Goal: Task Accomplishment & Management: Use online tool/utility

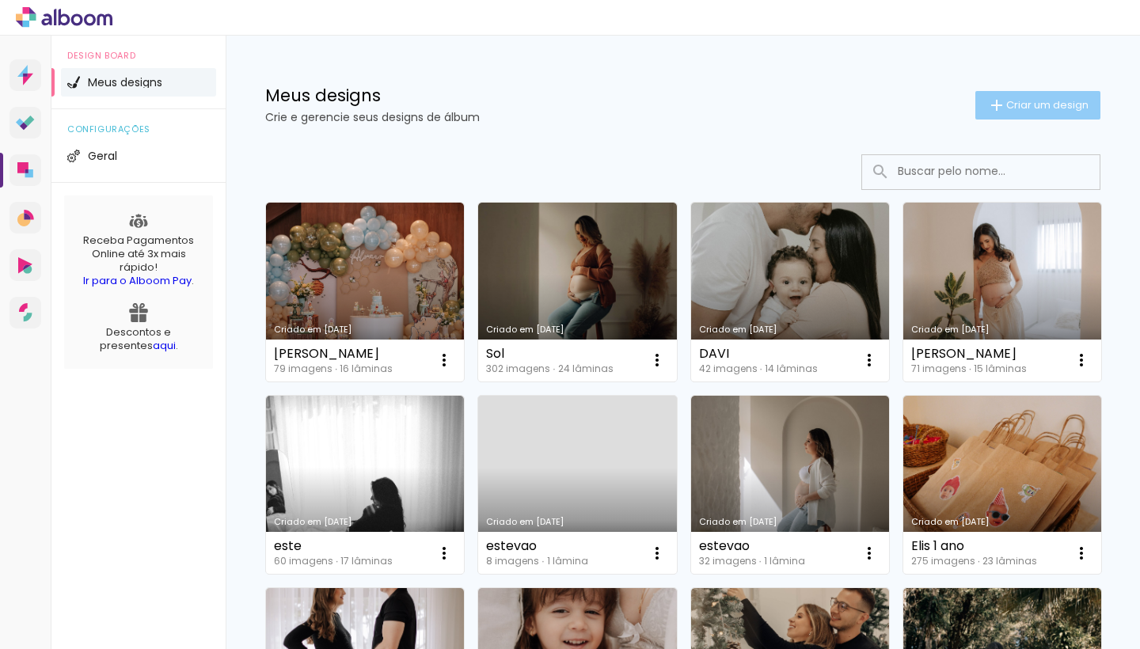
click at [1002, 97] on iron-icon at bounding box center [996, 105] width 19 height 19
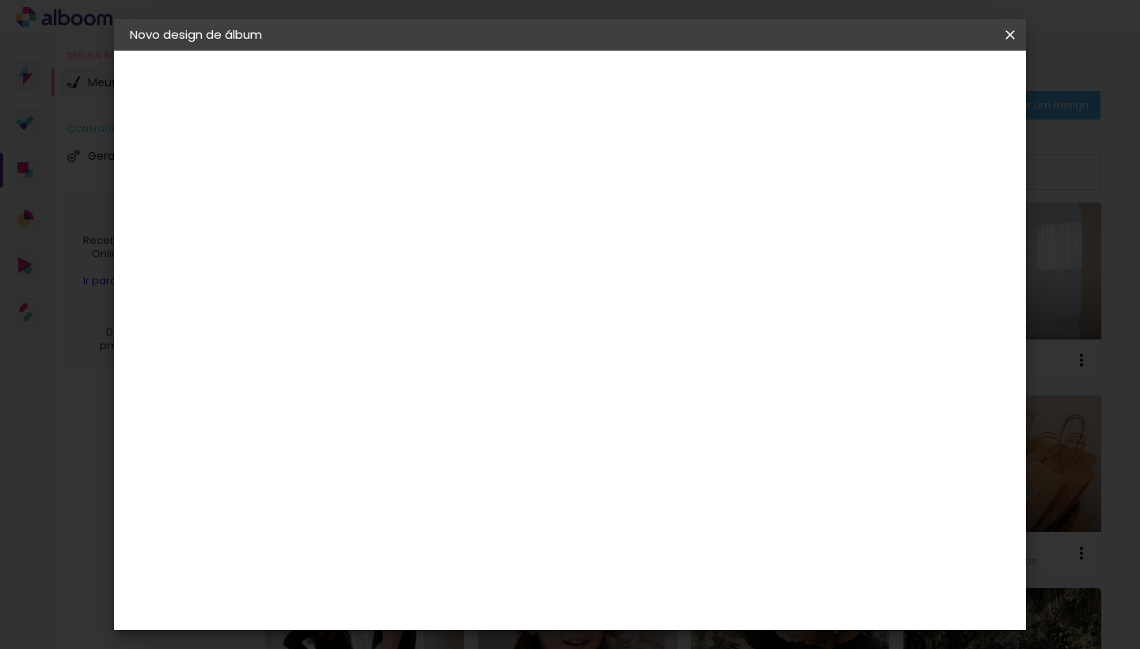
click at [389, 210] on input at bounding box center [389, 212] width 0 height 25
type input "[PERSON_NAME]"
type paper-input "[PERSON_NAME]"
click at [0, 0] on slot "Avançar" at bounding box center [0, 0] width 0 height 0
click at [686, 250] on paper-item "Tamanho Livre" at bounding box center [610, 240] width 152 height 35
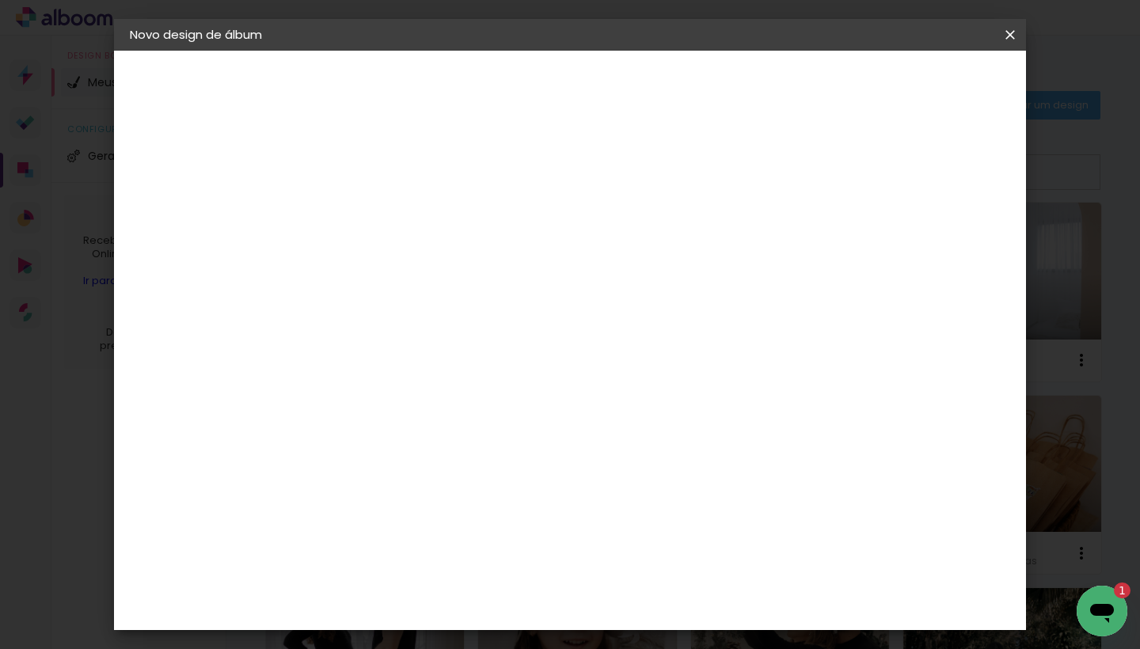
click at [0, 0] on slot "Avançar" at bounding box center [0, 0] width 0 height 0
click at [530, 177] on span "30" at bounding box center [535, 178] width 26 height 24
click at [532, 177] on span "30" at bounding box center [535, 178] width 26 height 24
click at [672, 539] on input "60" at bounding box center [663, 539] width 41 height 24
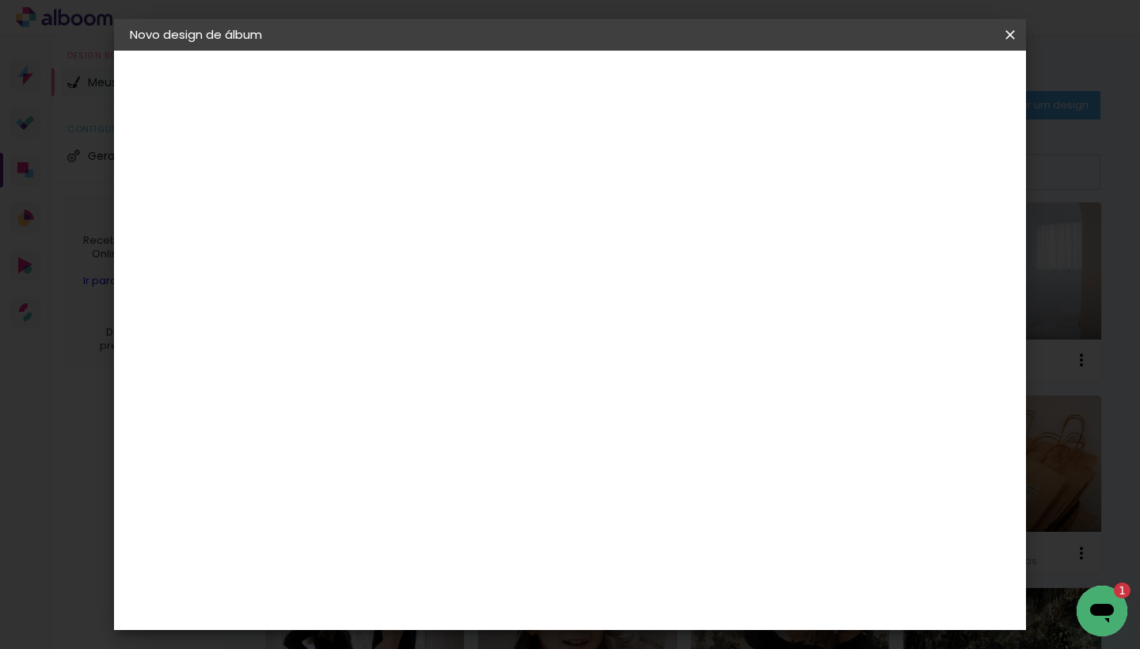
scroll to position [150, 0]
type input "40"
type paper-input "40"
click at [346, 486] on input "30" at bounding box center [338, 489] width 41 height 24
type input "20"
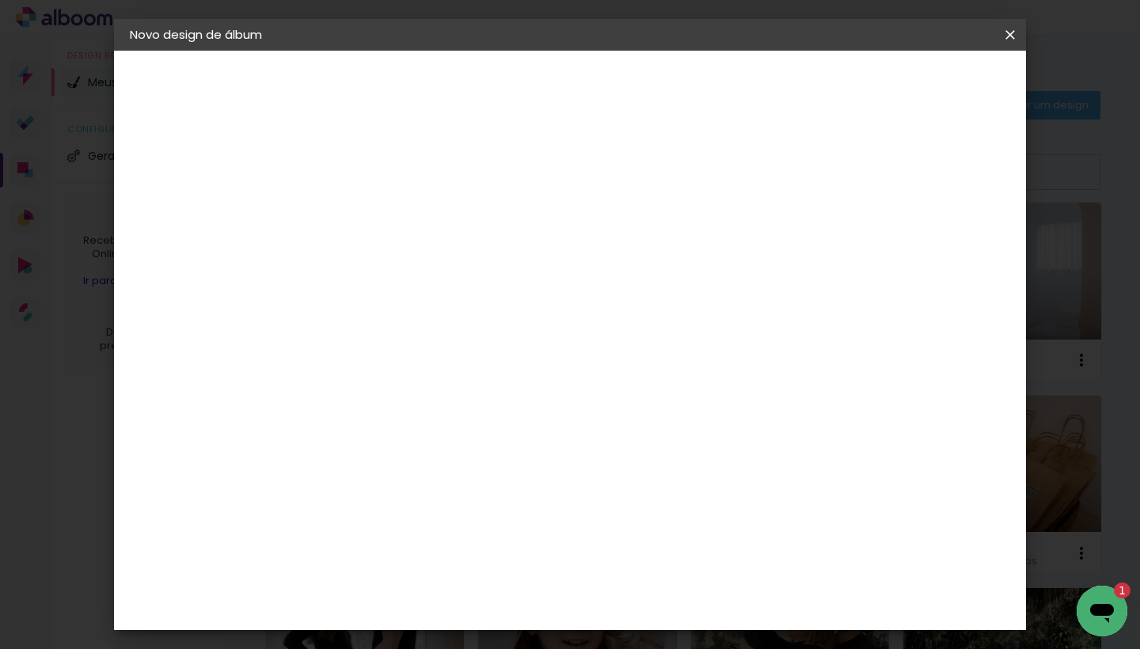
type paper-input "20"
click at [939, 74] on paper-button "Iniciar design" at bounding box center [887, 83] width 104 height 27
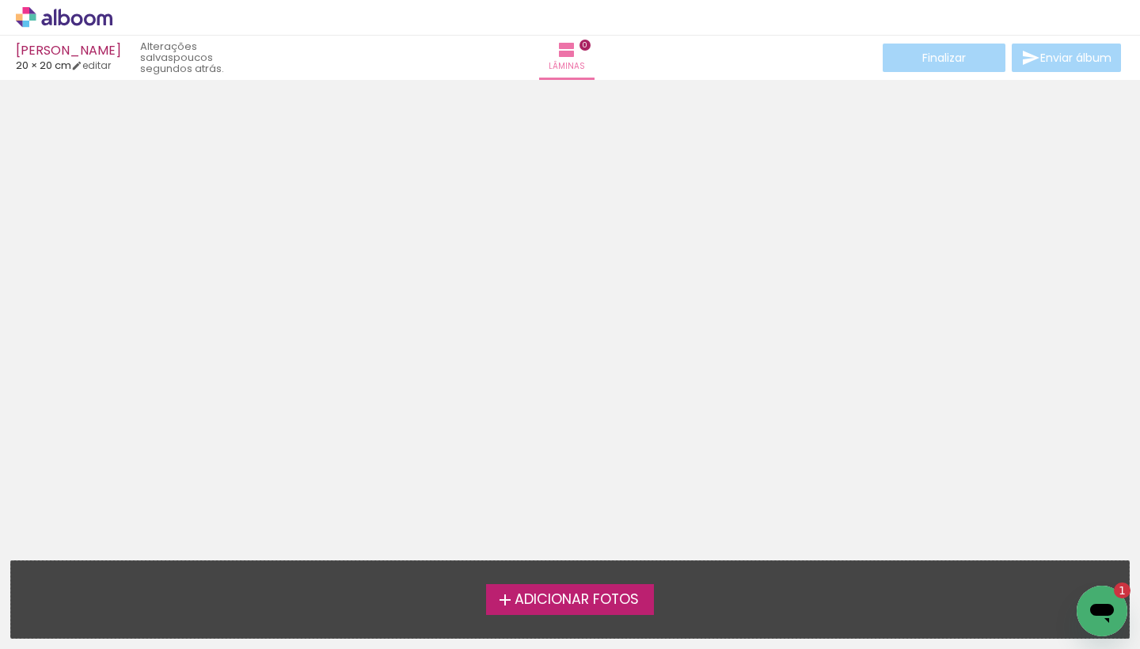
click at [588, 593] on span "Adicionar Fotos" at bounding box center [577, 600] width 124 height 14
click at [0, 0] on input "file" at bounding box center [0, 0] width 0 height 0
click at [527, 601] on span "Adicionar Fotos" at bounding box center [577, 600] width 124 height 14
click at [0, 0] on input "file" at bounding box center [0, 0] width 0 height 0
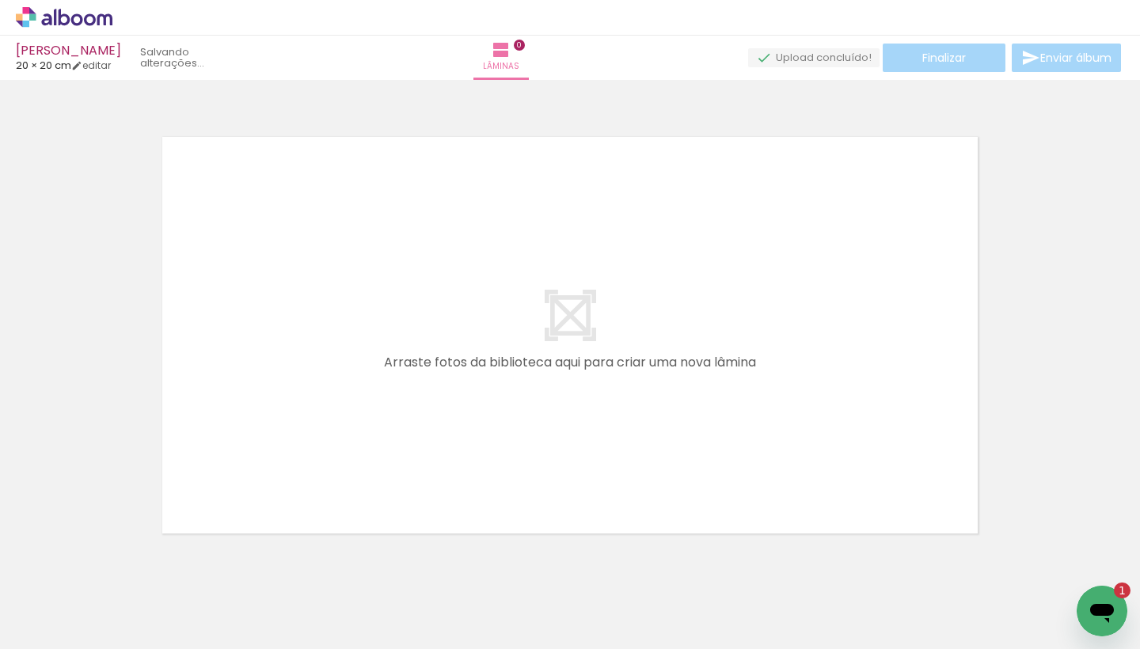
click at [130, 606] on iron-horizontal-list at bounding box center [114, 599] width 32 height 99
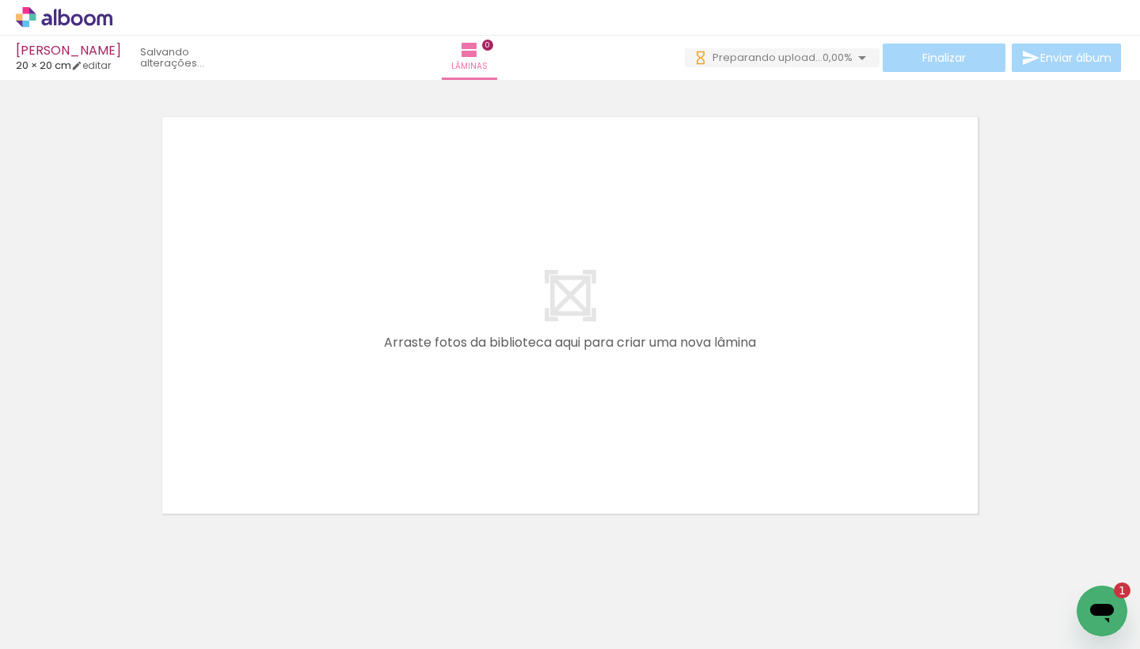
click at [72, 621] on span "Adicionar Fotos" at bounding box center [56, 627] width 48 height 17
click at [0, 0] on input "file" at bounding box center [0, 0] width 0 height 0
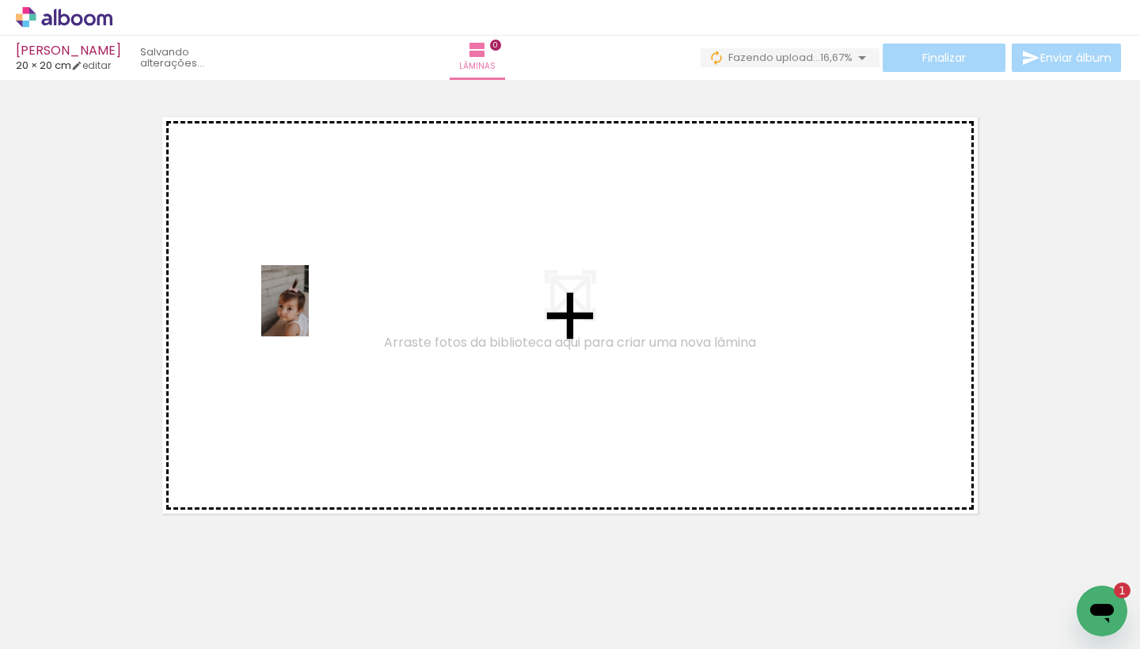
drag, startPoint x: 171, startPoint y: 604, endPoint x: 309, endPoint y: 313, distance: 322.3
click at [309, 313] on quentale-workspace at bounding box center [570, 324] width 1140 height 649
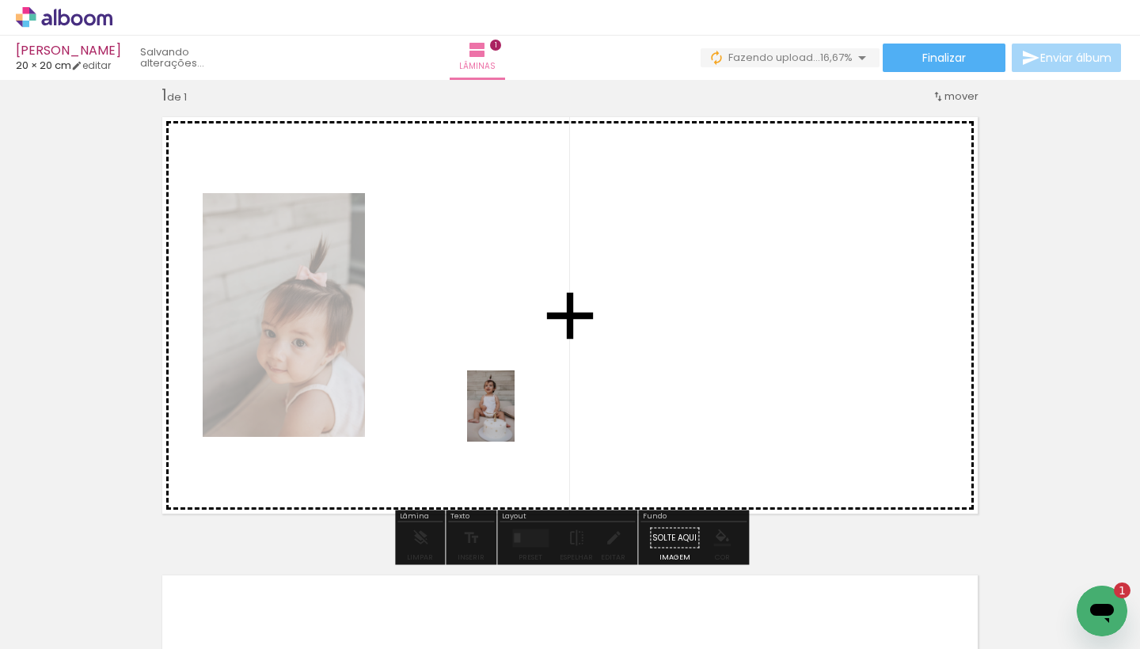
drag, startPoint x: 253, startPoint y: 604, endPoint x: 515, endPoint y: 418, distance: 320.8
click at [515, 418] on quentale-workspace at bounding box center [570, 324] width 1140 height 649
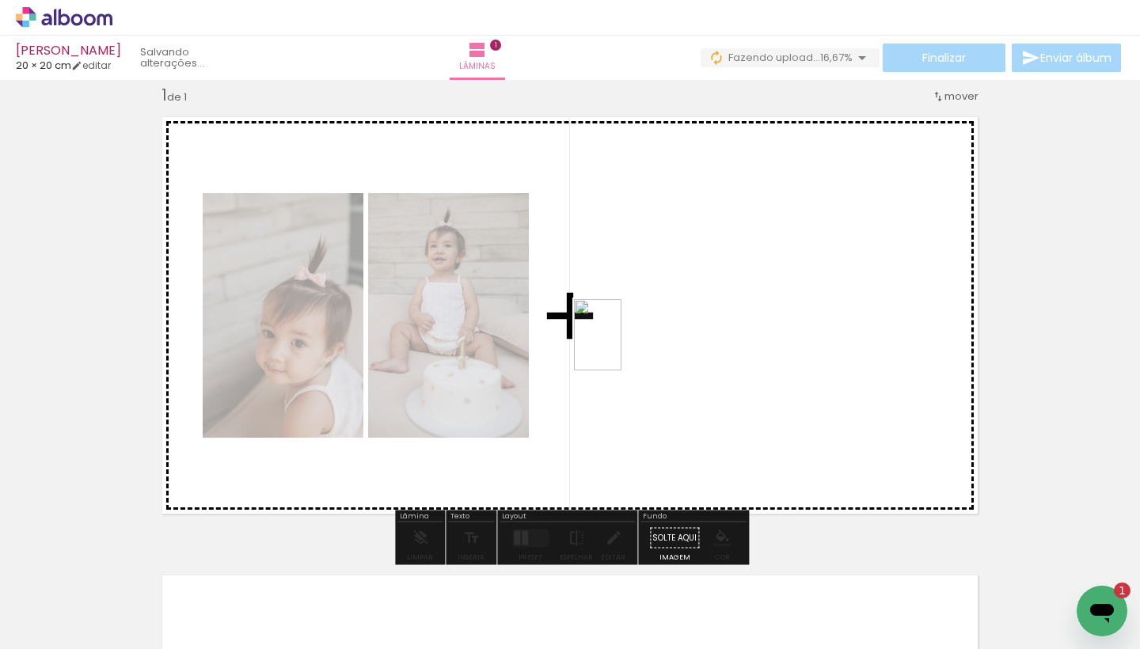
drag, startPoint x: 350, startPoint y: 610, endPoint x: 624, endPoint y: 344, distance: 381.3
click at [624, 344] on quentale-workspace at bounding box center [570, 324] width 1140 height 649
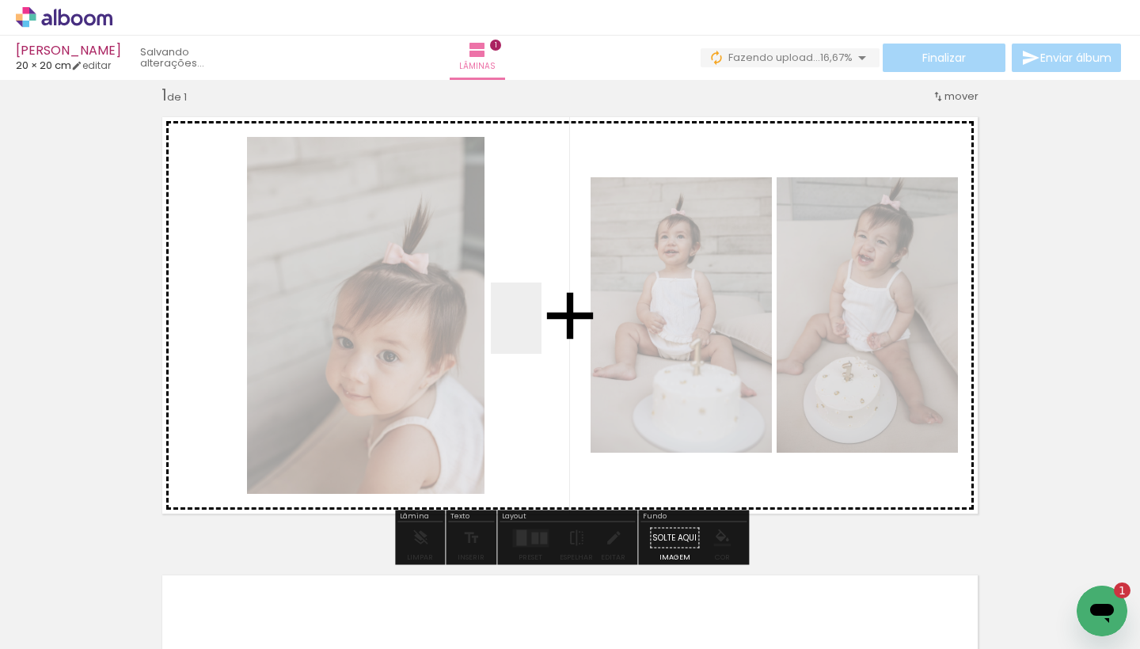
drag, startPoint x: 430, startPoint y: 607, endPoint x: 539, endPoint y: 329, distance: 298.6
click at [539, 329] on quentale-workspace at bounding box center [570, 324] width 1140 height 649
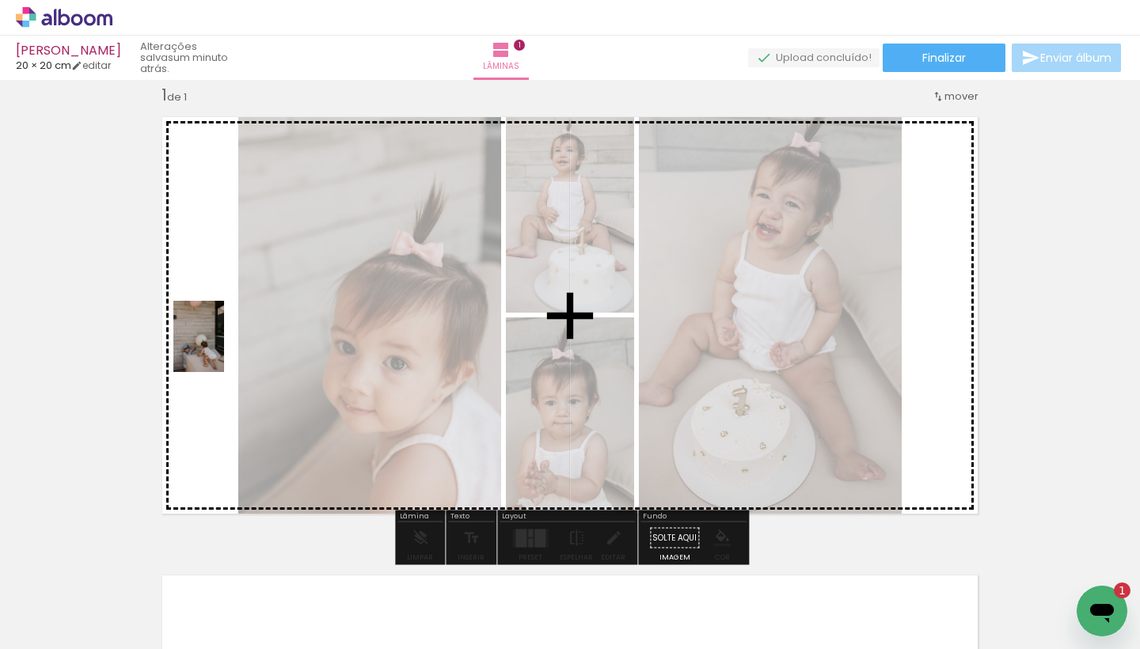
drag, startPoint x: 516, startPoint y: 618, endPoint x: 221, endPoint y: 348, distance: 400.2
click at [221, 348] on quentale-workspace at bounding box center [570, 324] width 1140 height 649
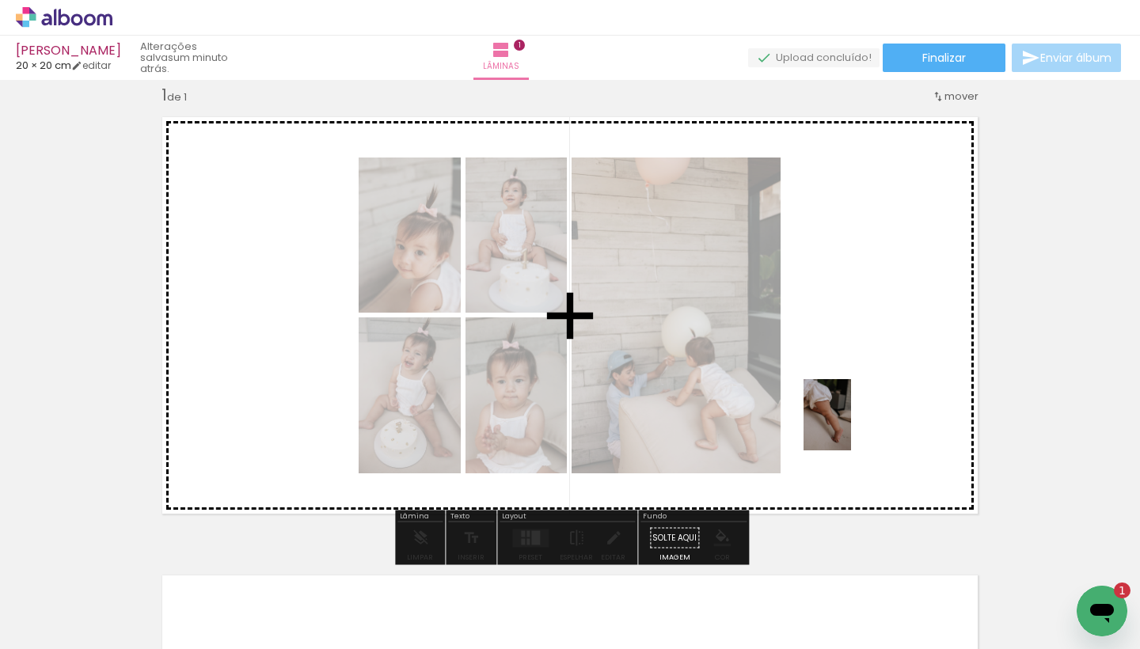
drag, startPoint x: 611, startPoint y: 611, endPoint x: 875, endPoint y: 379, distance: 351.8
click at [875, 379] on quentale-workspace at bounding box center [570, 324] width 1140 height 649
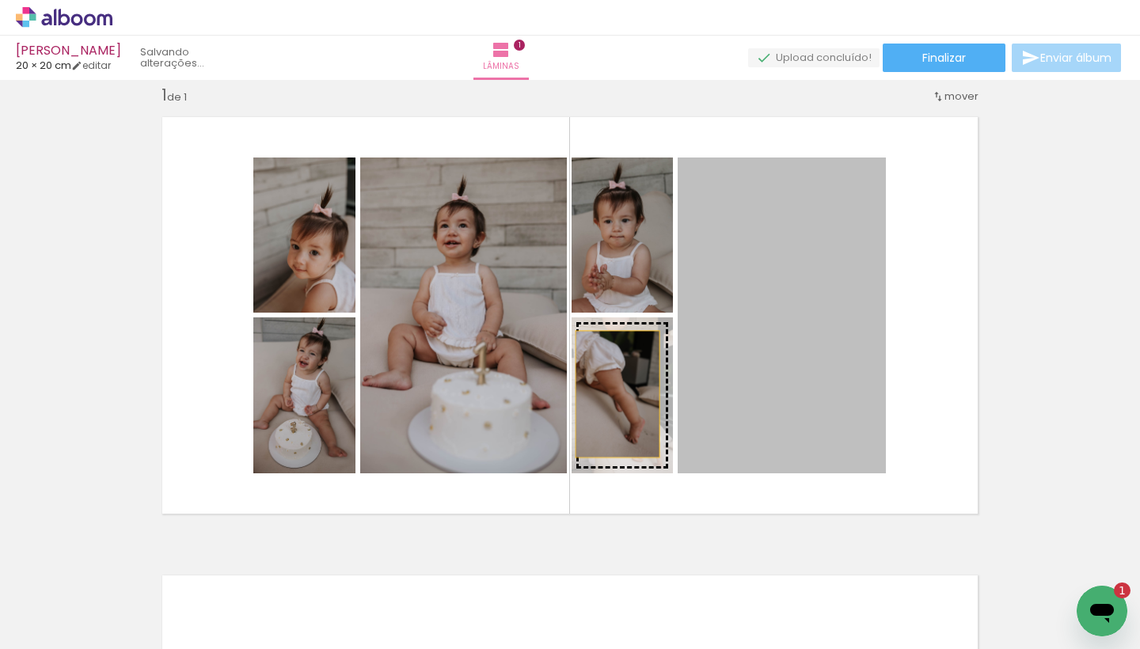
drag, startPoint x: 769, startPoint y: 348, endPoint x: 614, endPoint y: 399, distance: 162.5
click at [0, 0] on slot at bounding box center [0, 0] width 0 height 0
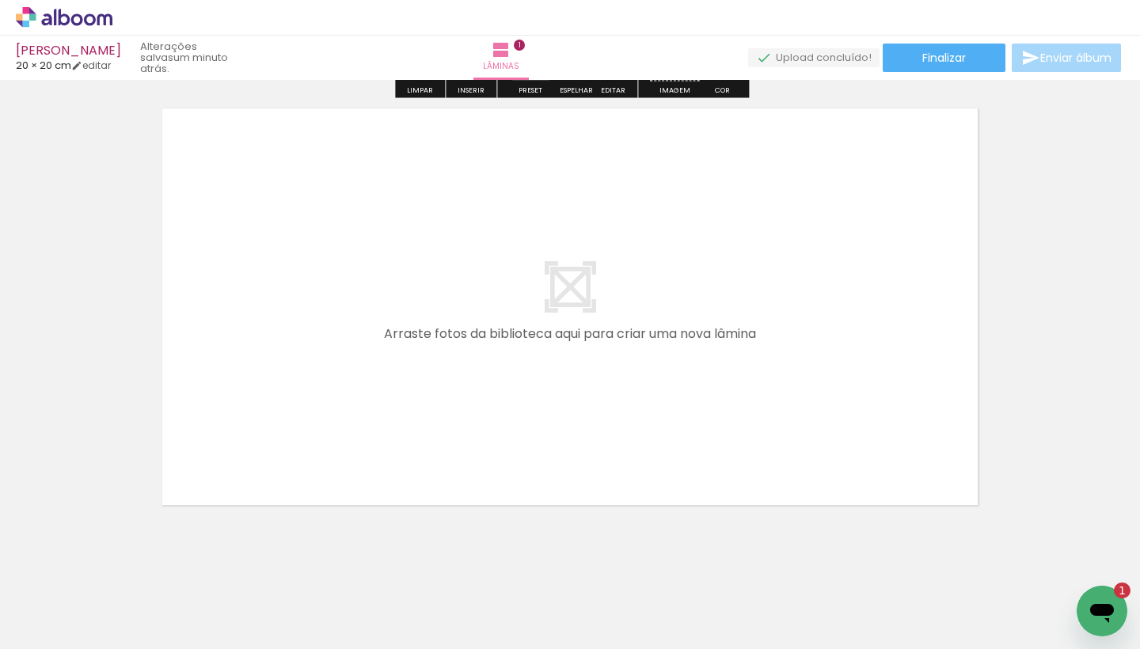
scroll to position [491, 0]
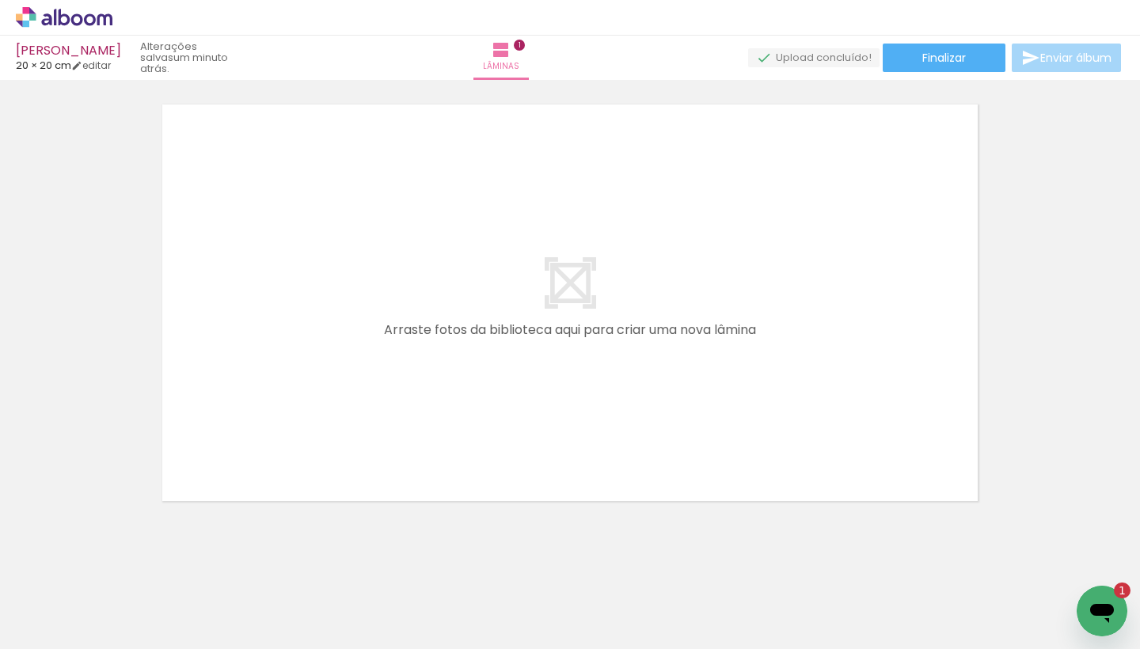
click at [67, 633] on span "Adicionar Fotos" at bounding box center [56, 627] width 48 height 17
click at [0, 0] on input "file" at bounding box center [0, 0] width 0 height 0
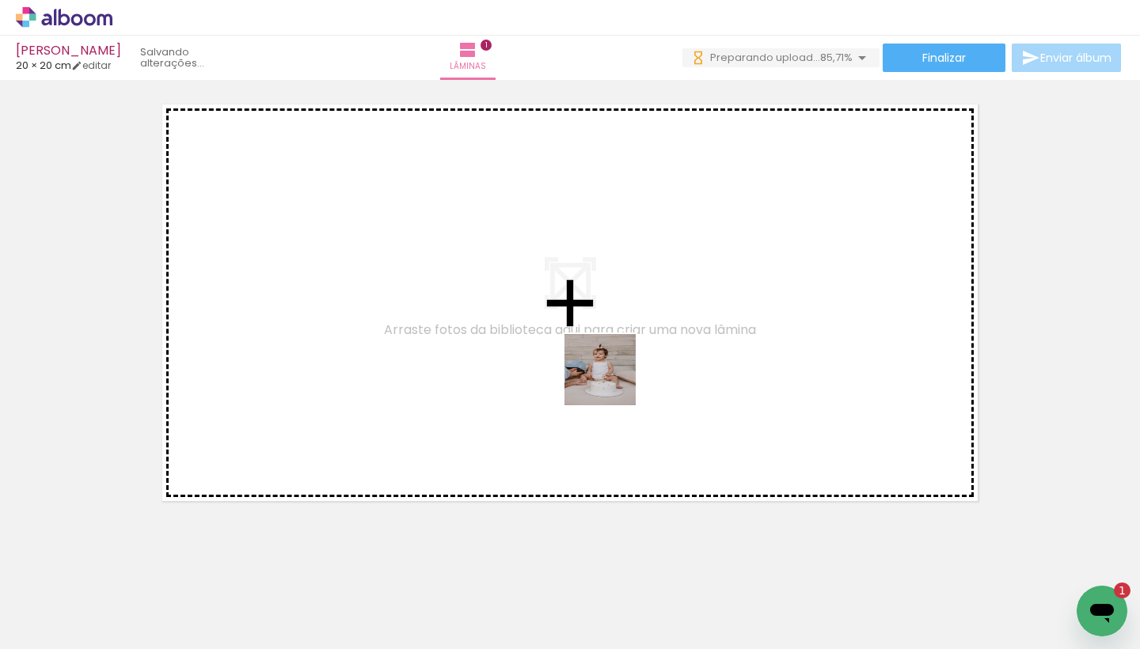
drag, startPoint x: 703, startPoint y: 615, endPoint x: 611, endPoint y: 380, distance: 252.8
click at [611, 380] on quentale-workspace at bounding box center [570, 324] width 1140 height 649
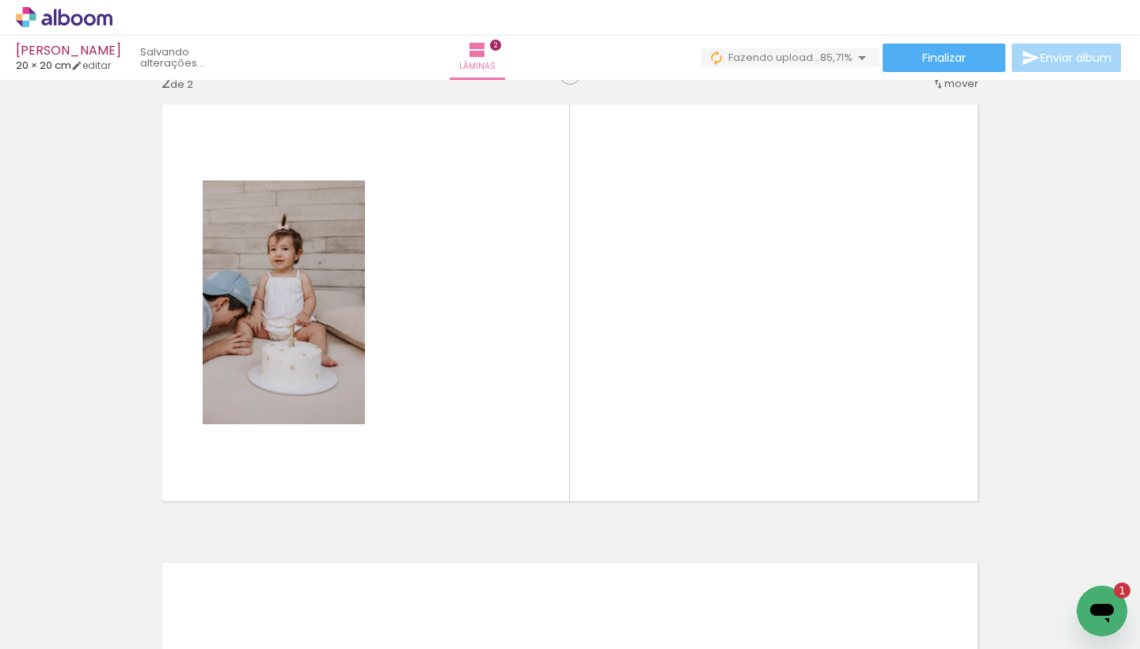
scroll to position [478, 0]
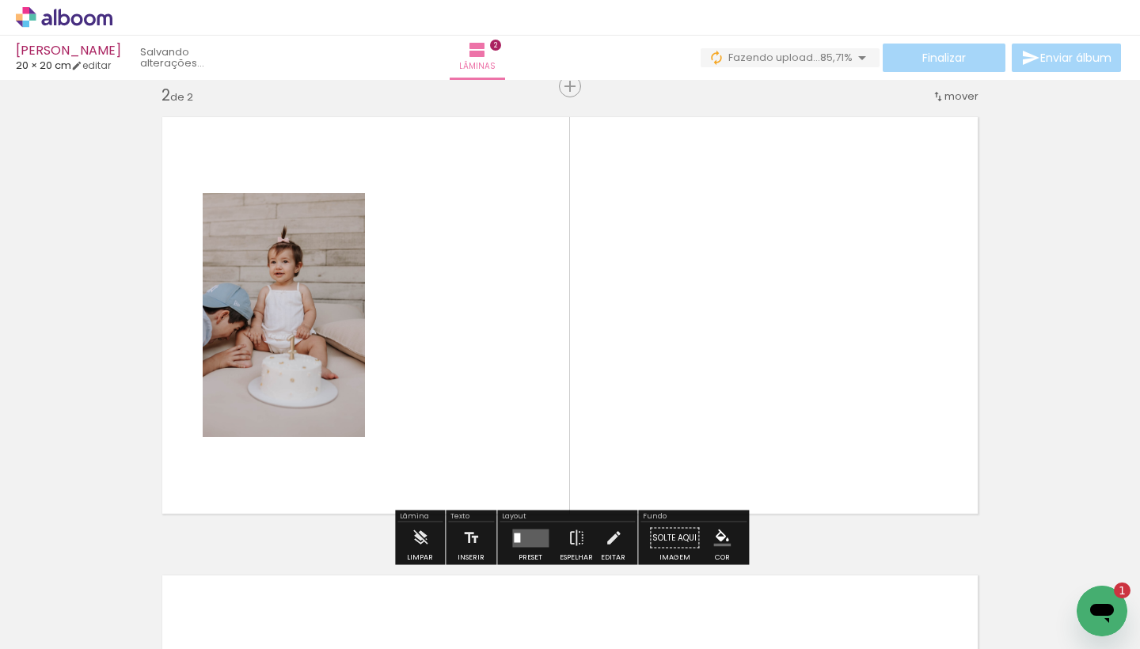
click at [69, 628] on span "Adicionar Fotos" at bounding box center [56, 627] width 48 height 17
click at [0, 0] on input "file" at bounding box center [0, 0] width 0 height 0
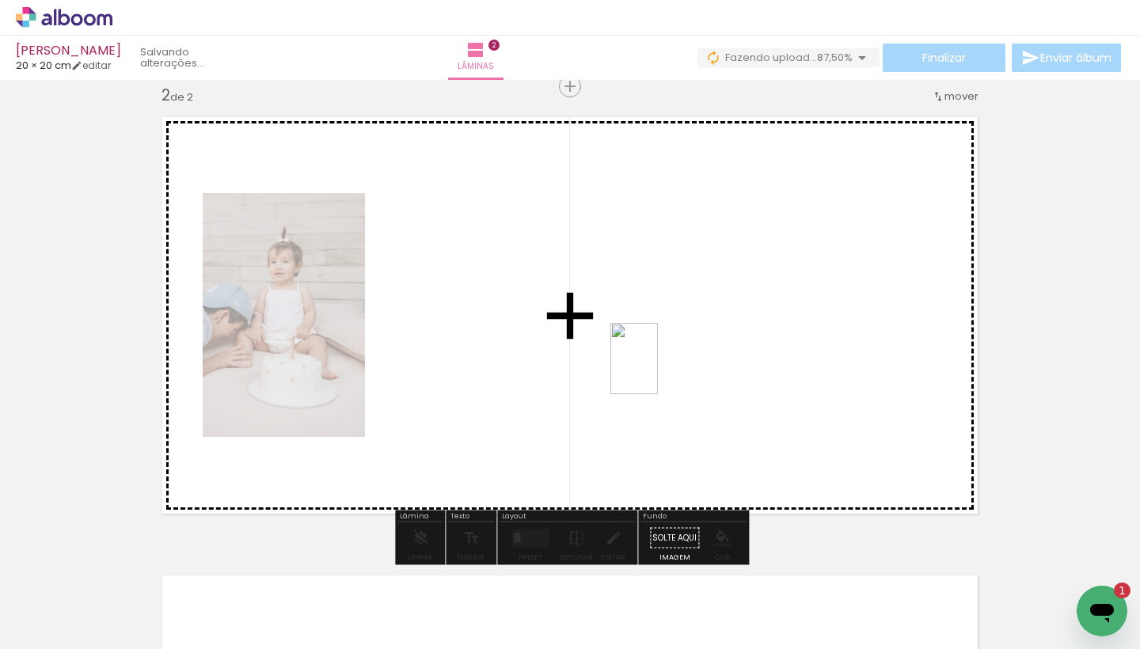
drag, startPoint x: 779, startPoint y: 595, endPoint x: 466, endPoint y: 348, distance: 398.1
click at [466, 348] on quentale-workspace at bounding box center [570, 324] width 1140 height 649
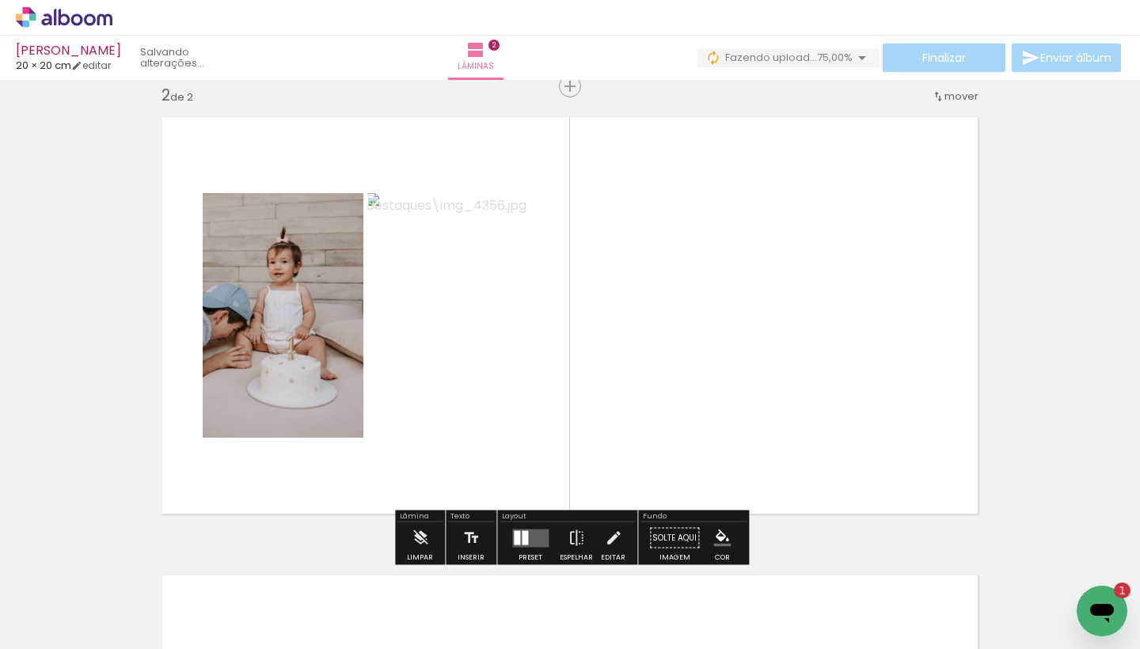
click at [77, 637] on paper-button "Adicionar Fotos" at bounding box center [48, 627] width 77 height 25
click at [0, 0] on input "file" at bounding box center [0, 0] width 0 height 0
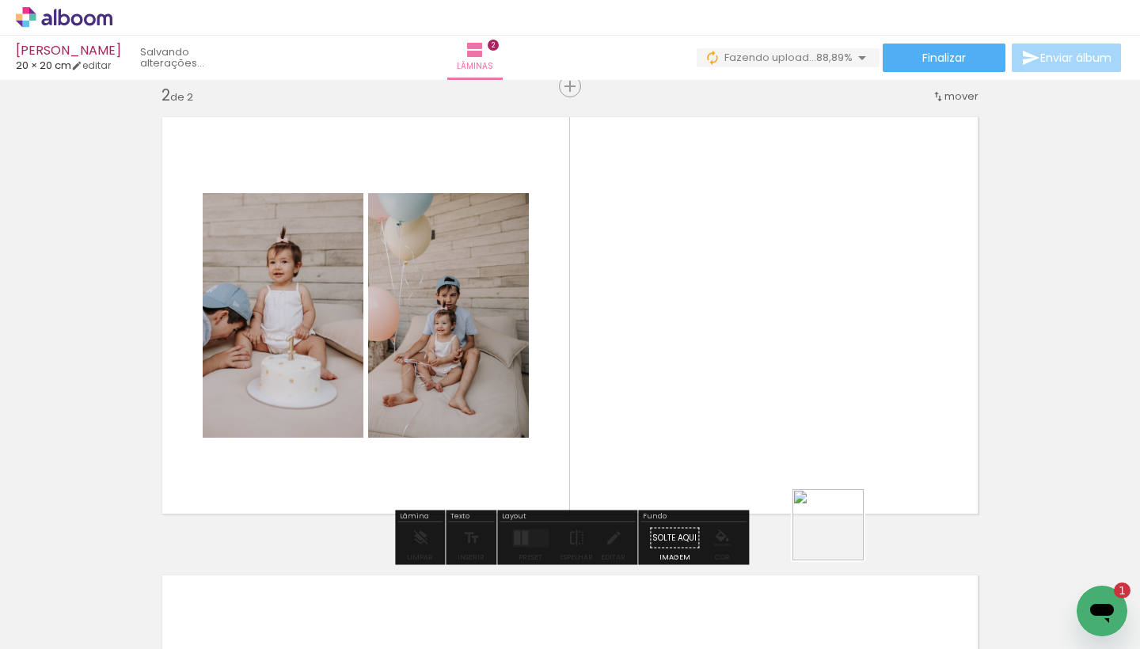
drag, startPoint x: 868, startPoint y: 602, endPoint x: 743, endPoint y: 299, distance: 327.3
click at [743, 299] on quentale-workspace at bounding box center [570, 324] width 1140 height 649
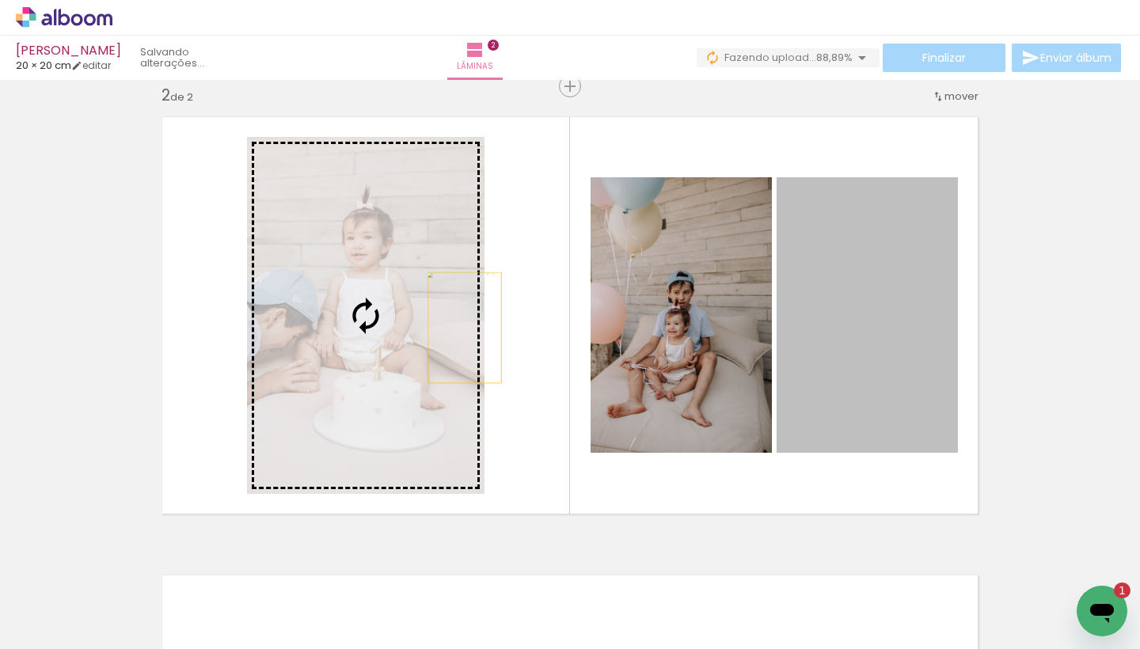
drag, startPoint x: 865, startPoint y: 337, endPoint x: 405, endPoint y: 327, distance: 460.2
click at [0, 0] on slot at bounding box center [0, 0] width 0 height 0
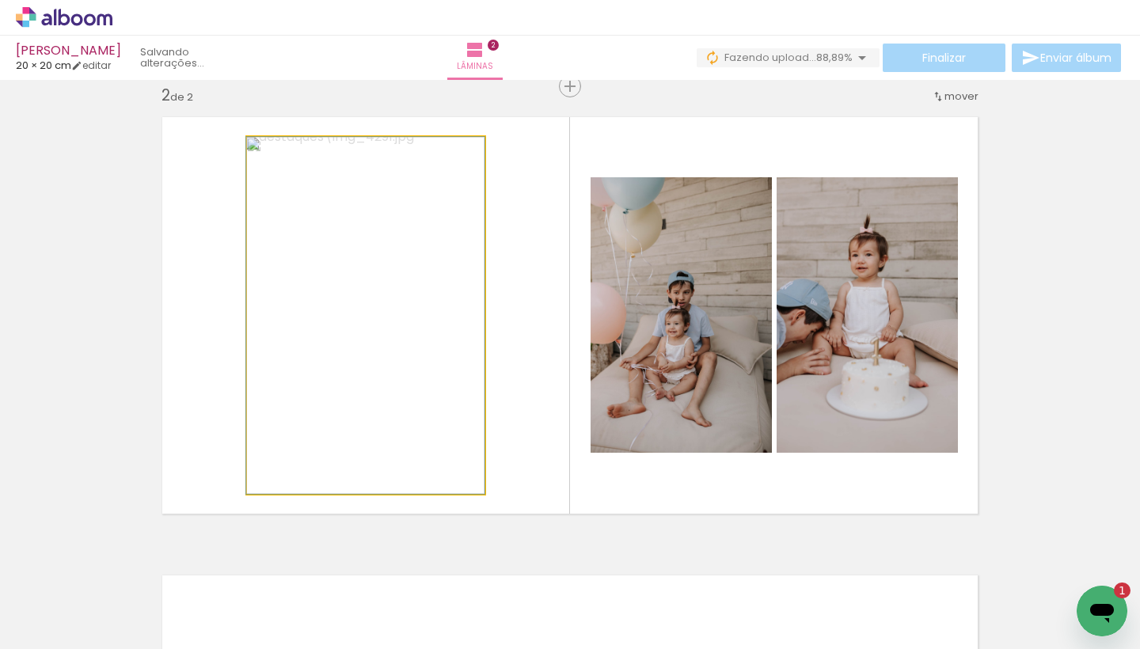
click at [406, 375] on quentale-photo at bounding box center [366, 315] width 238 height 357
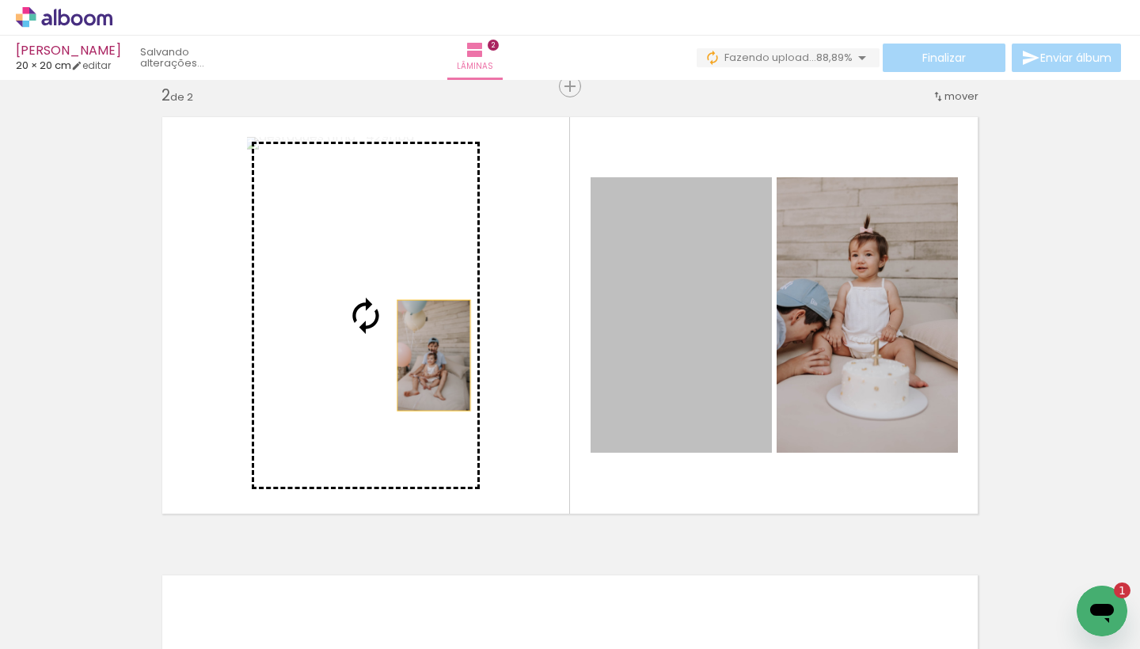
drag, startPoint x: 697, startPoint y: 343, endPoint x: 420, endPoint y: 355, distance: 276.6
click at [0, 0] on slot at bounding box center [0, 0] width 0 height 0
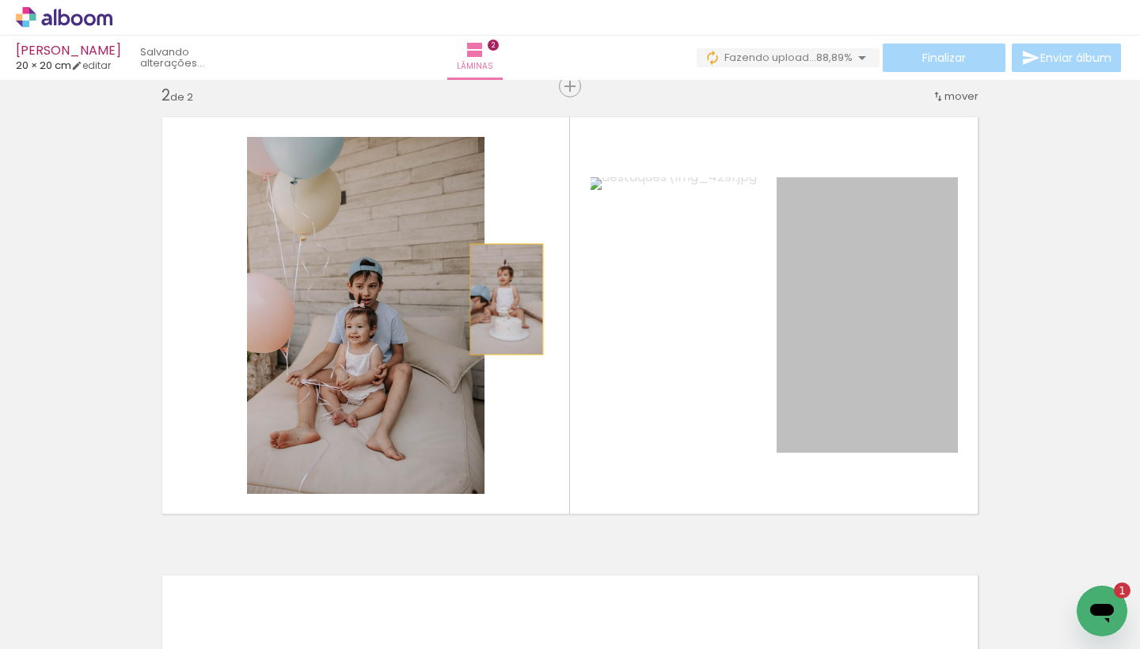
drag, startPoint x: 896, startPoint y: 316, endPoint x: 508, endPoint y: 299, distance: 388.4
click at [508, 299] on quentale-layouter at bounding box center [570, 315] width 838 height 419
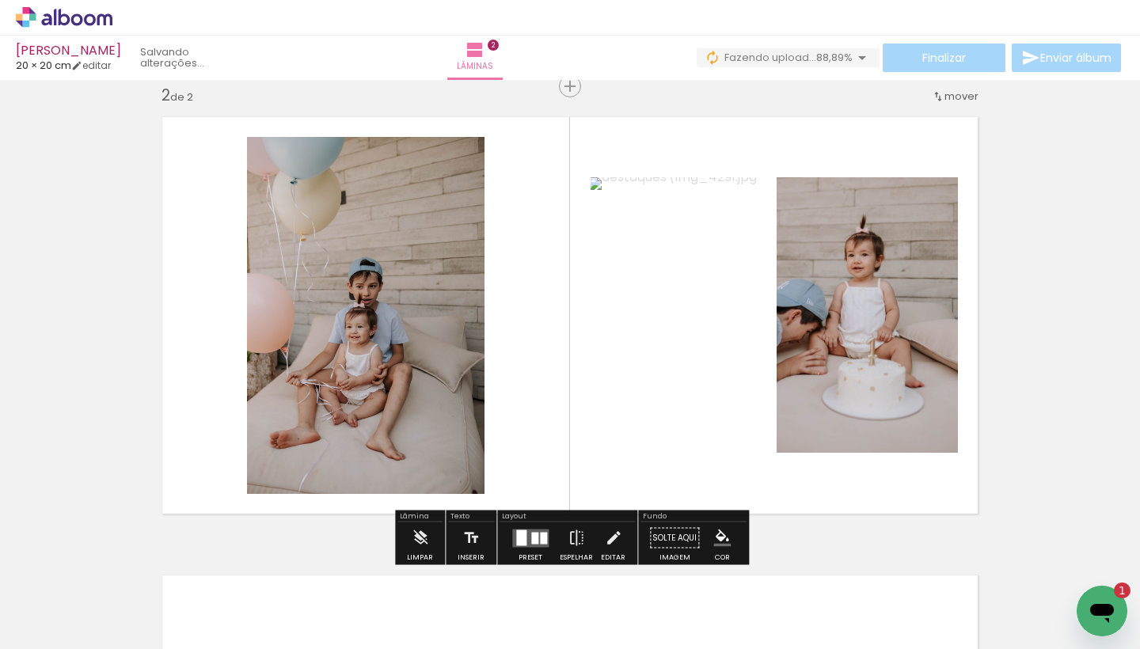
click at [526, 534] on quentale-layouter at bounding box center [530, 538] width 36 height 18
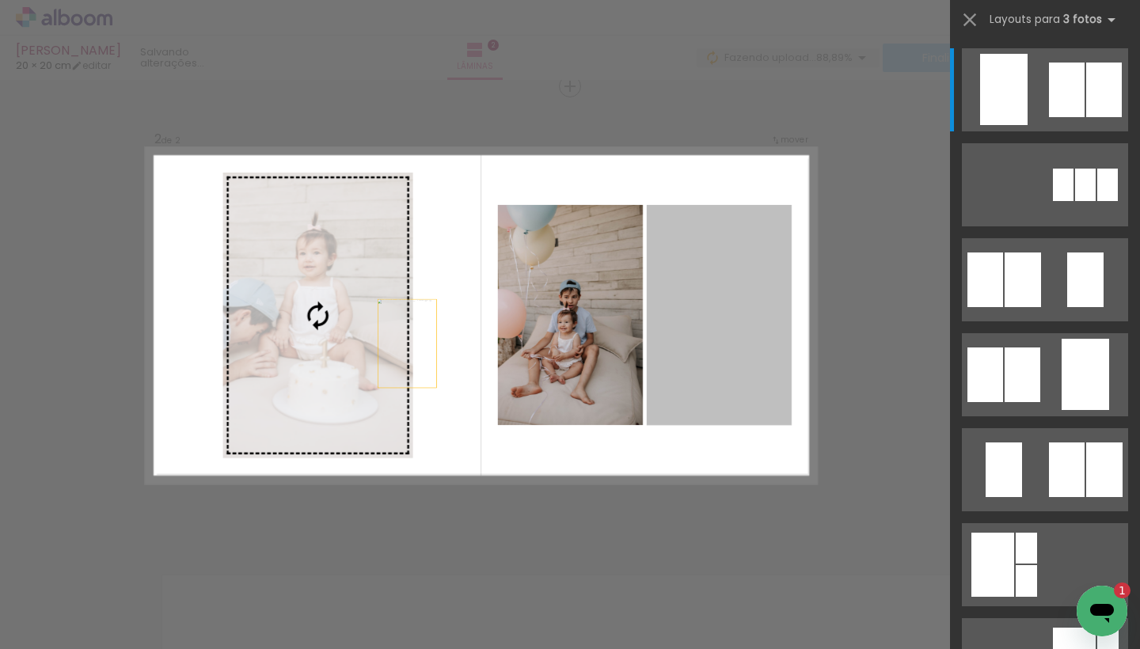
drag, startPoint x: 724, startPoint y: 351, endPoint x: 329, endPoint y: 351, distance: 394.3
click at [0, 0] on slot at bounding box center [0, 0] width 0 height 0
drag, startPoint x: 740, startPoint y: 342, endPoint x: 239, endPoint y: 310, distance: 501.5
click at [0, 0] on slot at bounding box center [0, 0] width 0 height 0
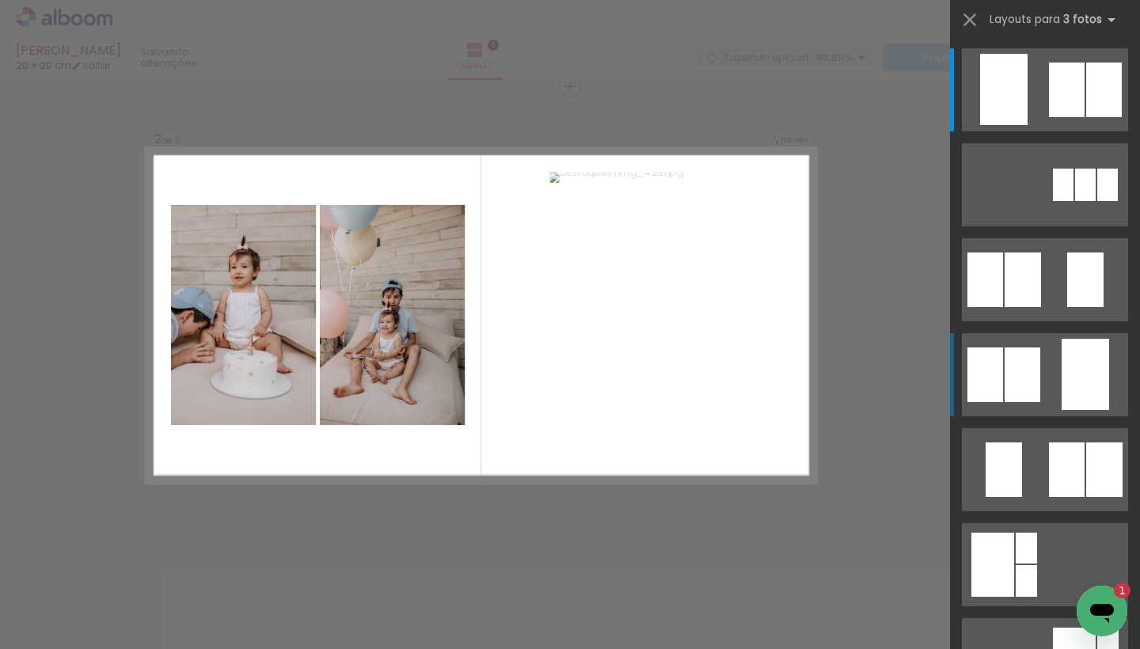
click at [1004, 388] on quentale-layouter at bounding box center [1045, 374] width 166 height 83
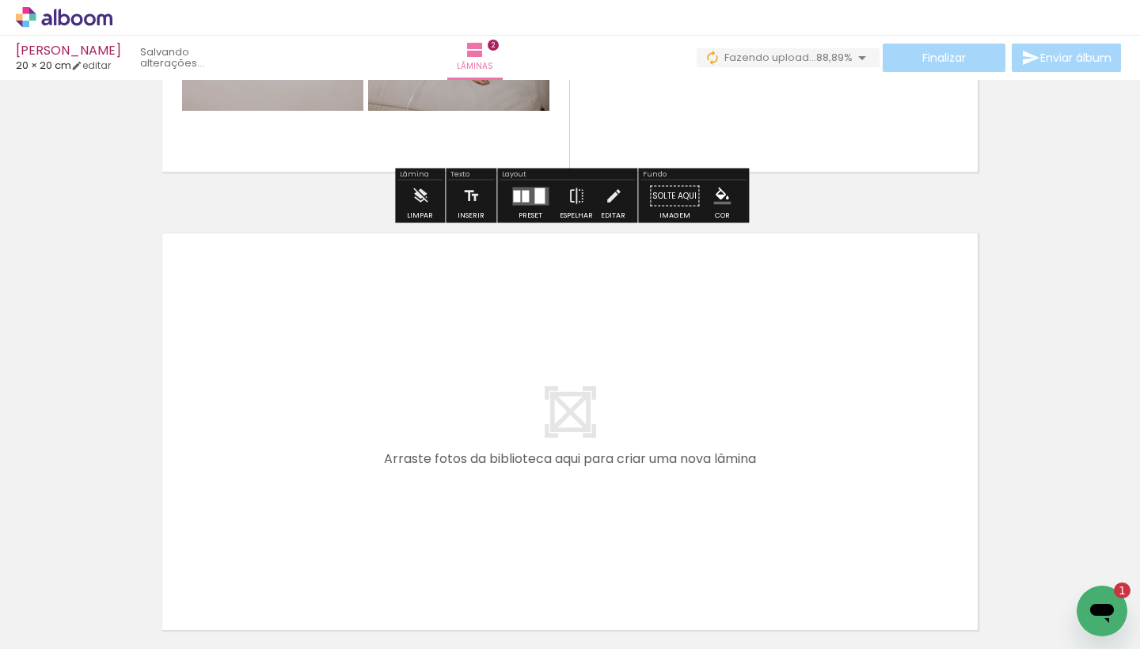
scroll to position [853, 0]
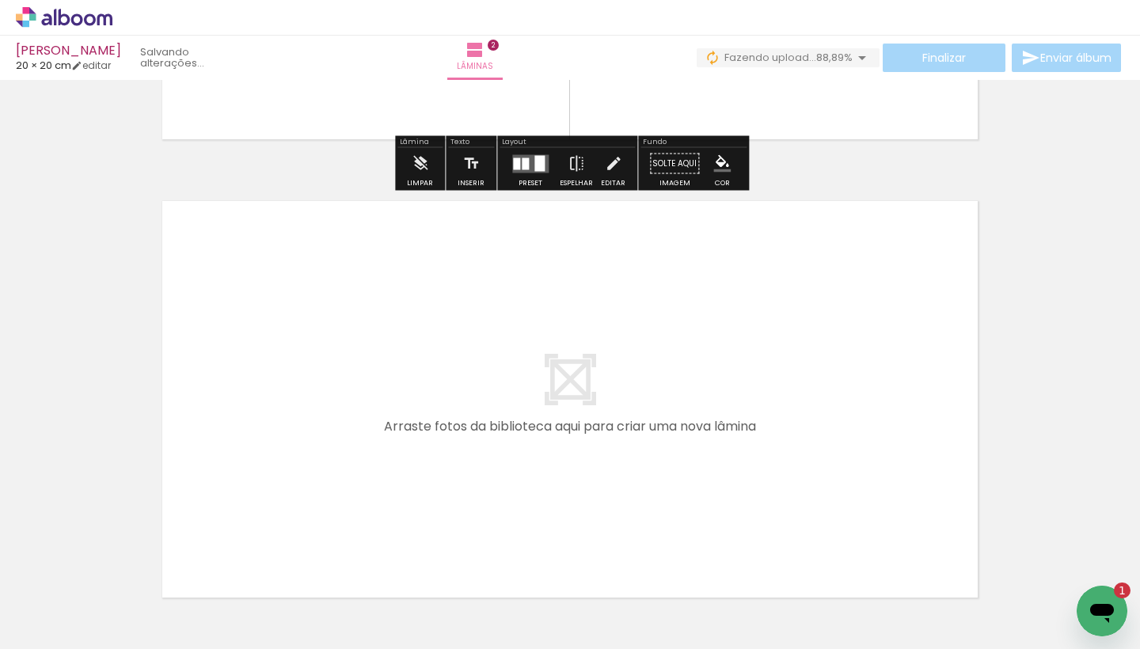
click at [67, 633] on span "Adicionar Fotos" at bounding box center [56, 627] width 48 height 17
click at [0, 0] on input "file" at bounding box center [0, 0] width 0 height 0
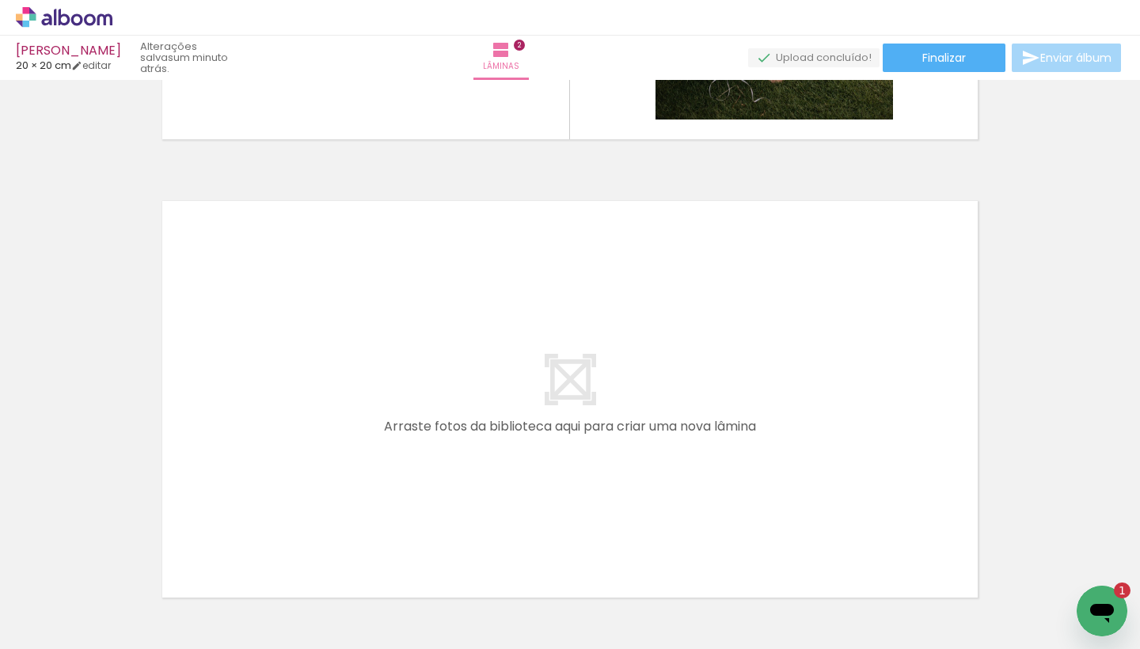
scroll to position [0, 0]
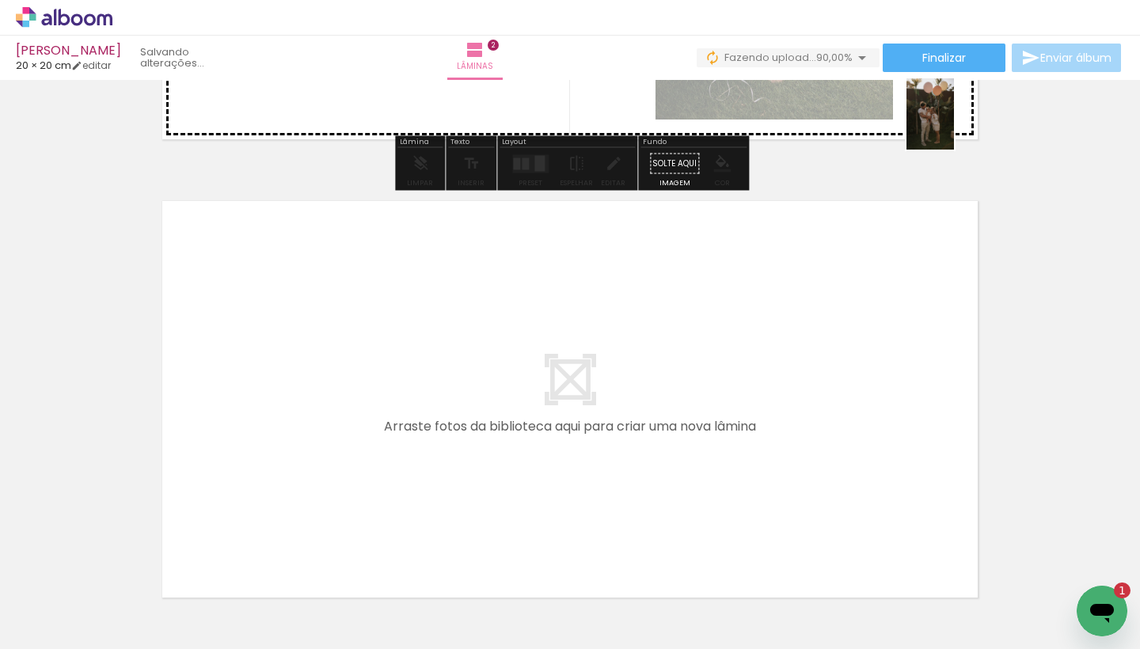
drag, startPoint x: 963, startPoint y: 606, endPoint x: 954, endPoint y: 124, distance: 481.5
click at [954, 124] on quentale-workspace at bounding box center [570, 324] width 1140 height 649
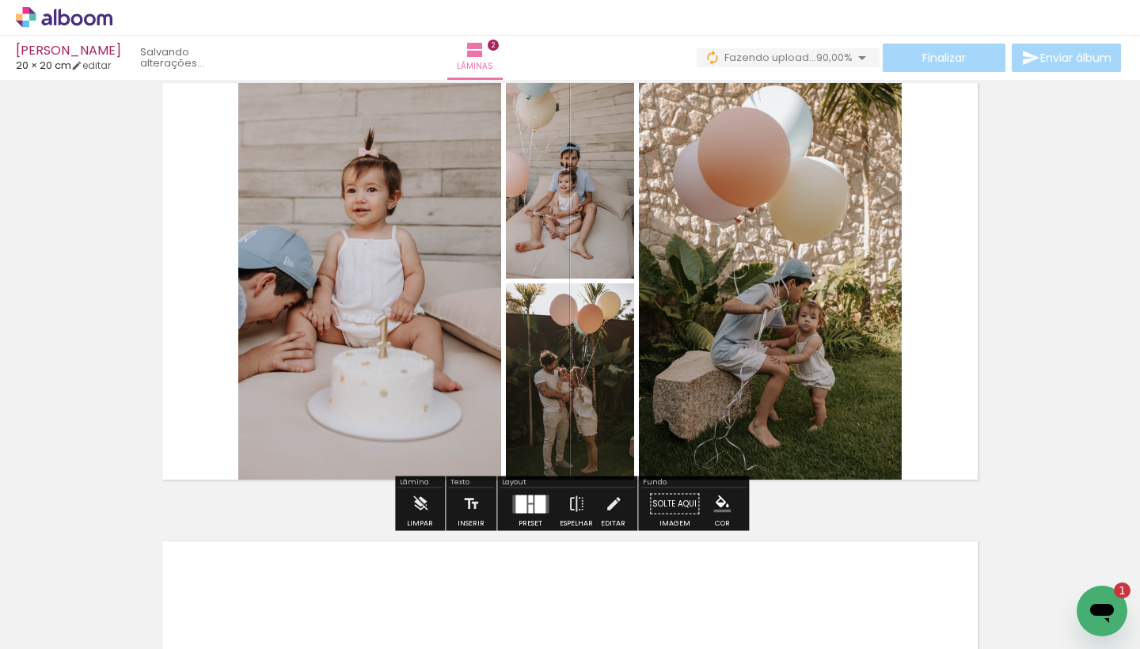
scroll to position [509, 0]
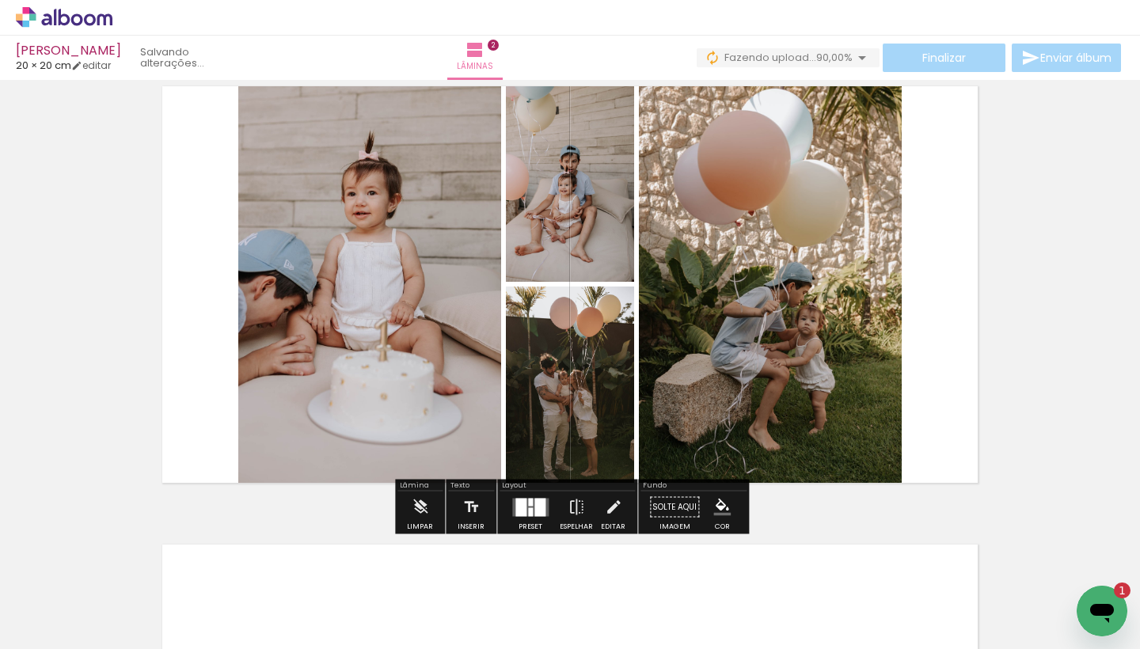
click at [534, 514] on div at bounding box center [539, 507] width 11 height 18
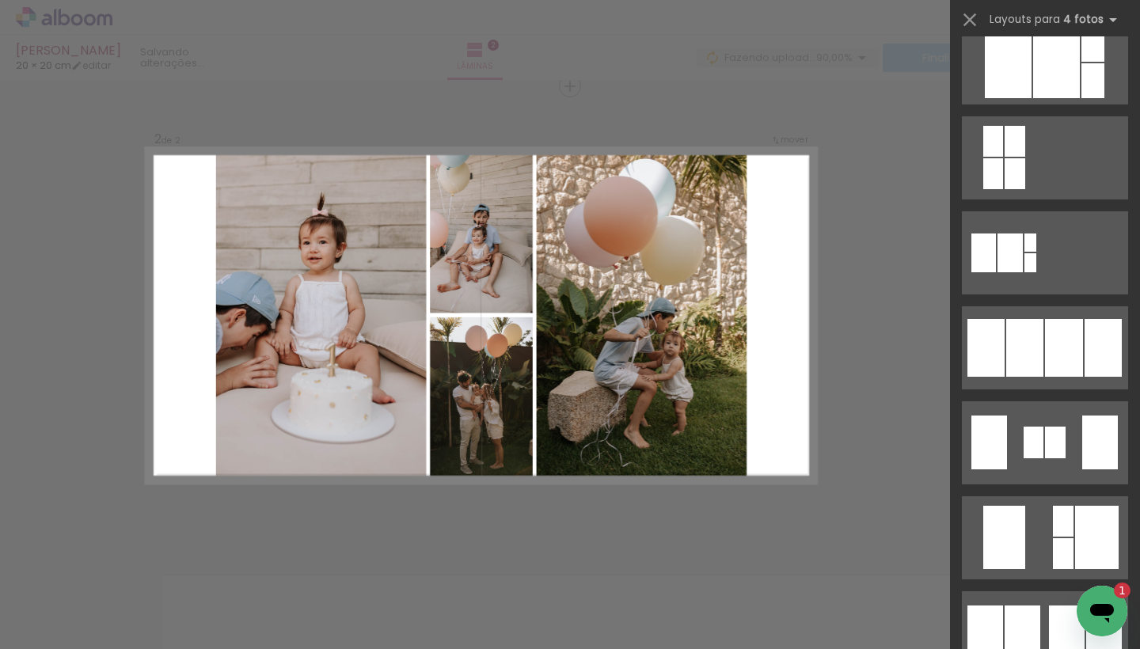
scroll to position [911, 0]
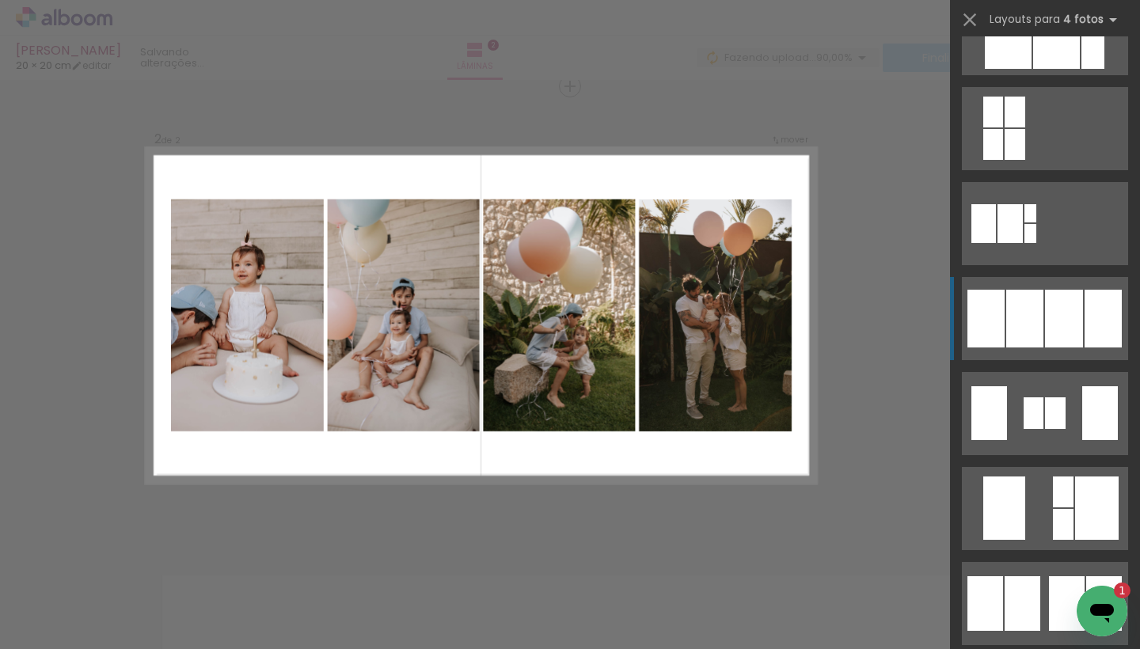
click at [1056, 311] on div at bounding box center [1064, 319] width 38 height 58
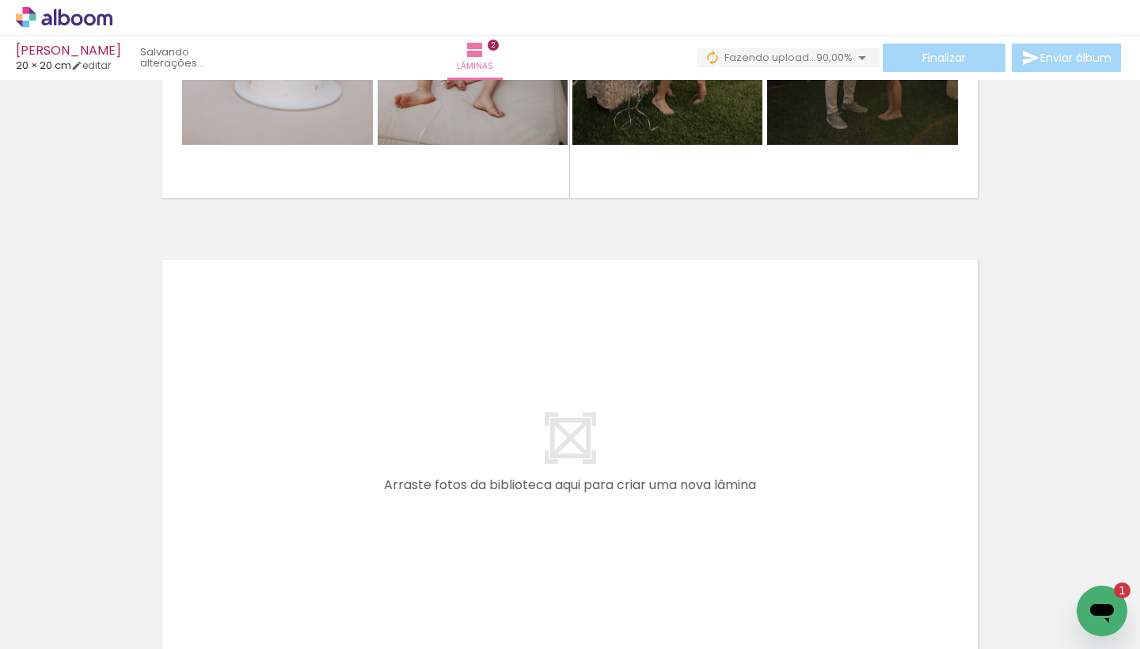
scroll to position [859, 0]
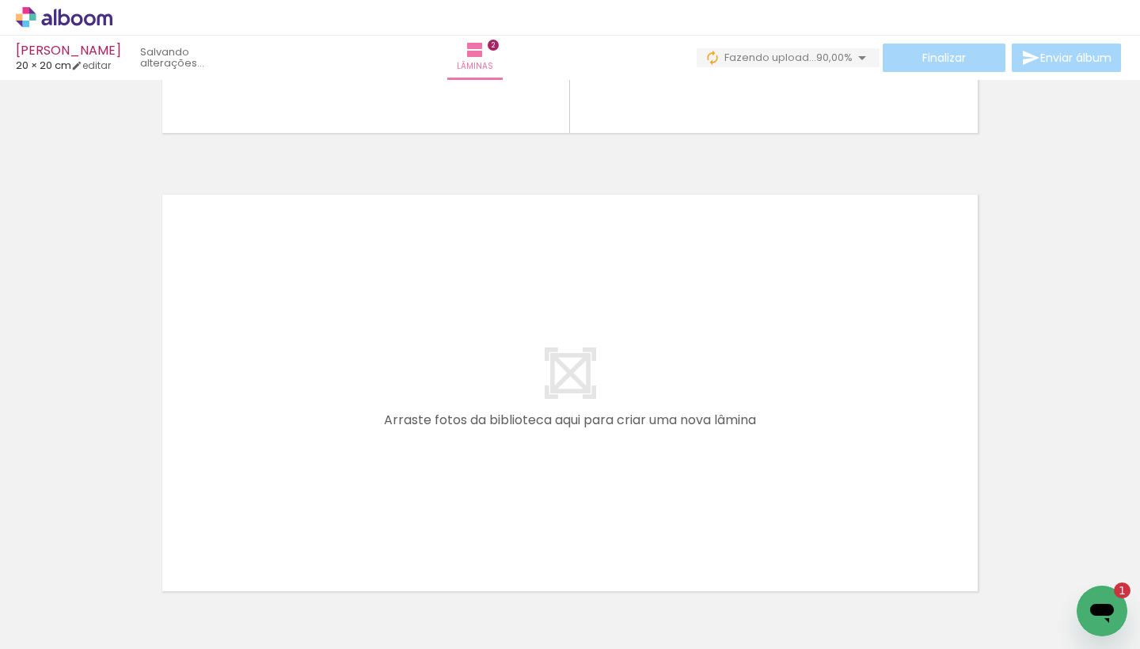
click at [87, 633] on paper-button "Adicionar Fotos" at bounding box center [48, 627] width 77 height 25
click at [0, 0] on input "file" at bounding box center [0, 0] width 0 height 0
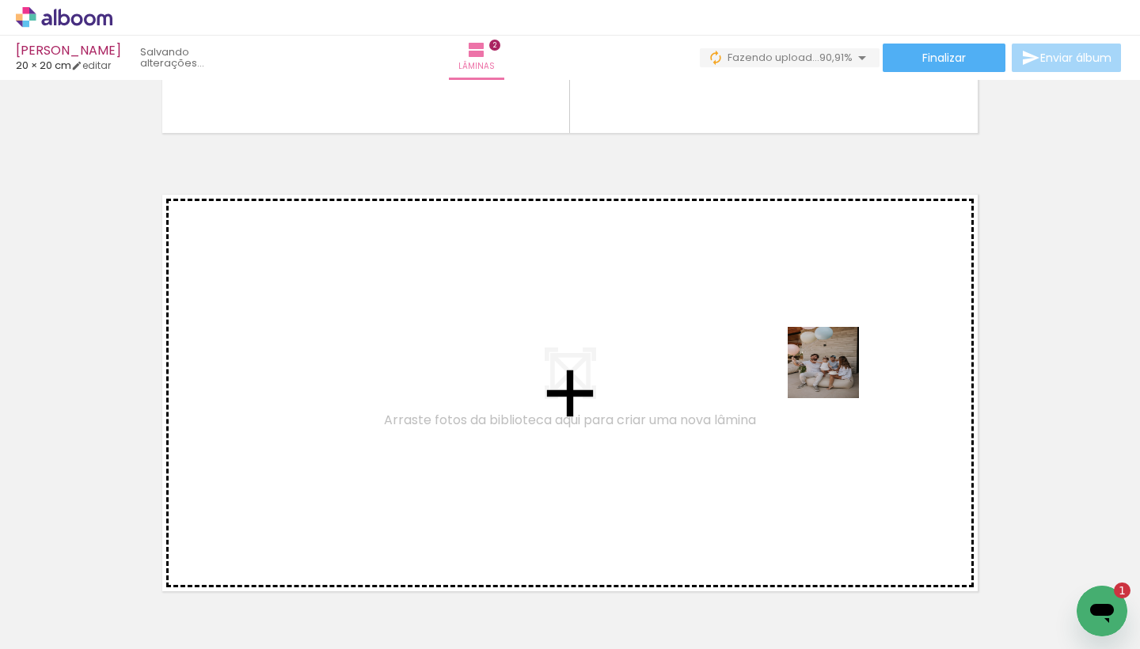
drag, startPoint x: 1042, startPoint y: 602, endPoint x: 819, endPoint y: 359, distance: 329.5
click at [819, 359] on quentale-workspace at bounding box center [570, 324] width 1140 height 649
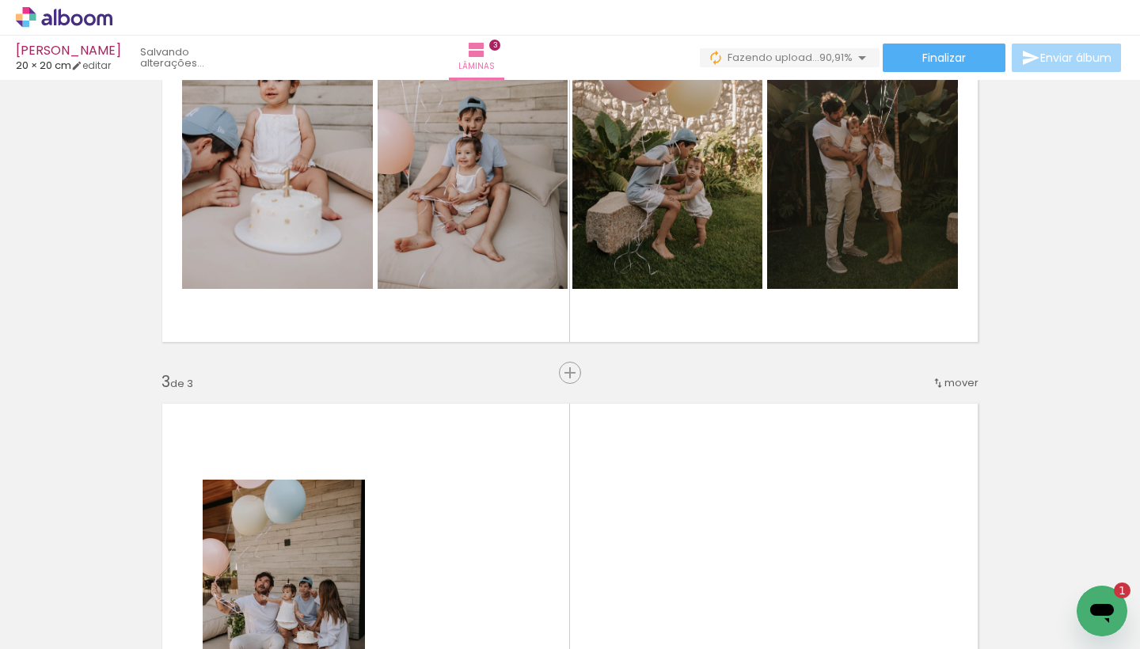
scroll to position [637, 0]
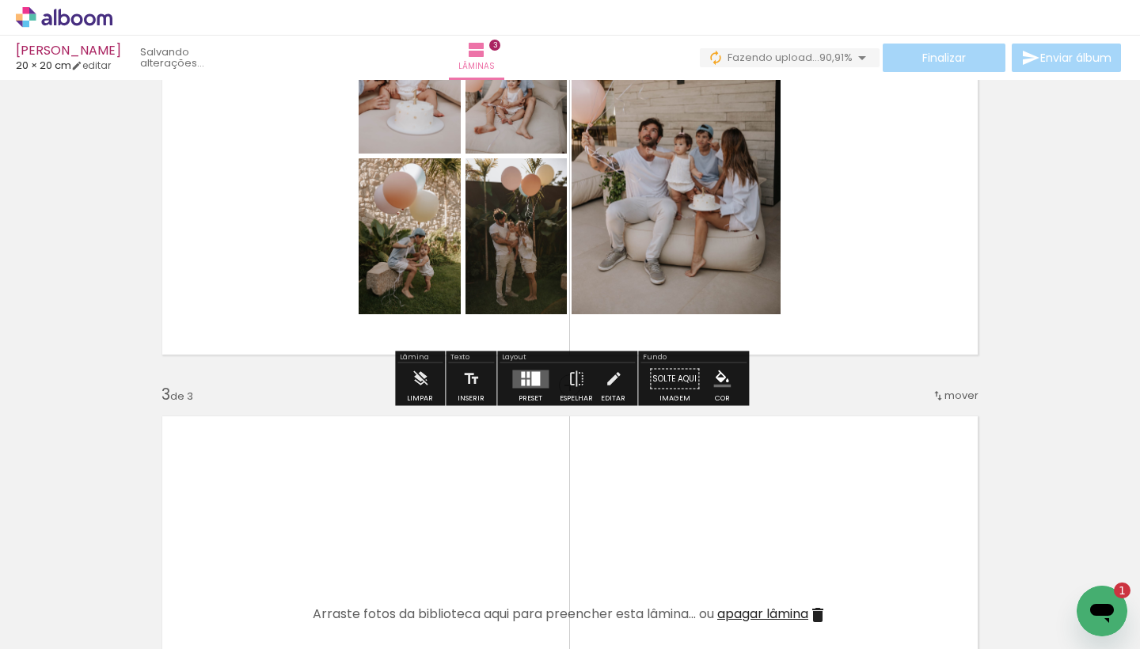
drag, startPoint x: 326, startPoint y: 519, endPoint x: 707, endPoint y: 140, distance: 537.5
click at [685, 162] on quentale-photo at bounding box center [676, 156] width 209 height 316
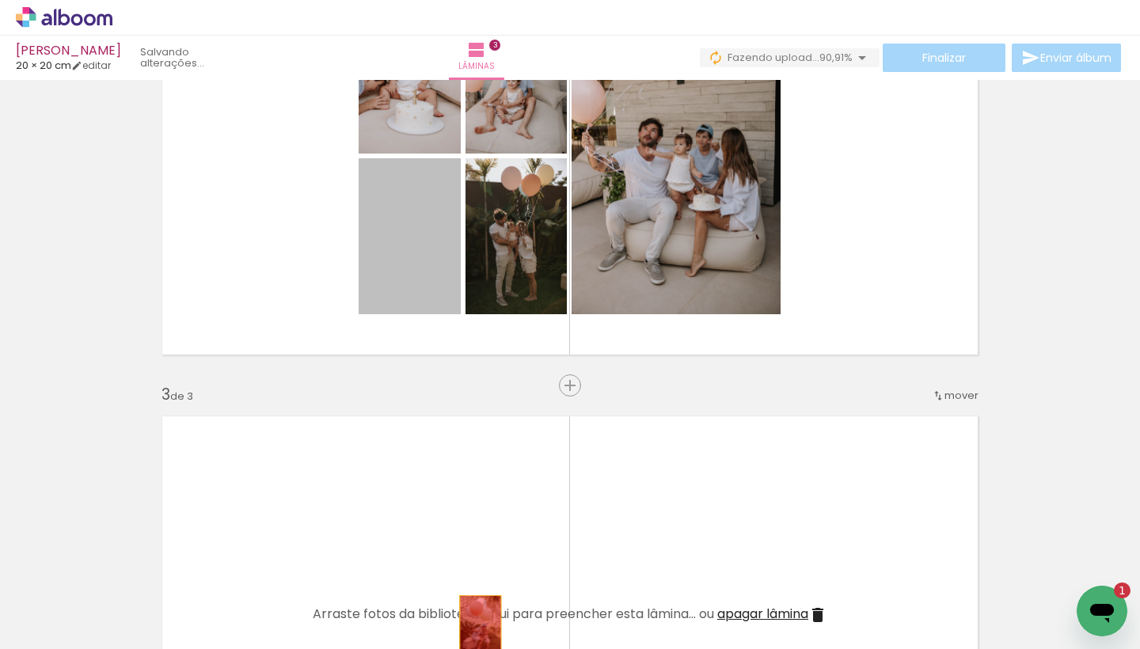
drag, startPoint x: 428, startPoint y: 256, endPoint x: 490, endPoint y: 630, distance: 378.9
click at [490, 630] on quentale-workspace at bounding box center [570, 324] width 1140 height 649
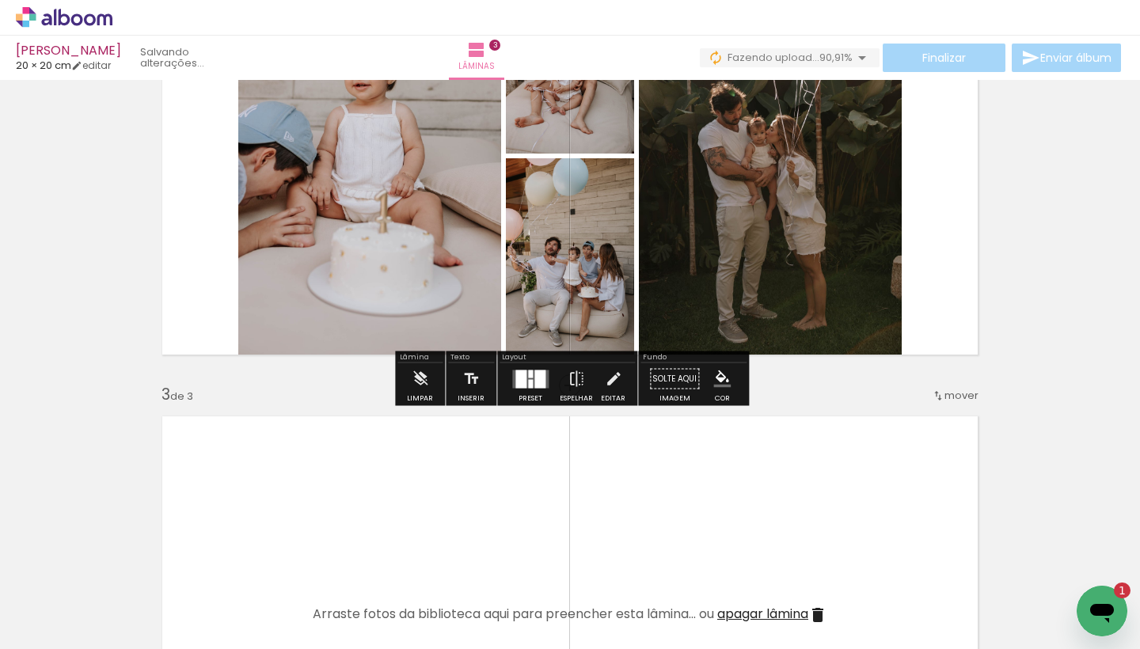
click at [776, 196] on quentale-photo at bounding box center [770, 156] width 263 height 419
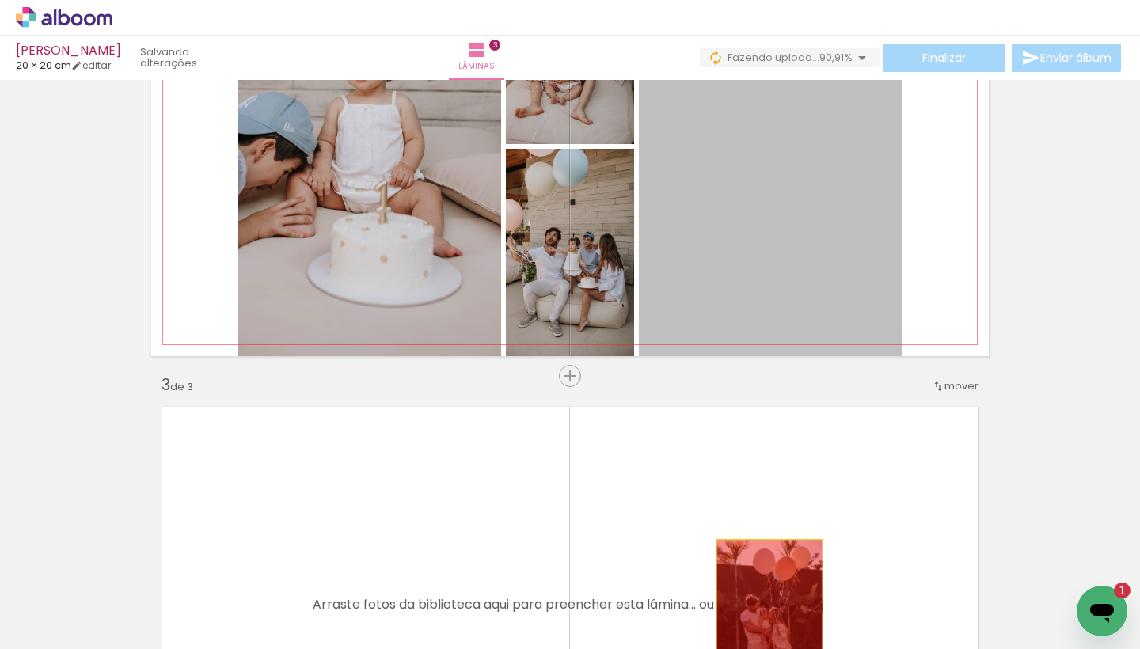
drag, startPoint x: 776, startPoint y: 196, endPoint x: 770, endPoint y: 642, distance: 445.8
click at [770, 642] on quentale-workspace at bounding box center [570, 324] width 1140 height 649
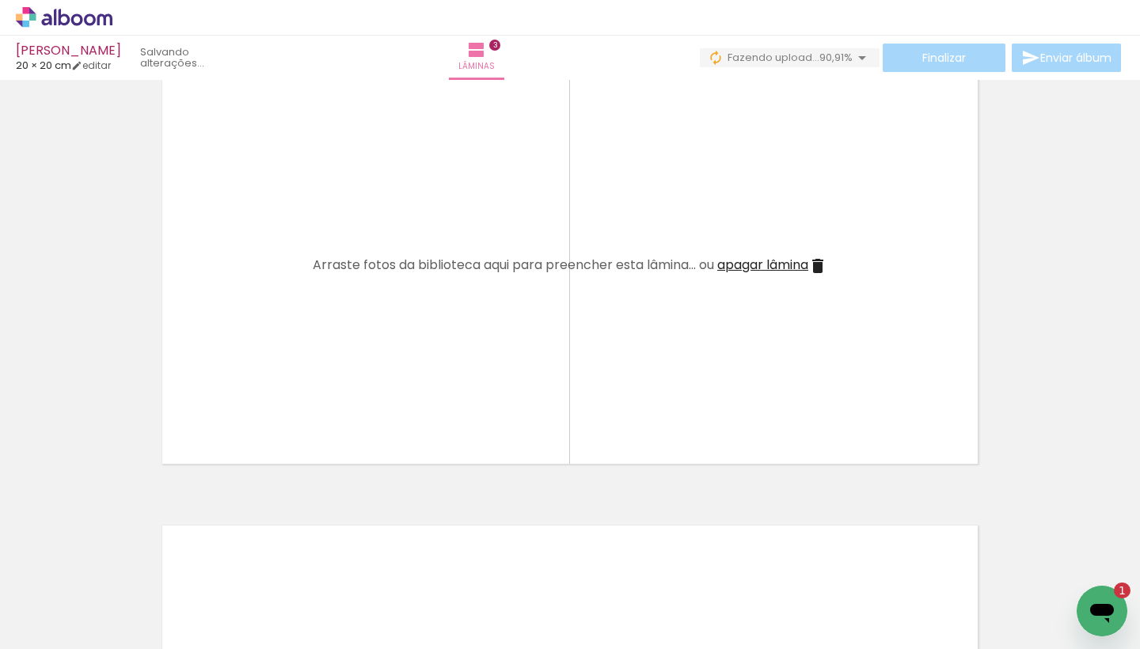
scroll to position [1005, 0]
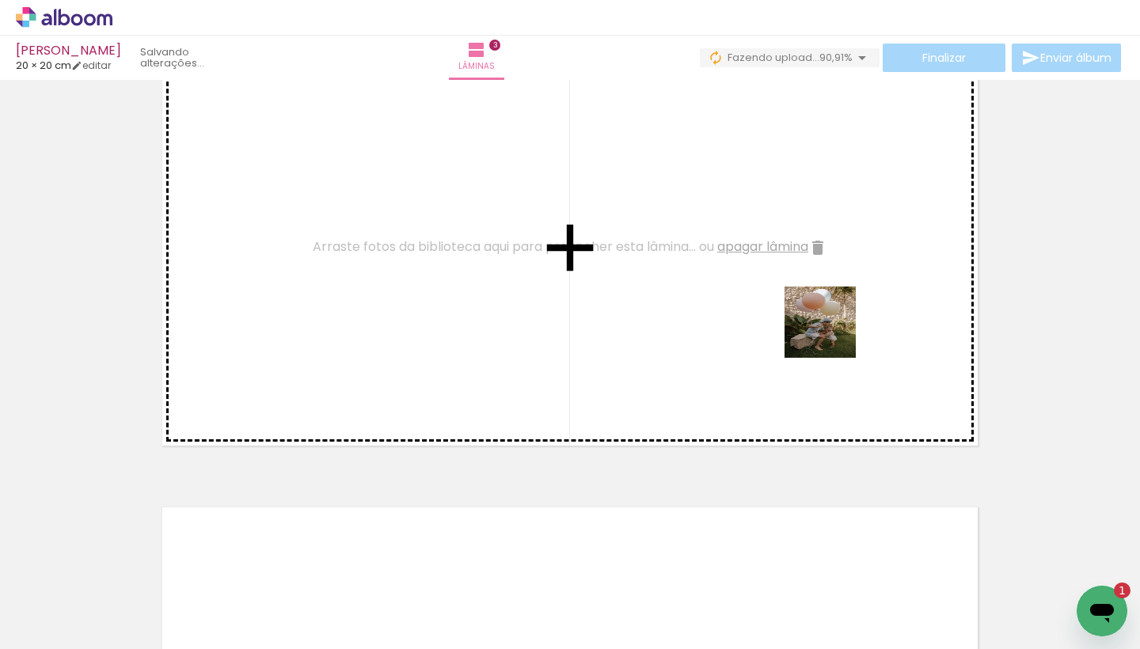
drag, startPoint x: 875, startPoint y: 618, endPoint x: 832, endPoint y: 334, distance: 286.7
click at [832, 334] on quentale-workspace at bounding box center [570, 324] width 1140 height 649
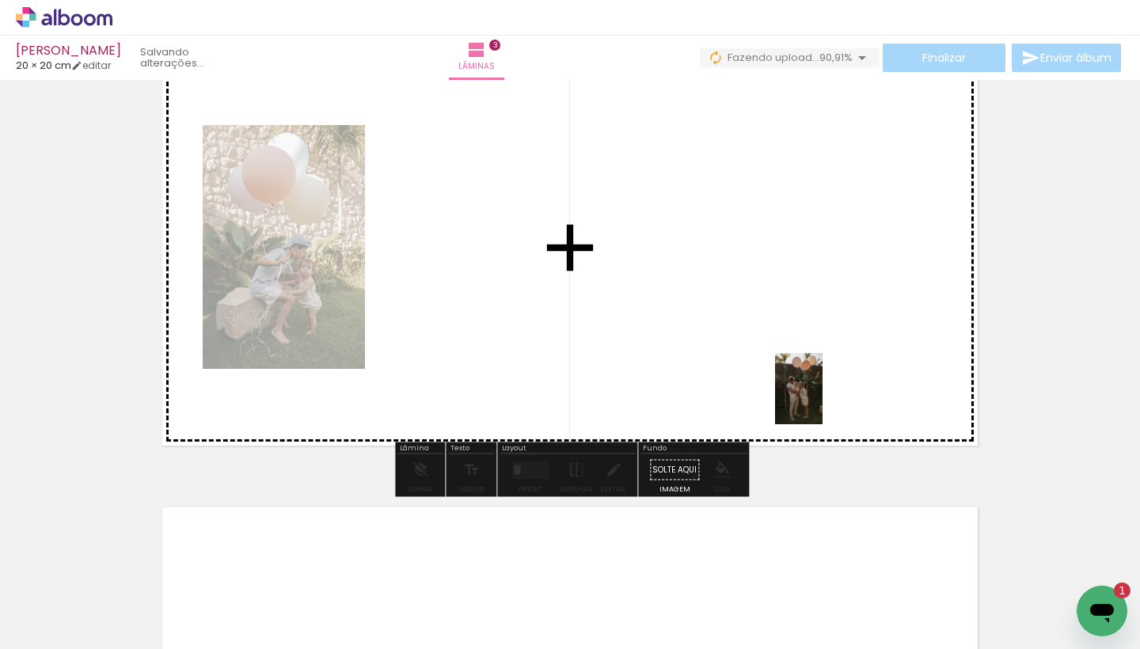
drag, startPoint x: 963, startPoint y: 616, endPoint x: 823, endPoint y: 401, distance: 257.0
click at [823, 401] on quentale-workspace at bounding box center [570, 324] width 1140 height 649
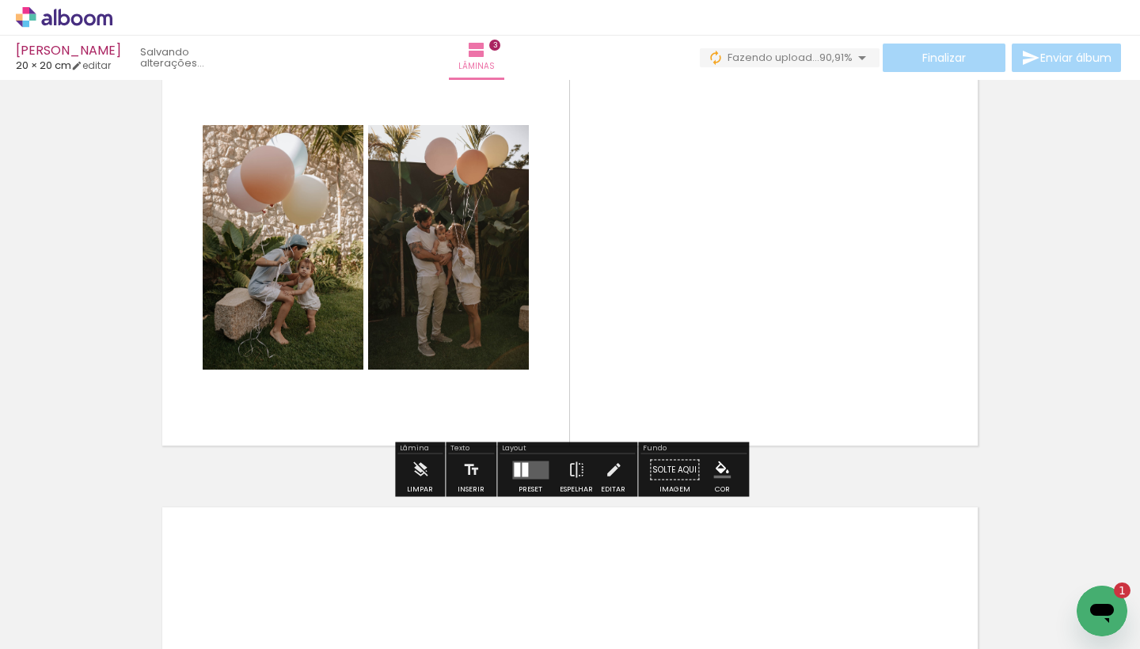
scroll to position [0, 0]
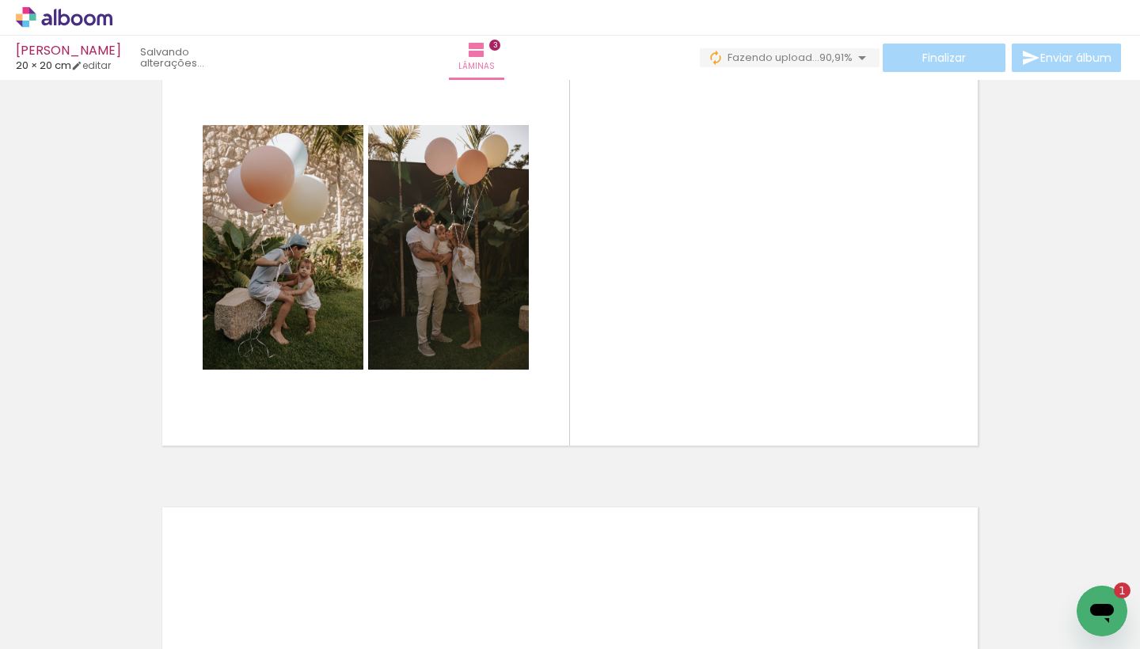
click at [70, 625] on span "Adicionar Fotos" at bounding box center [56, 627] width 48 height 17
click at [0, 0] on input "file" at bounding box center [0, 0] width 0 height 0
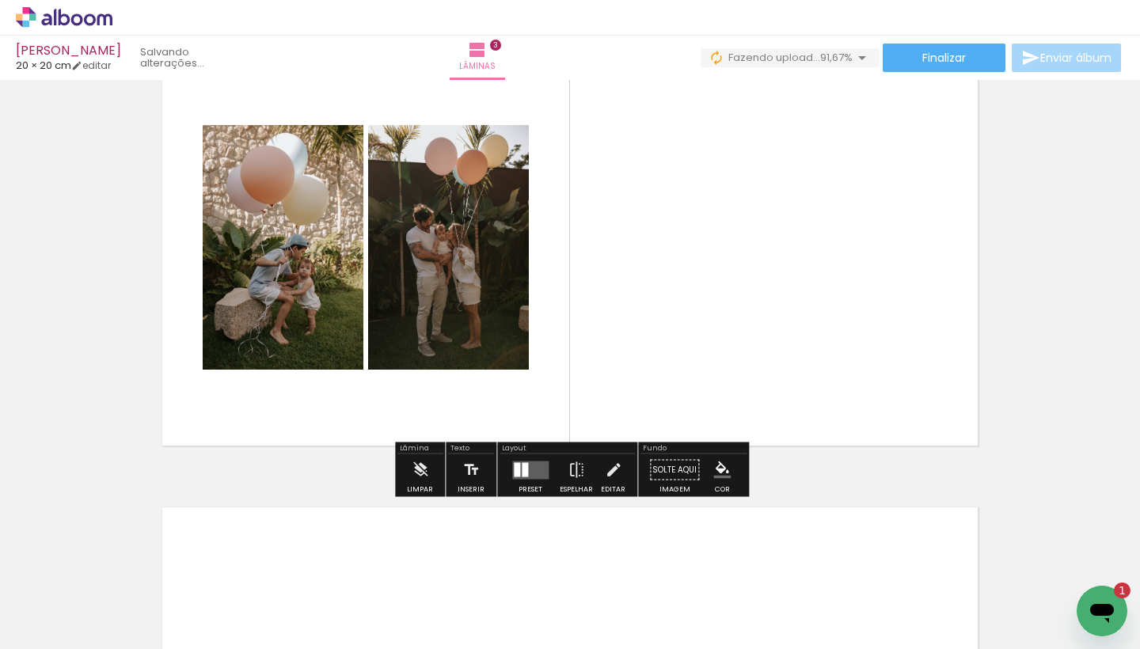
scroll to position [0, 43]
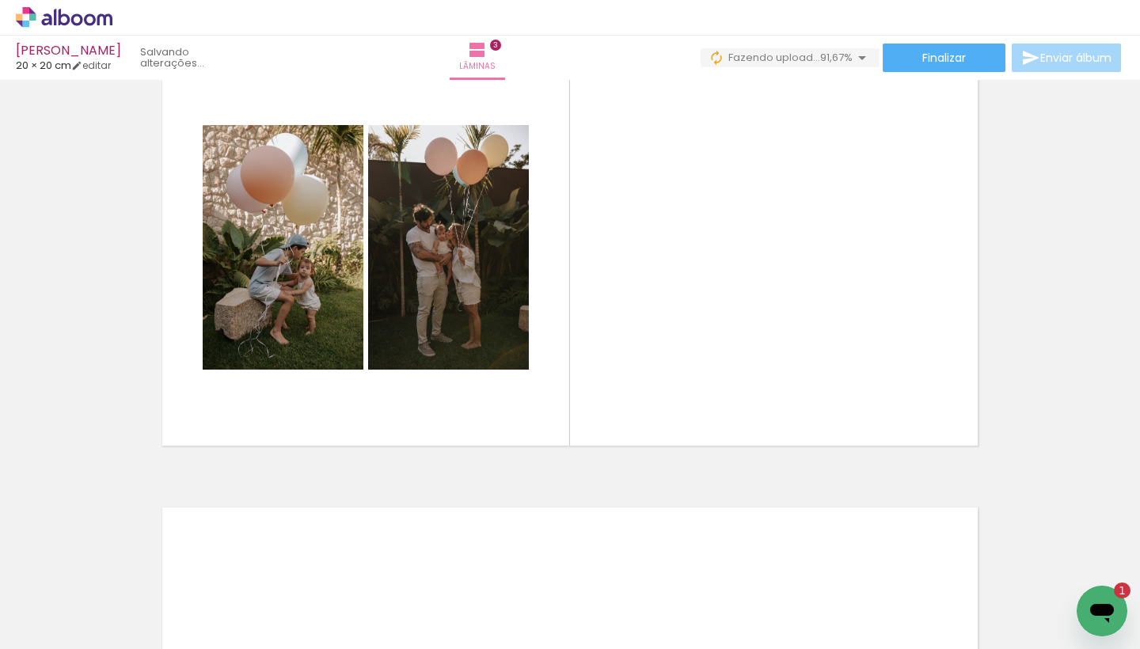
drag, startPoint x: 1091, startPoint y: 591, endPoint x: 1080, endPoint y: 566, distance: 26.9
click at [1080, 586] on html at bounding box center [1102, 611] width 51 height 51
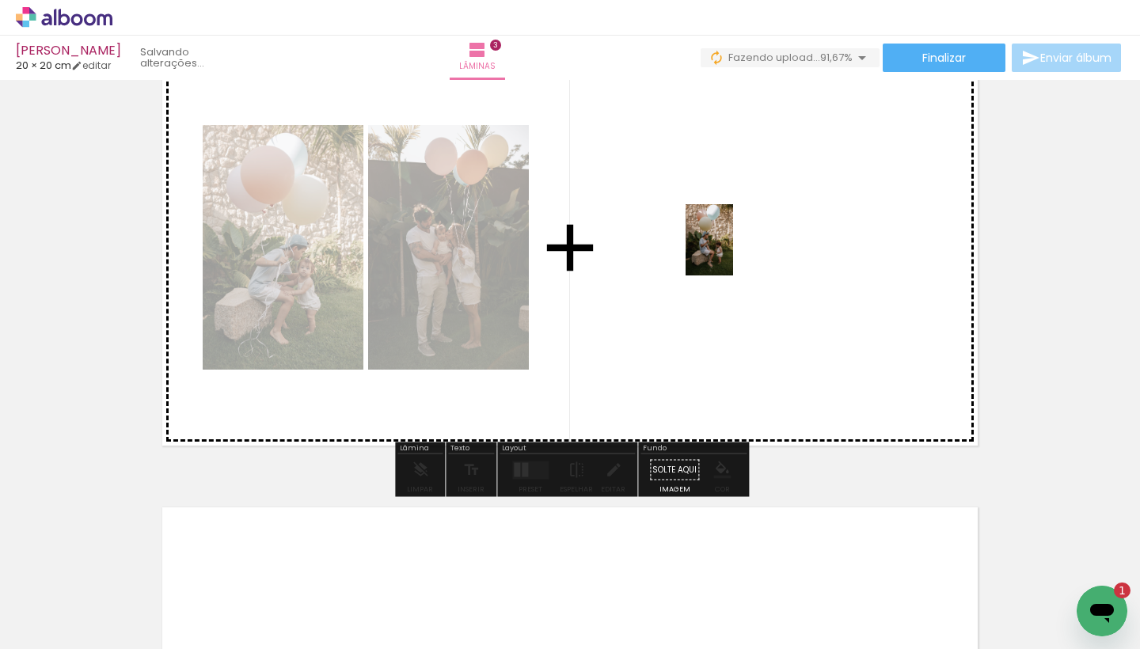
drag, startPoint x: 1090, startPoint y: 581, endPoint x: 719, endPoint y: 245, distance: 500.6
click at [719, 245] on quentale-workspace at bounding box center [570, 324] width 1140 height 649
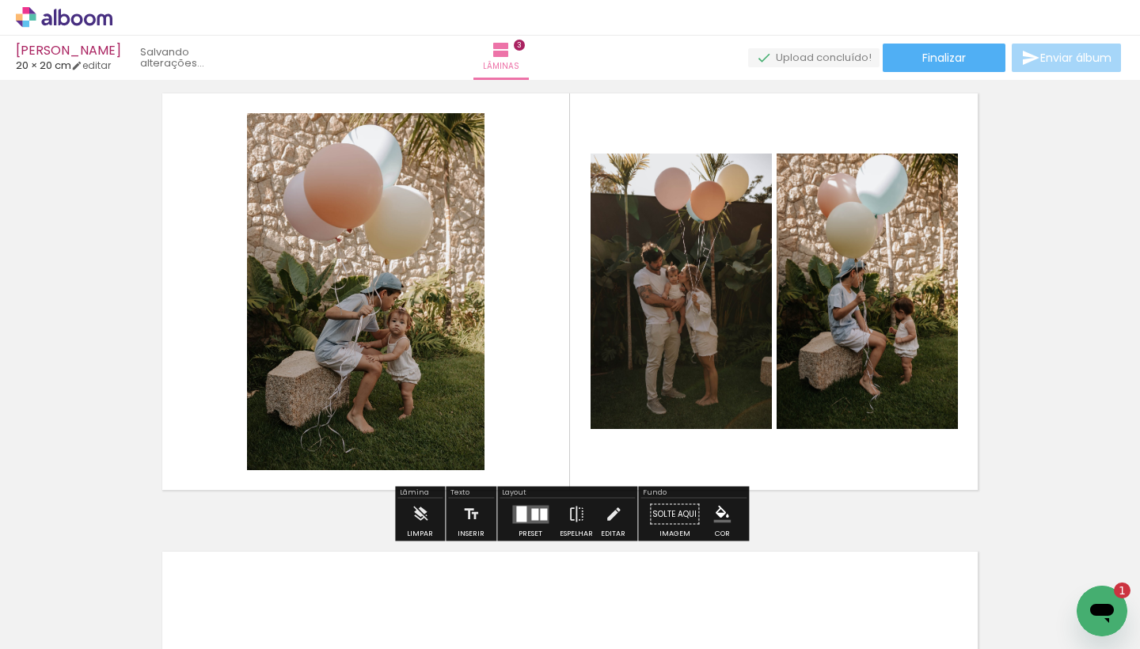
scroll to position [983, 0]
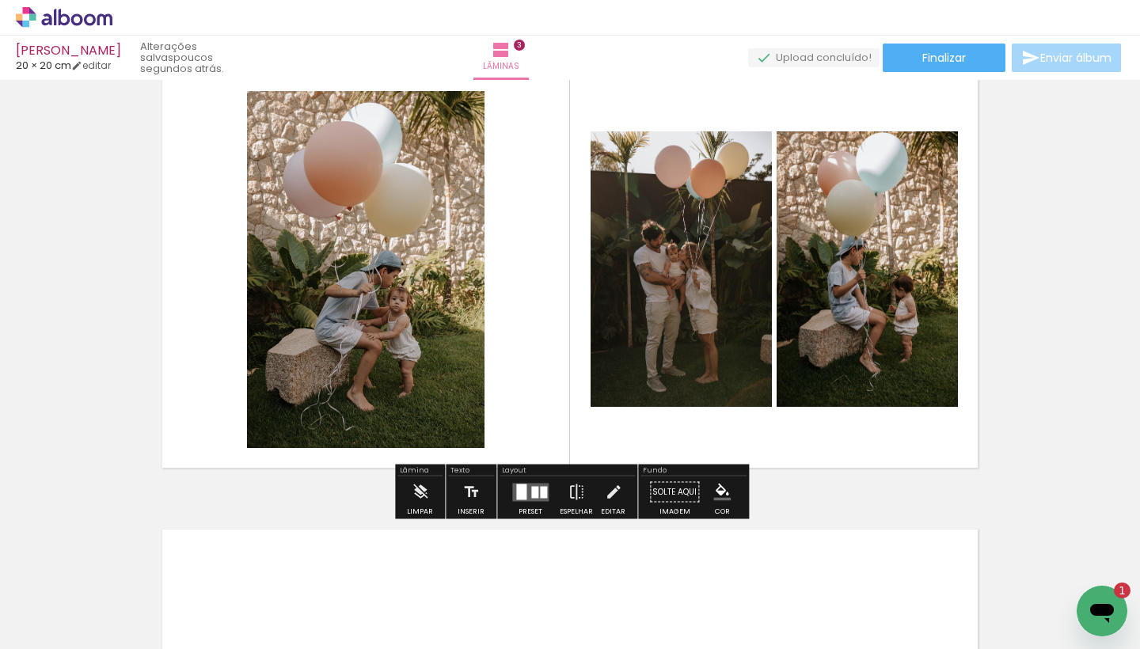
click at [526, 500] on quentale-layouter at bounding box center [530, 492] width 36 height 18
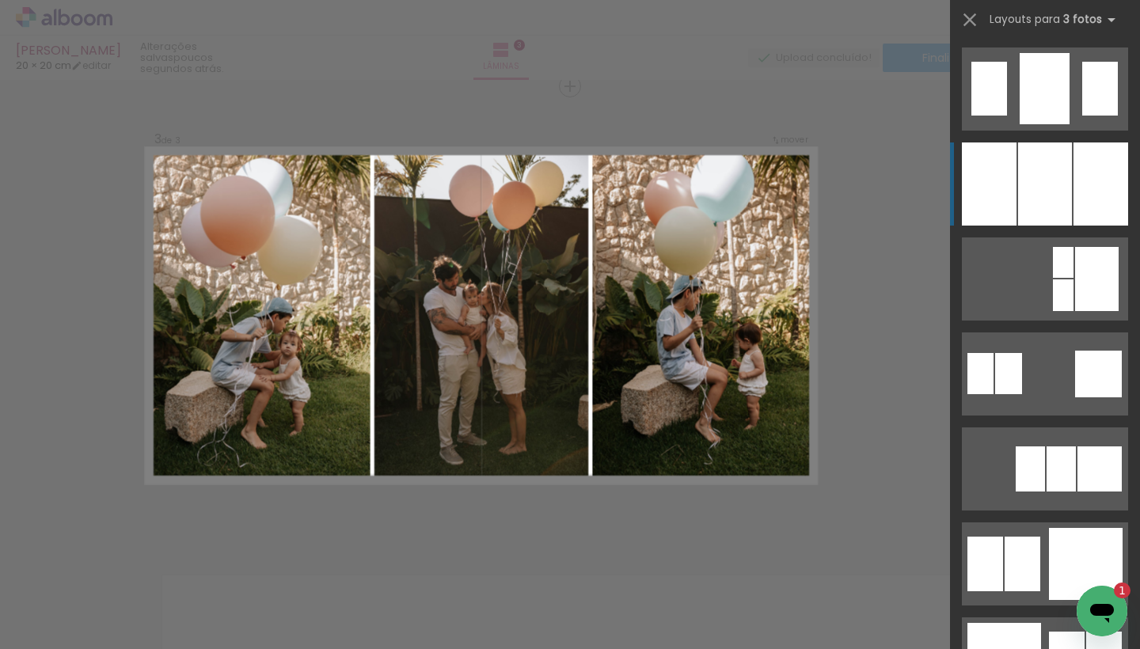
scroll to position [1336, 0]
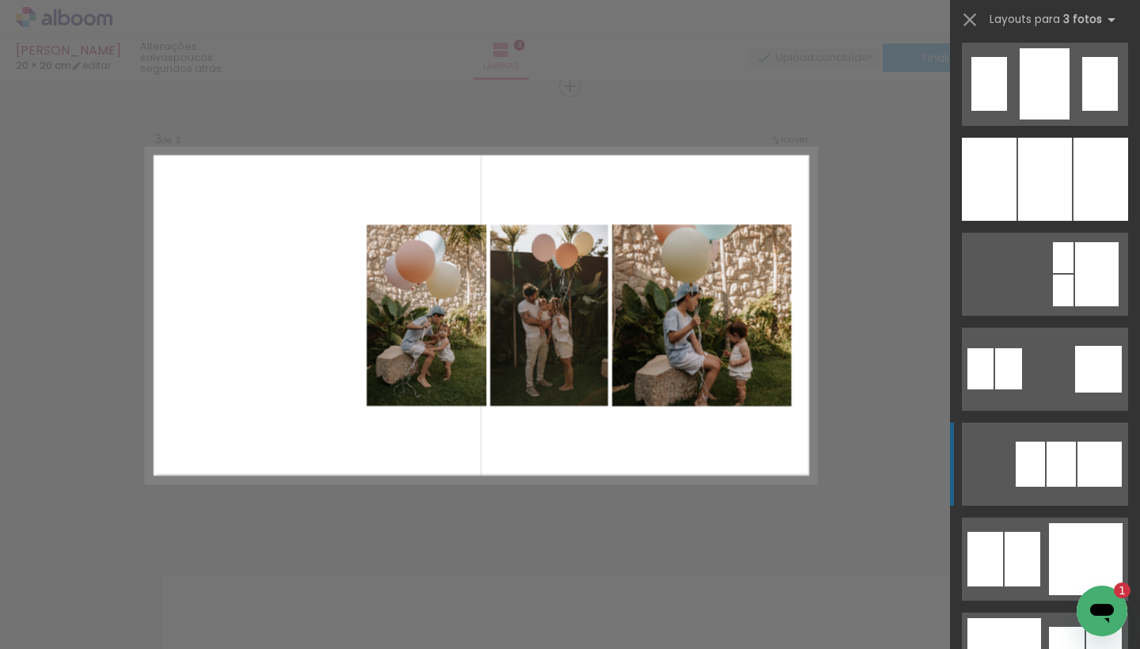
click at [1029, 470] on div at bounding box center [1030, 464] width 29 height 45
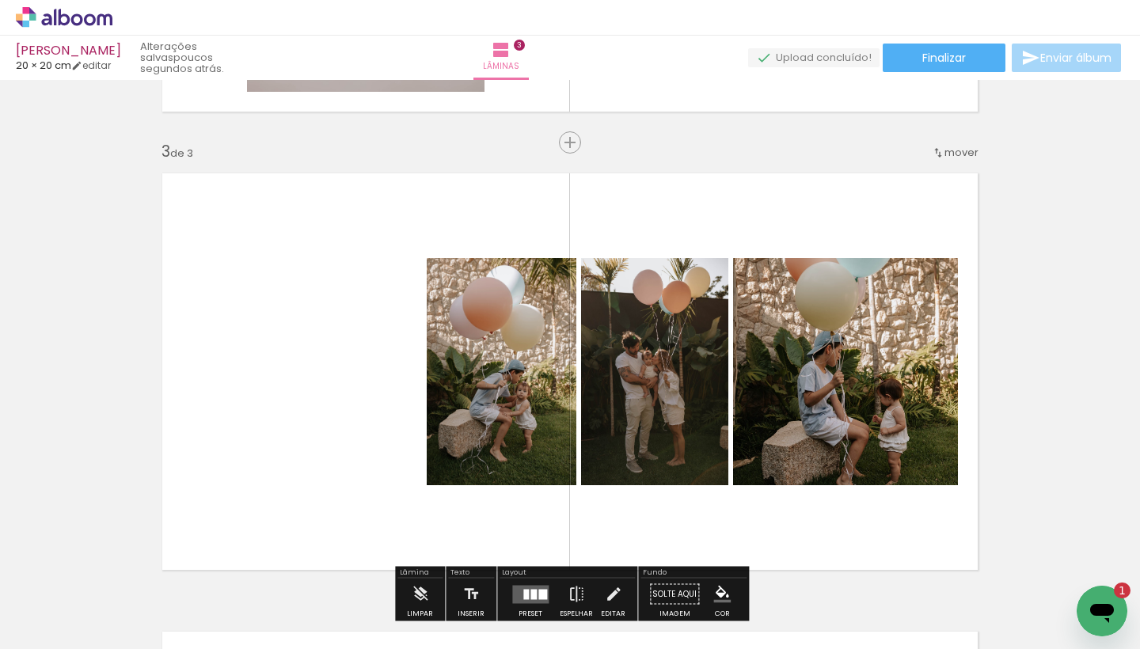
scroll to position [844, 0]
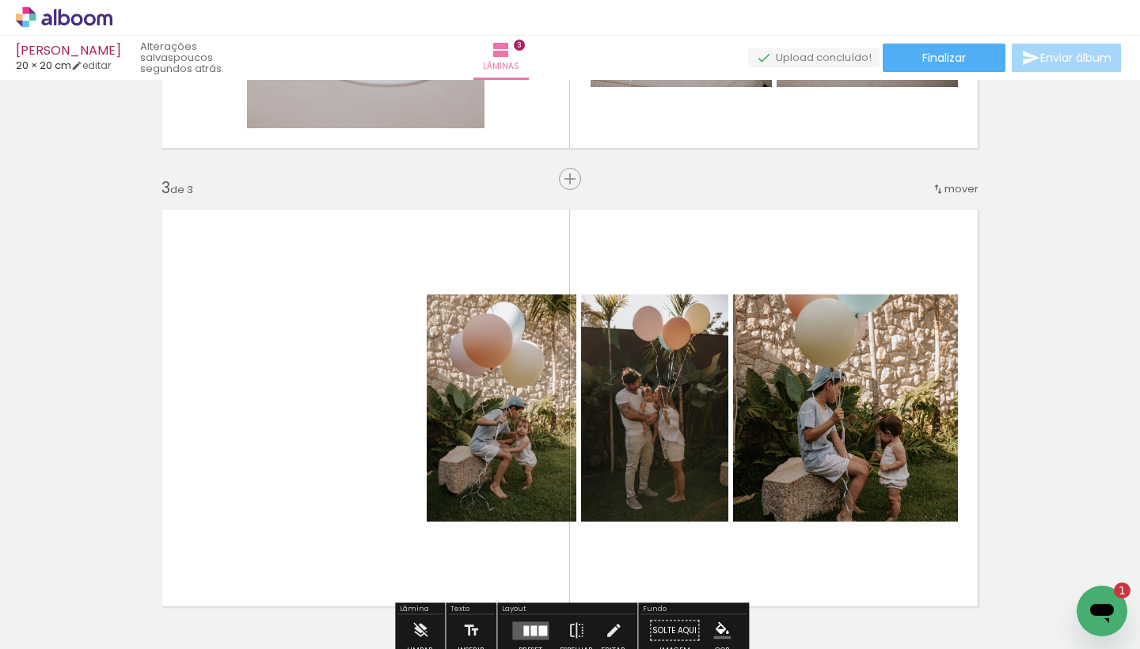
click at [60, 623] on span "Adicionar Fotos" at bounding box center [56, 627] width 48 height 17
click at [0, 0] on input "file" at bounding box center [0, 0] width 0 height 0
click at [1078, 591] on div at bounding box center [1091, 596] width 52 height 78
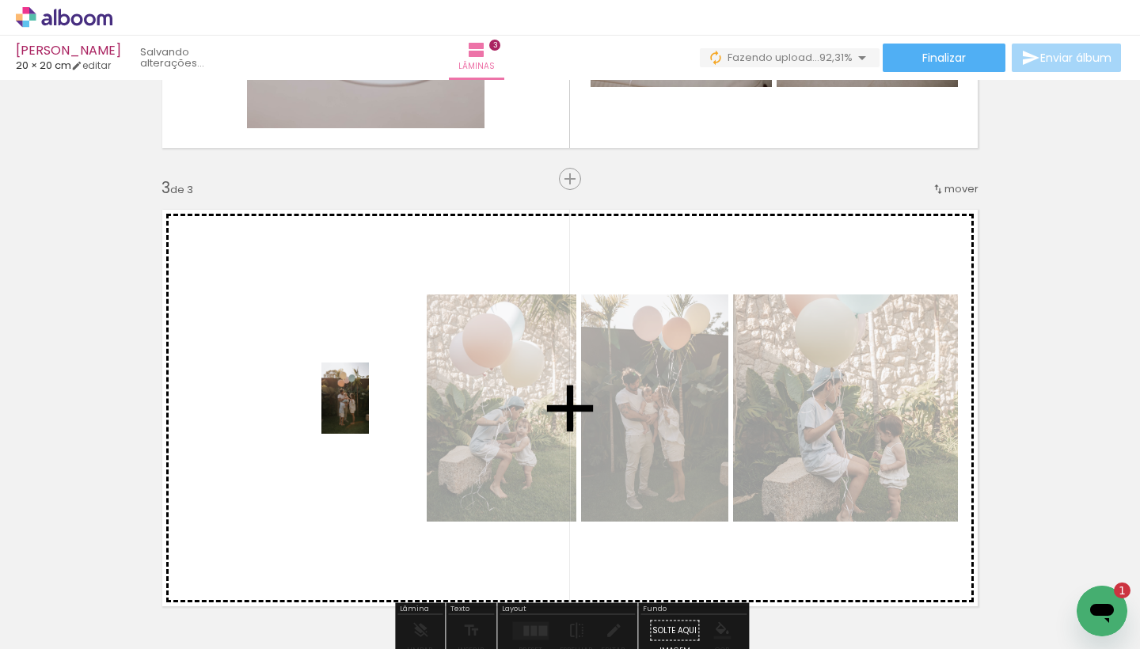
drag, startPoint x: 1086, startPoint y: 584, endPoint x: 369, endPoint y: 410, distance: 737.3
click at [369, 410] on quentale-workspace at bounding box center [570, 324] width 1140 height 649
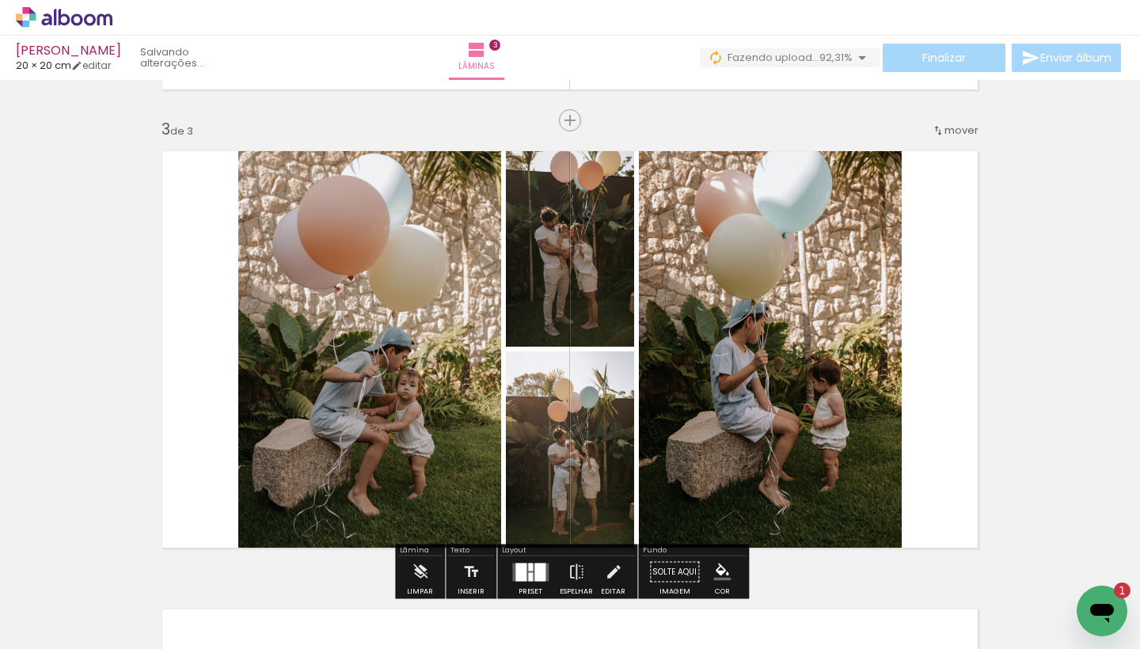
scroll to position [976, 0]
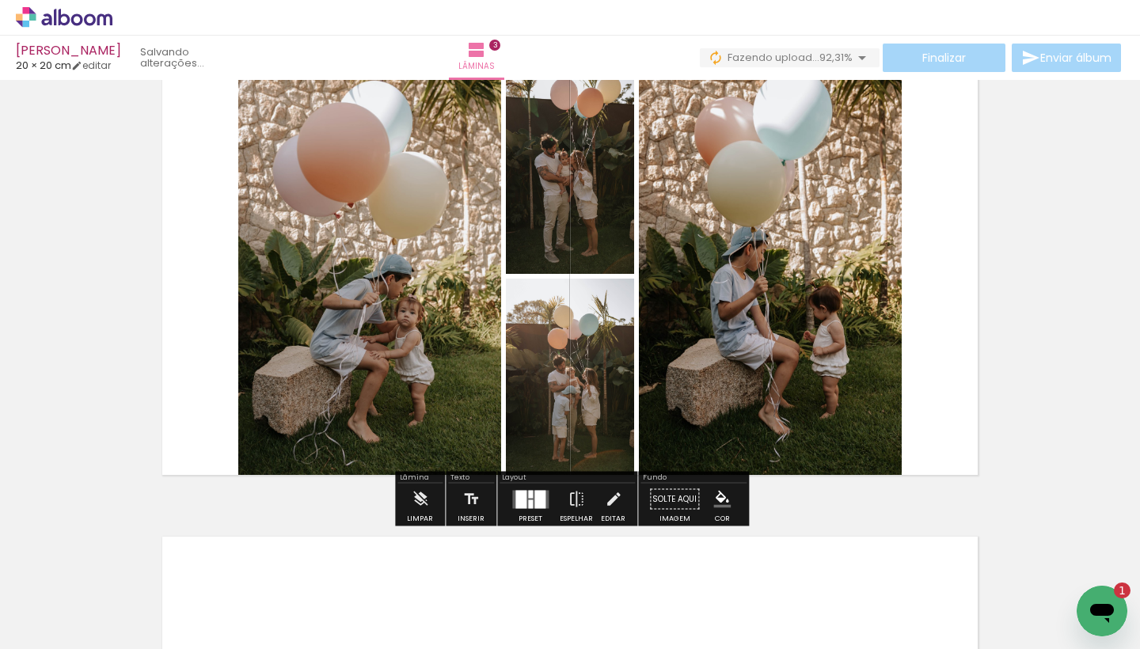
click at [534, 504] on div at bounding box center [539, 499] width 11 height 18
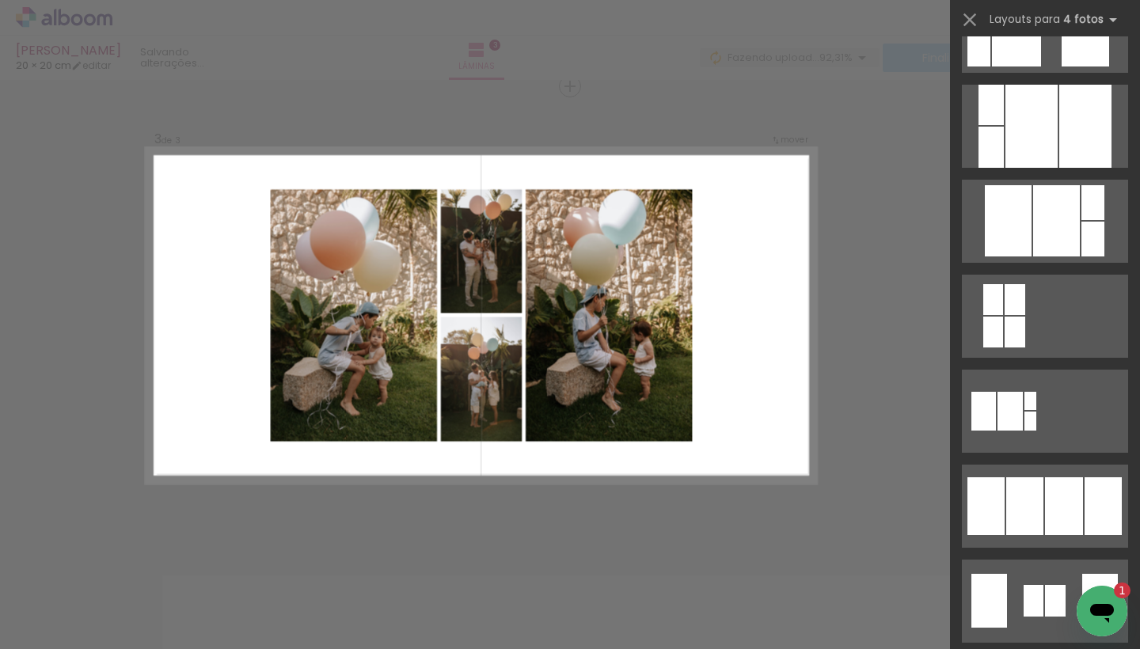
scroll to position [773, 0]
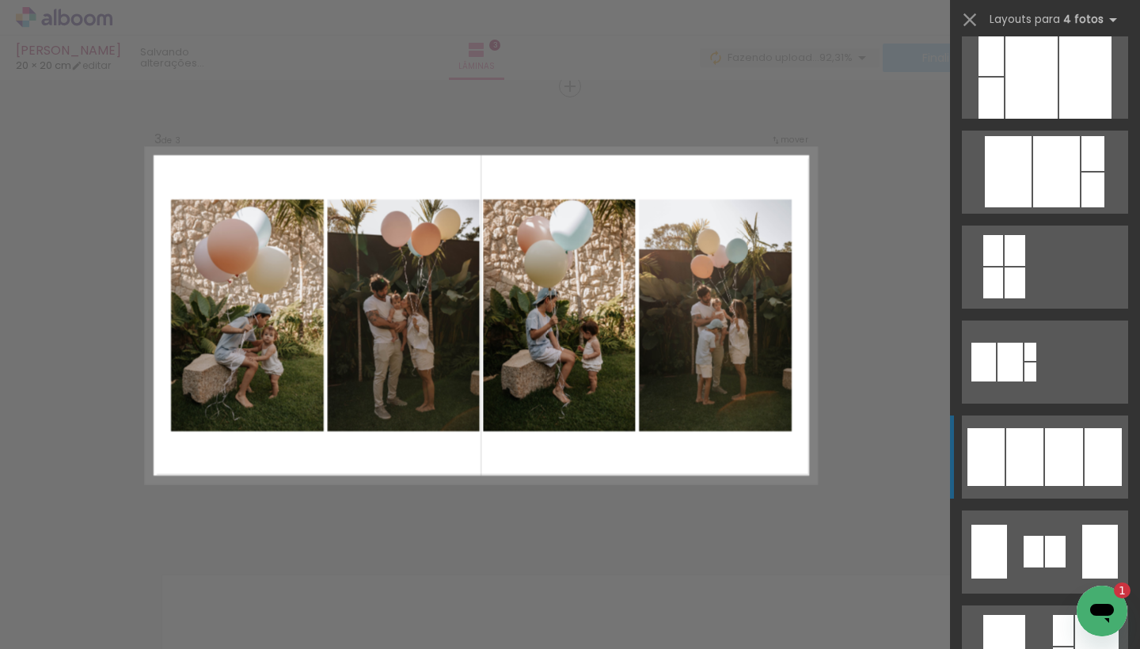
click at [1037, 444] on div at bounding box center [1024, 457] width 37 height 58
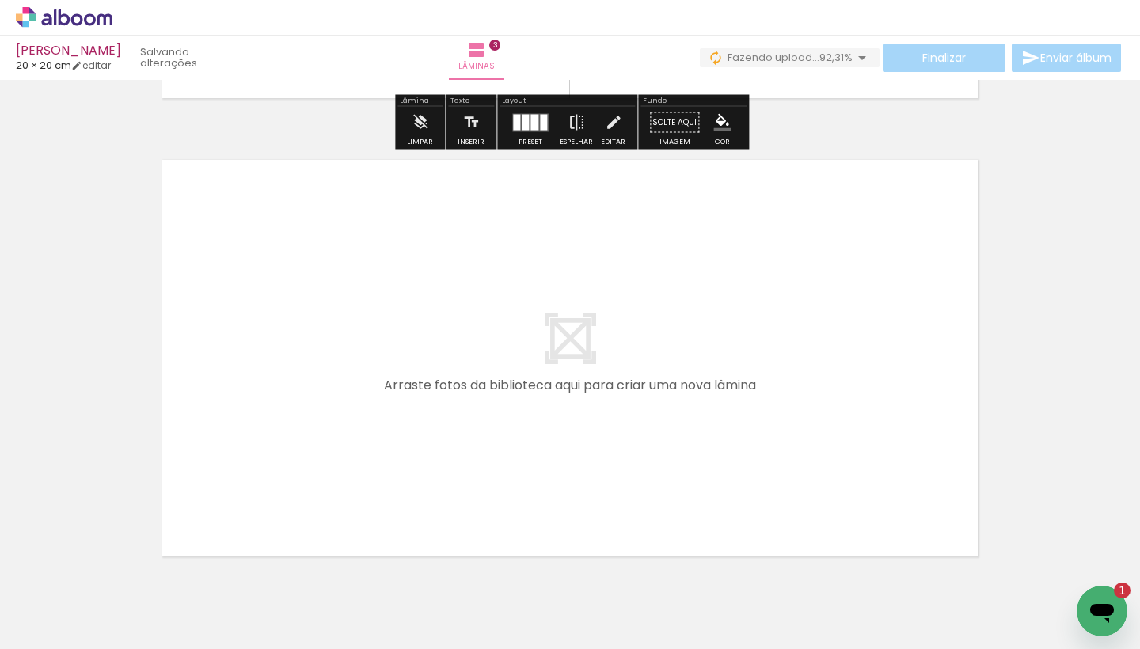
scroll to position [1354, 0]
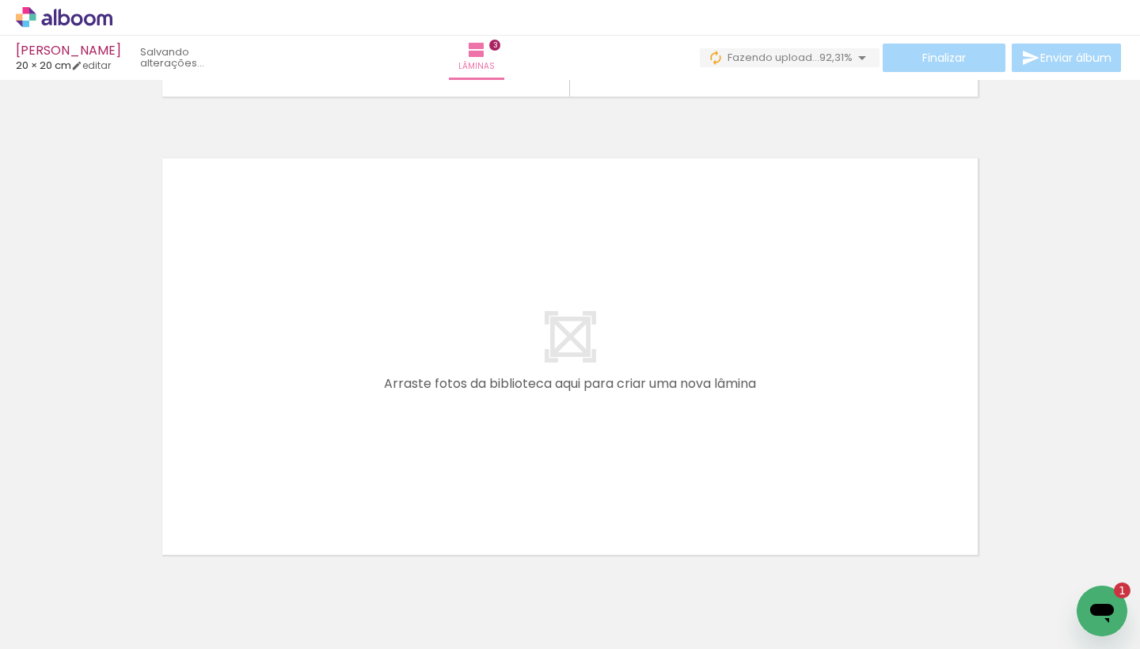
click at [67, 628] on span "Adicionar Fotos" at bounding box center [56, 627] width 48 height 17
click at [0, 0] on input "file" at bounding box center [0, 0] width 0 height 0
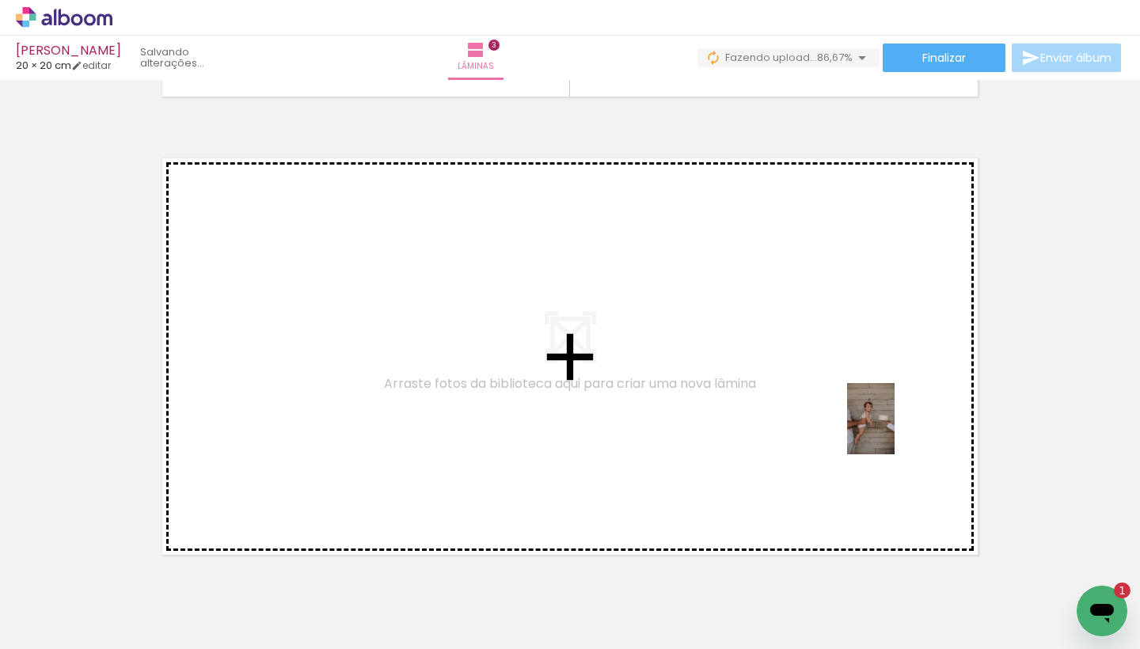
drag, startPoint x: 1010, startPoint y: 607, endPoint x: 573, endPoint y: 428, distance: 472.0
click at [573, 428] on quentale-workspace at bounding box center [570, 324] width 1140 height 649
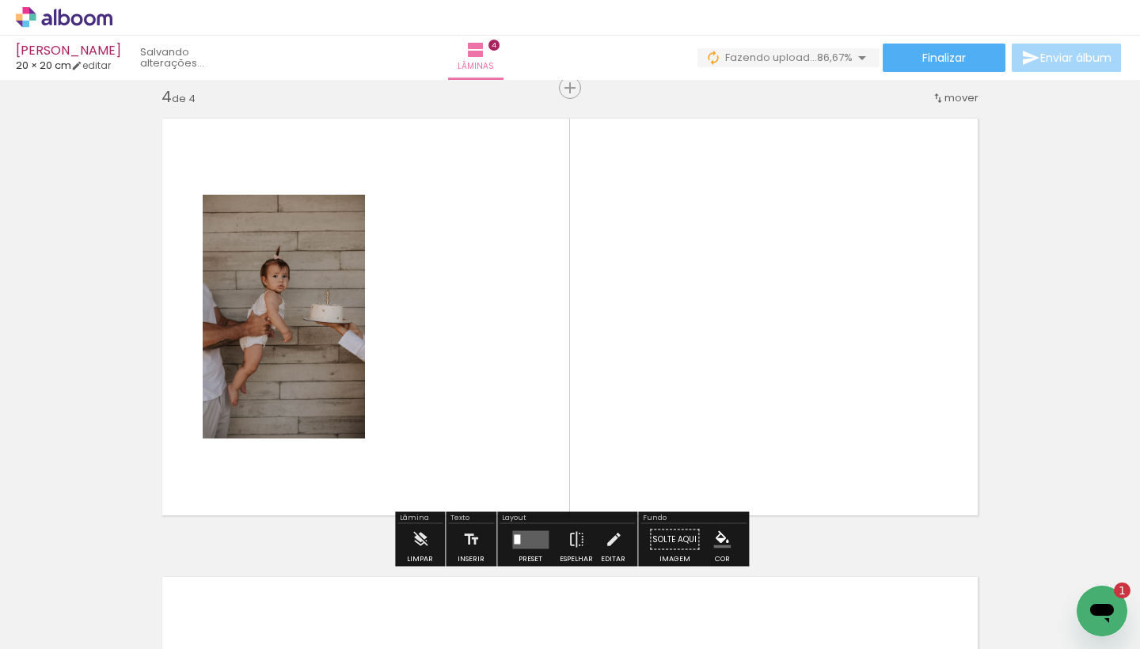
scroll to position [1395, 0]
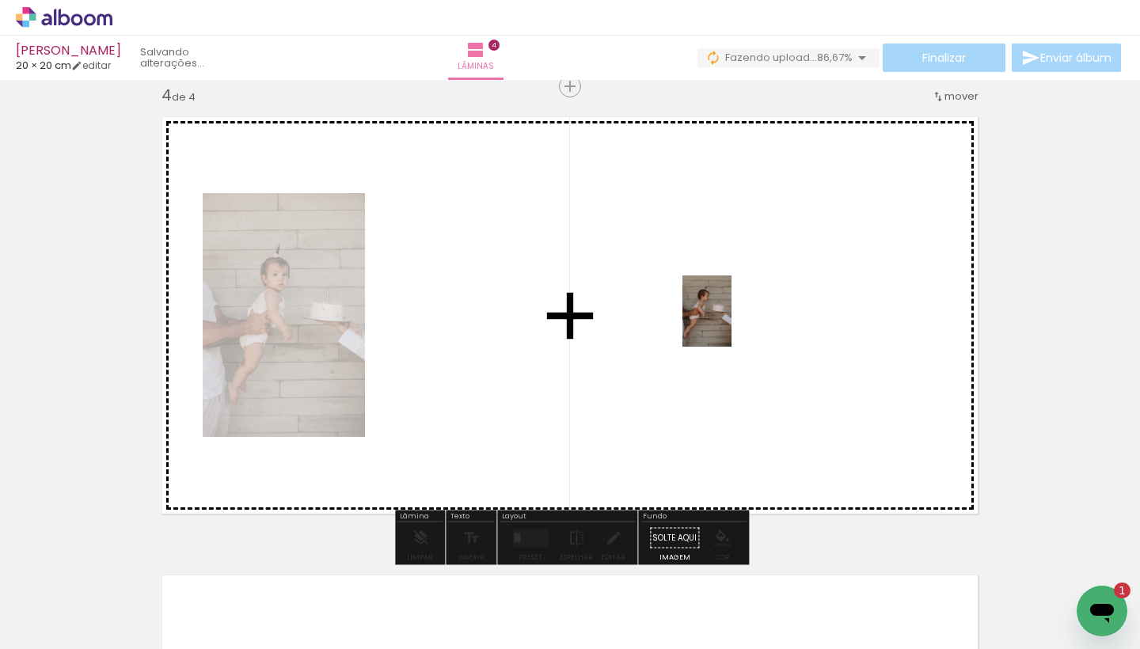
drag, startPoint x: 1075, startPoint y: 582, endPoint x: 718, endPoint y: 311, distance: 447.6
click at [718, 311] on quentale-workspace at bounding box center [570, 324] width 1140 height 649
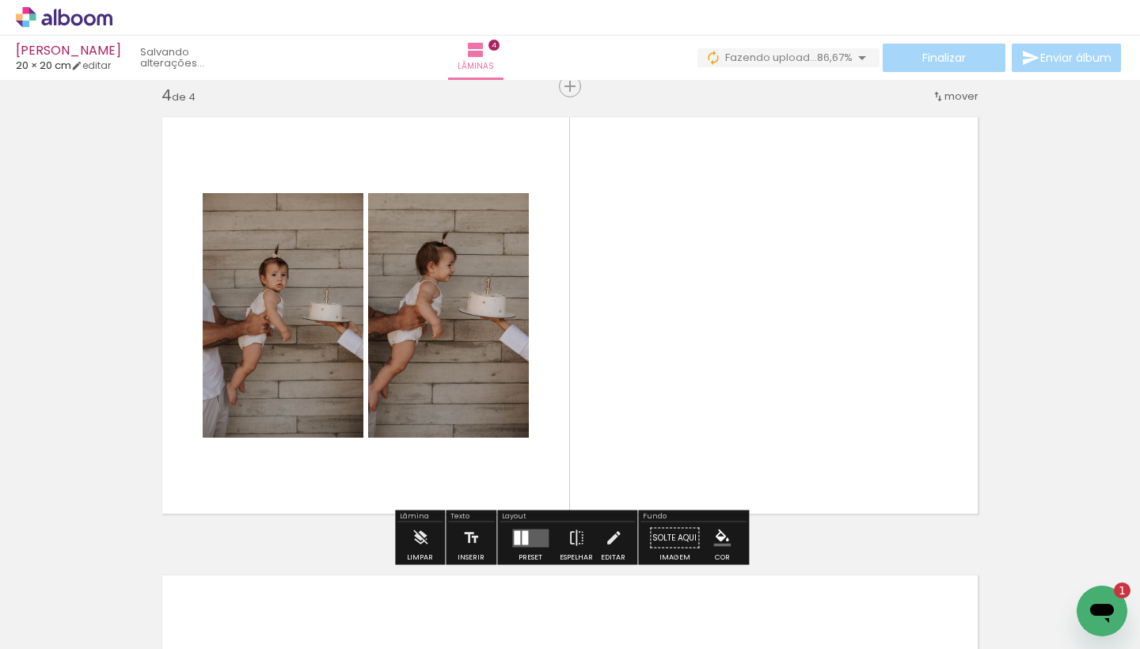
click at [530, 537] on quentale-layouter at bounding box center [530, 538] width 36 height 18
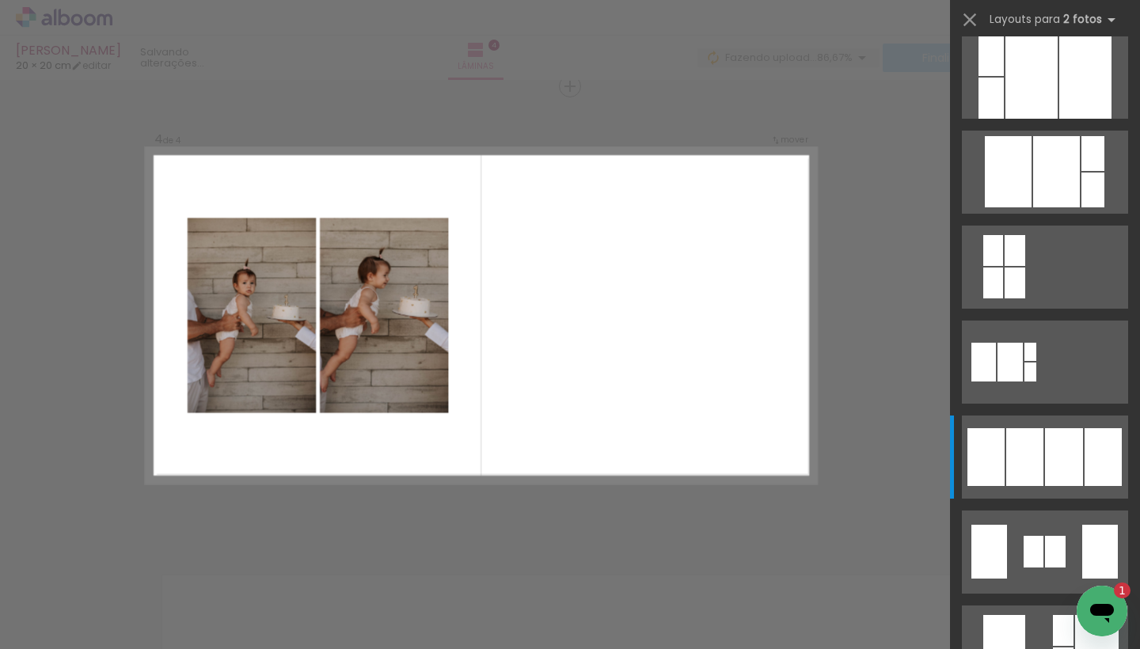
scroll to position [0, 0]
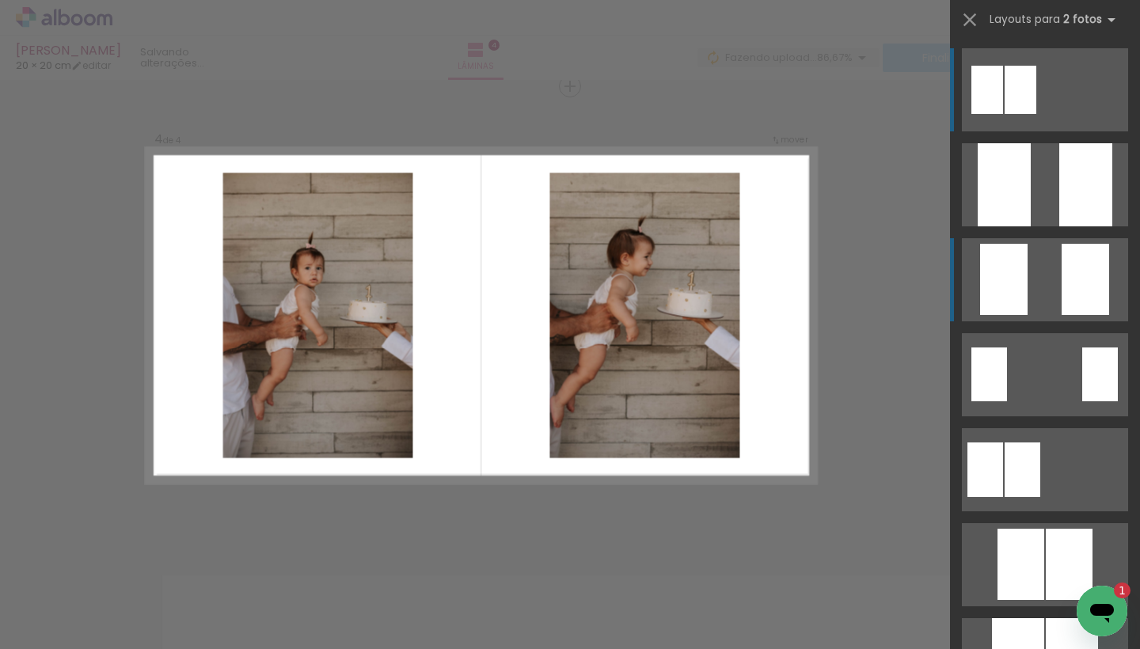
click at [1009, 273] on div at bounding box center [1004, 279] width 48 height 71
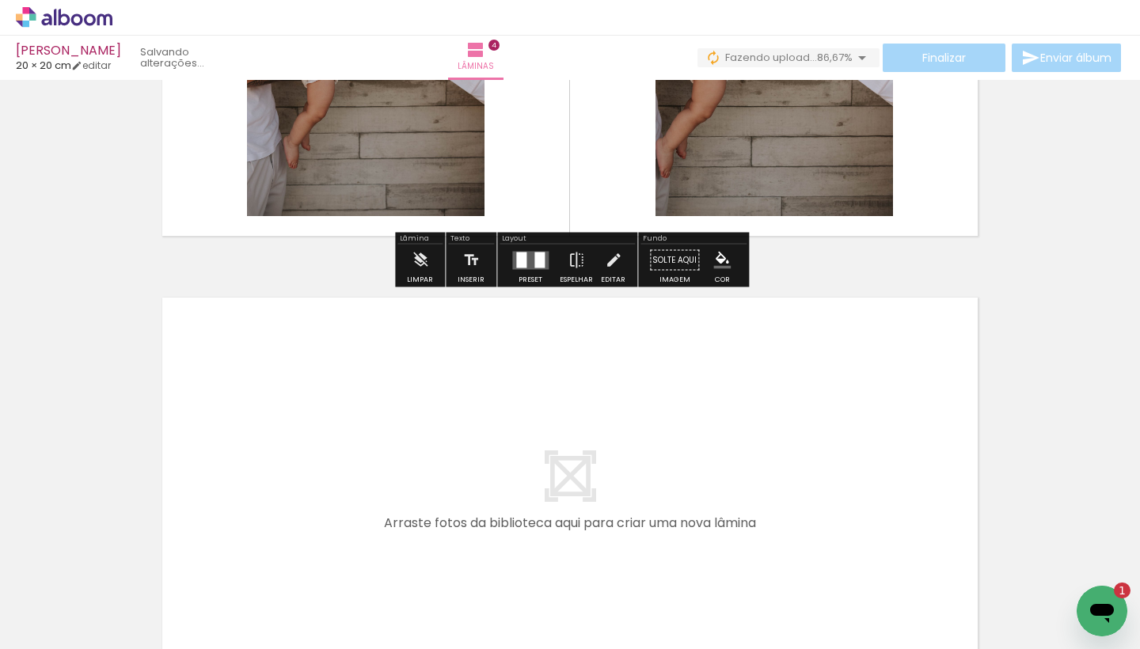
scroll to position [1682, 0]
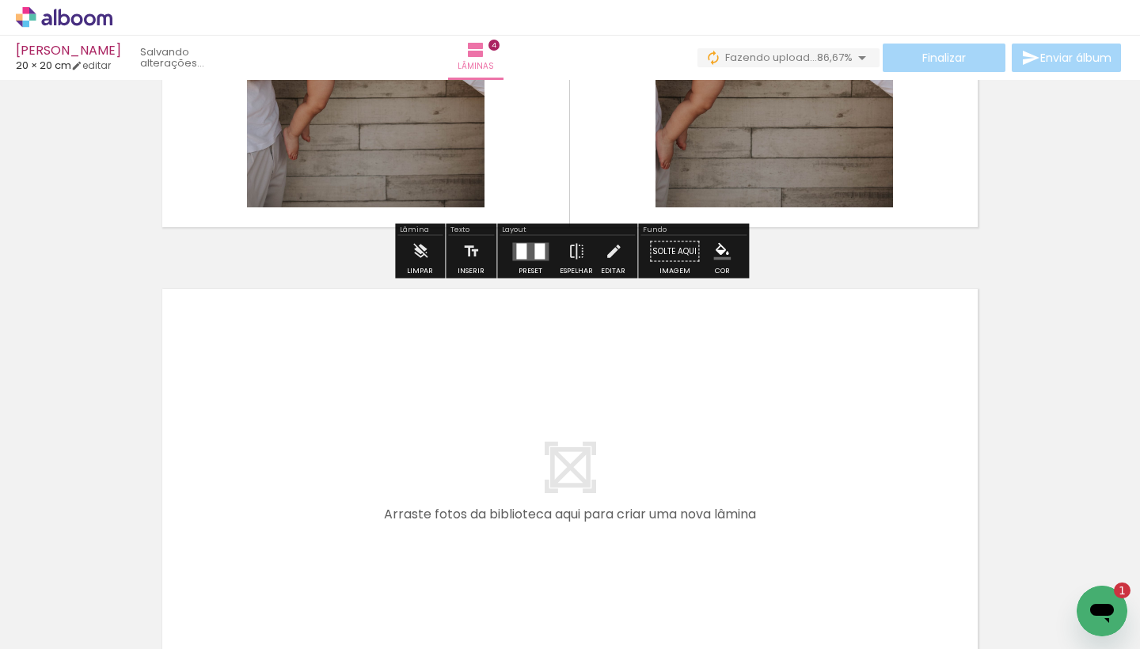
click at [51, 627] on span "Adicionar Fotos" at bounding box center [56, 627] width 48 height 17
click at [0, 0] on input "file" at bounding box center [0, 0] width 0 height 0
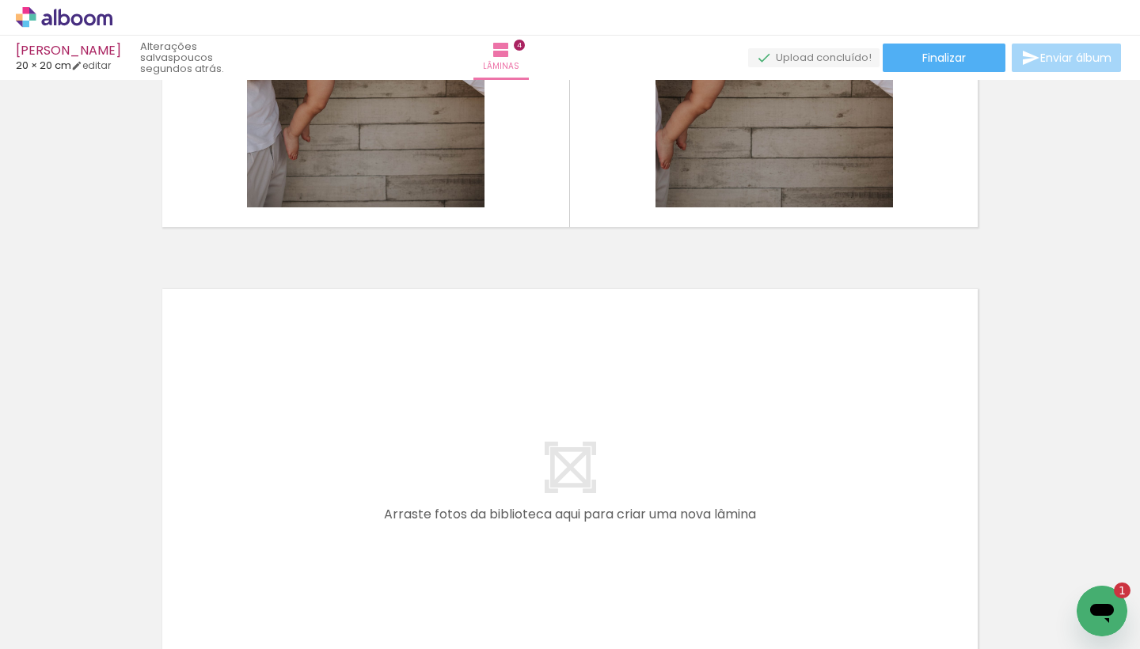
scroll to position [0, 0]
click at [73, 635] on span "Adicionar Fotos" at bounding box center [56, 627] width 48 height 17
click at [0, 0] on input "file" at bounding box center [0, 0] width 0 height 0
click at [64, 628] on span "Adicionar Fotos" at bounding box center [56, 627] width 48 height 17
click at [0, 0] on input "file" at bounding box center [0, 0] width 0 height 0
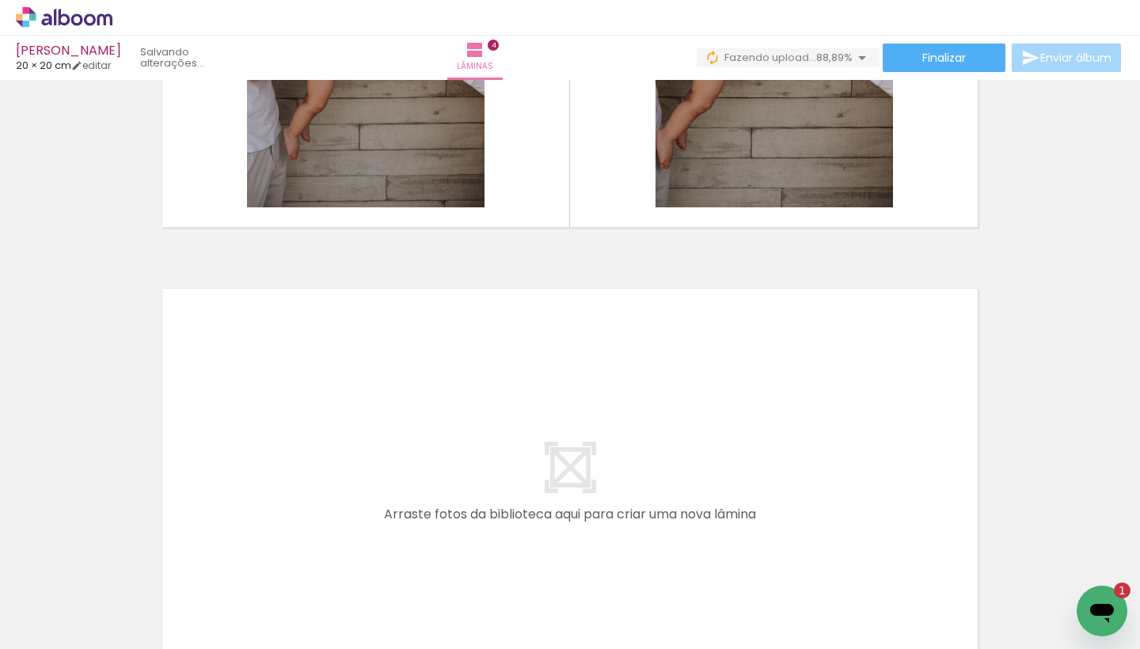
click at [75, 632] on span "Adicionar Fotos" at bounding box center [56, 627] width 48 height 17
click at [0, 0] on input "file" at bounding box center [0, 0] width 0 height 0
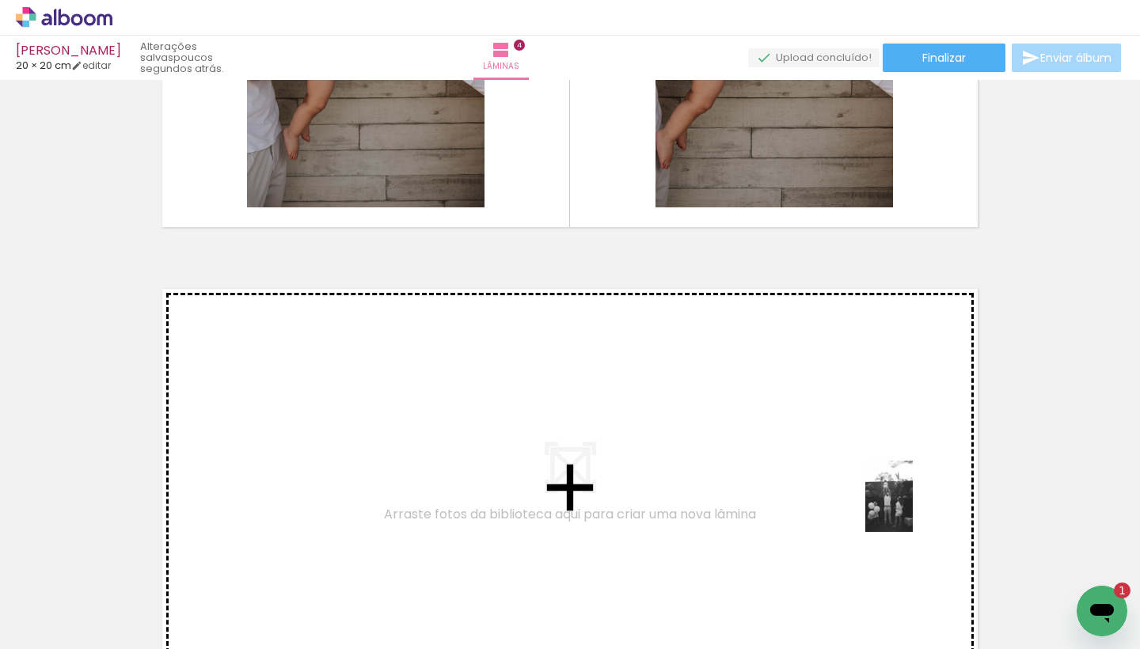
drag, startPoint x: 922, startPoint y: 604, endPoint x: 865, endPoint y: 429, distance: 184.0
click at [865, 429] on quentale-workspace at bounding box center [570, 324] width 1140 height 649
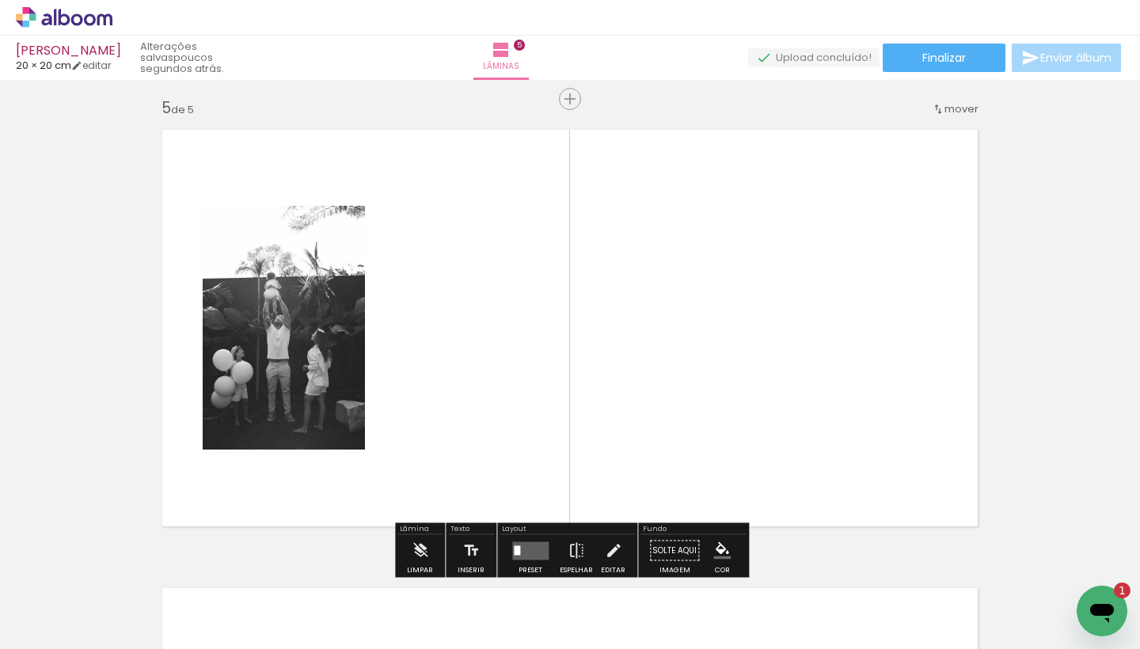
scroll to position [1854, 0]
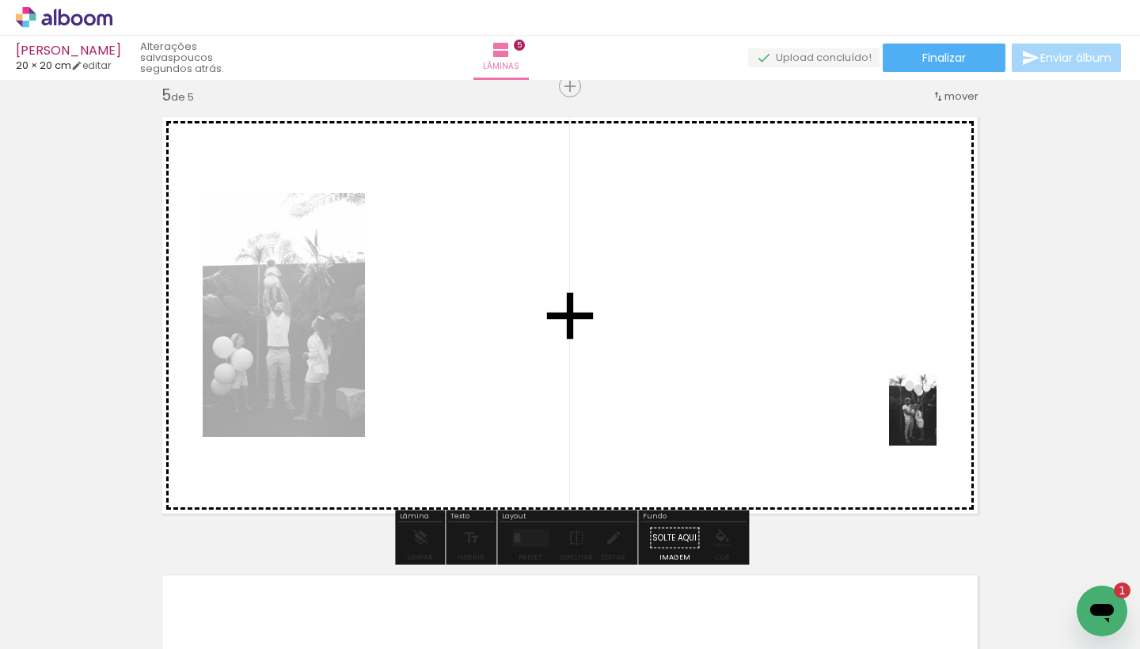
drag, startPoint x: 1011, startPoint y: 609, endPoint x: 747, endPoint y: 415, distance: 327.4
click at [747, 415] on quentale-workspace at bounding box center [570, 324] width 1140 height 649
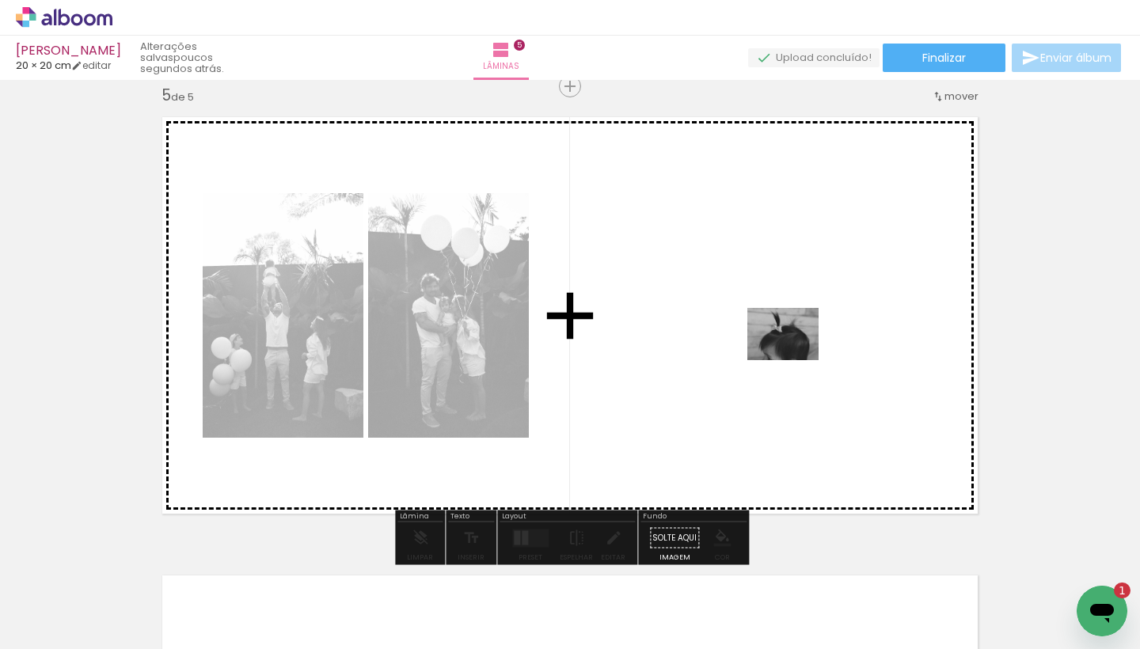
drag, startPoint x: 1064, startPoint y: 591, endPoint x: 795, endPoint y: 356, distance: 357.5
click at [795, 356] on quentale-workspace at bounding box center [570, 324] width 1140 height 649
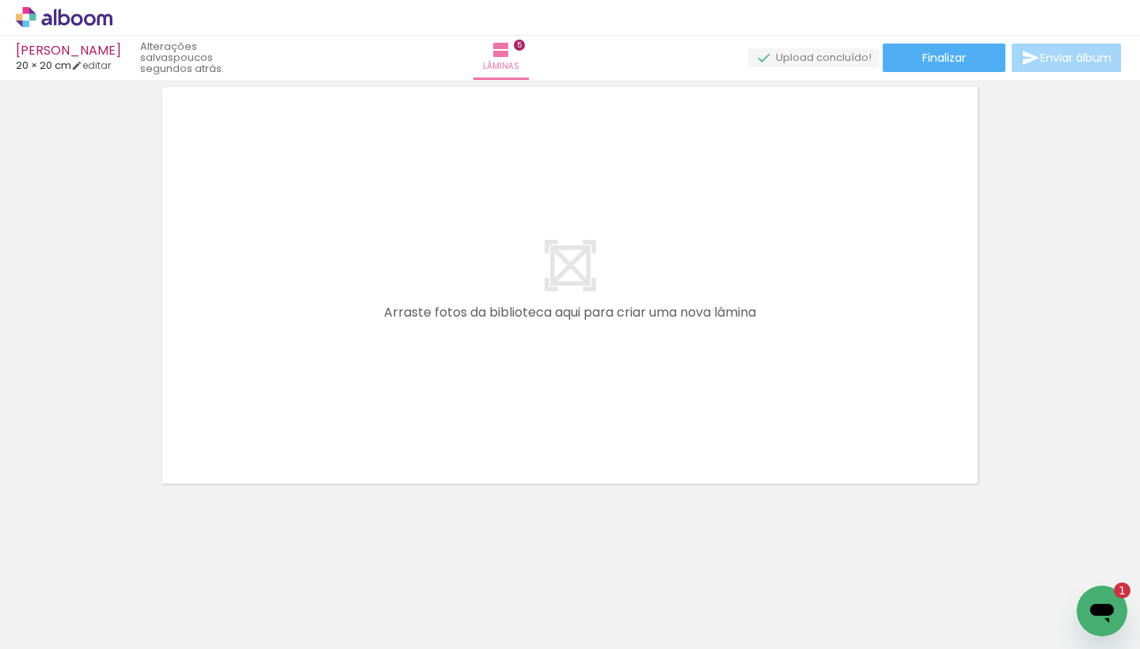
scroll to position [2342, 0]
click at [48, 623] on span "Adicionar Fotos" at bounding box center [56, 627] width 48 height 17
click at [0, 0] on input "file" at bounding box center [0, 0] width 0 height 0
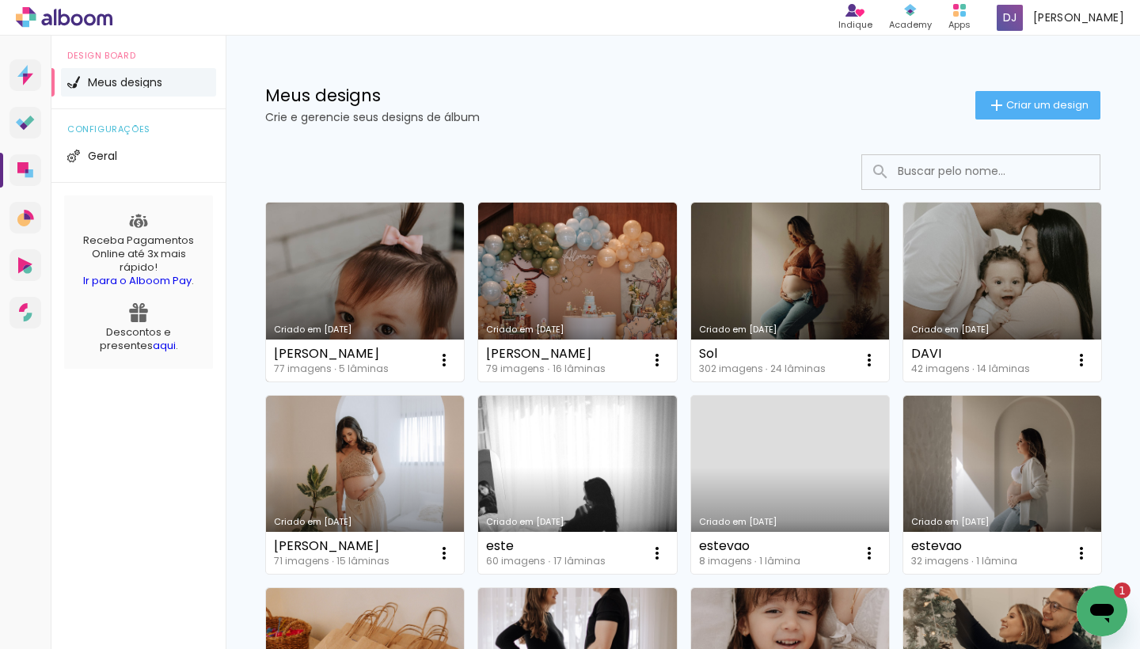
click at [381, 306] on link "[PERSON_NAME] [DATE]" at bounding box center [365, 292] width 198 height 179
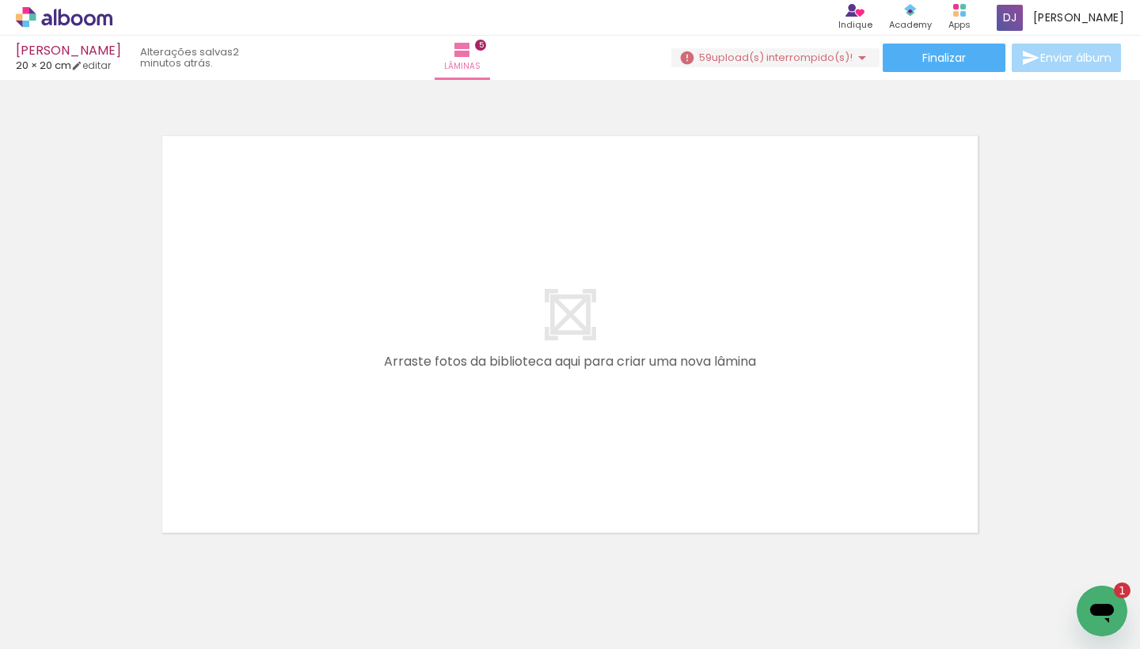
scroll to position [0, 896]
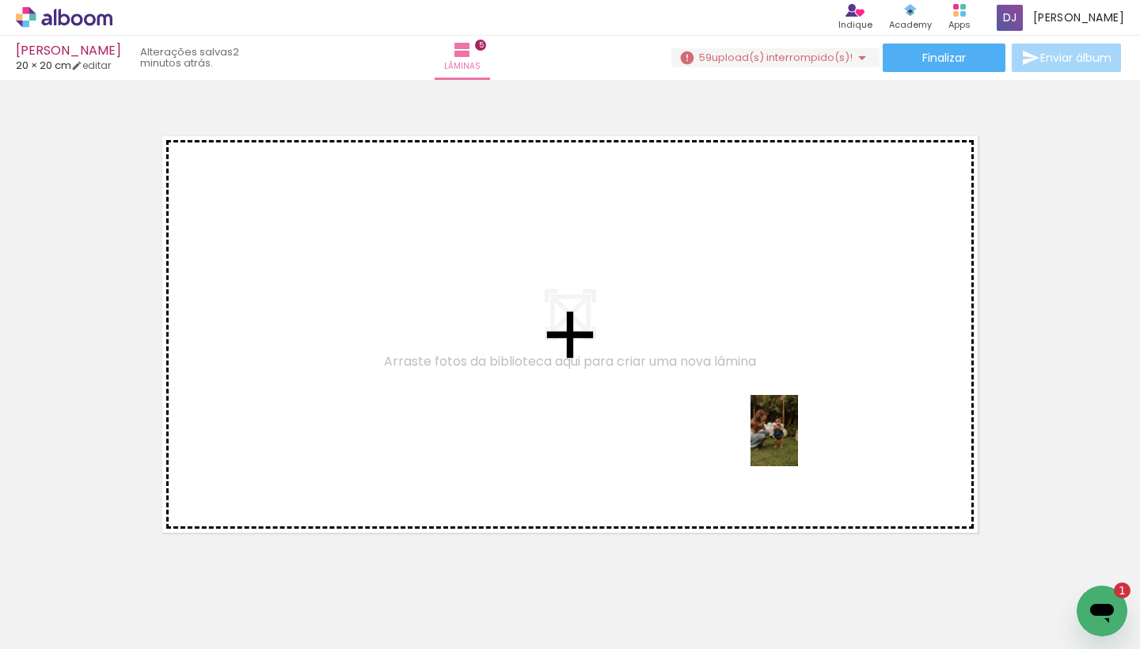
drag, startPoint x: 866, startPoint y: 616, endPoint x: 553, endPoint y: 438, distance: 360.6
click at [553, 438] on quentale-workspace at bounding box center [570, 324] width 1140 height 649
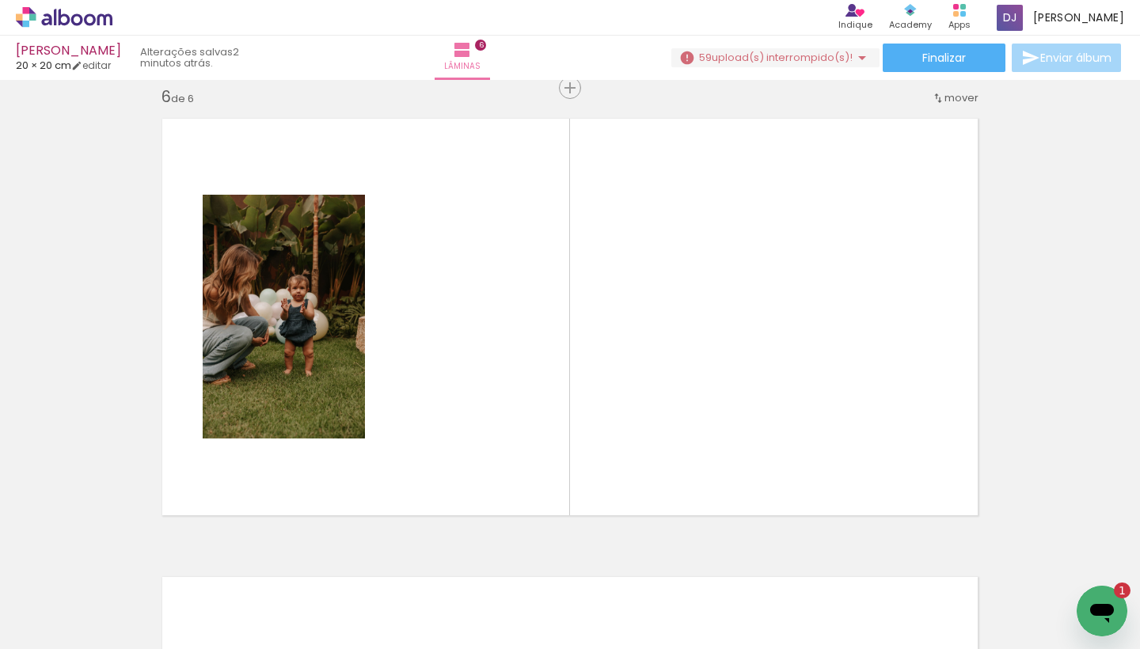
scroll to position [2312, 0]
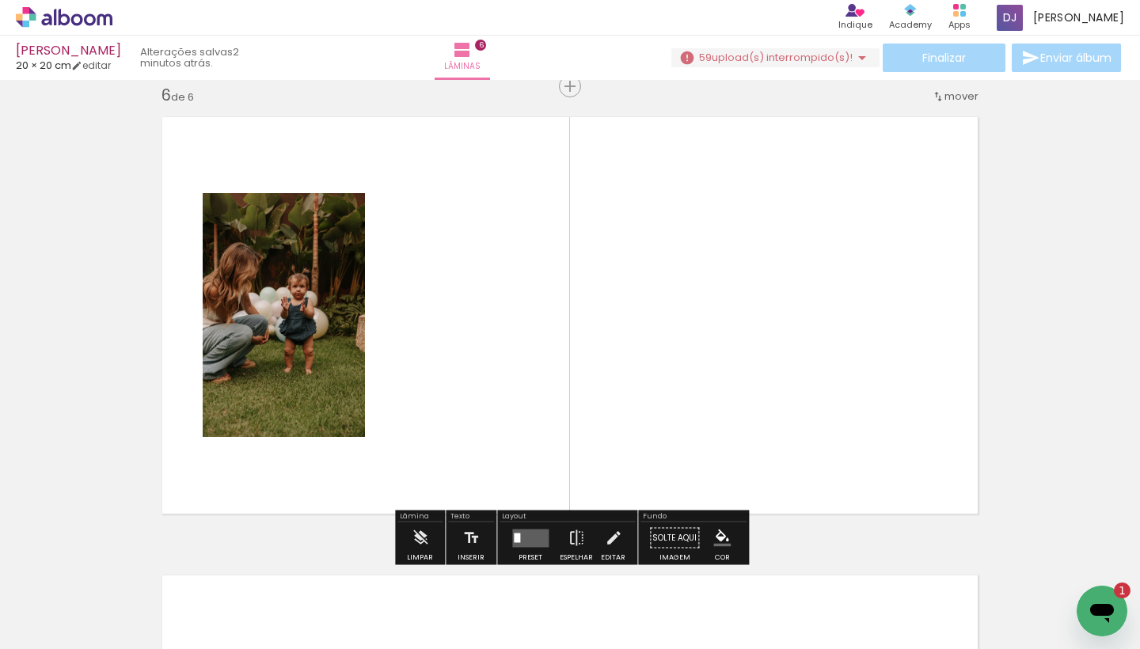
drag, startPoint x: 956, startPoint y: 599, endPoint x: 896, endPoint y: 504, distance: 111.4
click at [896, 477] on quentale-workspace at bounding box center [570, 324] width 1140 height 649
click at [130, 607] on iron-horizontal-list at bounding box center [114, 599] width 32 height 99
click at [884, 617] on div at bounding box center [858, 596] width 52 height 78
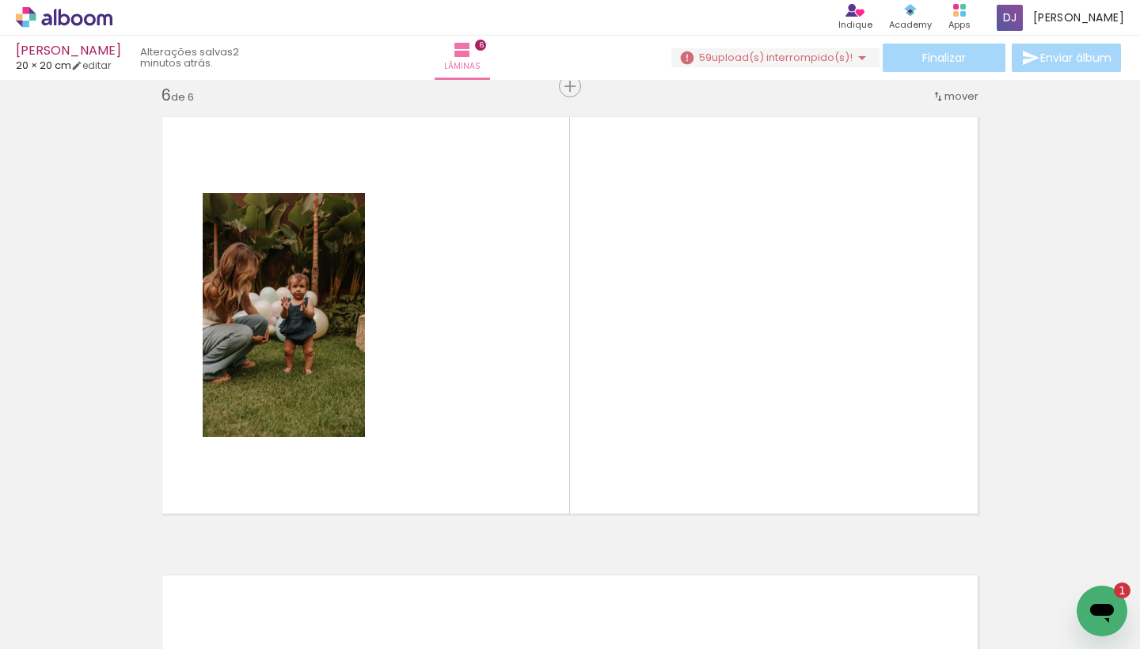
click at [130, 609] on iron-horizontal-list at bounding box center [114, 599] width 32 height 99
click at [130, 600] on iron-horizontal-list at bounding box center [114, 599] width 32 height 99
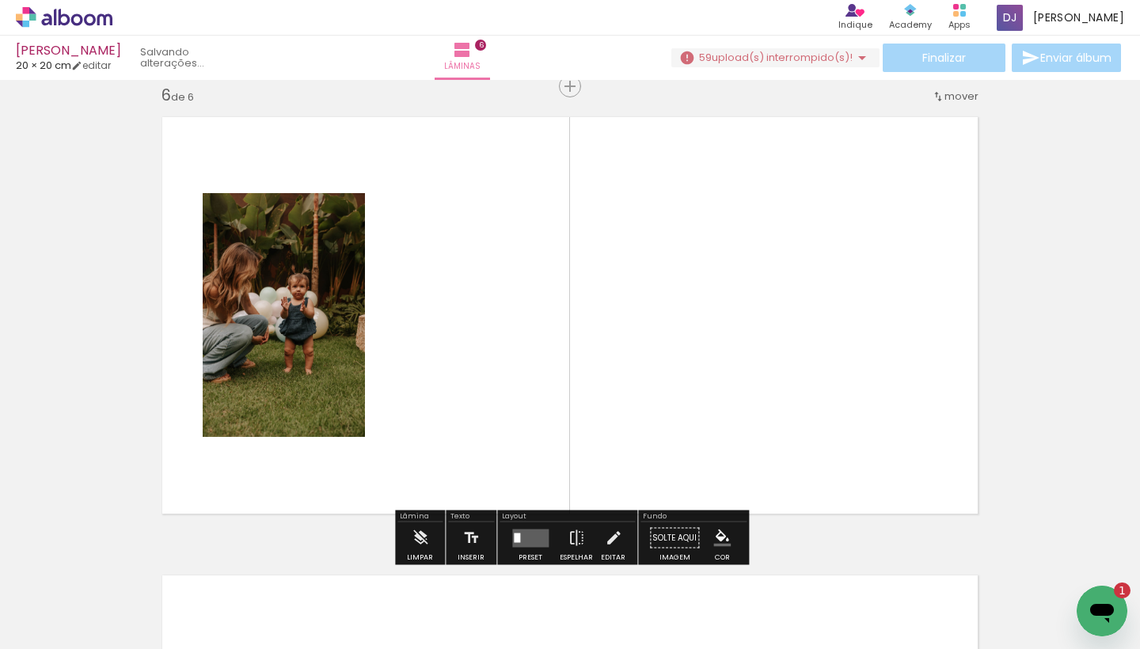
click at [853, 52] on iron-icon at bounding box center [862, 57] width 19 height 19
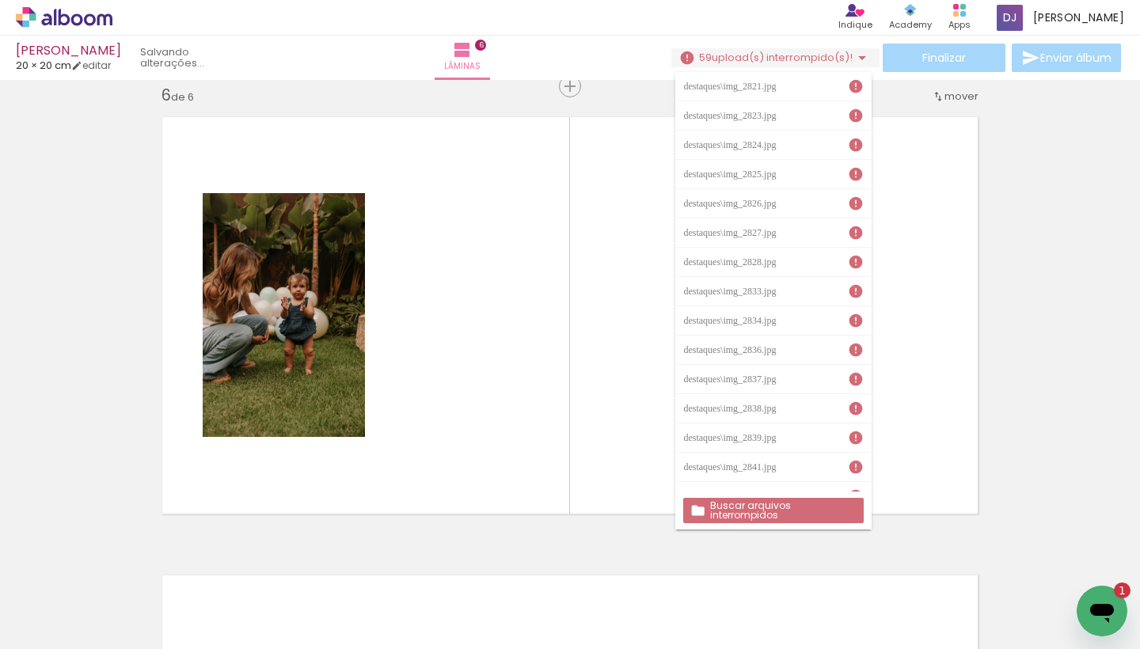
click at [851, 87] on iron-icon at bounding box center [856, 86] width 16 height 16
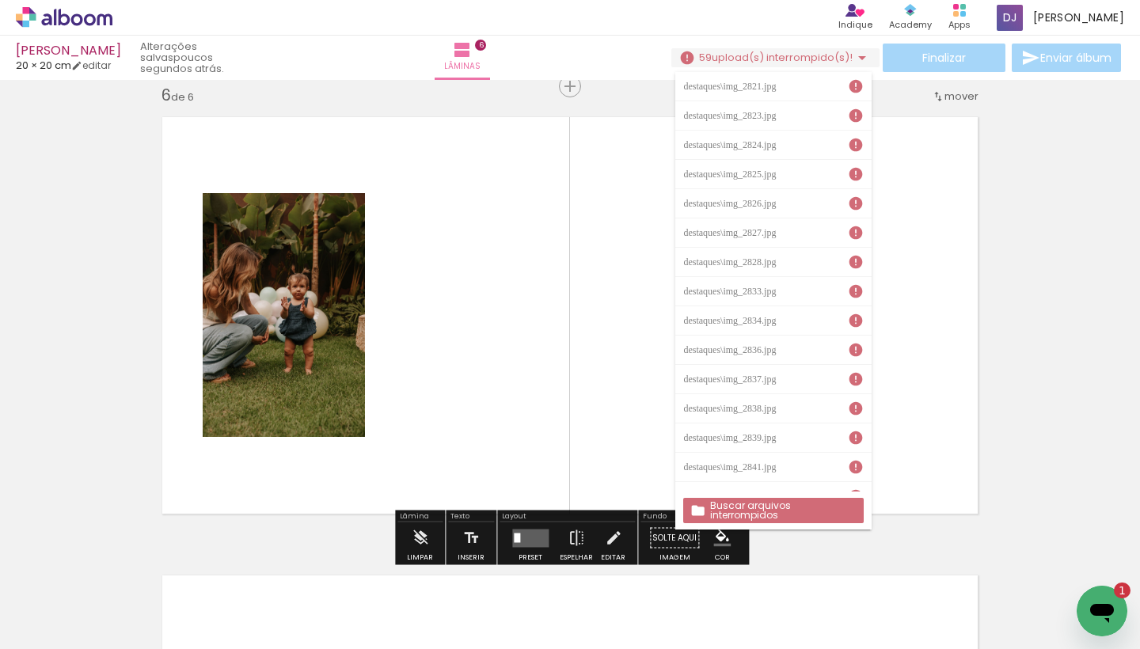
click at [934, 290] on quentale-layouter at bounding box center [570, 315] width 838 height 419
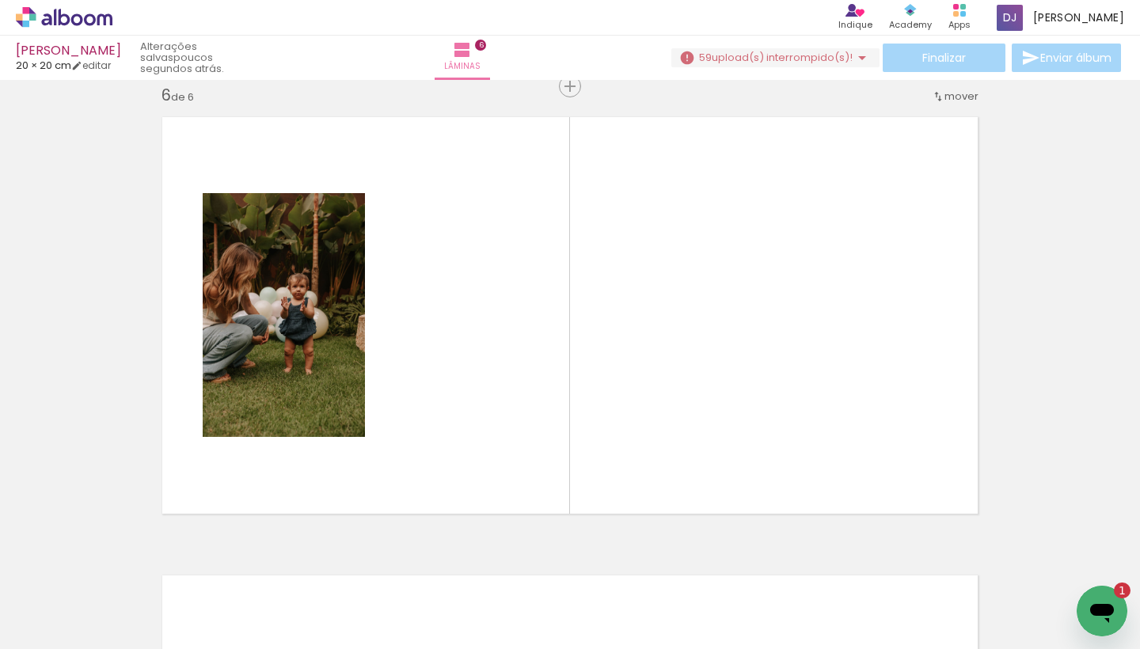
scroll to position [0, 1335]
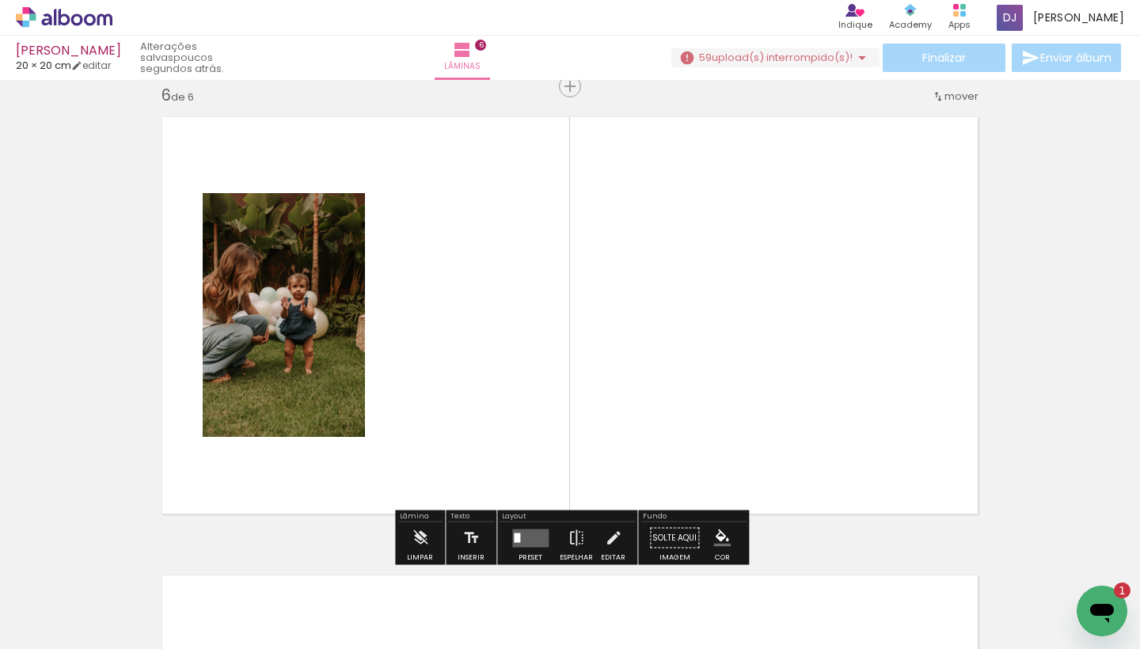
click at [1098, 606] on icon "Abrir janela de mensagens, 1 mensagem não lida" at bounding box center [1102, 613] width 24 height 19
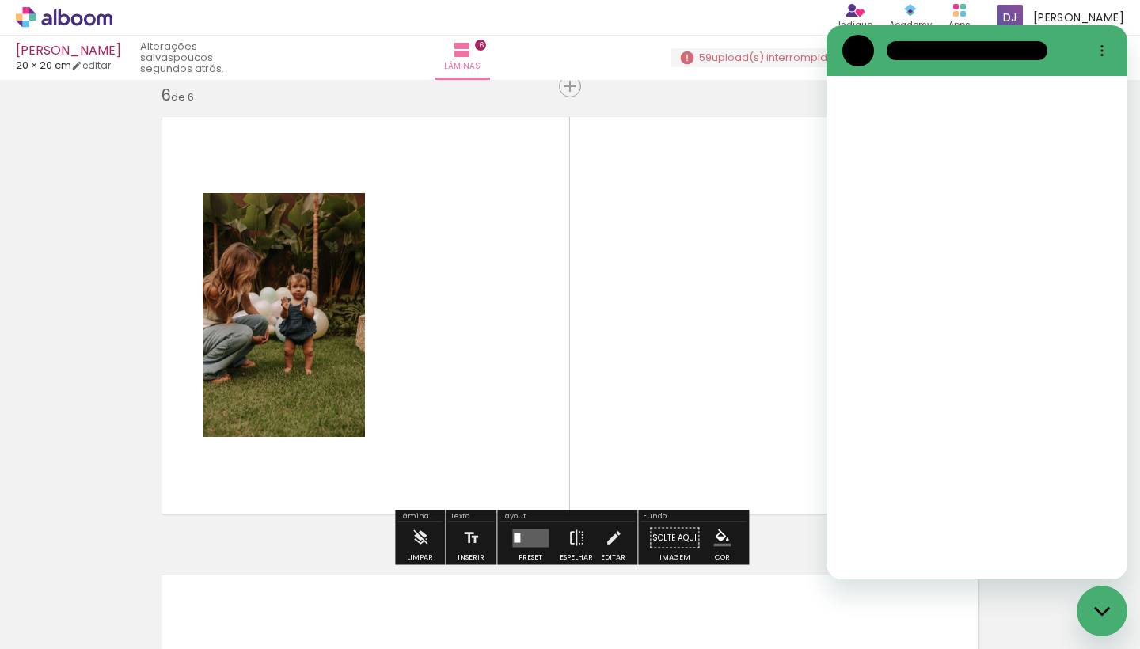
scroll to position [0, 0]
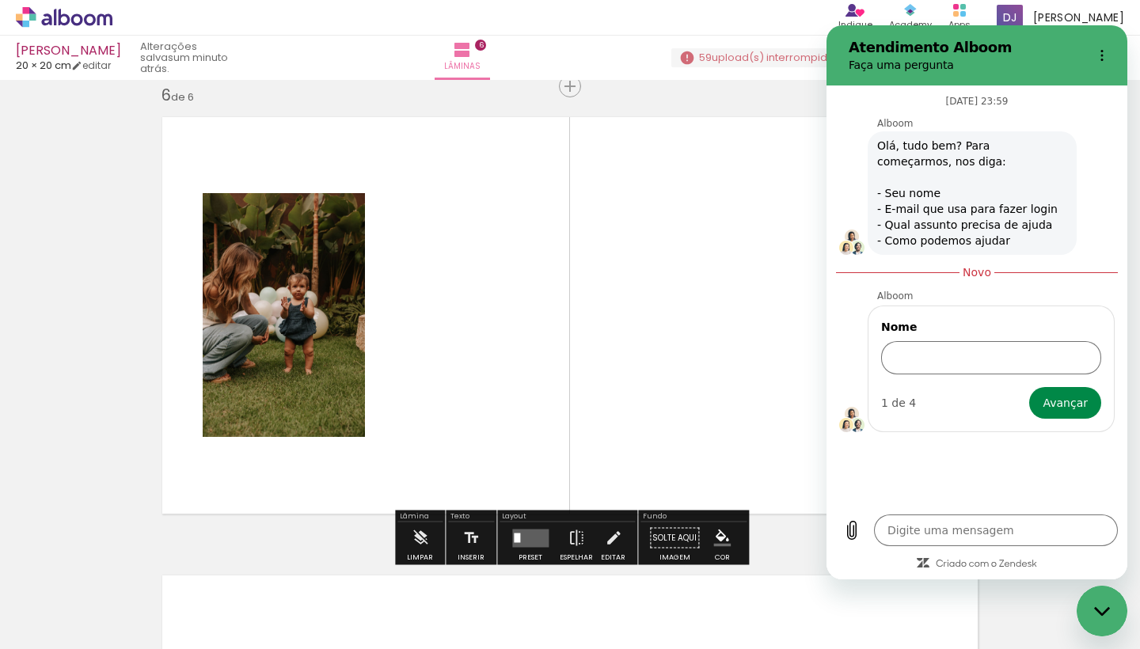
click at [728, 295] on quentale-layouter at bounding box center [570, 315] width 838 height 419
click at [853, 47] on h2 "Atendimento Alboom" at bounding box center [964, 47] width 231 height 19
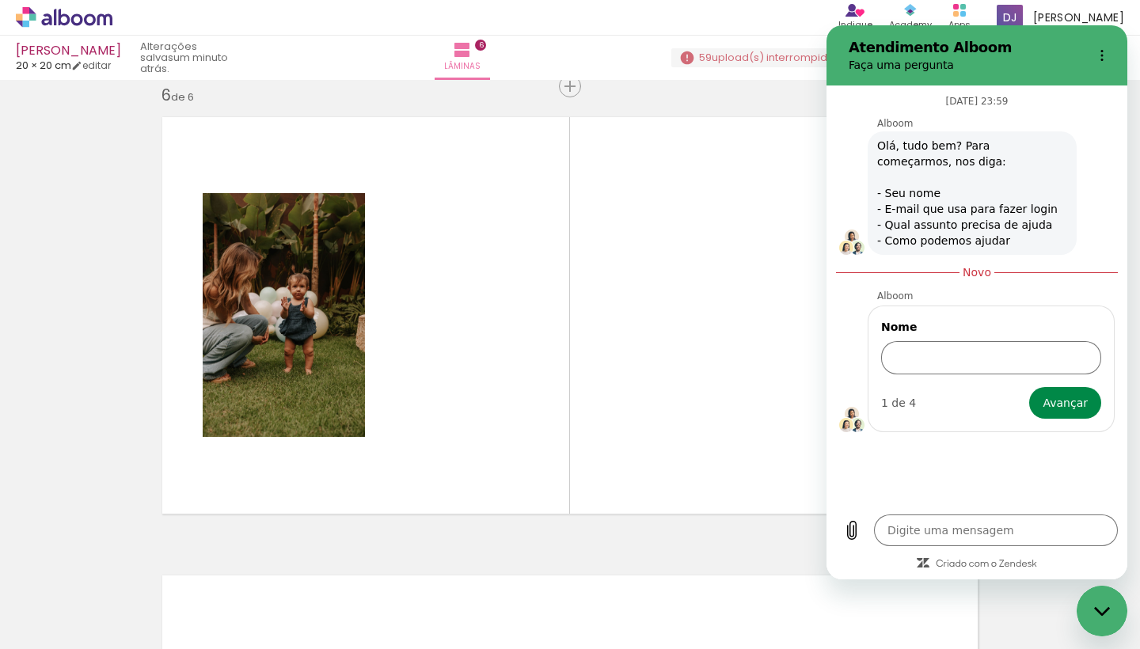
click at [1102, 626] on div "Fechar janela de mensagens" at bounding box center [1102, 612] width 48 height 48
type textarea "x"
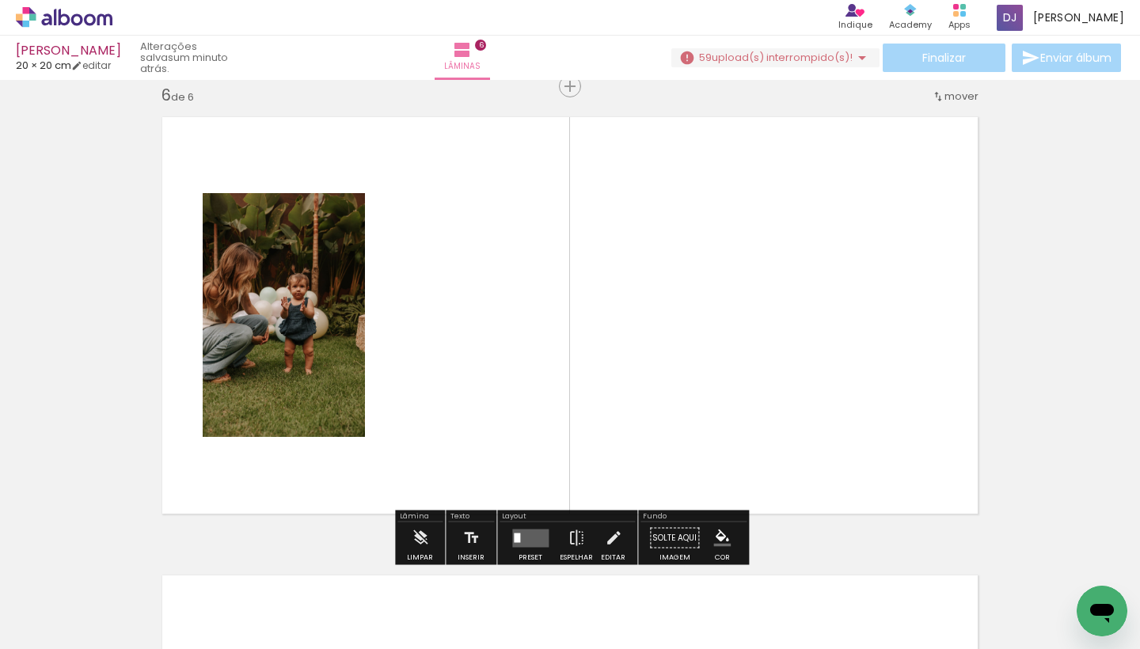
click at [130, 618] on iron-horizontal-list at bounding box center [114, 599] width 32 height 99
click at [786, 57] on span "upload(s) interrompido(s)!" at bounding box center [782, 57] width 141 height 15
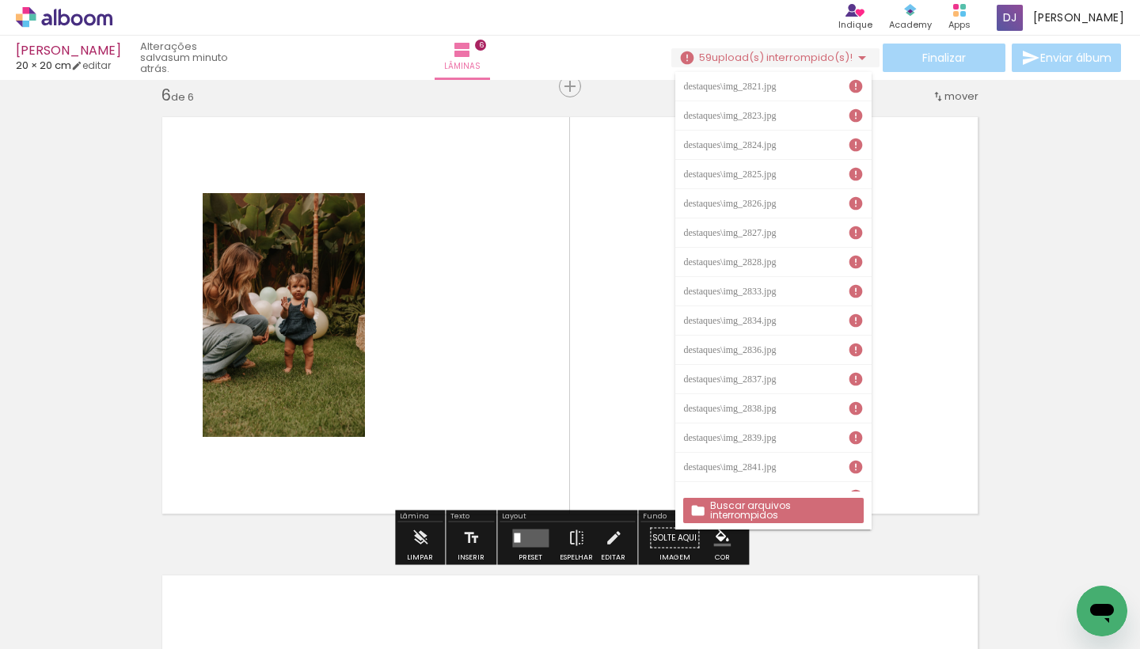
click at [853, 90] on iron-icon at bounding box center [856, 86] width 16 height 16
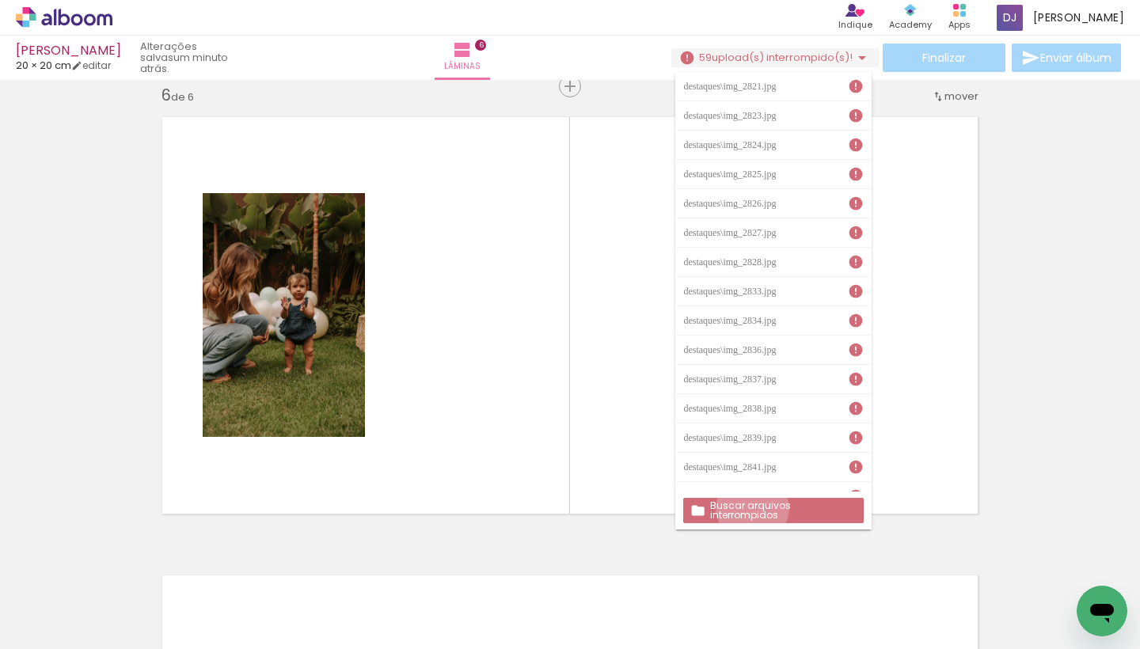
click at [0, 0] on slot "Buscar arquivos interrompidos" at bounding box center [0, 0] width 0 height 0
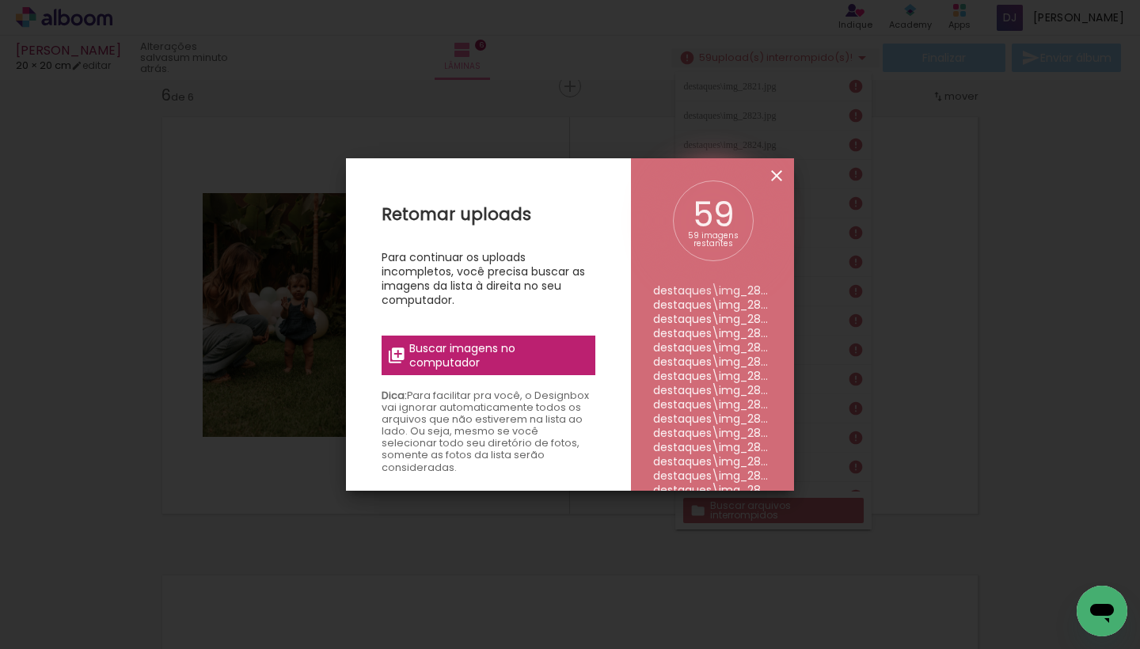
click at [777, 169] on iron-icon at bounding box center [776, 175] width 19 height 19
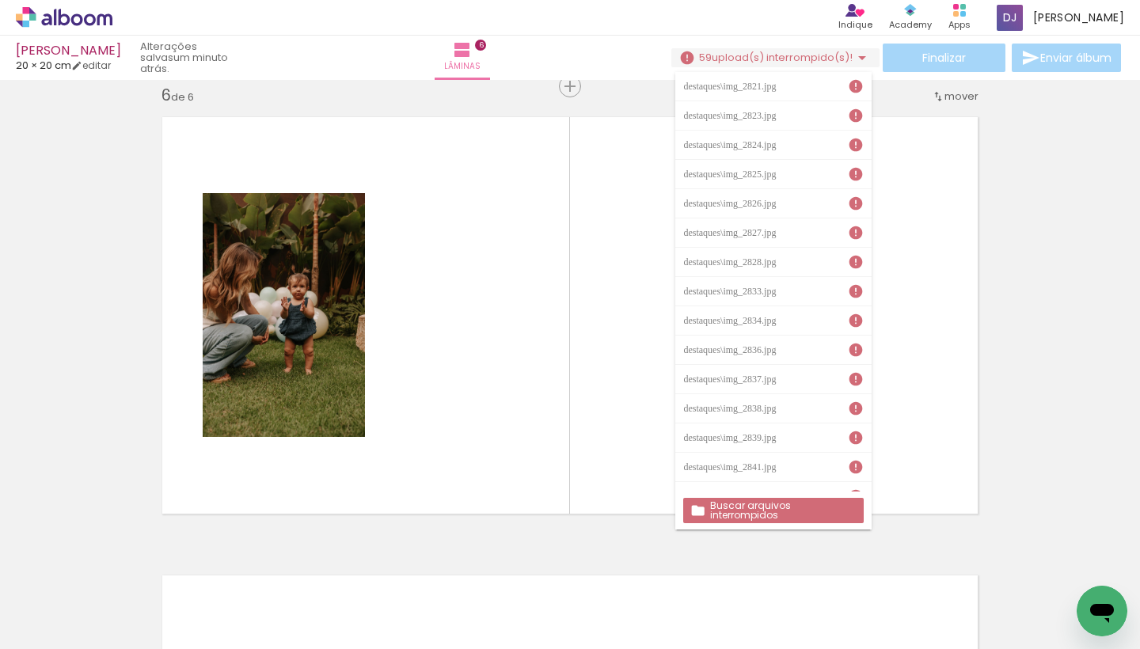
click at [854, 58] on iron-icon at bounding box center [862, 57] width 19 height 19
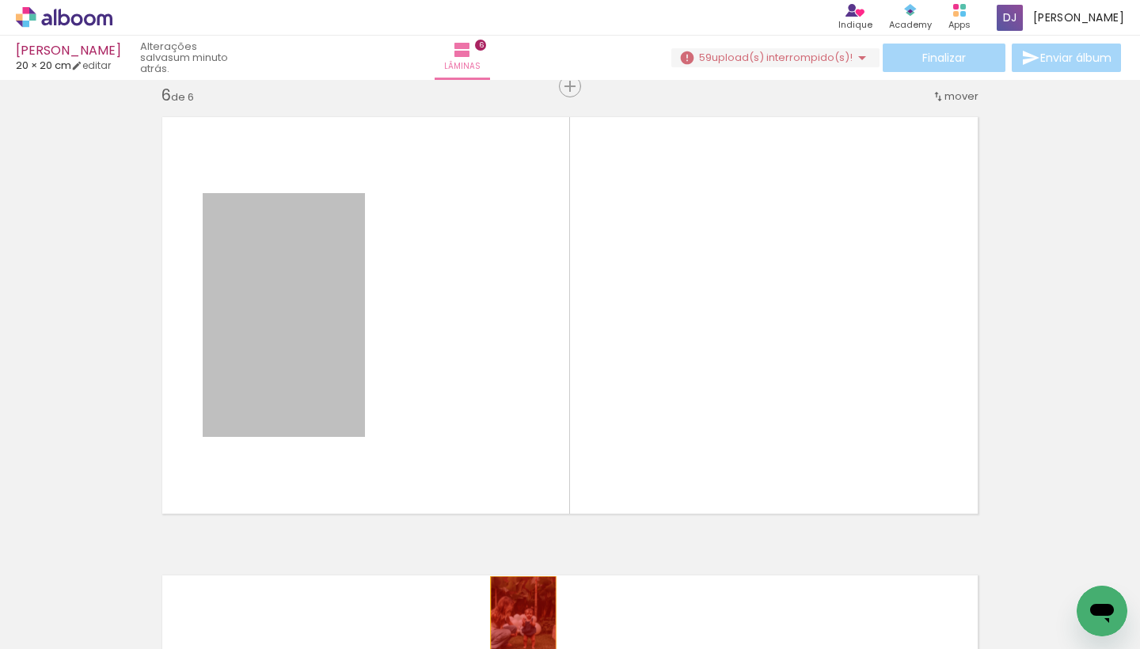
drag, startPoint x: 306, startPoint y: 264, endPoint x: 523, endPoint y: 626, distance: 421.2
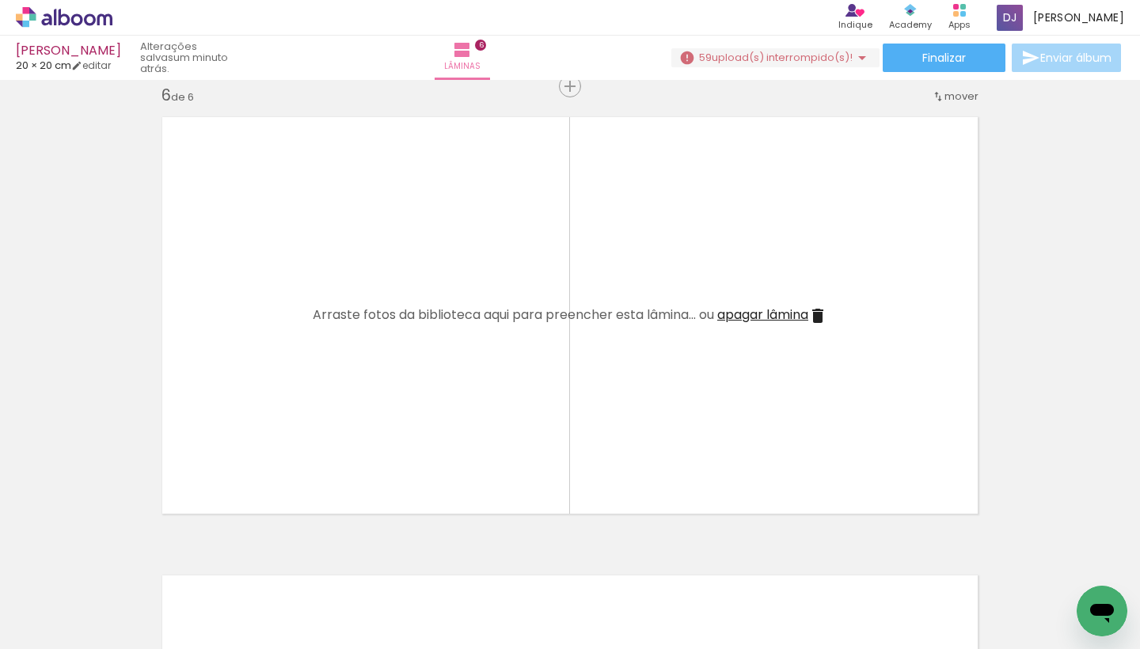
click at [79, 628] on span "Adicionar Fotos" at bounding box center [56, 627] width 48 height 17
click at [0, 0] on input "file" at bounding box center [0, 0] width 0 height 0
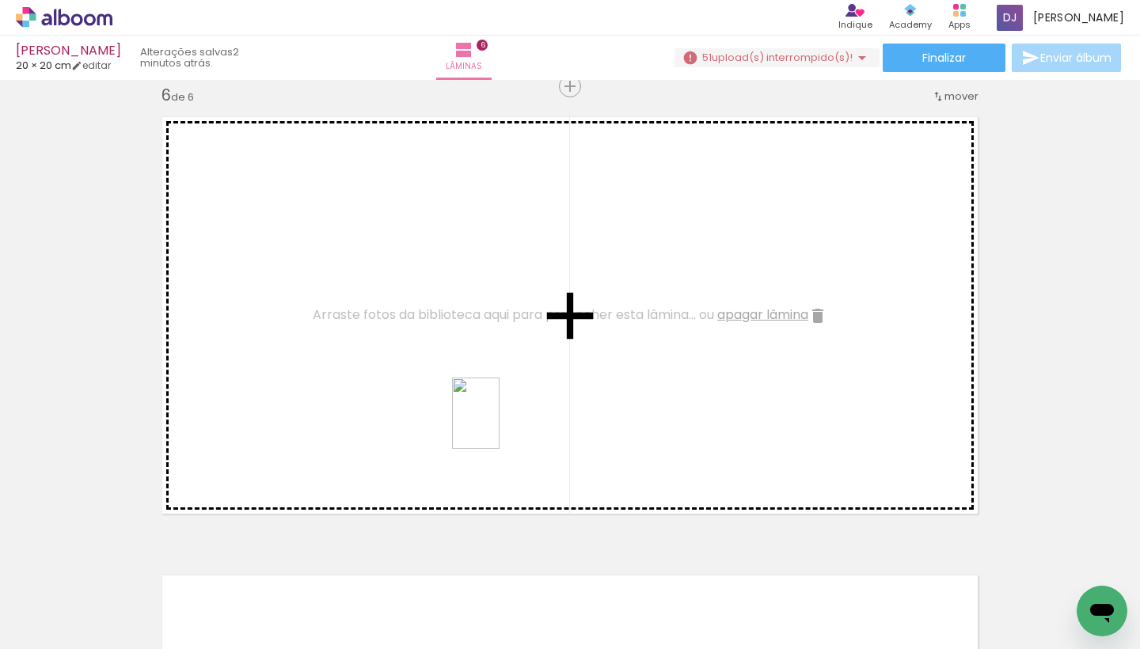
drag, startPoint x: 708, startPoint y: 626, endPoint x: 452, endPoint y: 397, distance: 343.2
click at [452, 397] on quentale-workspace at bounding box center [570, 324] width 1140 height 649
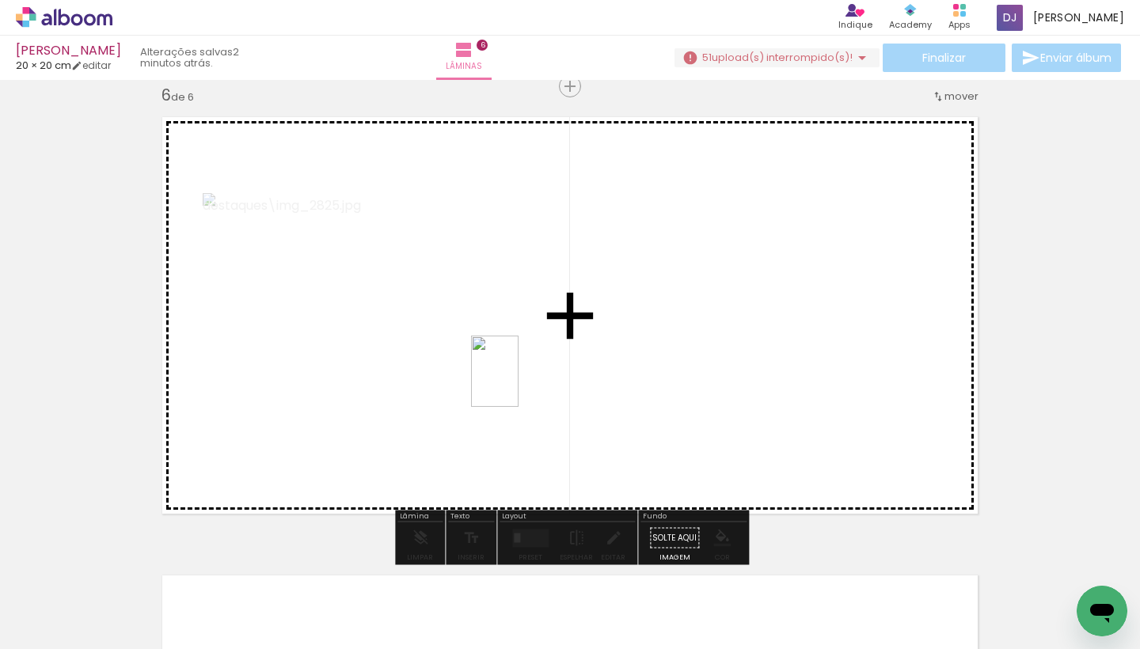
drag, startPoint x: 964, startPoint y: 610, endPoint x: 519, endPoint y: 382, distance: 500.4
click at [519, 382] on quentale-workspace at bounding box center [570, 324] width 1140 height 649
drag, startPoint x: 1051, startPoint y: 618, endPoint x: 660, endPoint y: 352, distance: 472.4
click at [660, 352] on quentale-workspace at bounding box center [570, 324] width 1140 height 649
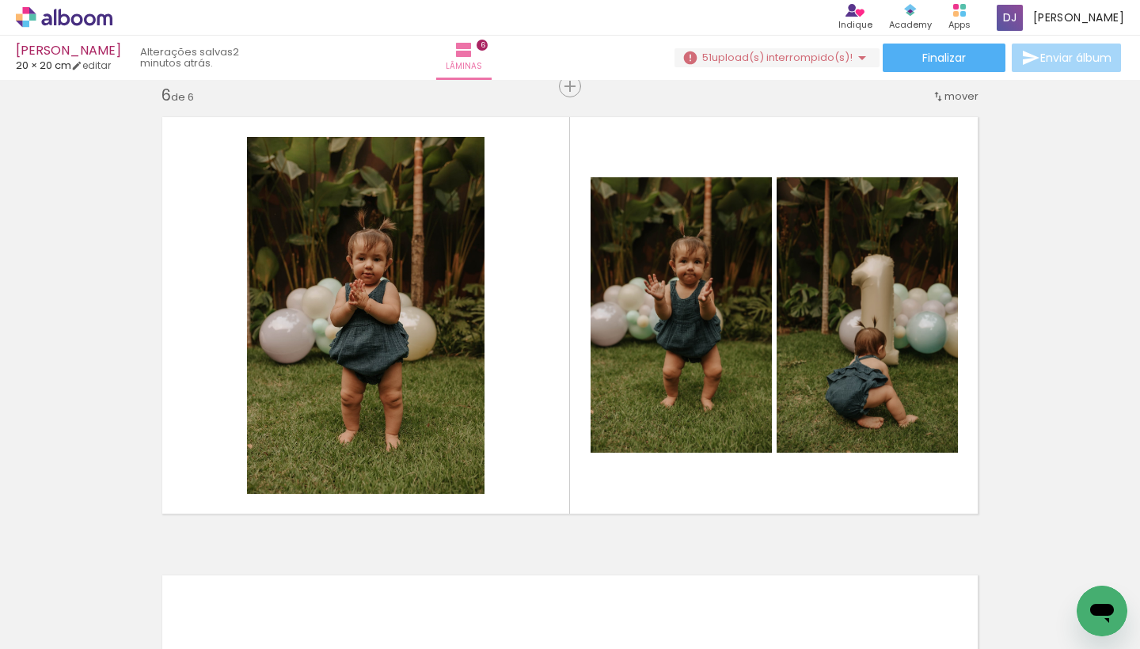
scroll to position [0, 1407]
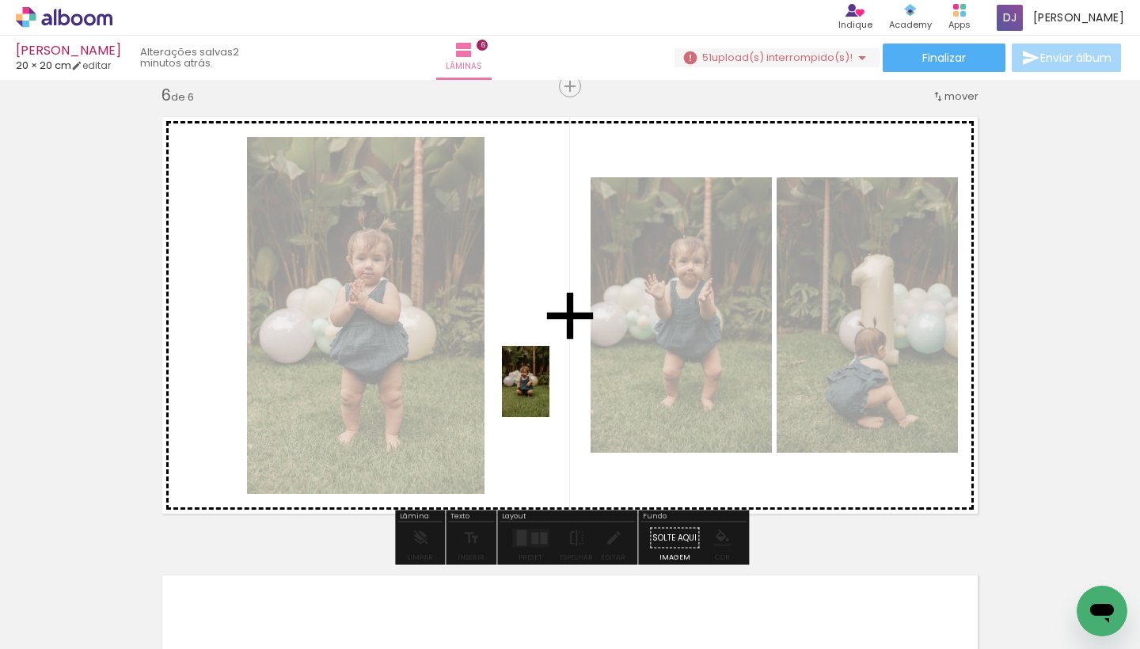
drag, startPoint x: 803, startPoint y: 611, endPoint x: 551, endPoint y: 377, distance: 344.0
click at [551, 377] on quentale-workspace at bounding box center [570, 324] width 1140 height 649
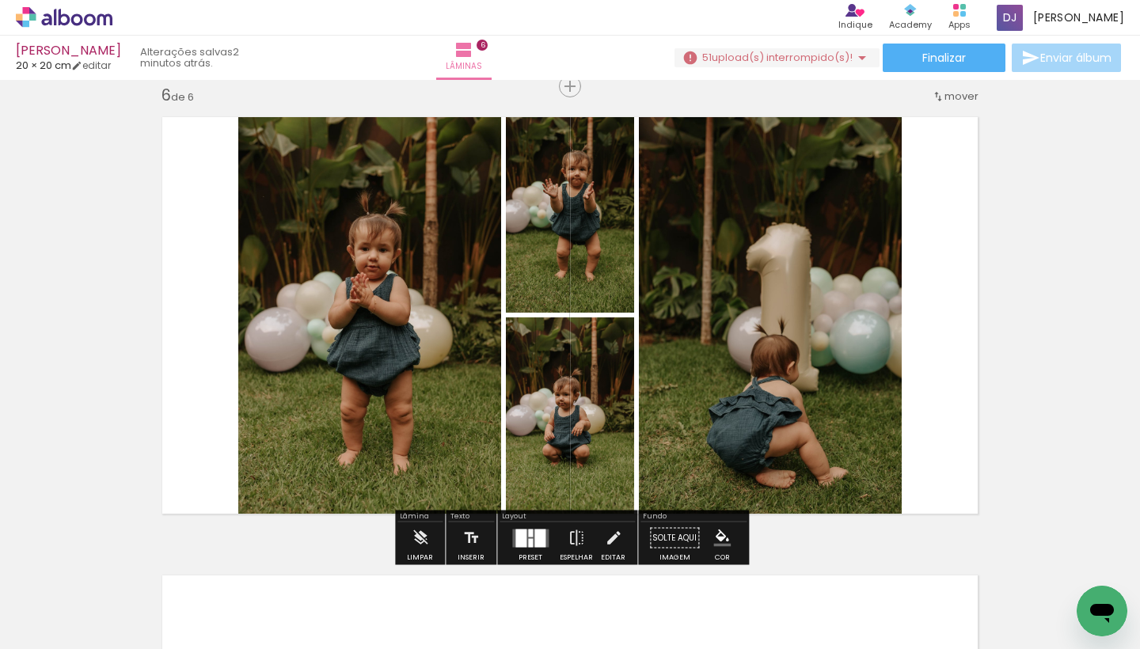
click at [528, 537] on div at bounding box center [530, 533] width 5 height 8
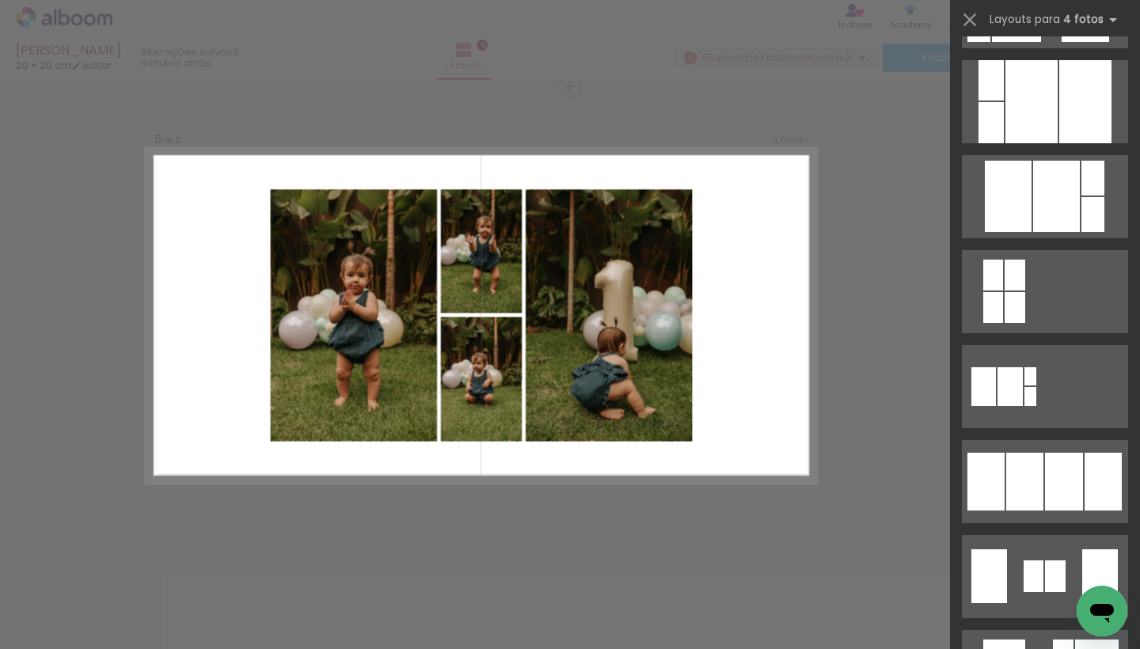
scroll to position [749, 0]
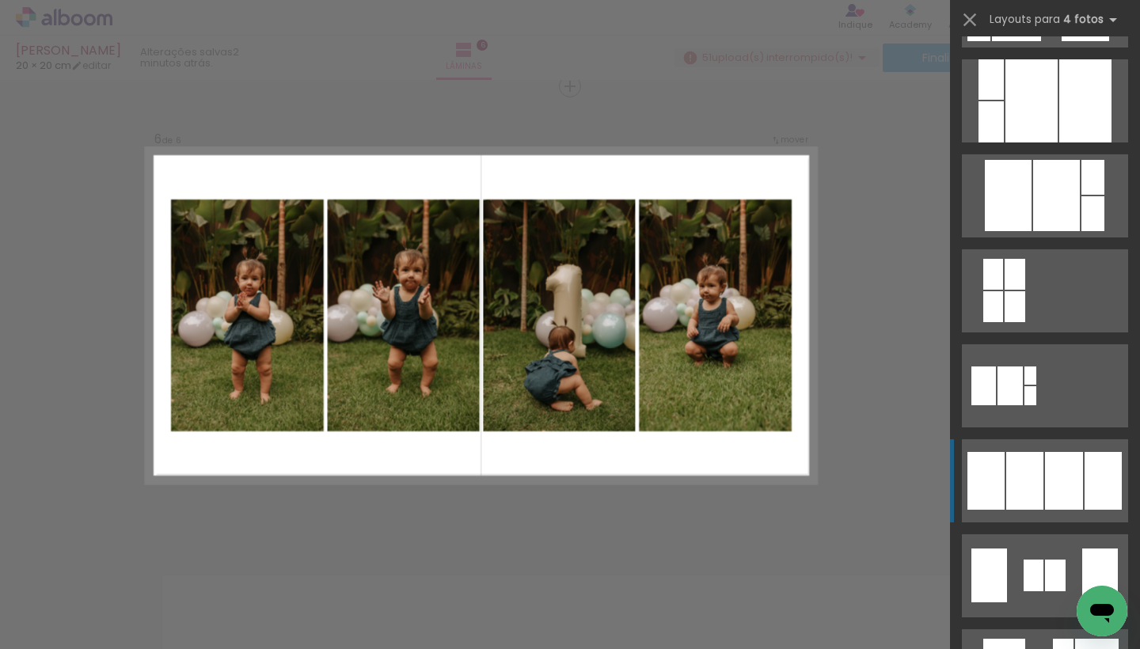
click at [1044, 472] on quentale-layouter at bounding box center [1045, 480] width 166 height 83
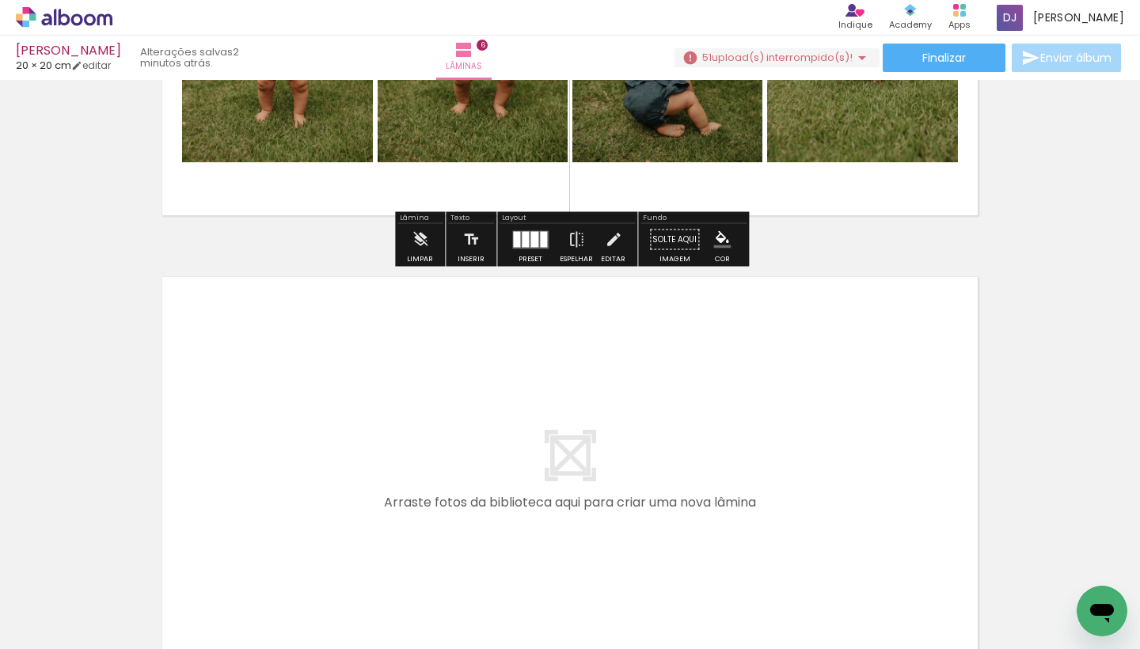
scroll to position [2640, 0]
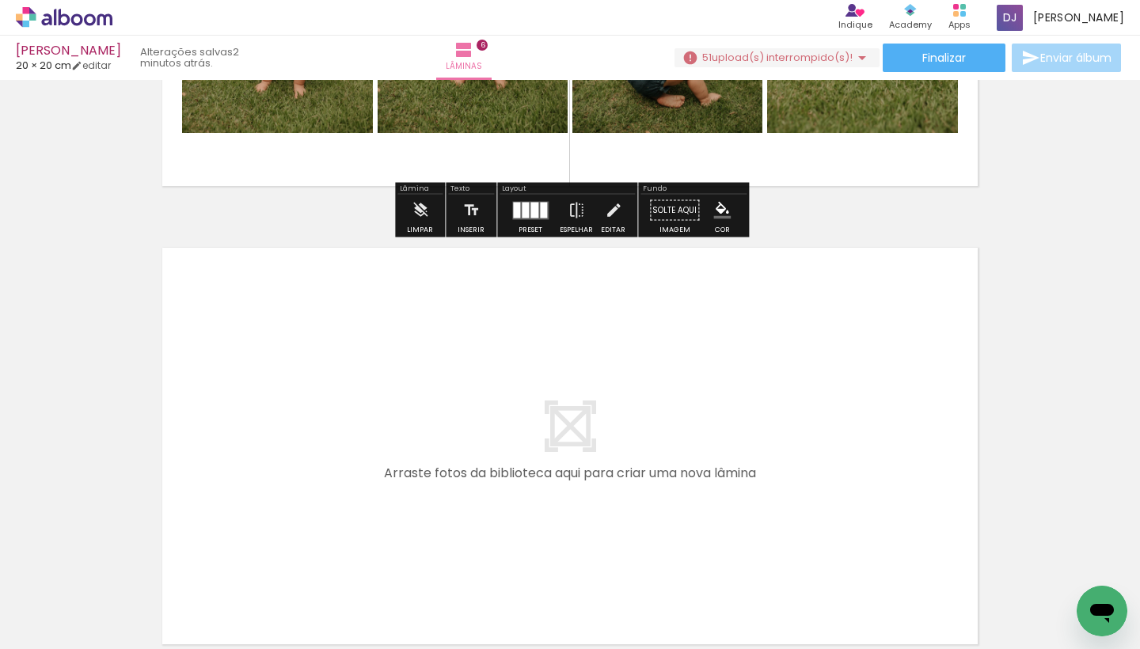
click at [85, 631] on paper-button "Adicionar Fotos" at bounding box center [48, 627] width 77 height 25
click at [0, 0] on input "file" at bounding box center [0, 0] width 0 height 0
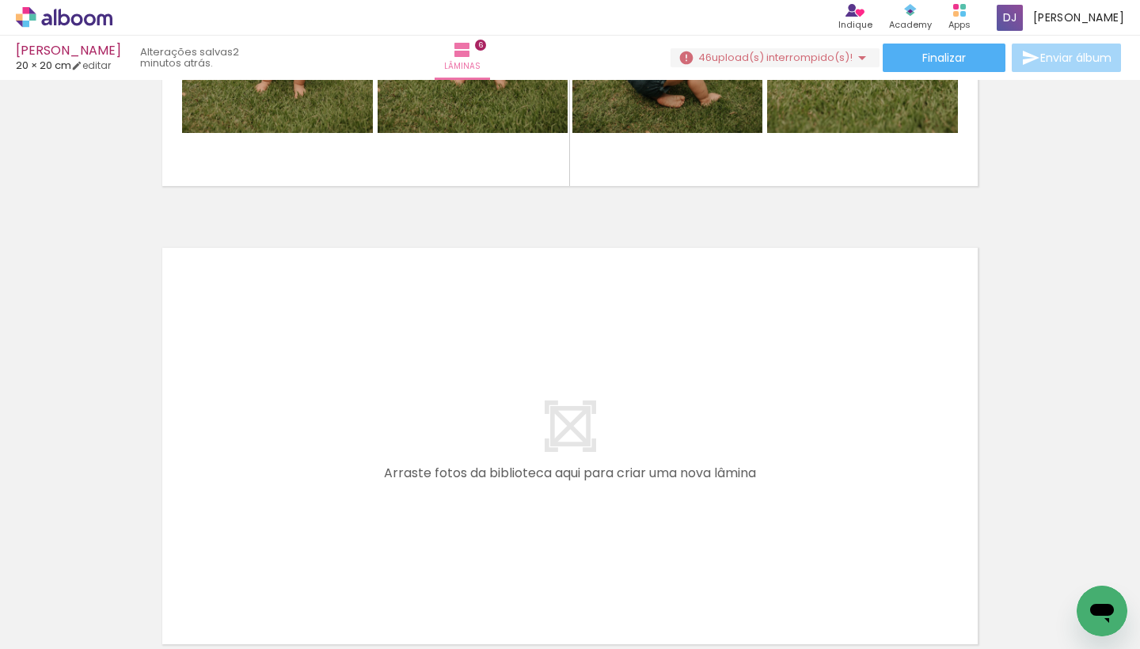
scroll to position [0, 2024]
click at [974, 621] on div at bounding box center [972, 596] width 52 height 78
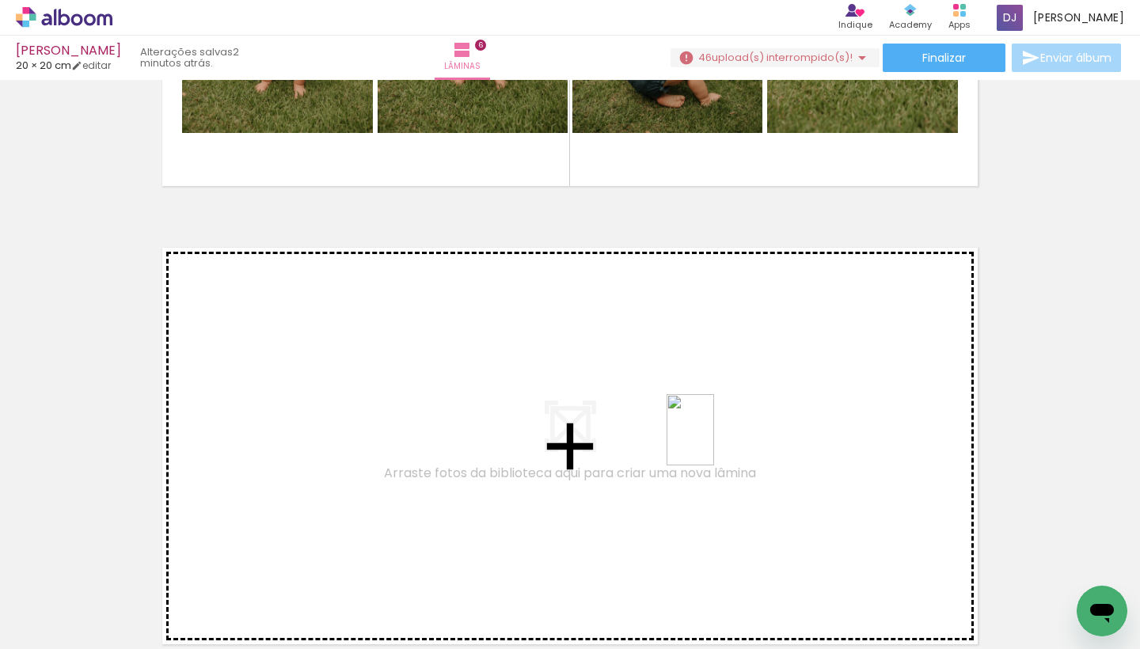
drag, startPoint x: 721, startPoint y: 614, endPoint x: 714, endPoint y: 442, distance: 172.0
click at [714, 442] on quentale-workspace at bounding box center [570, 324] width 1140 height 649
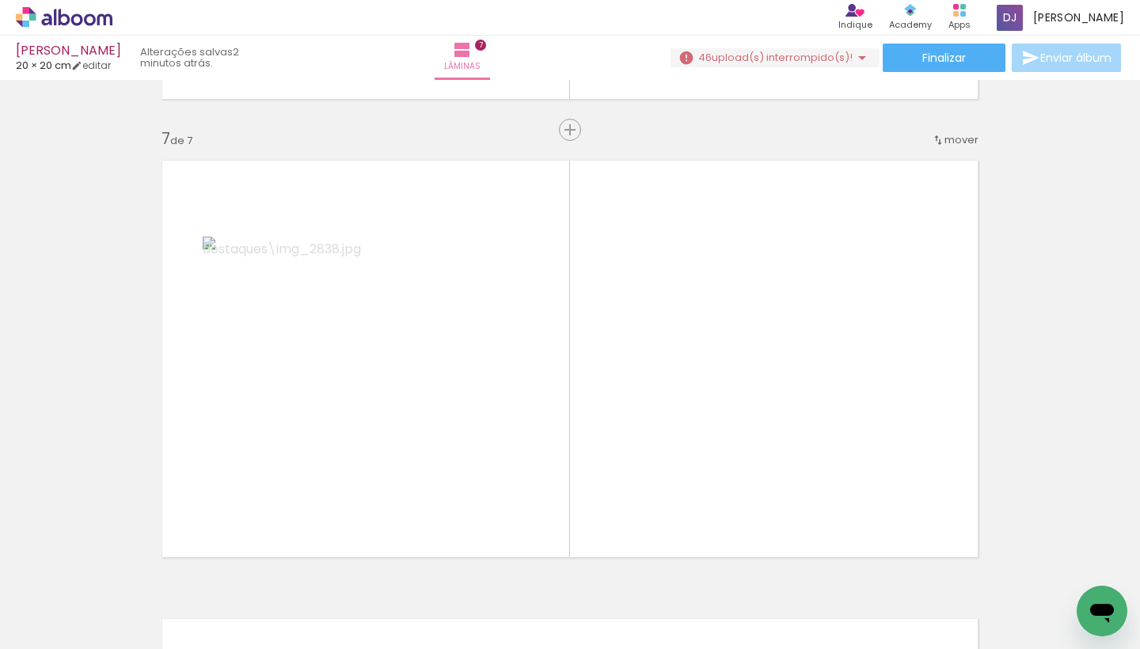
scroll to position [2771, 0]
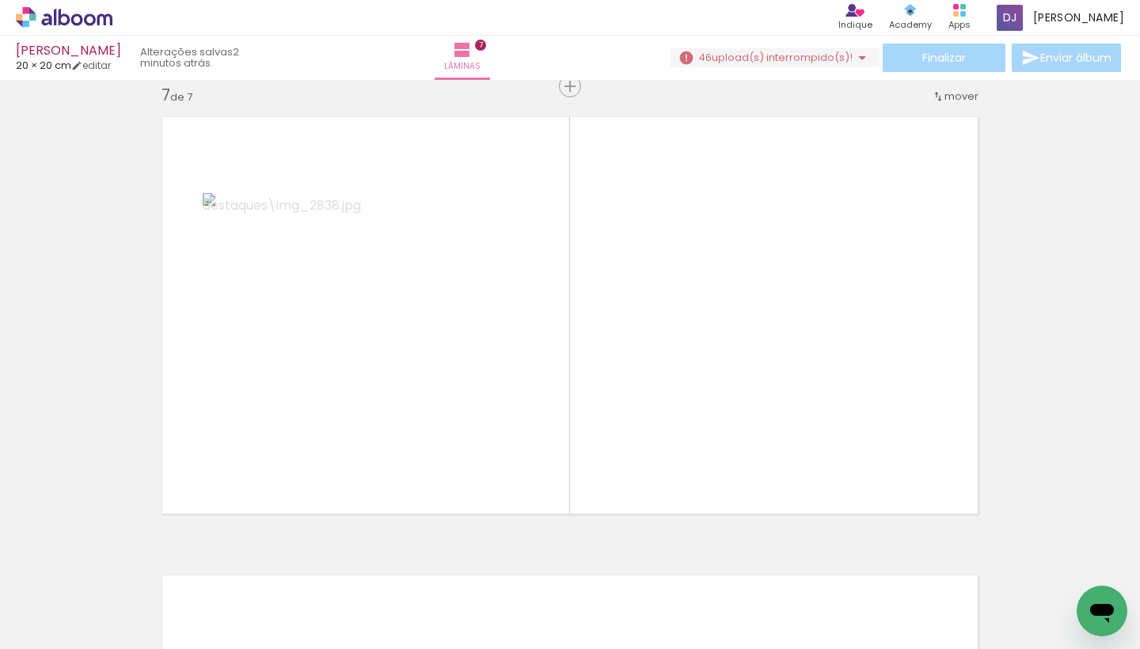
click at [59, 633] on span "Adicionar Fotos" at bounding box center [56, 627] width 48 height 17
click at [0, 0] on input "file" at bounding box center [0, 0] width 0 height 0
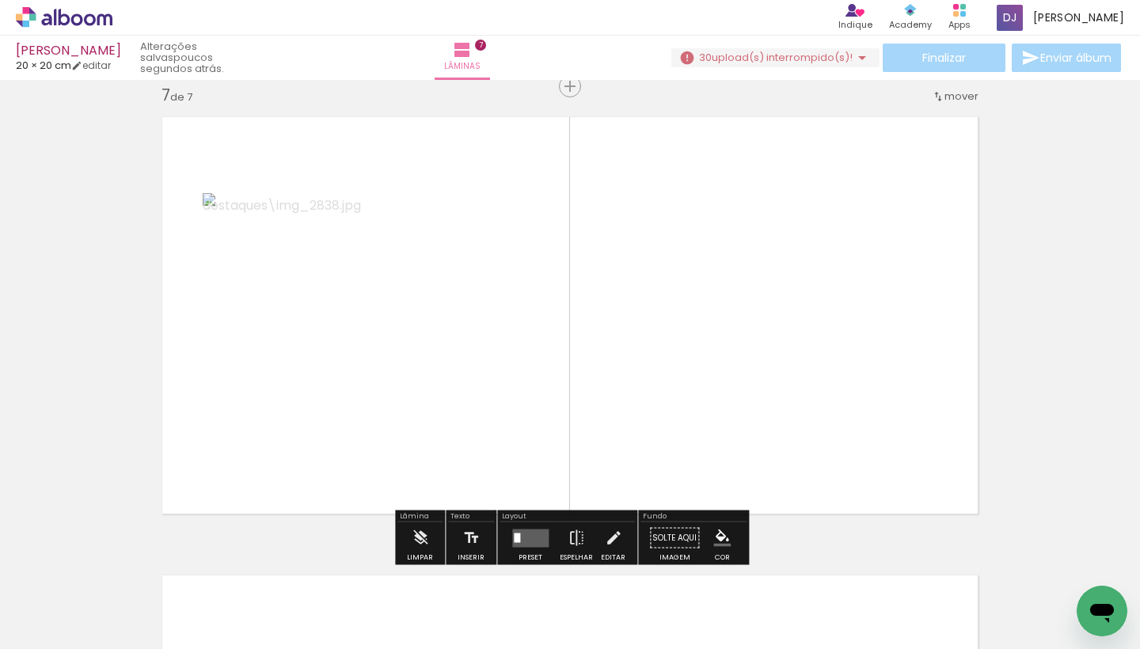
scroll to position [0, 0]
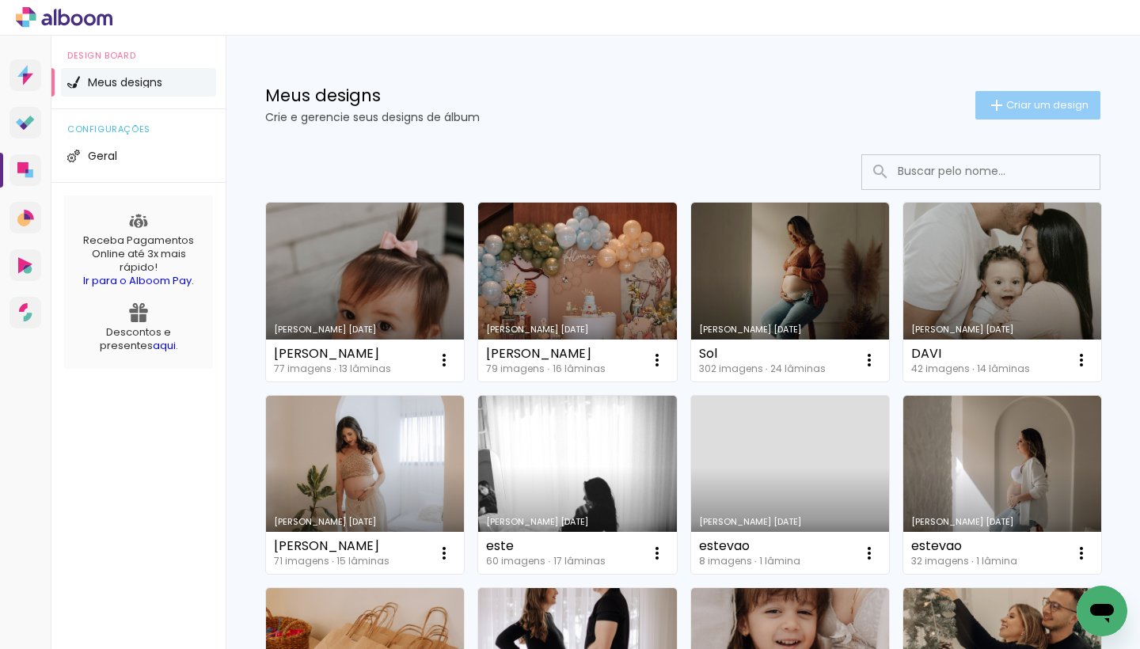
click at [999, 101] on iron-icon at bounding box center [996, 105] width 19 height 19
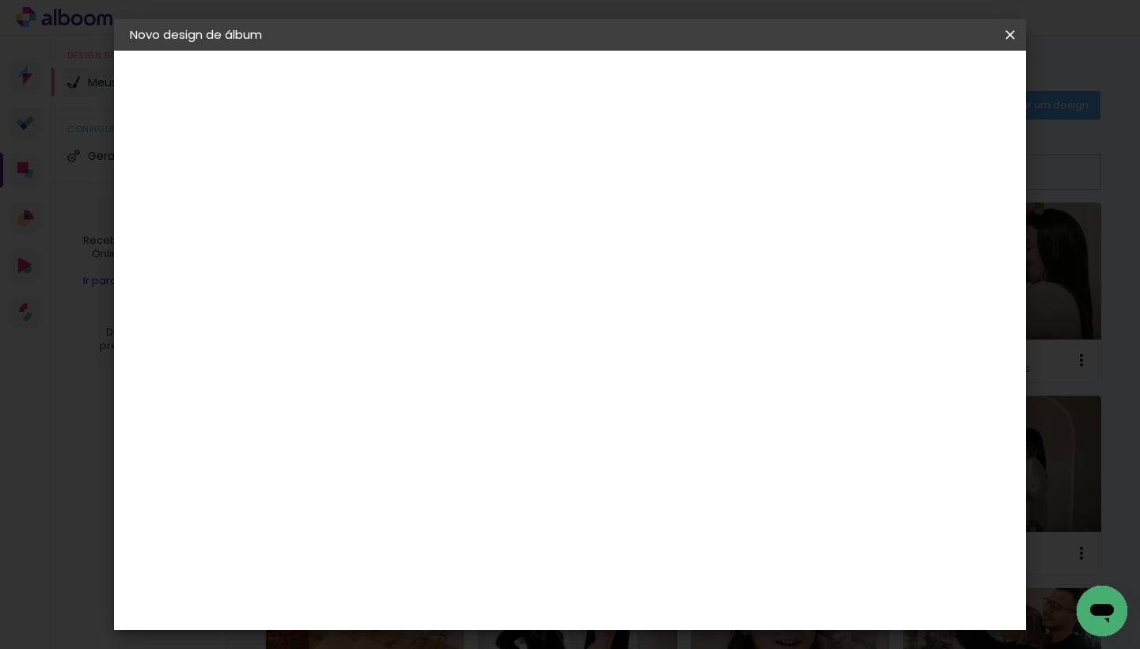
click at [394, 226] on paper-input-container "Título do álbum" at bounding box center [388, 213] width 11 height 40
type input "chiara 2"
type paper-input "chiara 2"
click at [0, 0] on slot "Avançar" at bounding box center [0, 0] width 0 height 0
click at [686, 249] on paper-item "Tamanho Livre" at bounding box center [610, 240] width 152 height 35
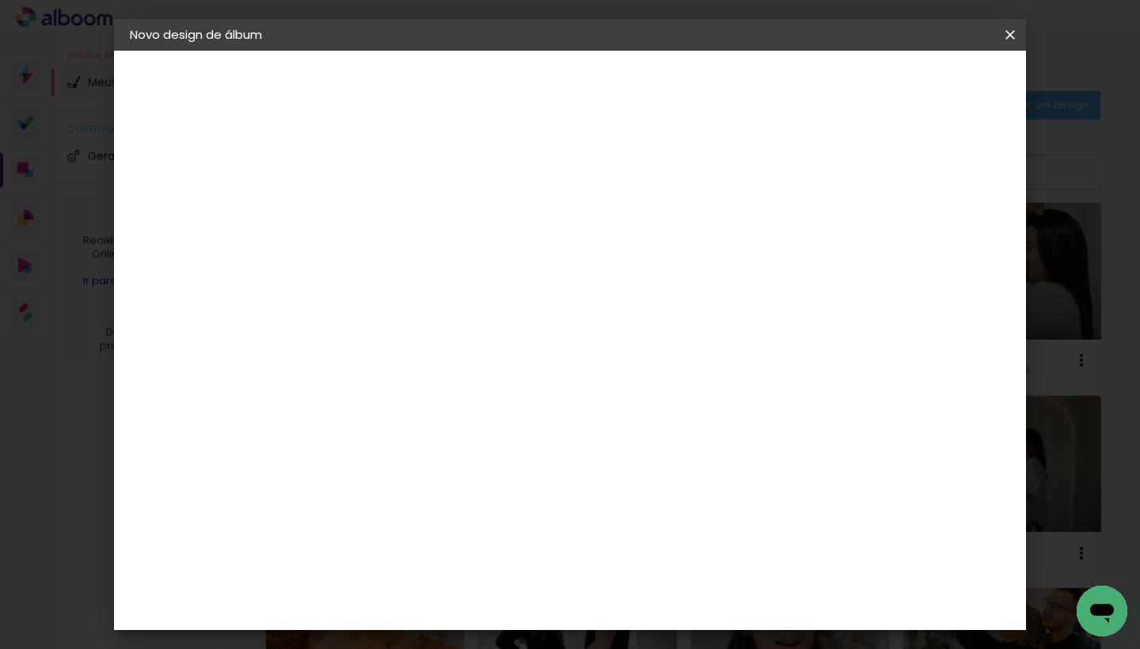
click at [685, 97] on paper-button "Avançar" at bounding box center [646, 83] width 78 height 27
click at [670, 607] on input "60" at bounding box center [663, 608] width 41 height 24
type input "40"
type paper-input "40"
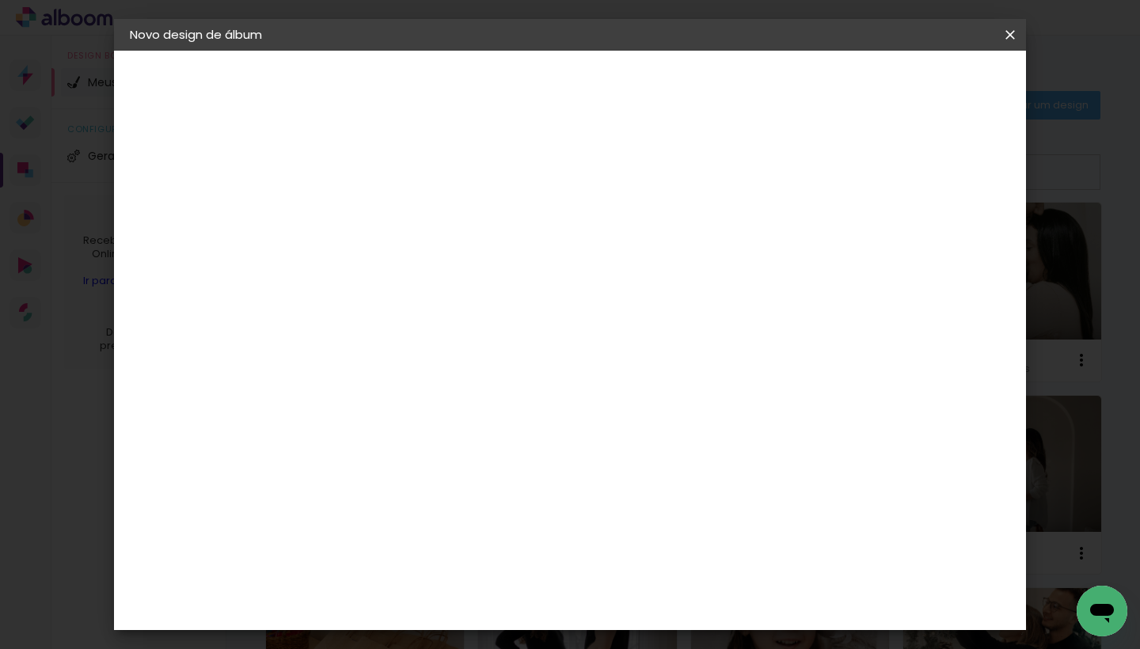
click at [348, 477] on input "30" at bounding box center [338, 478] width 41 height 24
type input "20"
type paper-input "20"
click at [923, 84] on span "Iniciar design" at bounding box center [887, 83] width 72 height 11
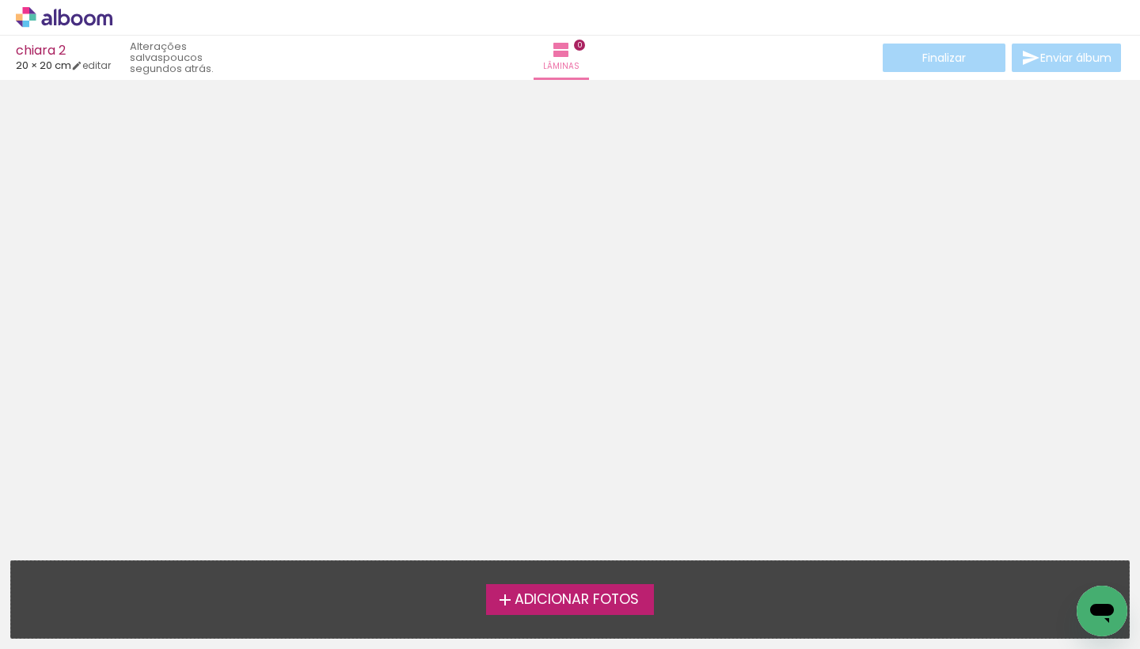
click at [611, 595] on span "Adicionar Fotos" at bounding box center [577, 600] width 124 height 14
click at [0, 0] on input "file" at bounding box center [0, 0] width 0 height 0
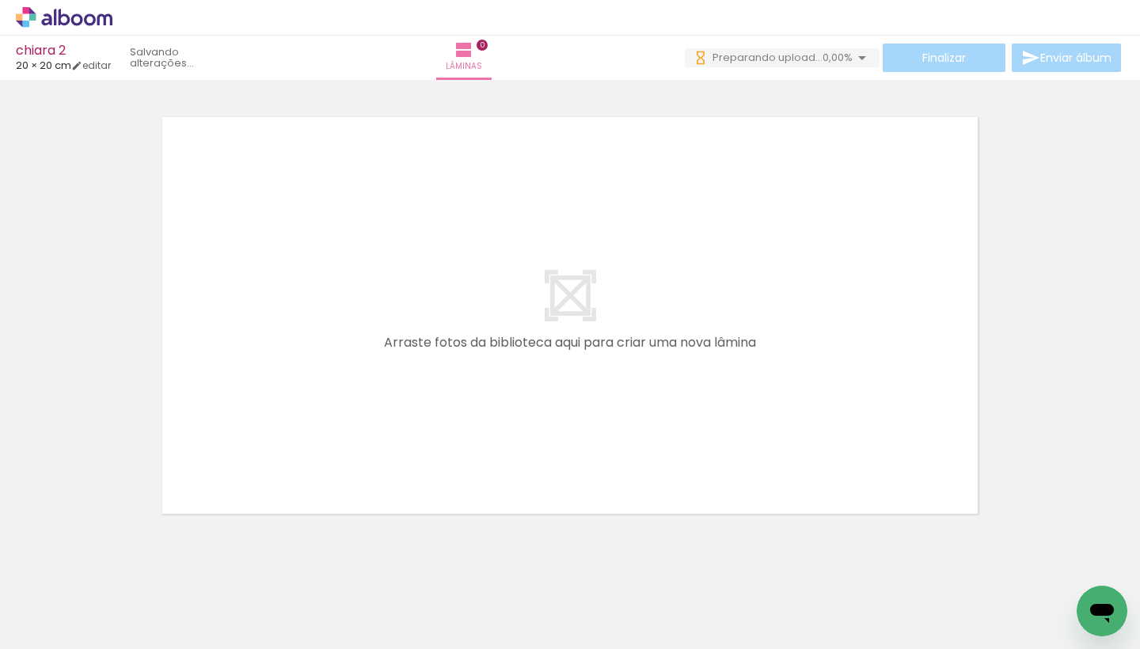
click at [74, 626] on span "Adicionar Fotos" at bounding box center [56, 627] width 48 height 17
click at [0, 0] on input "file" at bounding box center [0, 0] width 0 height 0
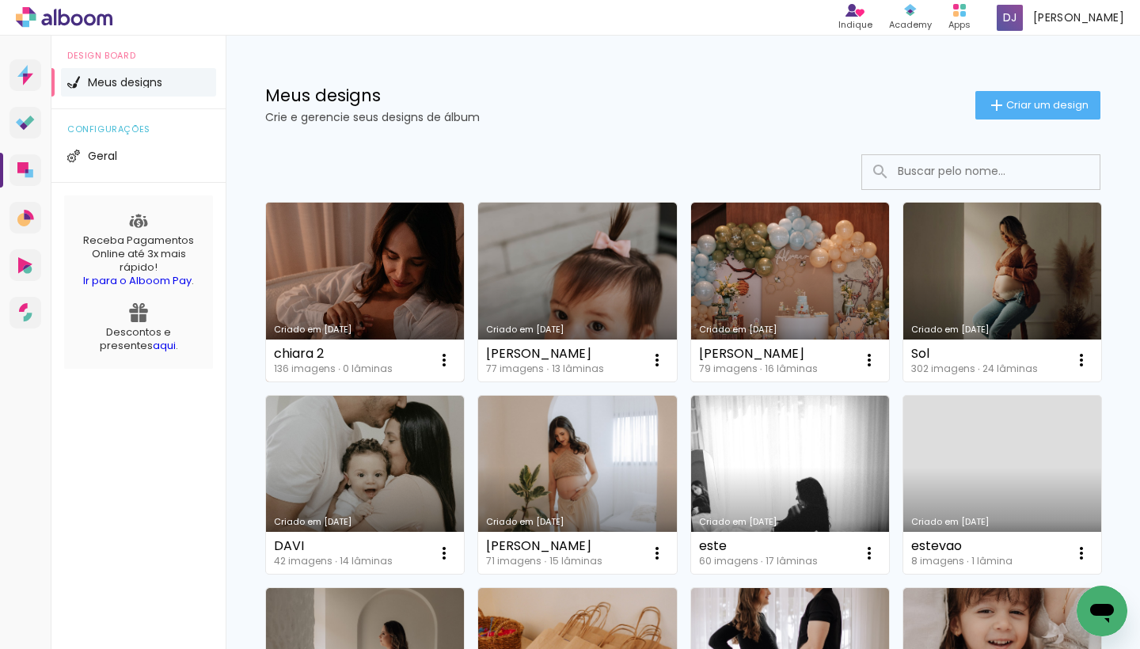
click at [337, 279] on link "Criado em [DATE]" at bounding box center [365, 292] width 198 height 179
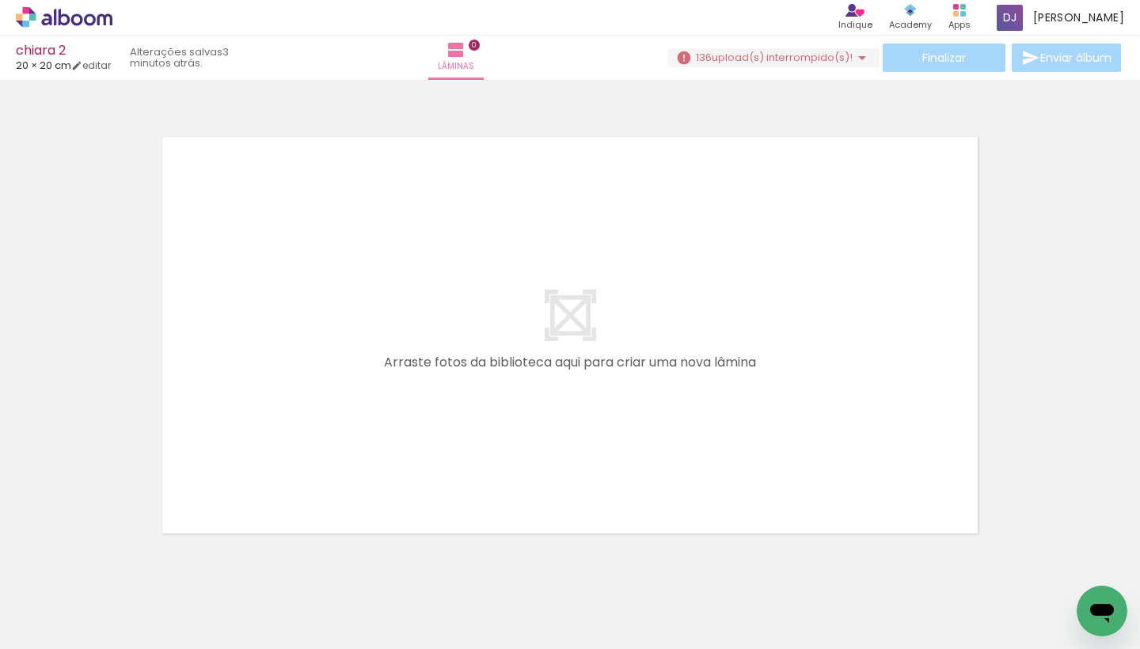
click at [40, 624] on span "Adicionar Fotos" at bounding box center [56, 627] width 48 height 17
click at [0, 0] on input "file" at bounding box center [0, 0] width 0 height 0
click at [167, 610] on div at bounding box center [158, 596] width 52 height 78
click at [170, 603] on div at bounding box center [158, 596] width 52 height 78
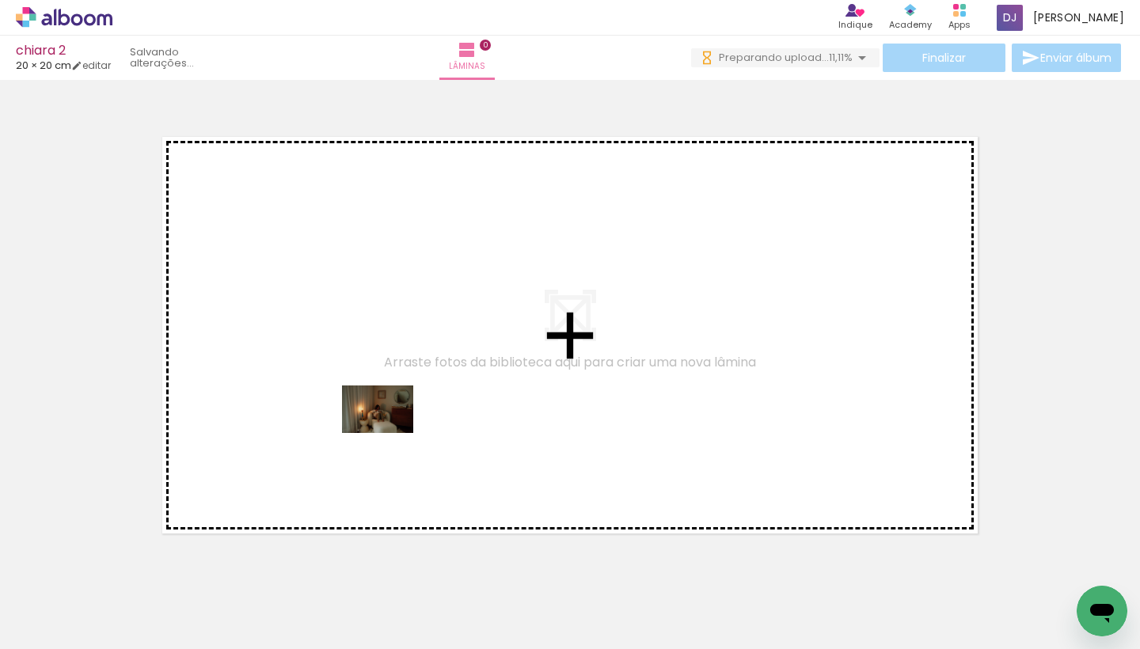
drag, startPoint x: 352, startPoint y: 608, endPoint x: 389, endPoint y: 414, distance: 197.4
click at [389, 414] on quentale-workspace at bounding box center [570, 324] width 1140 height 649
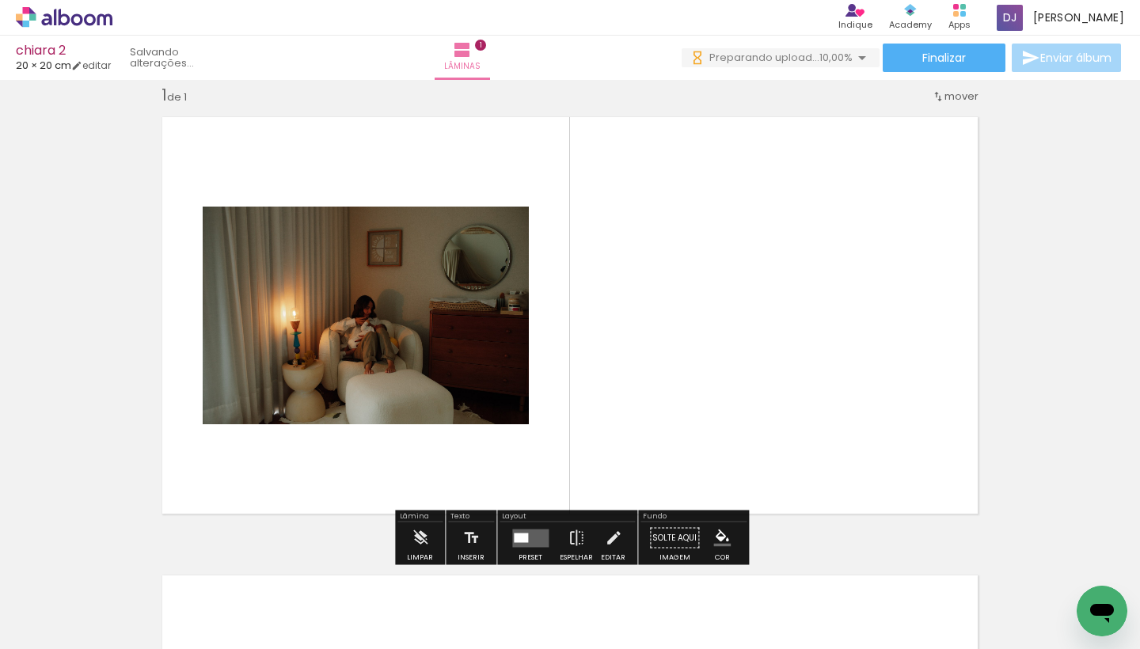
click at [465, 343] on quentale-photo at bounding box center [366, 316] width 326 height 218
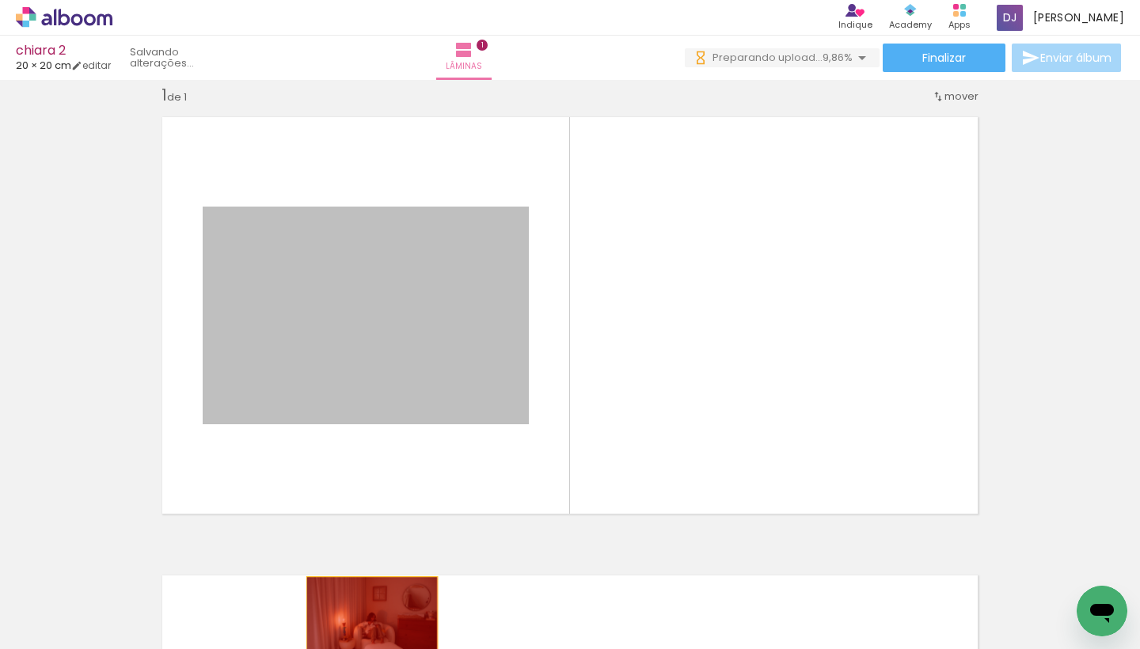
drag, startPoint x: 342, startPoint y: 282, endPoint x: 372, endPoint y: 622, distance: 341.0
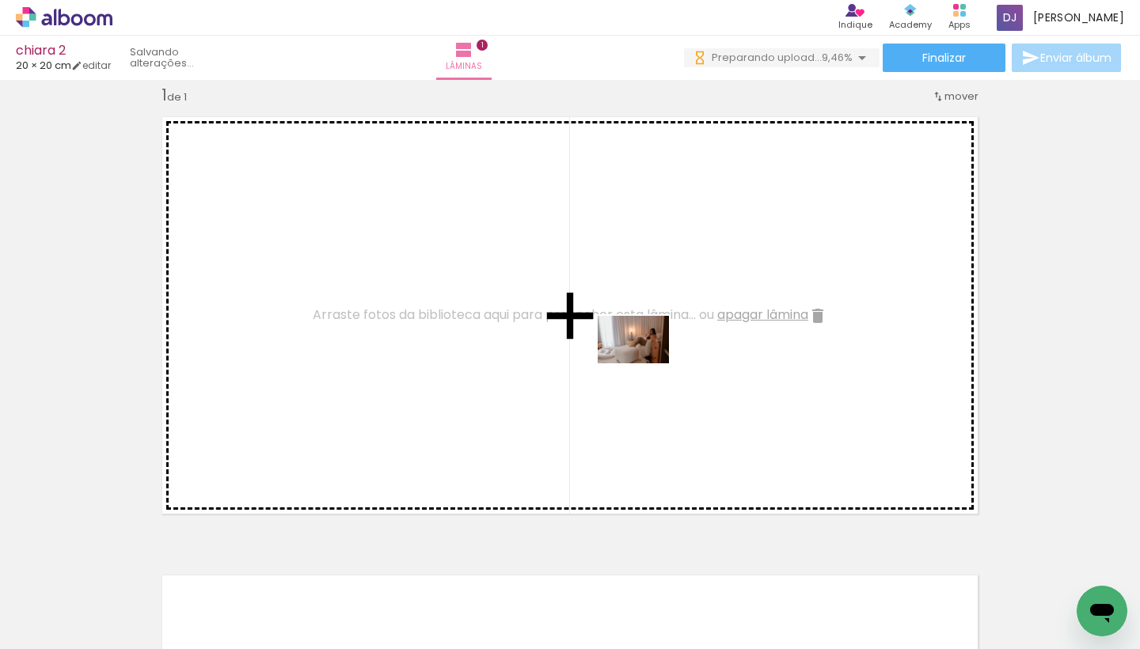
drag, startPoint x: 529, startPoint y: 611, endPoint x: 692, endPoint y: 371, distance: 290.1
click at [692, 371] on quentale-workspace at bounding box center [570, 324] width 1140 height 649
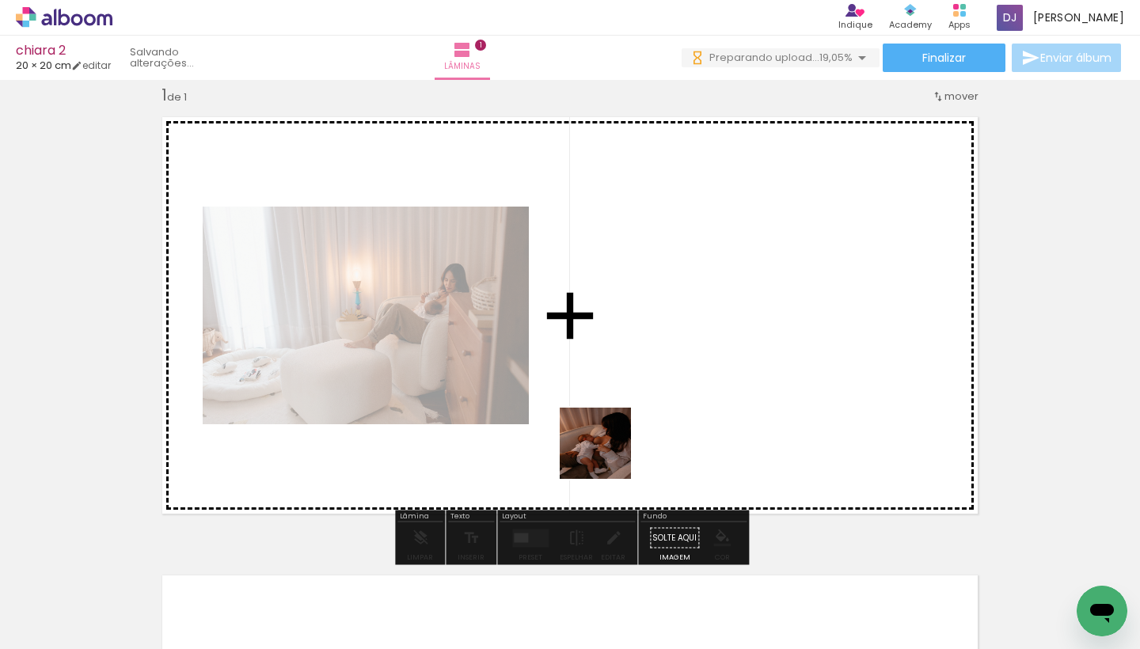
drag, startPoint x: 590, startPoint y: 622, endPoint x: 618, endPoint y: 379, distance: 244.8
click at [618, 379] on quentale-workspace at bounding box center [570, 324] width 1140 height 649
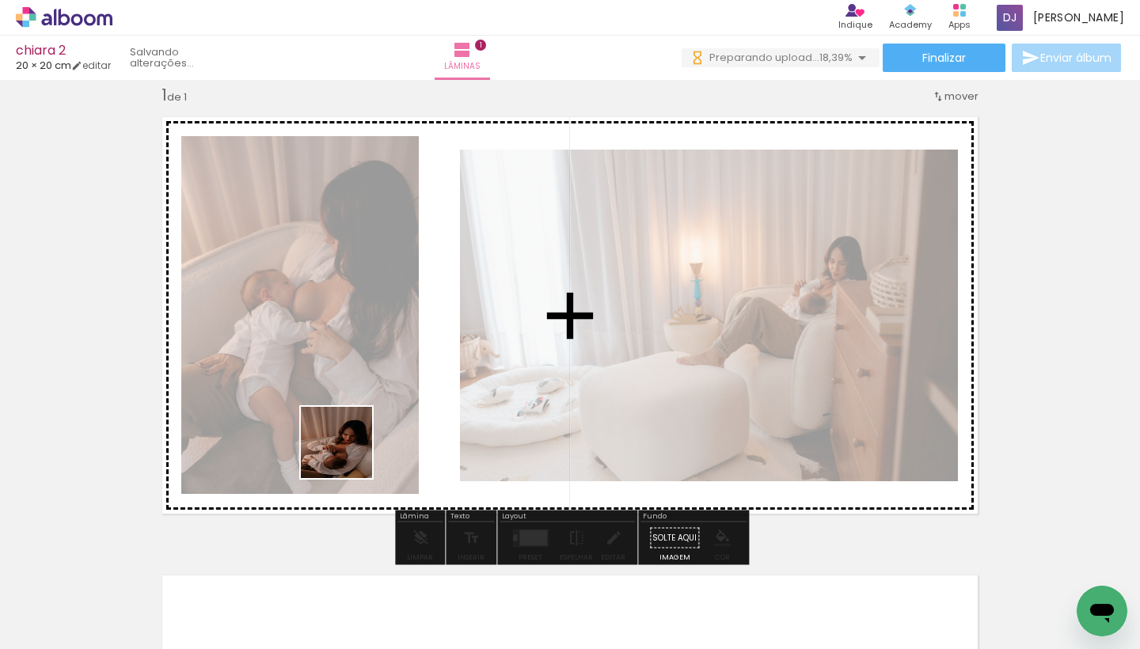
drag, startPoint x: 150, startPoint y: 619, endPoint x: 414, endPoint y: 401, distance: 342.6
click at [414, 401] on quentale-workspace at bounding box center [570, 324] width 1140 height 649
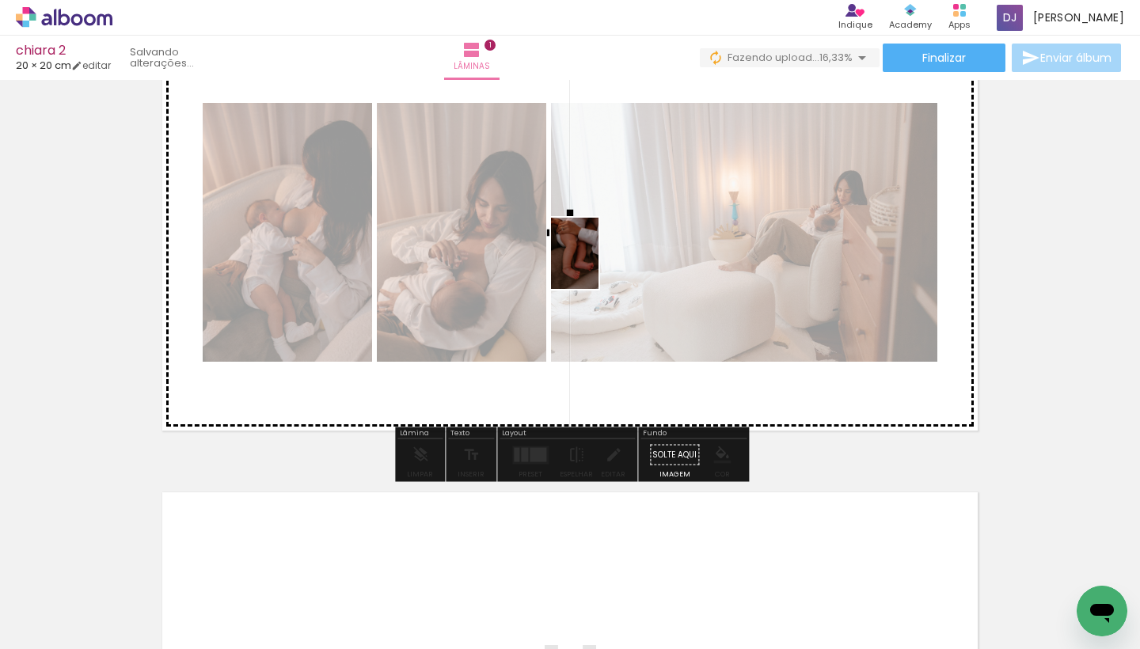
drag, startPoint x: 893, startPoint y: 611, endPoint x: 599, endPoint y: 265, distance: 453.8
click at [599, 265] on quentale-workspace at bounding box center [570, 324] width 1140 height 649
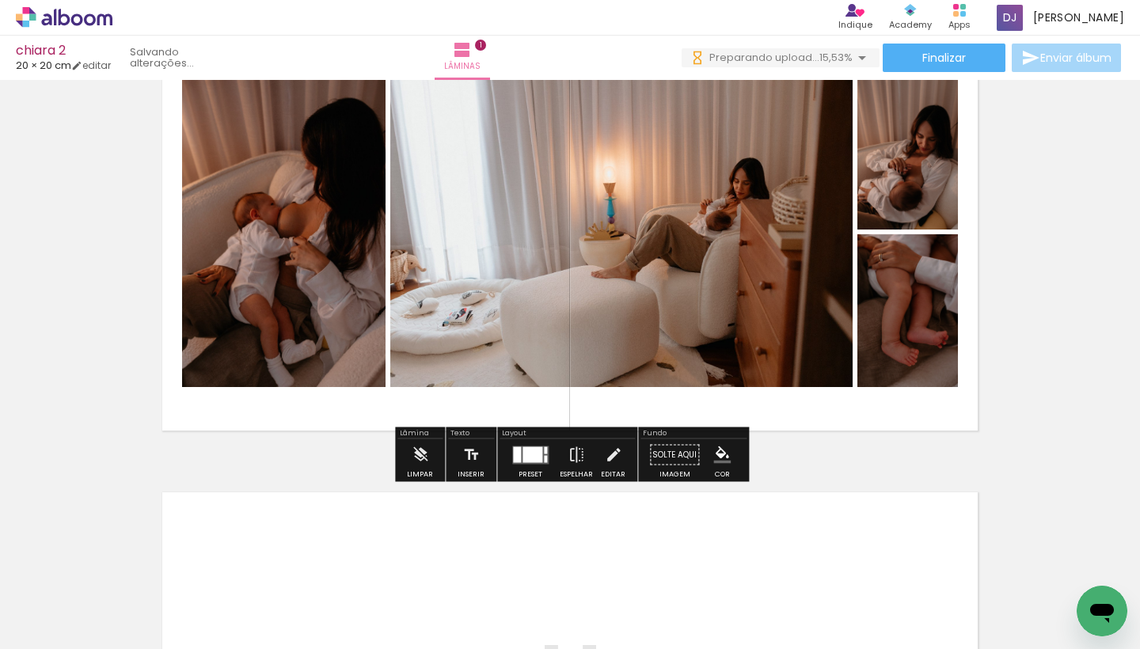
drag, startPoint x: 532, startPoint y: 466, endPoint x: 612, endPoint y: 417, distance: 93.8
click at [532, 466] on div at bounding box center [530, 455] width 43 height 32
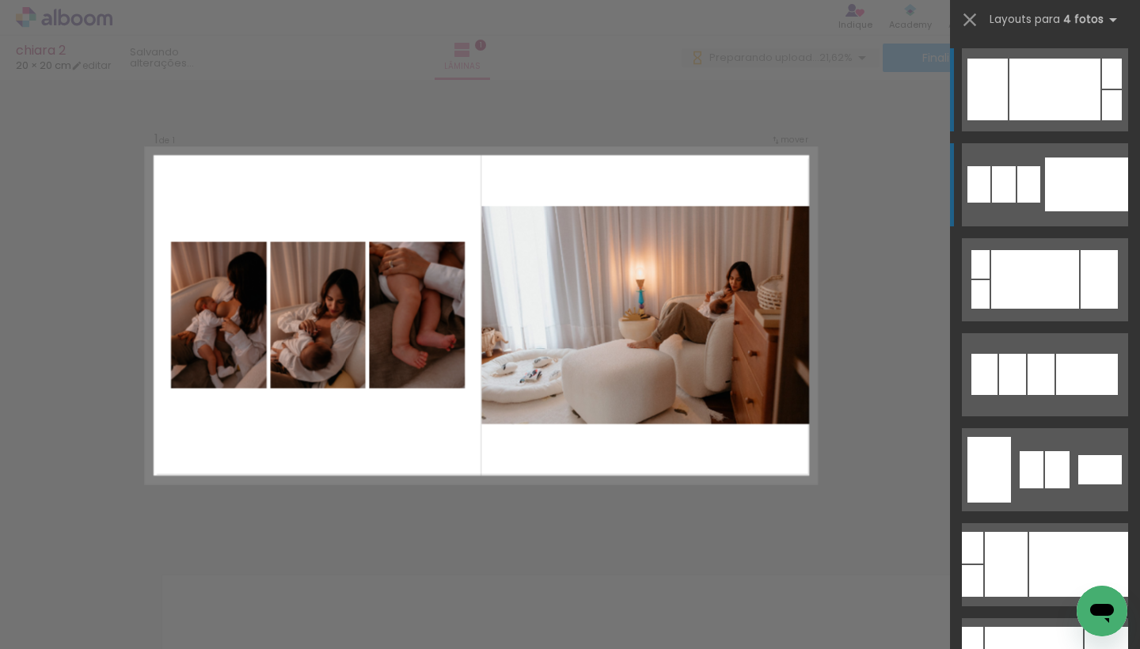
click at [1045, 175] on div at bounding box center [1086, 185] width 83 height 54
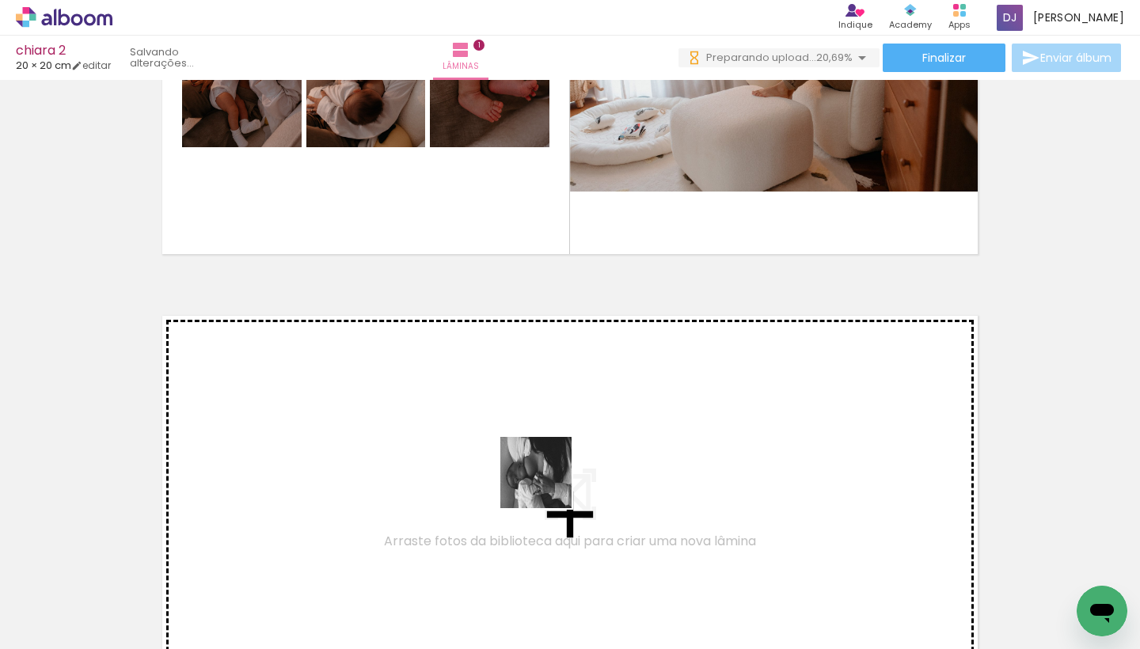
drag, startPoint x: 549, startPoint y: 614, endPoint x: 550, endPoint y: 455, distance: 159.2
click at [550, 455] on quentale-workspace at bounding box center [570, 324] width 1140 height 649
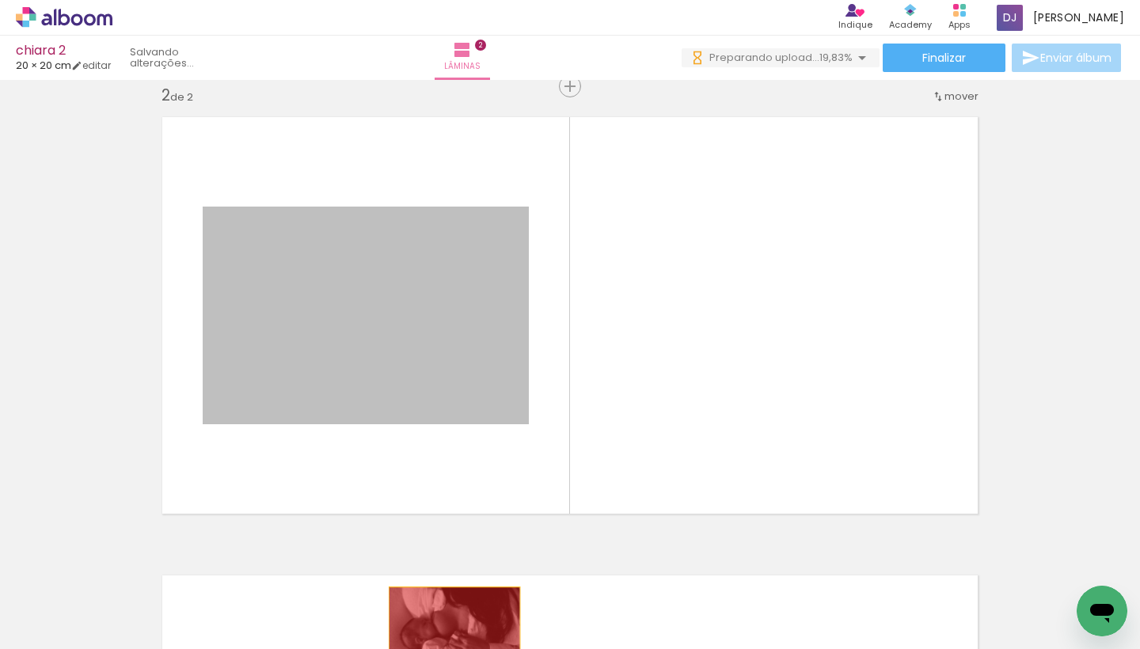
drag, startPoint x: 413, startPoint y: 271, endPoint x: 455, endPoint y: 631, distance: 362.7
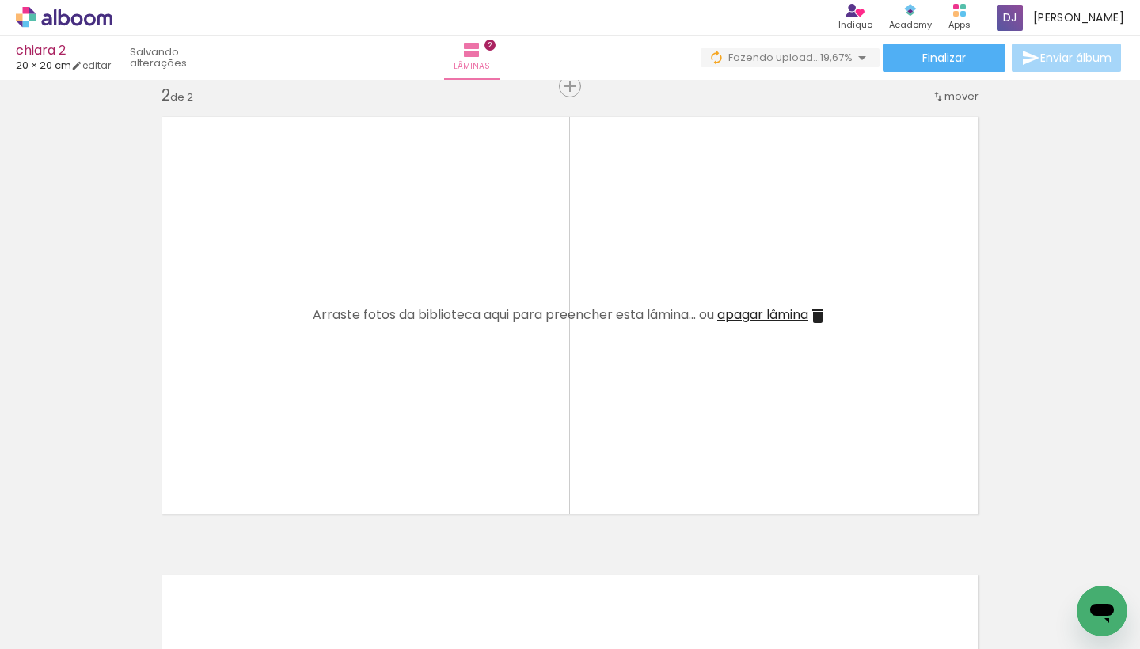
drag, startPoint x: 470, startPoint y: 600, endPoint x: 454, endPoint y: 420, distance: 181.3
click at [454, 420] on quentale-workspace at bounding box center [570, 324] width 1140 height 649
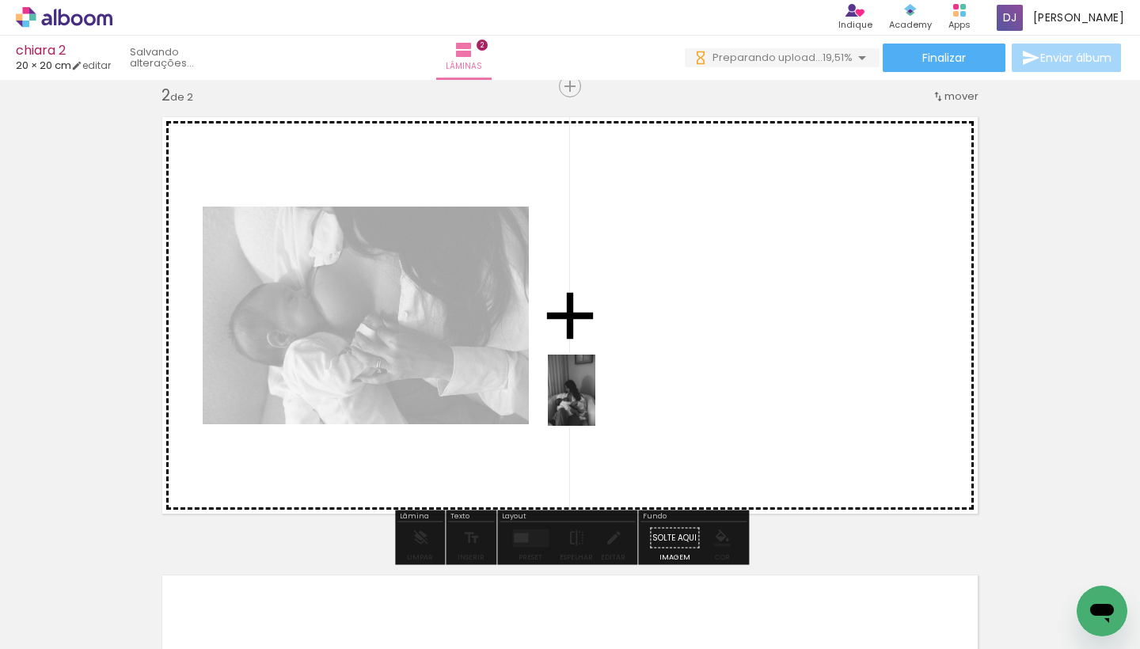
drag, startPoint x: 389, startPoint y: 605, endPoint x: 617, endPoint y: 382, distance: 318.6
click at [617, 382] on quentale-workspace at bounding box center [570, 324] width 1140 height 649
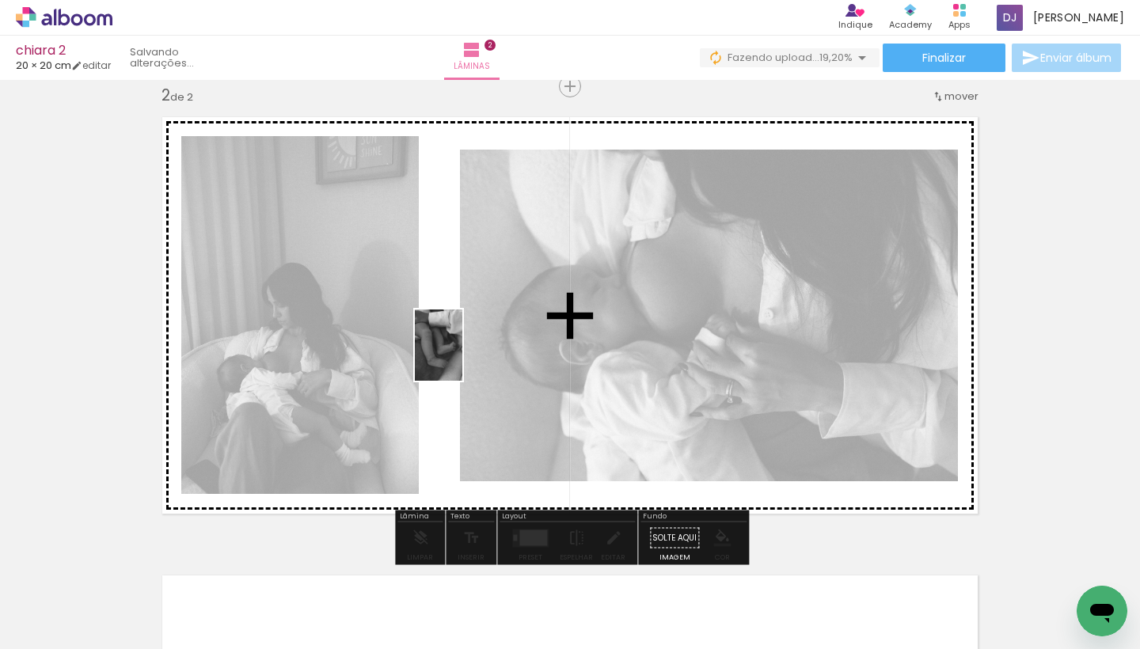
drag, startPoint x: 732, startPoint y: 599, endPoint x: 462, endPoint y: 357, distance: 362.2
click at [462, 357] on quentale-workspace at bounding box center [570, 324] width 1140 height 649
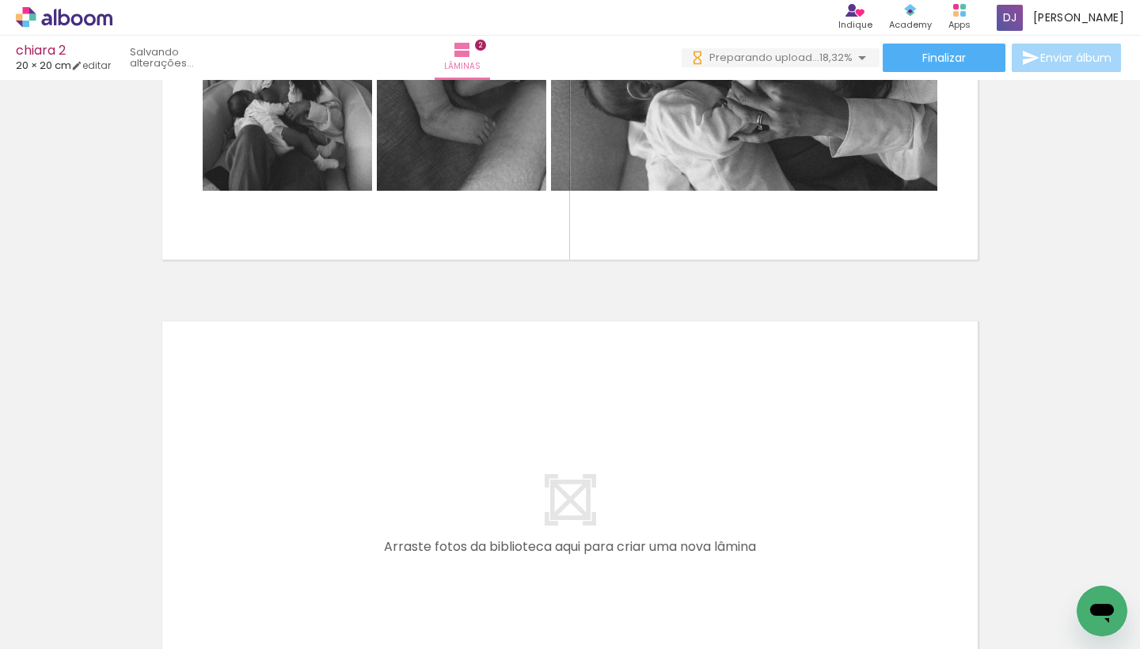
drag, startPoint x: 655, startPoint y: 618, endPoint x: 619, endPoint y: 443, distance: 178.6
click at [619, 443] on quentale-workspace at bounding box center [570, 324] width 1140 height 649
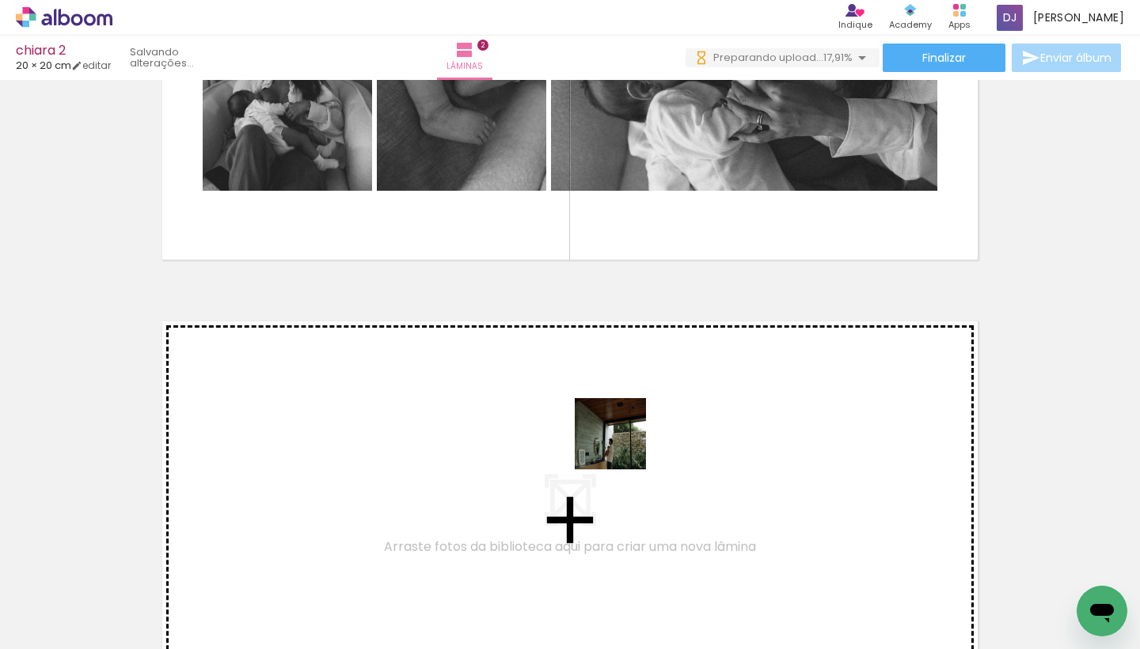
drag, startPoint x: 644, startPoint y: 610, endPoint x: 622, endPoint y: 411, distance: 199.9
click at [622, 411] on quentale-workspace at bounding box center [570, 324] width 1140 height 649
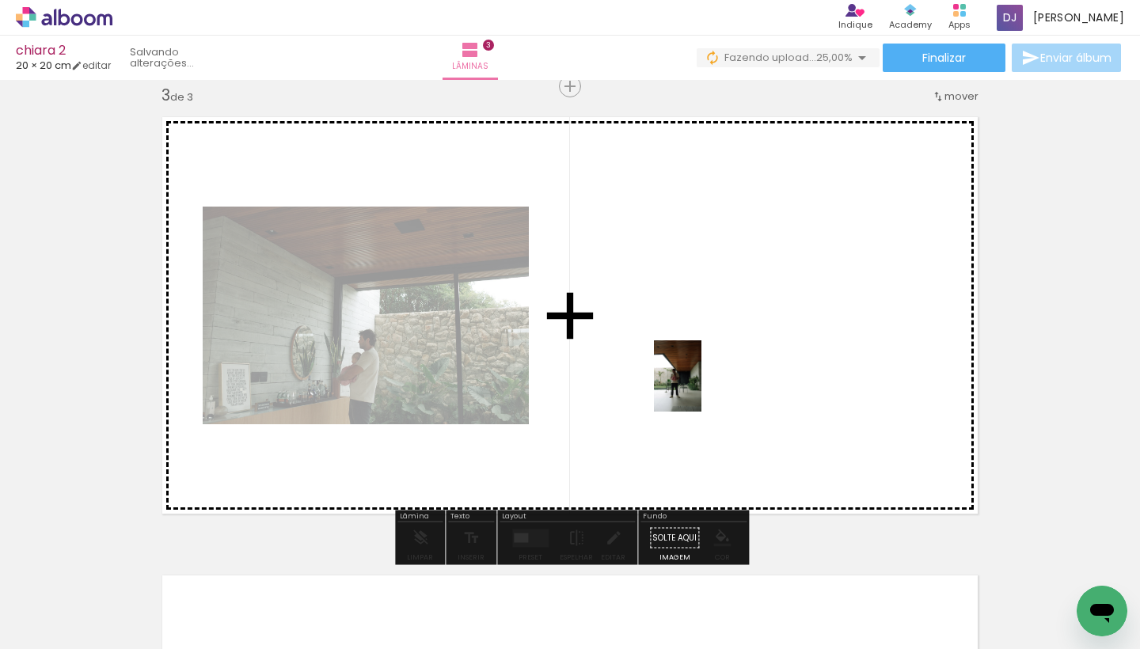
drag, startPoint x: 710, startPoint y: 607, endPoint x: 702, endPoint y: 386, distance: 221.1
click at [702, 386] on quentale-workspace at bounding box center [570, 324] width 1140 height 649
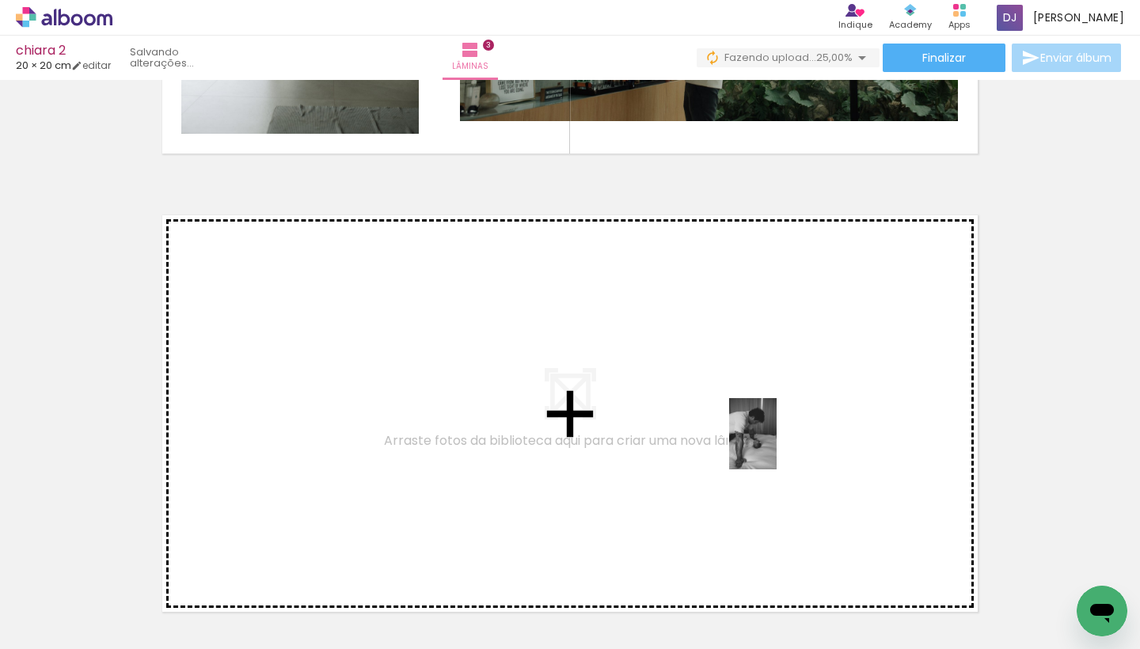
drag, startPoint x: 808, startPoint y: 612, endPoint x: 777, endPoint y: 446, distance: 169.3
click at [777, 446] on quentale-workspace at bounding box center [570, 324] width 1140 height 649
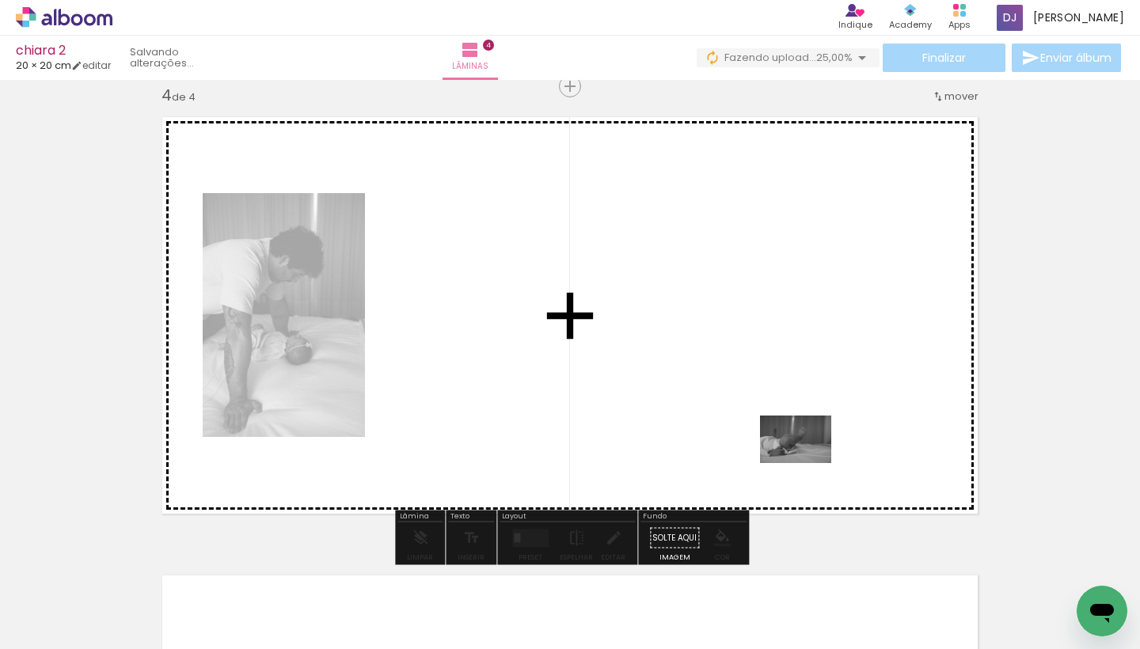
click at [796, 446] on quentale-workspace at bounding box center [570, 324] width 1140 height 649
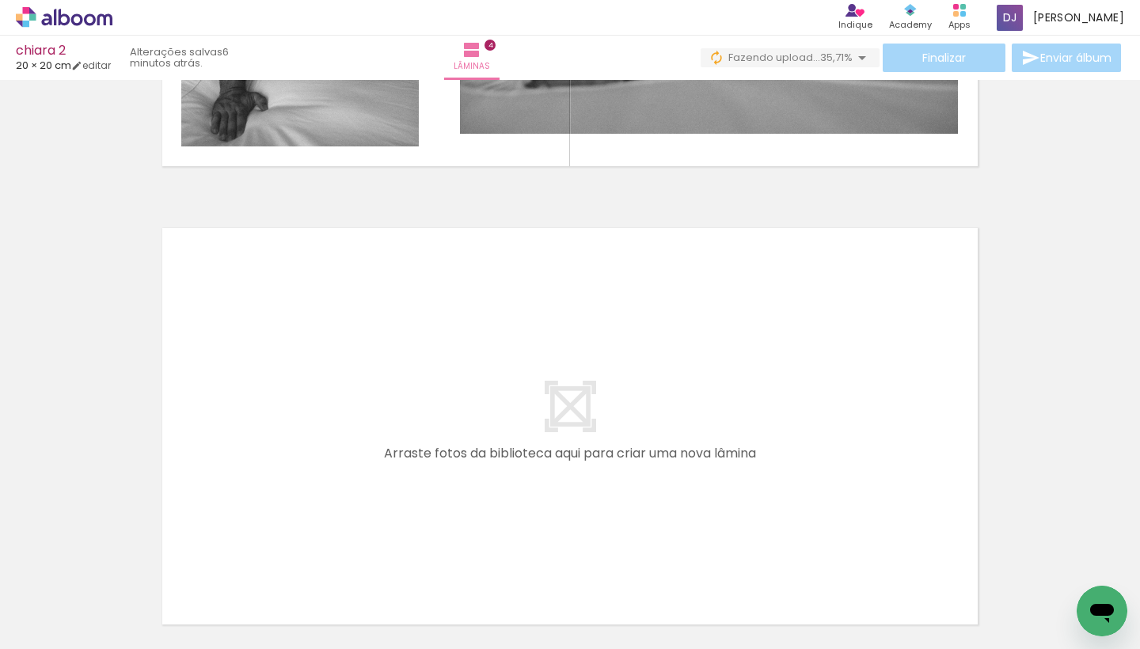
scroll to position [0, 4303]
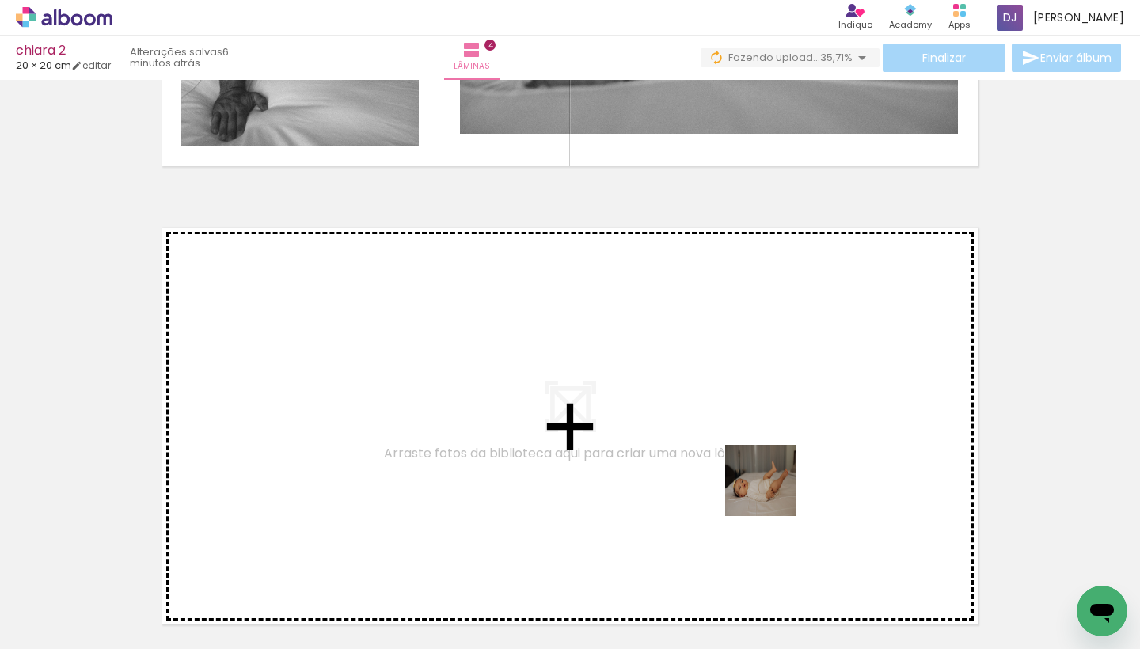
drag, startPoint x: 830, startPoint y: 607, endPoint x: 768, endPoint y: 466, distance: 153.9
click at [768, 466] on quentale-workspace at bounding box center [570, 324] width 1140 height 649
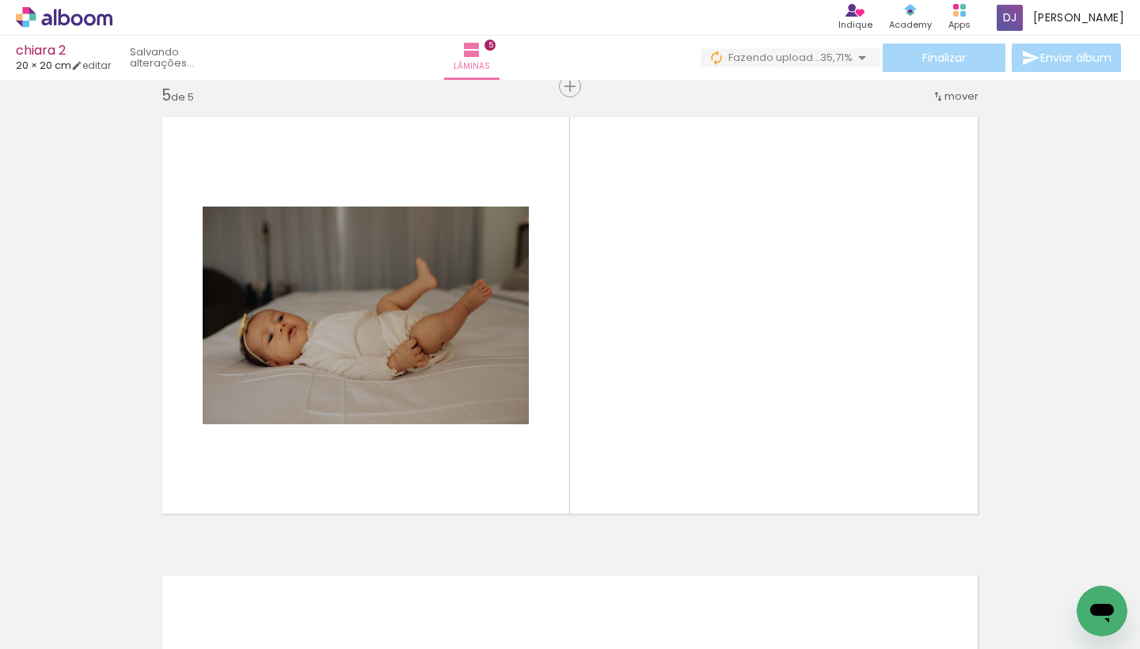
scroll to position [0, 4935]
drag, startPoint x: 916, startPoint y: 611, endPoint x: 764, endPoint y: 434, distance: 233.0
click at [764, 434] on quentale-workspace at bounding box center [570, 324] width 1140 height 649
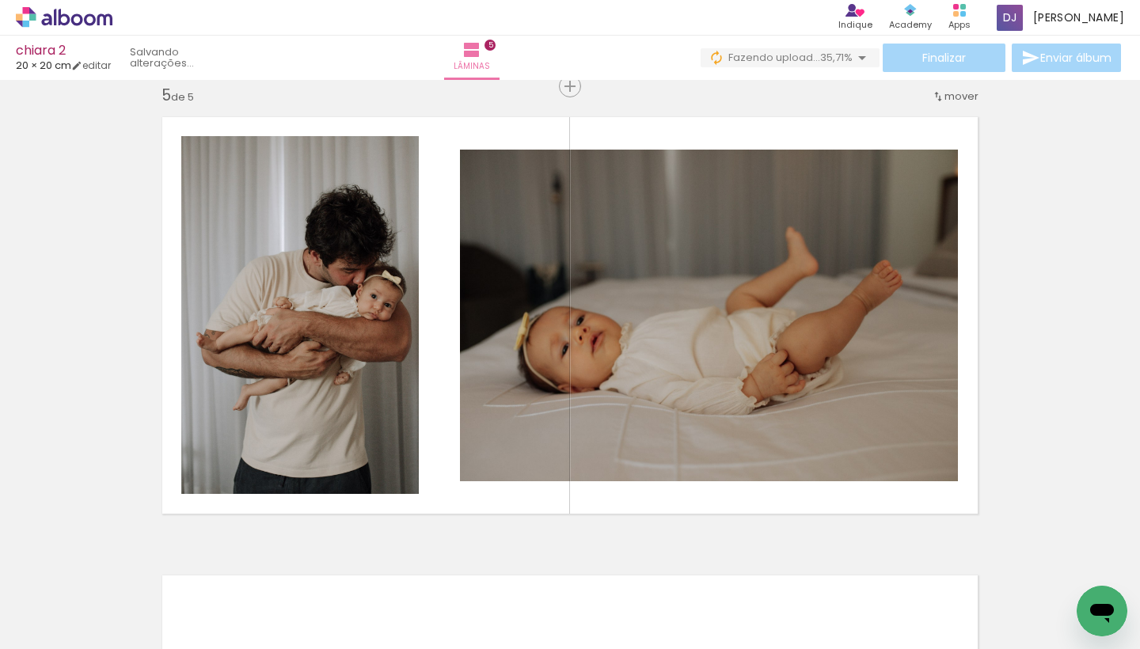
scroll to position [0, 5272]
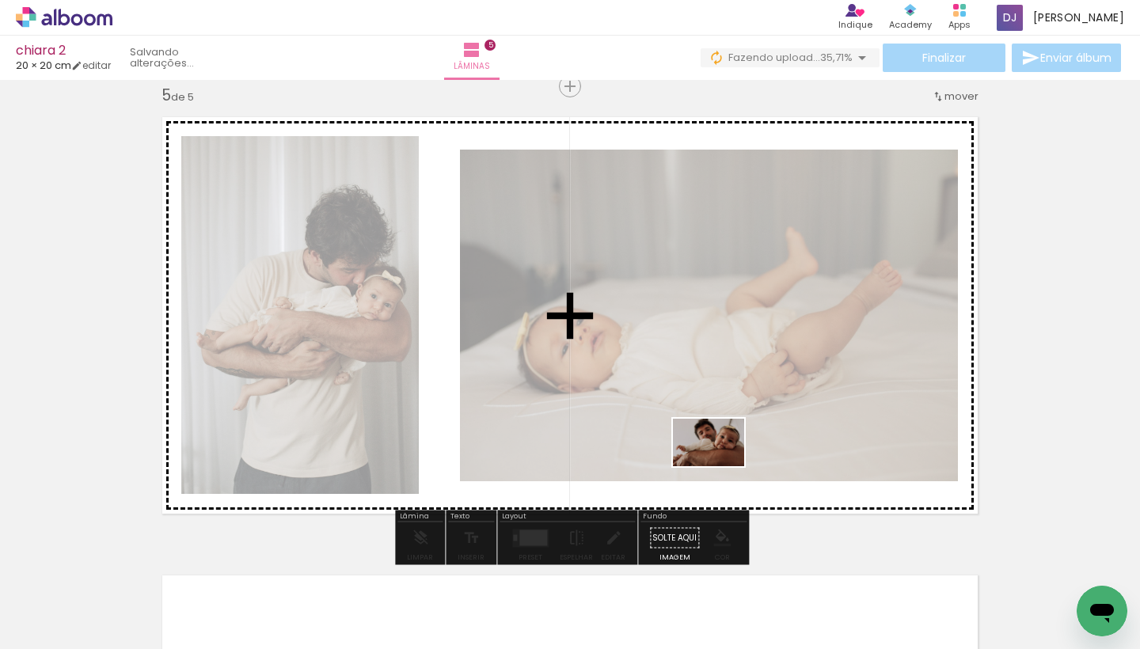
drag, startPoint x: 1016, startPoint y: 612, endPoint x: 641, endPoint y: 413, distance: 424.4
click at [641, 413] on quentale-workspace at bounding box center [570, 324] width 1140 height 649
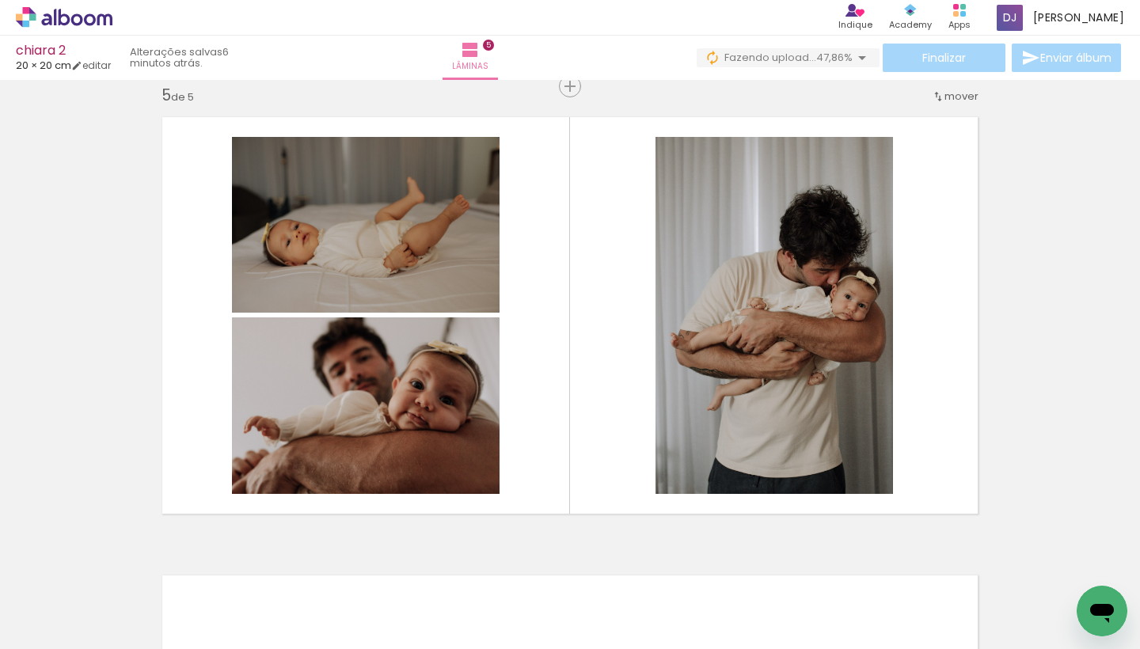
scroll to position [0, 5529]
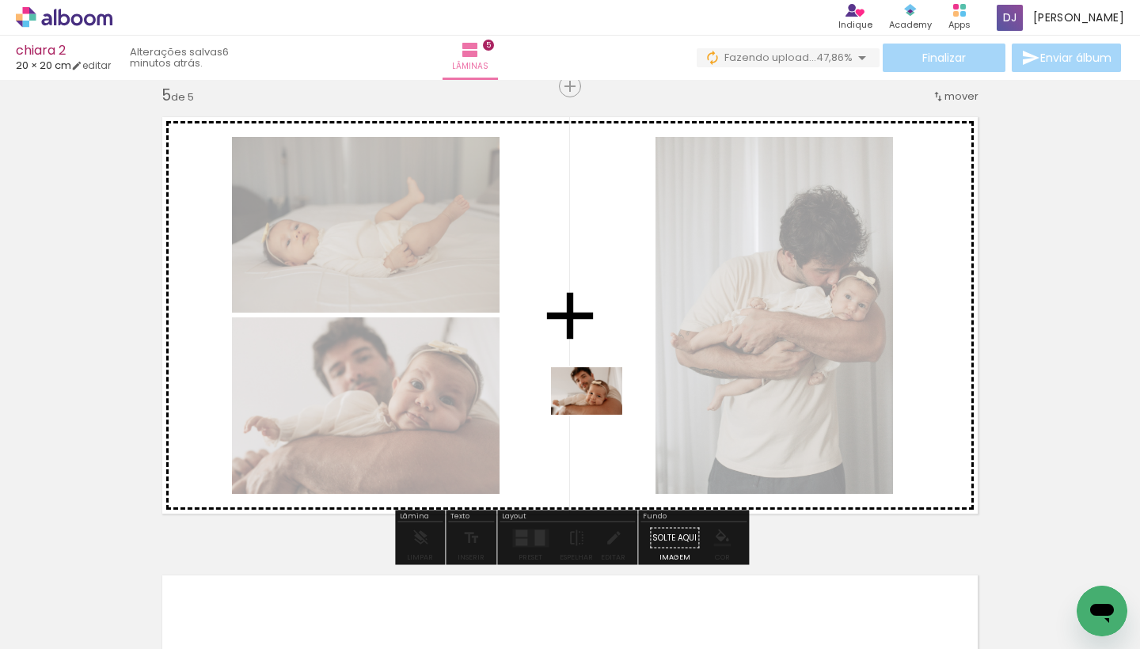
drag, startPoint x: 1021, startPoint y: 612, endPoint x: 599, endPoint y: 415, distance: 466.5
click at [599, 415] on quentale-workspace at bounding box center [570, 324] width 1140 height 649
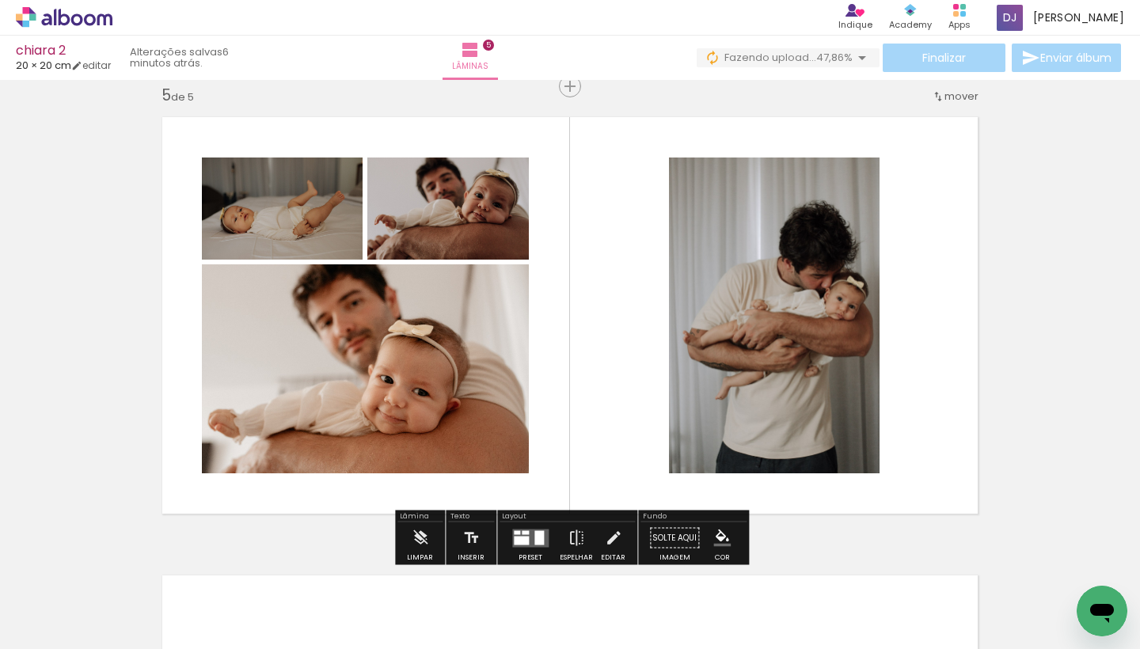
scroll to position [0, 5819]
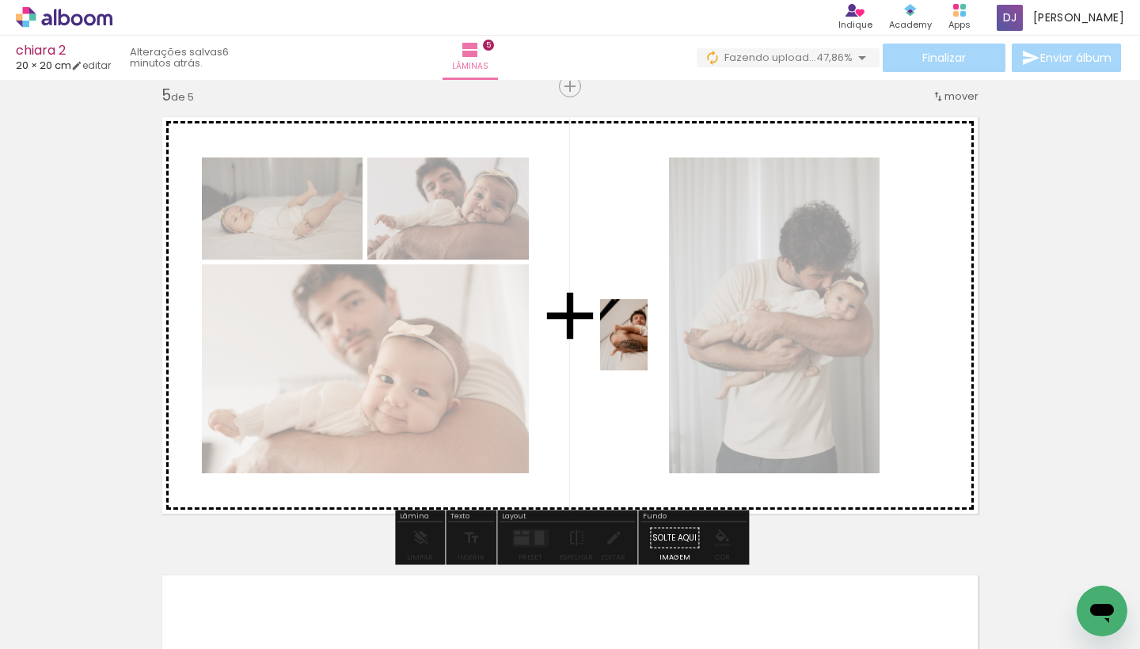
drag, startPoint x: 807, startPoint y: 609, endPoint x: 647, endPoint y: 346, distance: 307.7
click at [647, 346] on quentale-workspace at bounding box center [570, 324] width 1140 height 649
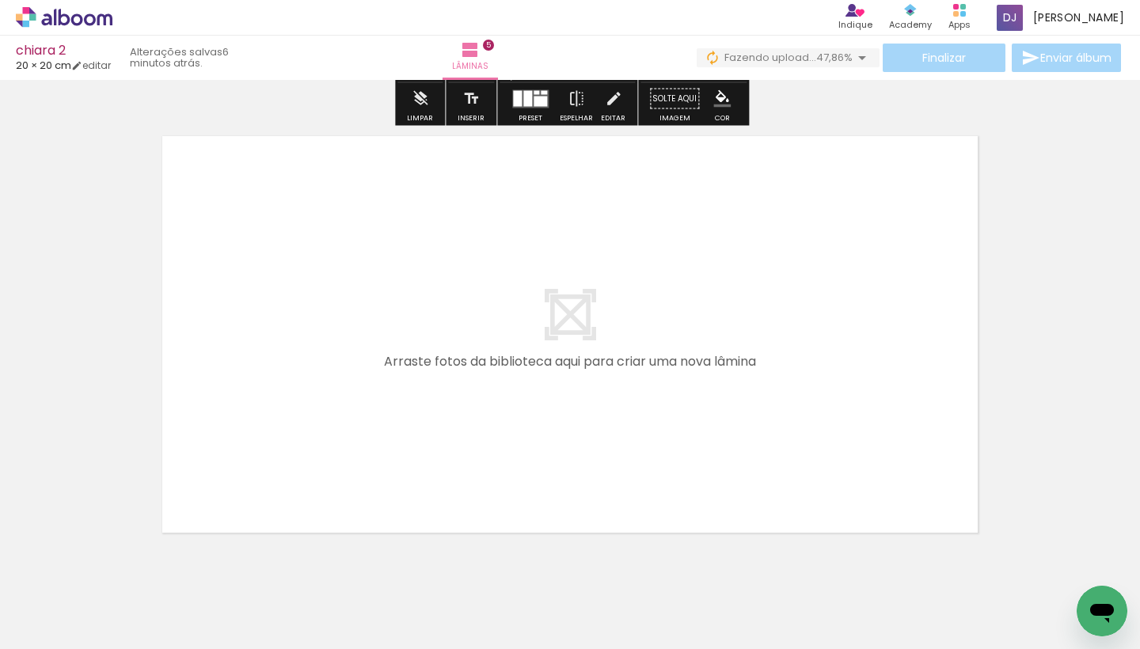
scroll to position [2307, 0]
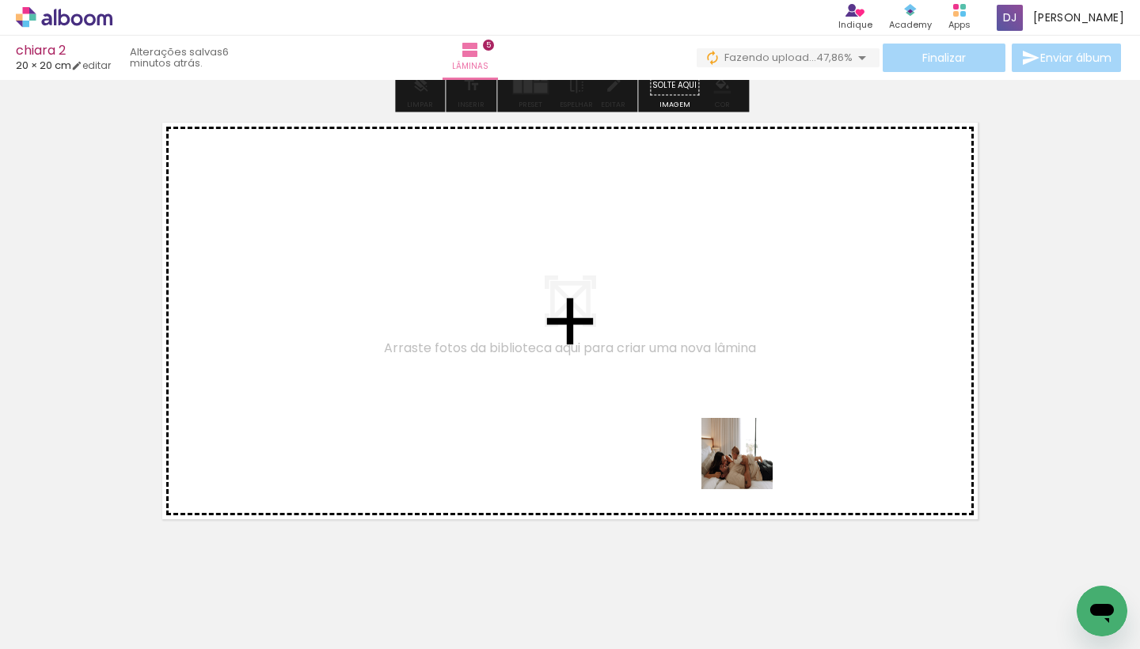
drag, startPoint x: 786, startPoint y: 615, endPoint x: 746, endPoint y: 428, distance: 191.2
click at [746, 428] on quentale-workspace at bounding box center [570, 324] width 1140 height 649
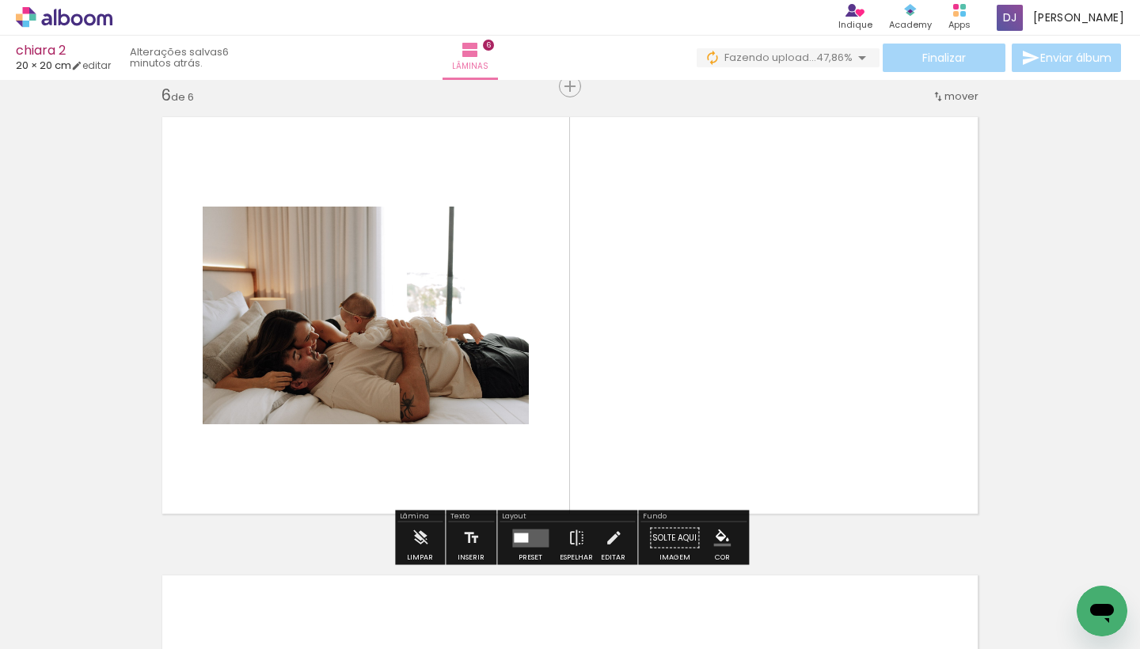
scroll to position [0, 6159]
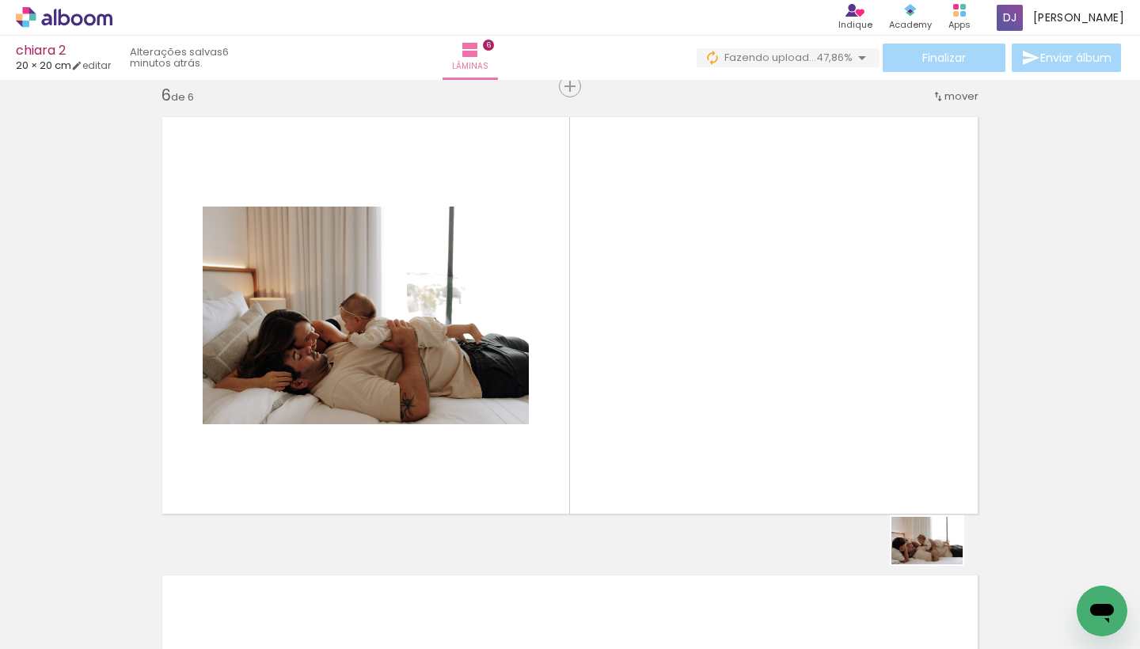
drag, startPoint x: 884, startPoint y: 565, endPoint x: 934, endPoint y: 564, distance: 49.9
click at [892, 564] on div "Excluir" at bounding box center [883, 564] width 20 height 20
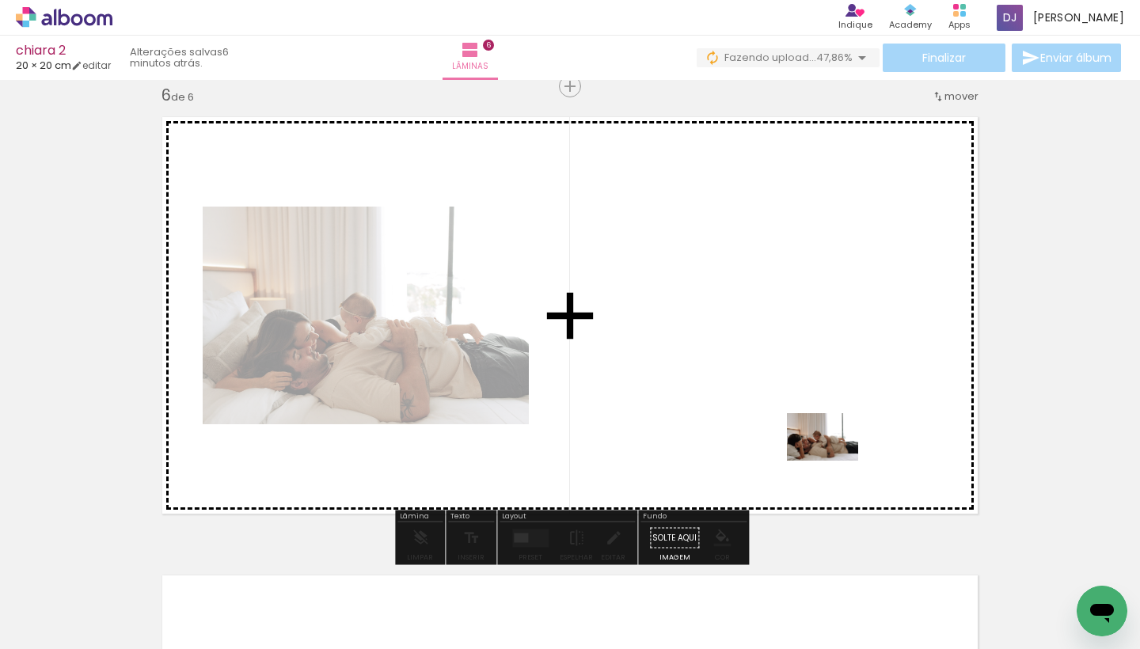
drag, startPoint x: 919, startPoint y: 606, endPoint x: 816, endPoint y: 445, distance: 191.3
click at [816, 445] on quentale-workspace at bounding box center [570, 324] width 1140 height 649
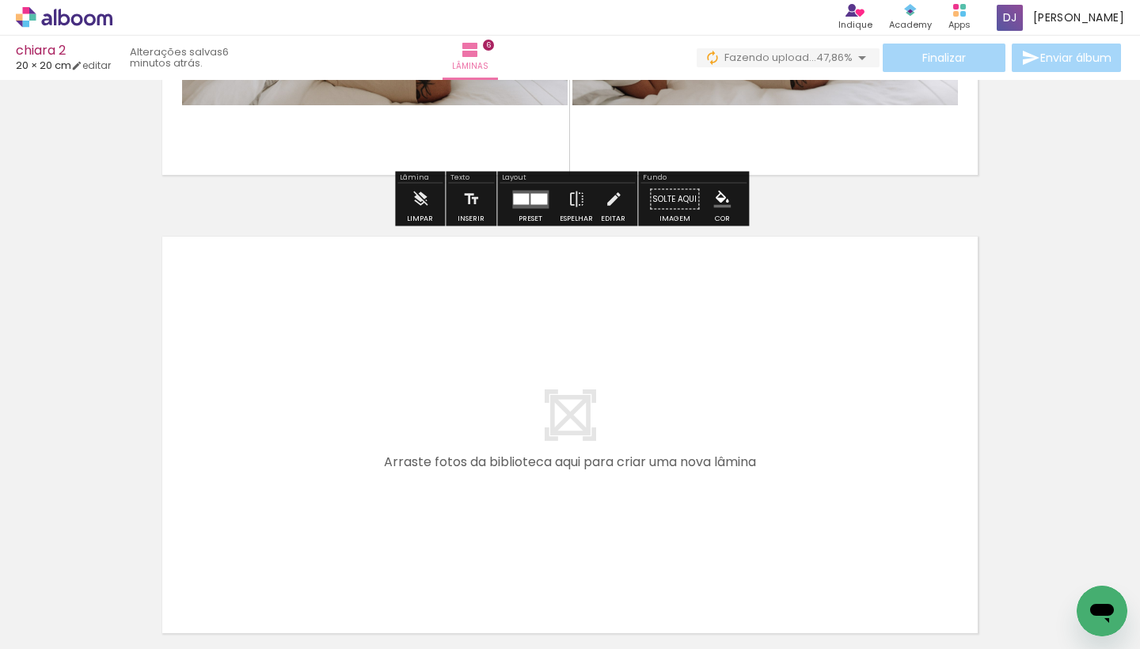
scroll to position [0, 6608]
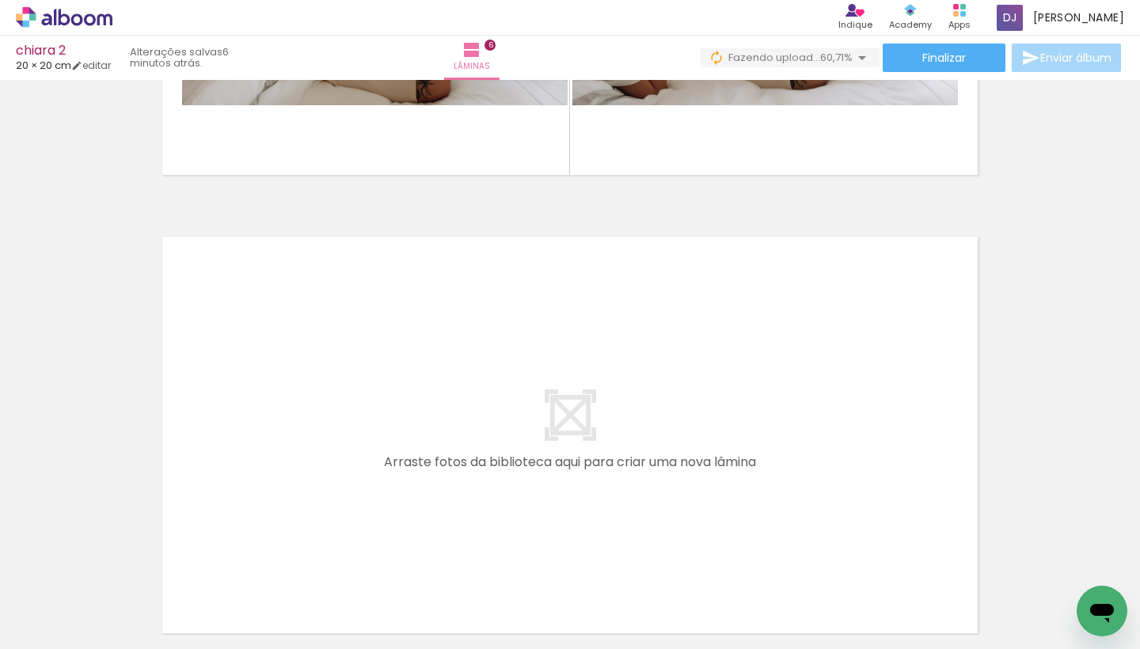
drag, startPoint x: 569, startPoint y: 605, endPoint x: 544, endPoint y: 425, distance: 181.4
click at [544, 425] on quentale-workspace at bounding box center [570, 324] width 1140 height 649
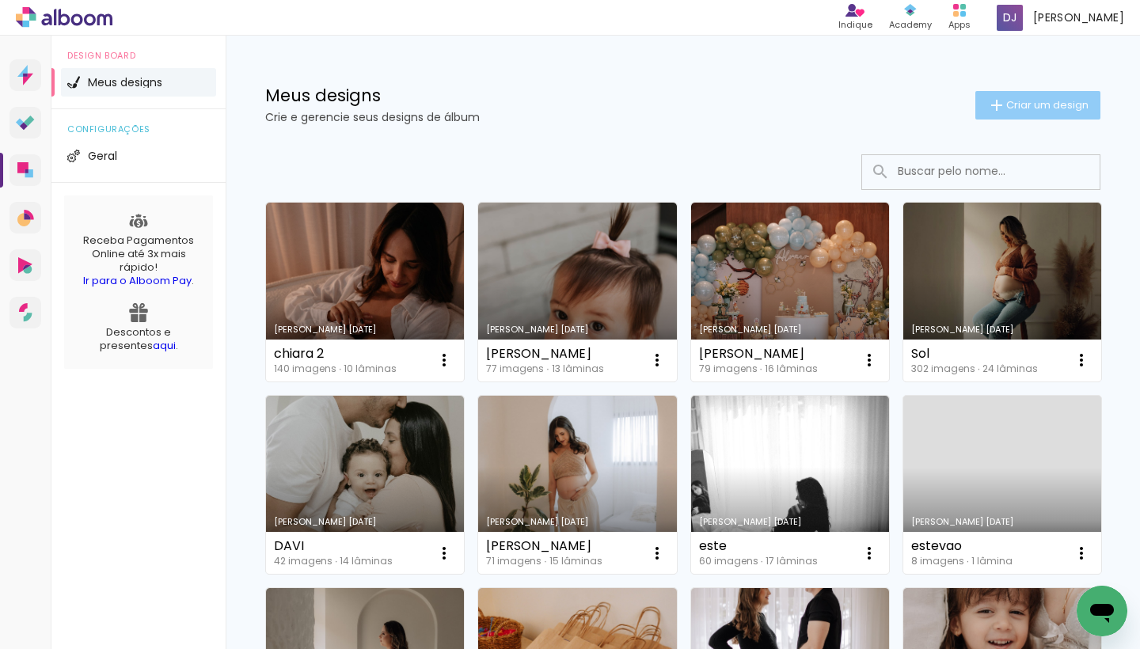
click at [1058, 108] on span "Criar um design" at bounding box center [1047, 105] width 82 height 10
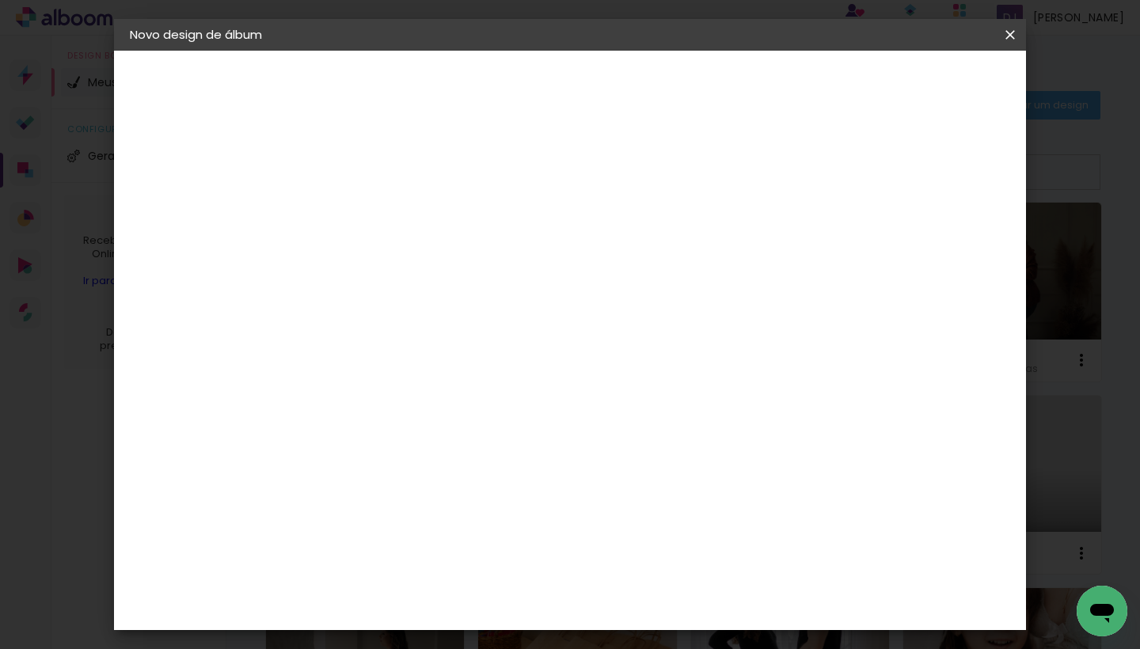
click at [389, 214] on input at bounding box center [389, 212] width 0 height 25
type input "[PERSON_NAME] 3"
type paper-input "[PERSON_NAME] 3"
click at [0, 0] on slot "Avançar" at bounding box center [0, 0] width 0 height 0
click at [686, 234] on paper-item "Tamanho Livre" at bounding box center [610, 240] width 152 height 35
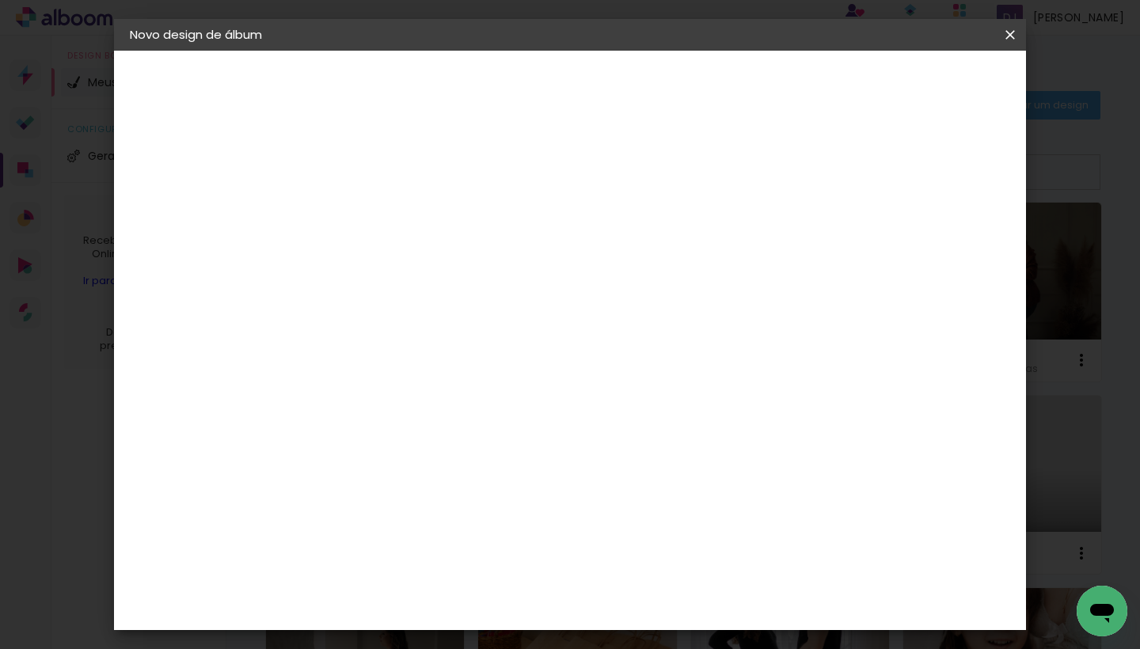
click at [0, 0] on slot "Avançar" at bounding box center [0, 0] width 0 height 0
click at [675, 614] on input "60" at bounding box center [663, 608] width 41 height 24
type input "400"
type paper-input "400"
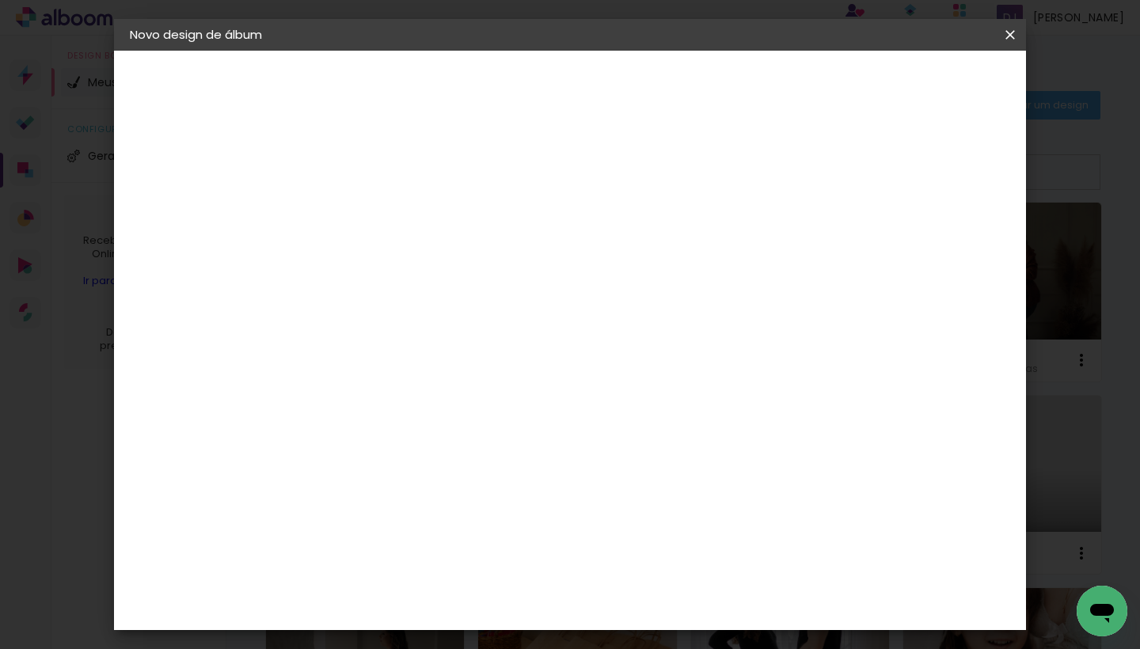
click at [349, 311] on input "30" at bounding box center [338, 314] width 41 height 24
type input "20"
type paper-input "20"
click at [673, 376] on input "400" at bounding box center [663, 375] width 41 height 24
type input "40"
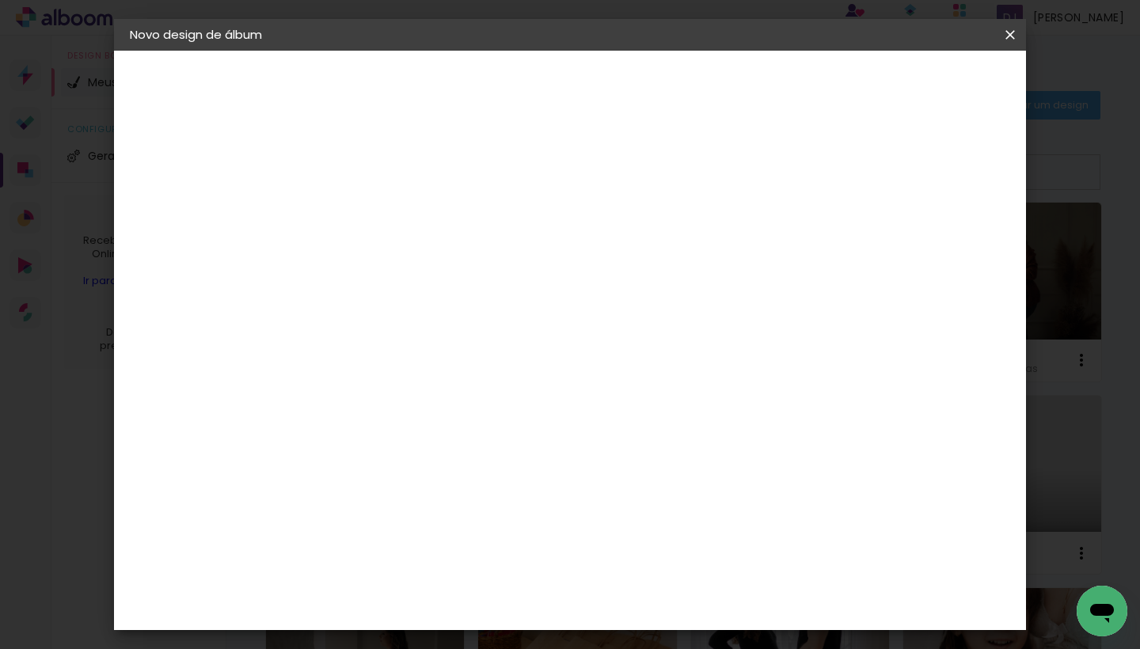
type paper-input "40"
click at [939, 74] on paper-button "Iniciar design" at bounding box center [887, 83] width 104 height 27
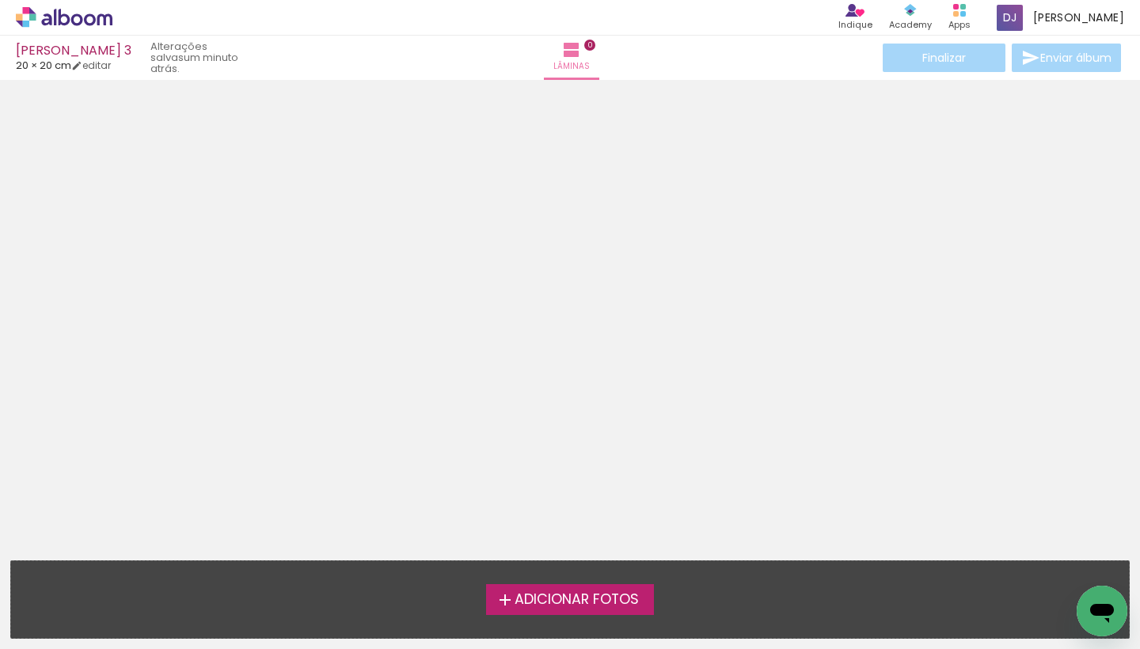
click at [584, 602] on span "Adicionar Fotos" at bounding box center [577, 600] width 124 height 14
click at [0, 0] on input "file" at bounding box center [0, 0] width 0 height 0
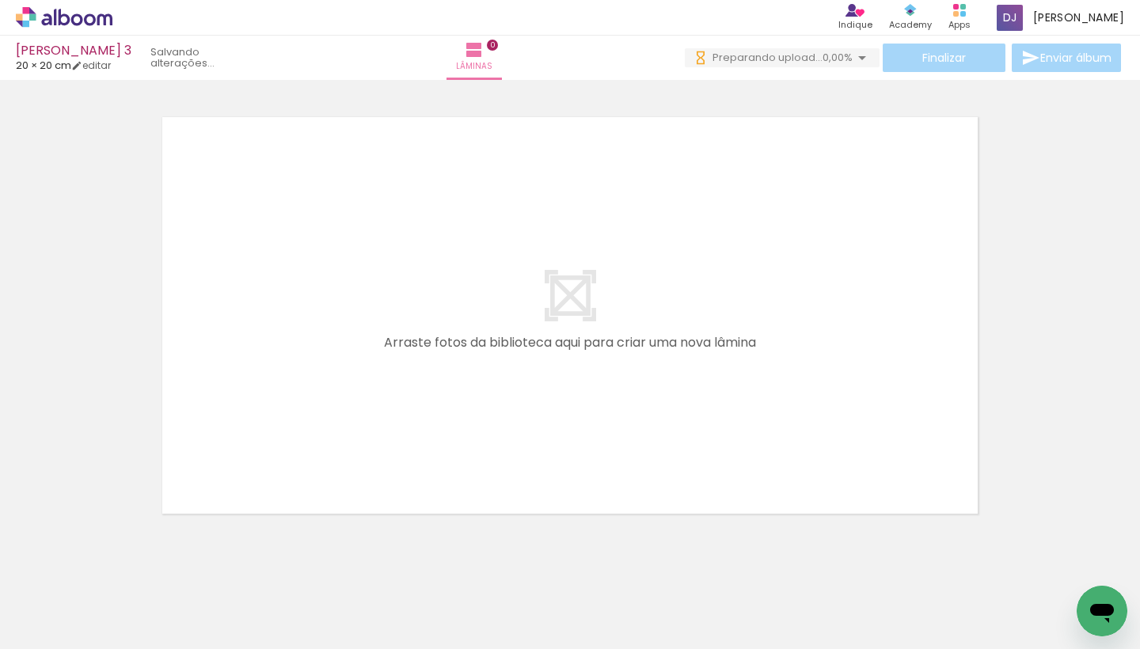
click at [71, 636] on span "Adicionar Fotos" at bounding box center [56, 627] width 48 height 17
click at [0, 0] on input "file" at bounding box center [0, 0] width 0 height 0
click at [67, 632] on span "Adicionar Fotos" at bounding box center [56, 627] width 48 height 17
click at [0, 0] on input "file" at bounding box center [0, 0] width 0 height 0
click at [66, 630] on span "Adicionar Fotos" at bounding box center [56, 627] width 48 height 17
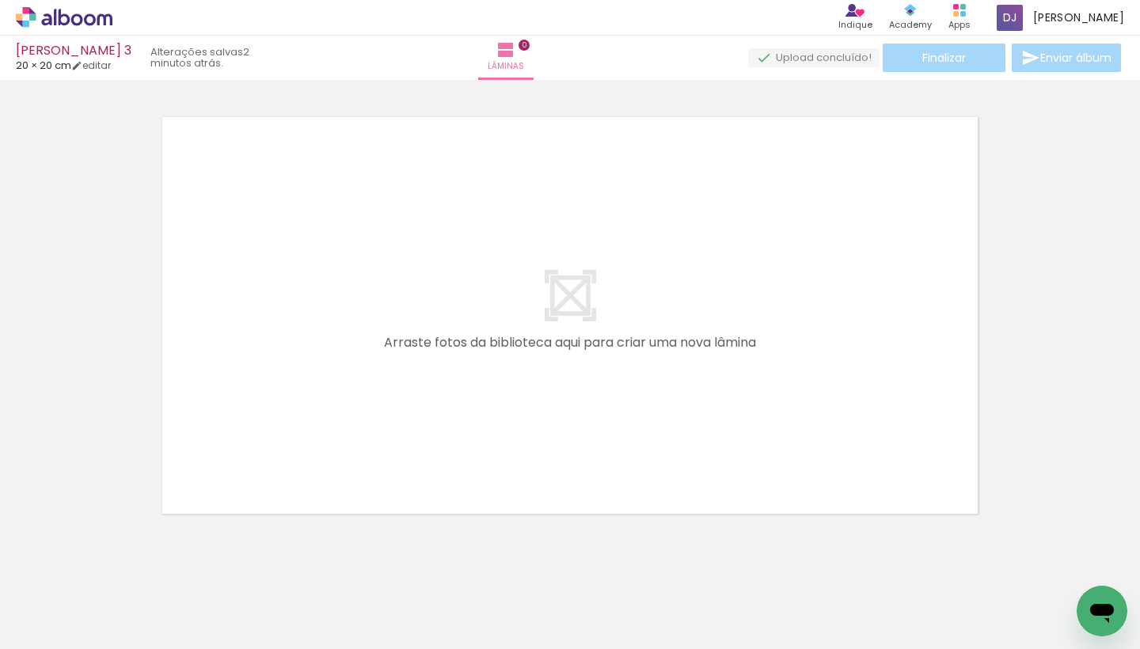
click at [0, 0] on input "file" at bounding box center [0, 0] width 0 height 0
click at [43, 630] on span "Adicionar Fotos" at bounding box center [56, 627] width 48 height 17
click at [0, 0] on input "file" at bounding box center [0, 0] width 0 height 0
click at [51, 633] on span "Adicionar Fotos" at bounding box center [56, 627] width 48 height 17
click at [0, 0] on input "file" at bounding box center [0, 0] width 0 height 0
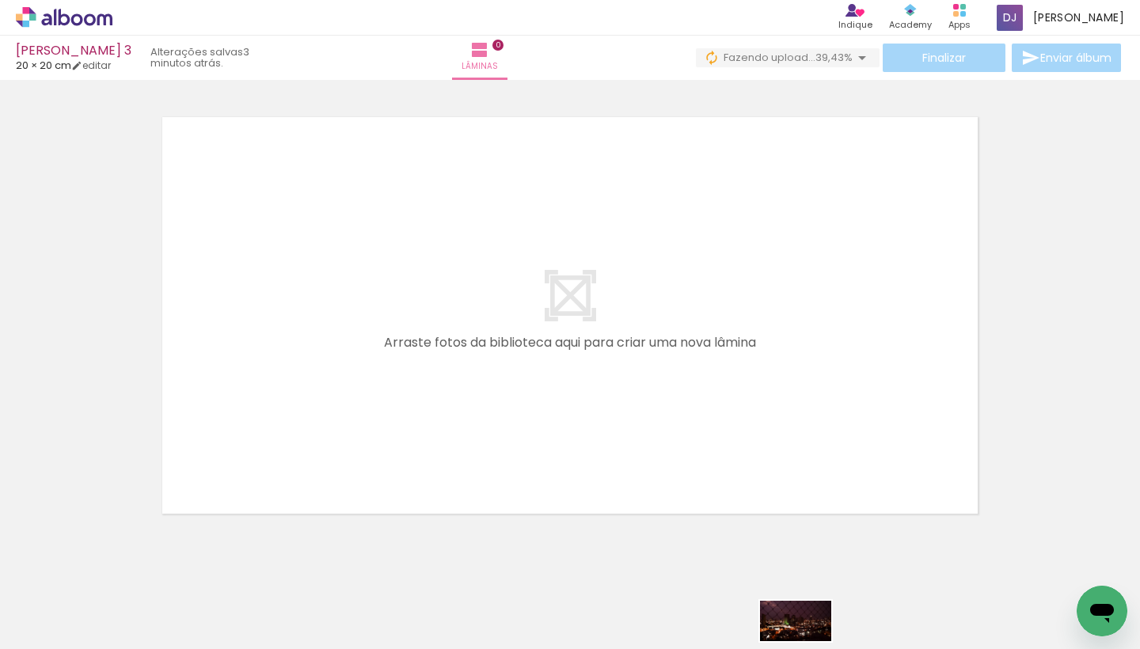
drag, startPoint x: 782, startPoint y: 611, endPoint x: 812, endPoint y: 645, distance: 45.4
click at [130, 649] on iron-horizontal-list at bounding box center [114, 599] width 32 height 99
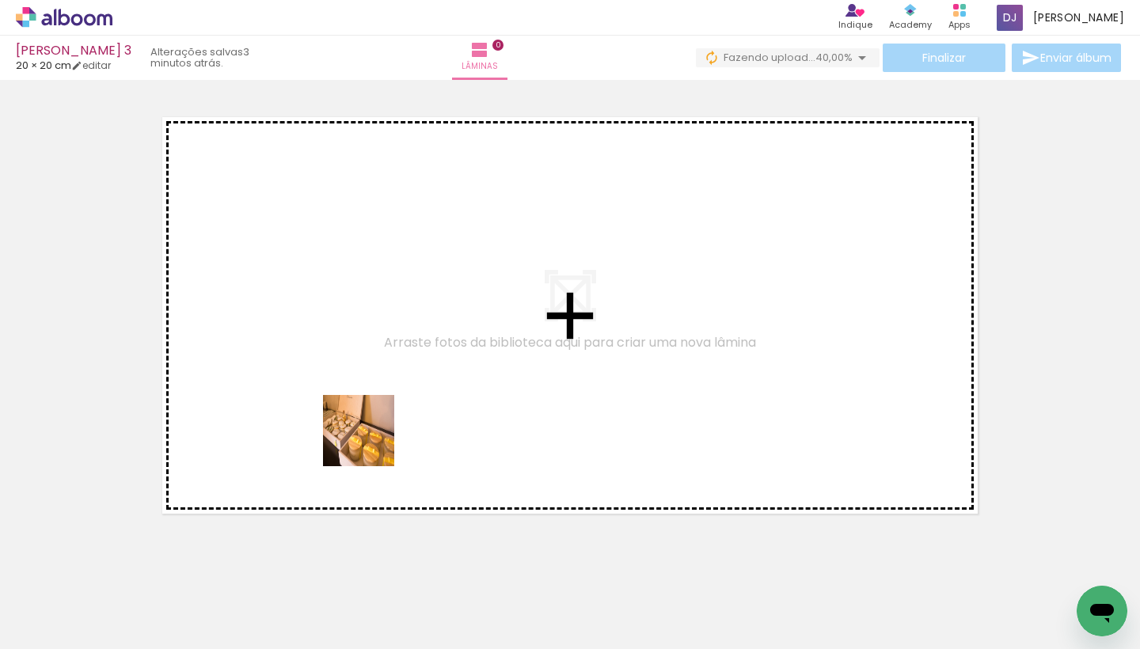
drag, startPoint x: 442, startPoint y: 599, endPoint x: 353, endPoint y: 324, distance: 289.5
click at [353, 324] on quentale-workspace at bounding box center [570, 324] width 1140 height 649
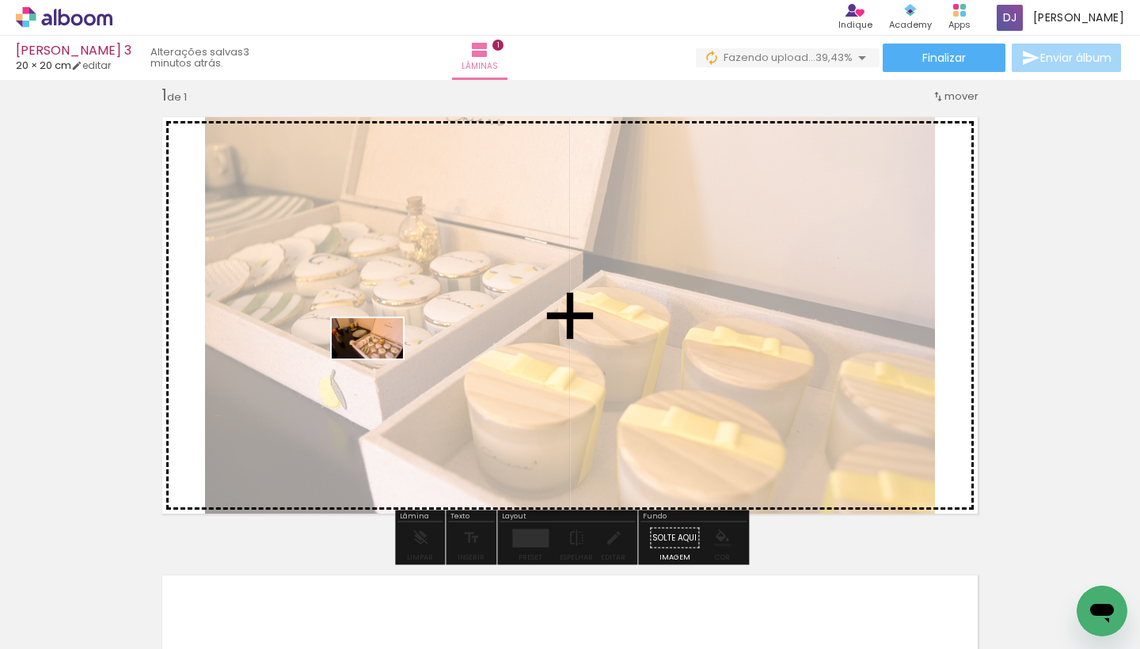
drag, startPoint x: 352, startPoint y: 606, endPoint x: 379, endPoint y: 366, distance: 241.4
click at [379, 366] on quentale-workspace at bounding box center [570, 324] width 1140 height 649
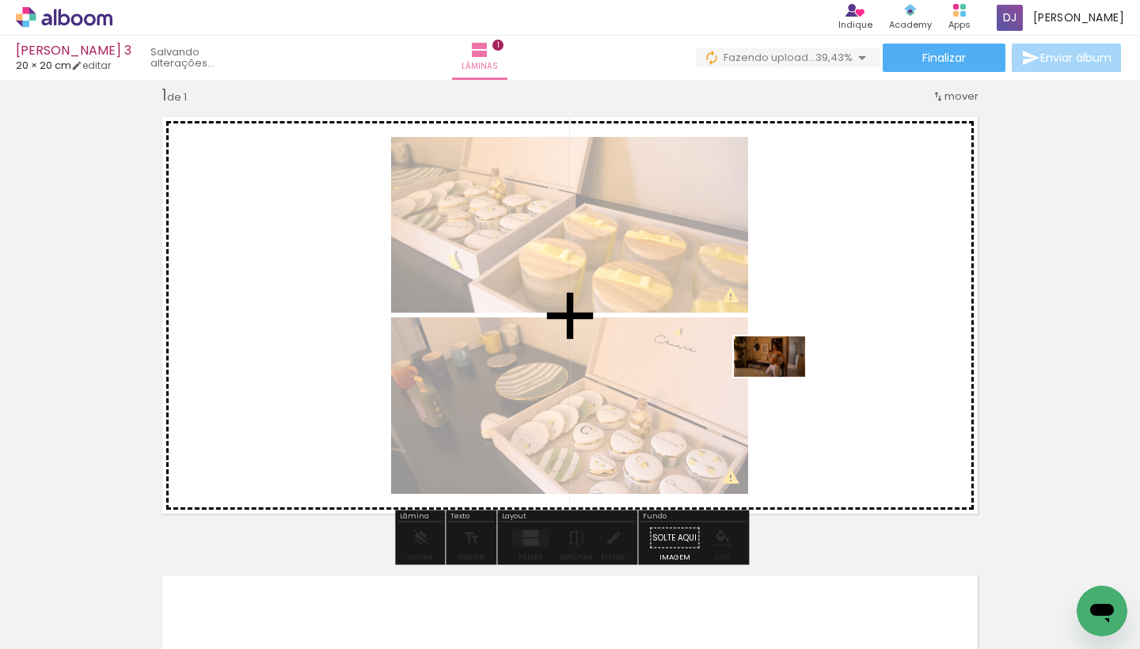
drag, startPoint x: 269, startPoint y: 617, endPoint x: 780, endPoint y: 385, distance: 561.0
click at [780, 385] on quentale-workspace at bounding box center [570, 324] width 1140 height 649
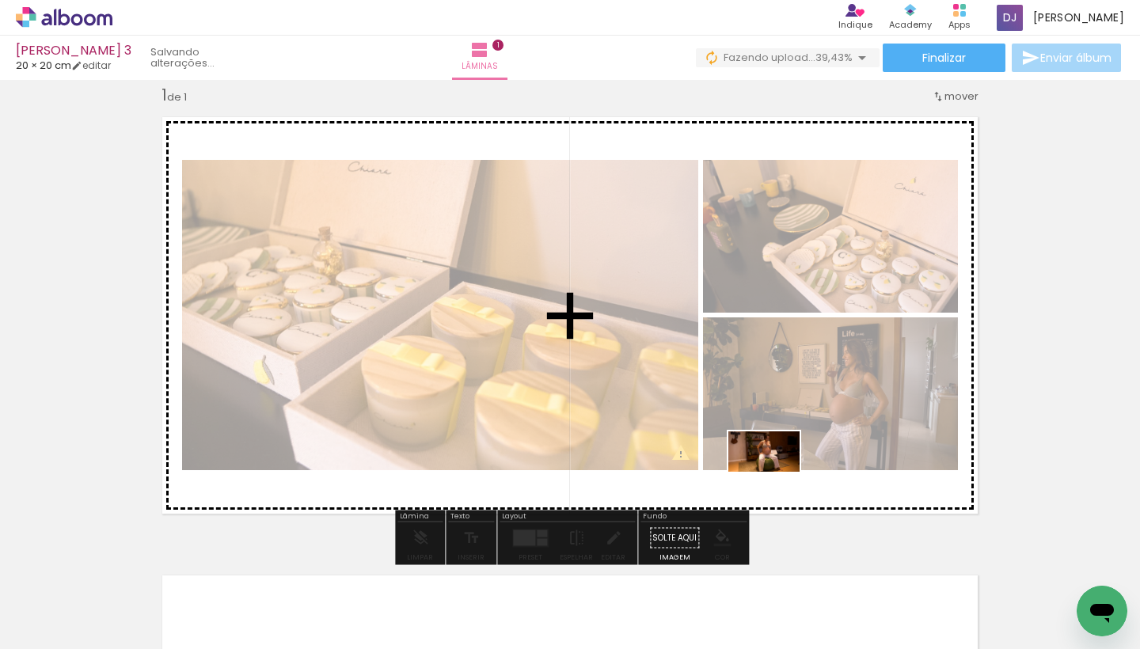
drag, startPoint x: 618, startPoint y: 614, endPoint x: 782, endPoint y: 477, distance: 214.1
click at [782, 477] on quentale-workspace at bounding box center [570, 324] width 1140 height 649
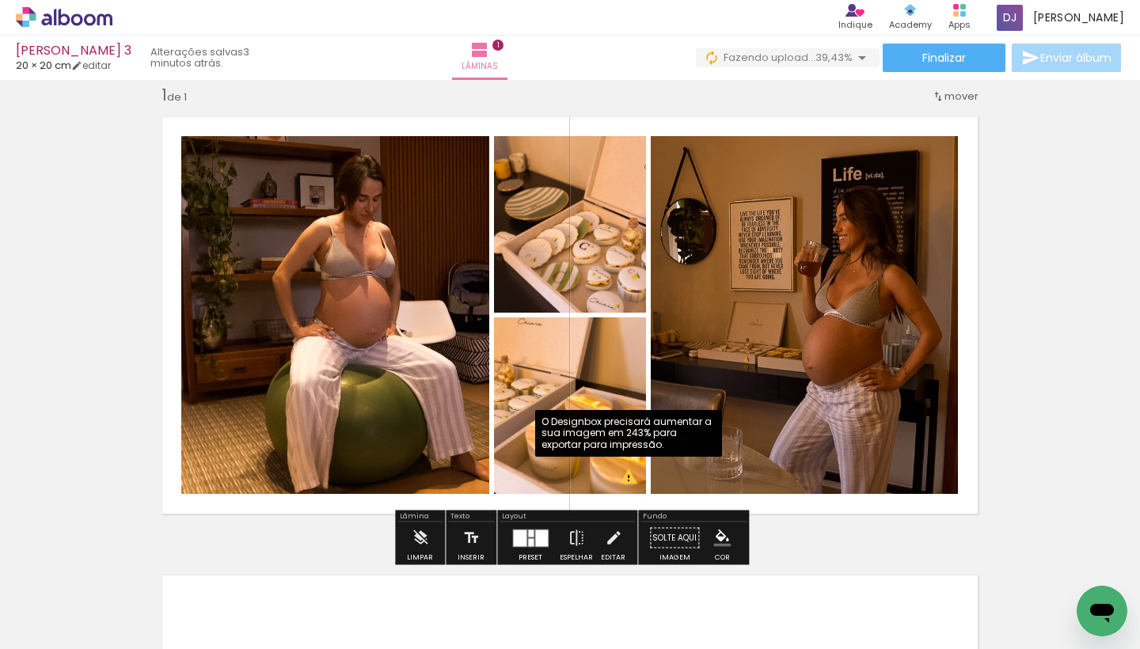
click at [629, 483] on quentale-photo at bounding box center [570, 406] width 152 height 177
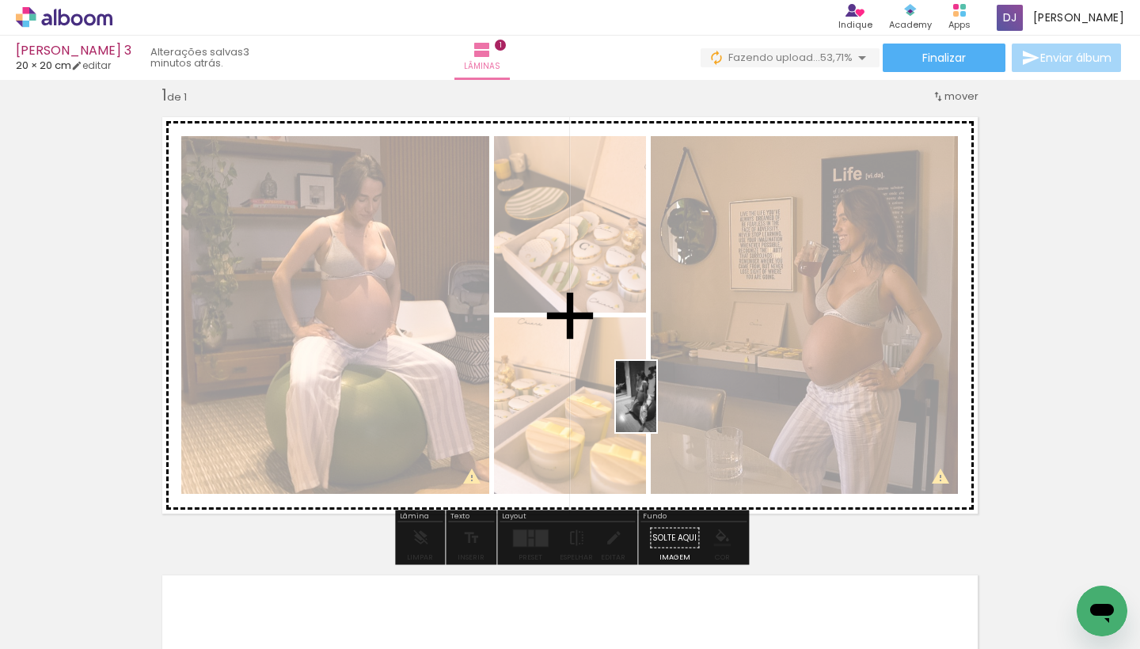
drag, startPoint x: 706, startPoint y: 619, endPoint x: 664, endPoint y: 409, distance: 214.8
click at [664, 409] on quentale-workspace at bounding box center [570, 324] width 1140 height 649
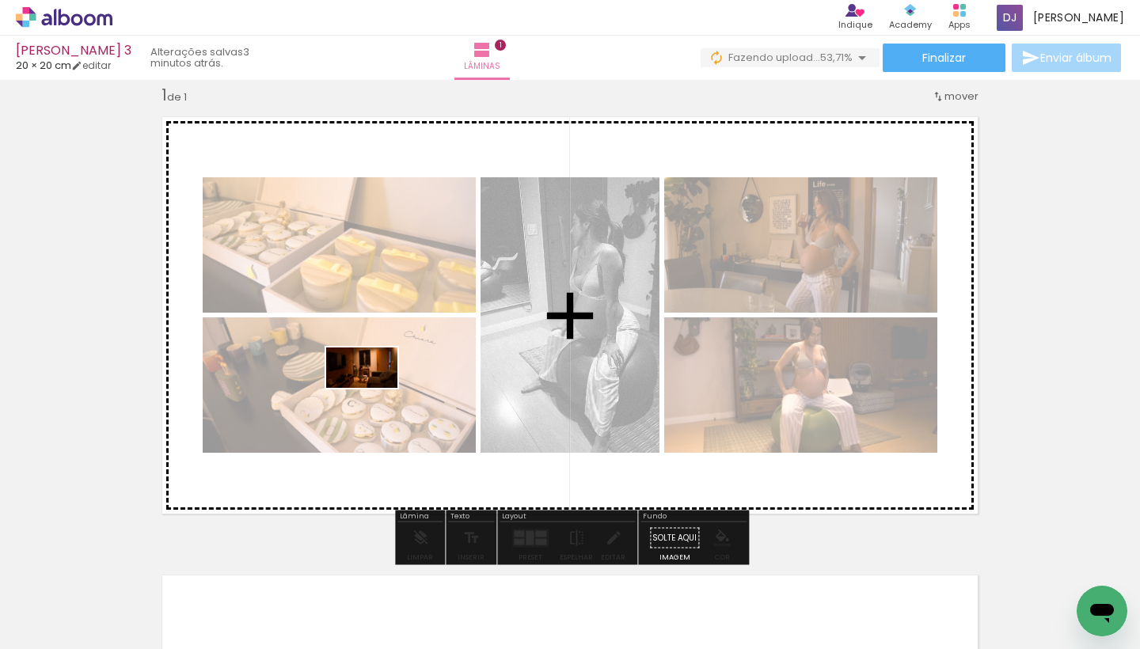
drag, startPoint x: 180, startPoint y: 603, endPoint x: 375, endPoint y: 394, distance: 285.7
click at [375, 396] on quentale-workspace at bounding box center [570, 324] width 1140 height 649
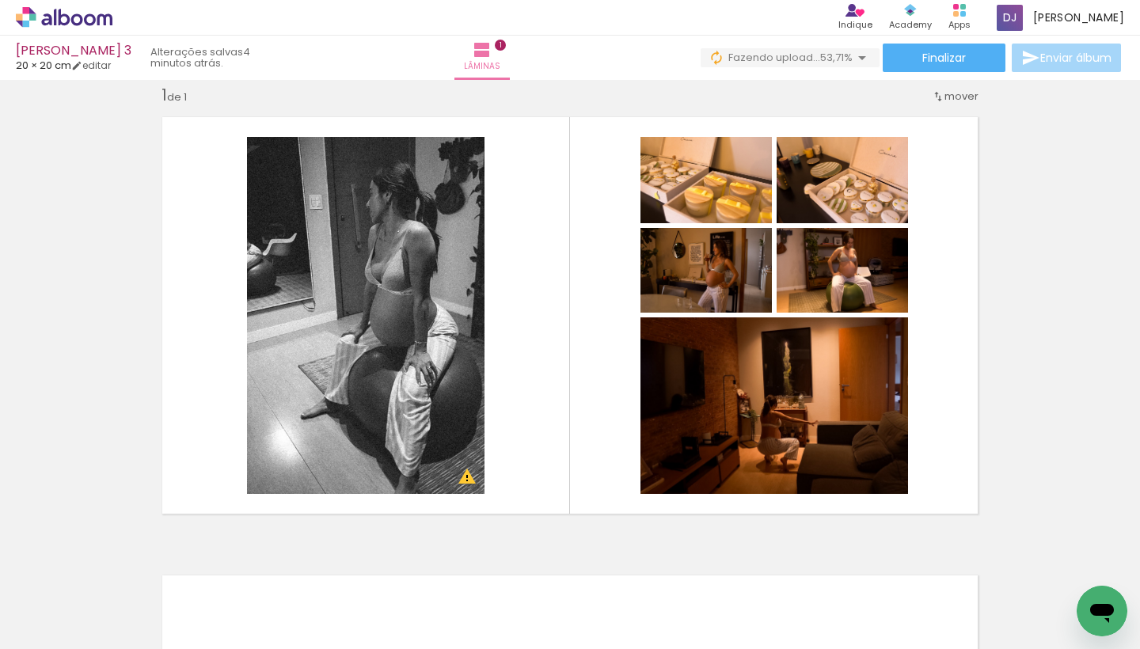
scroll to position [0, 1688]
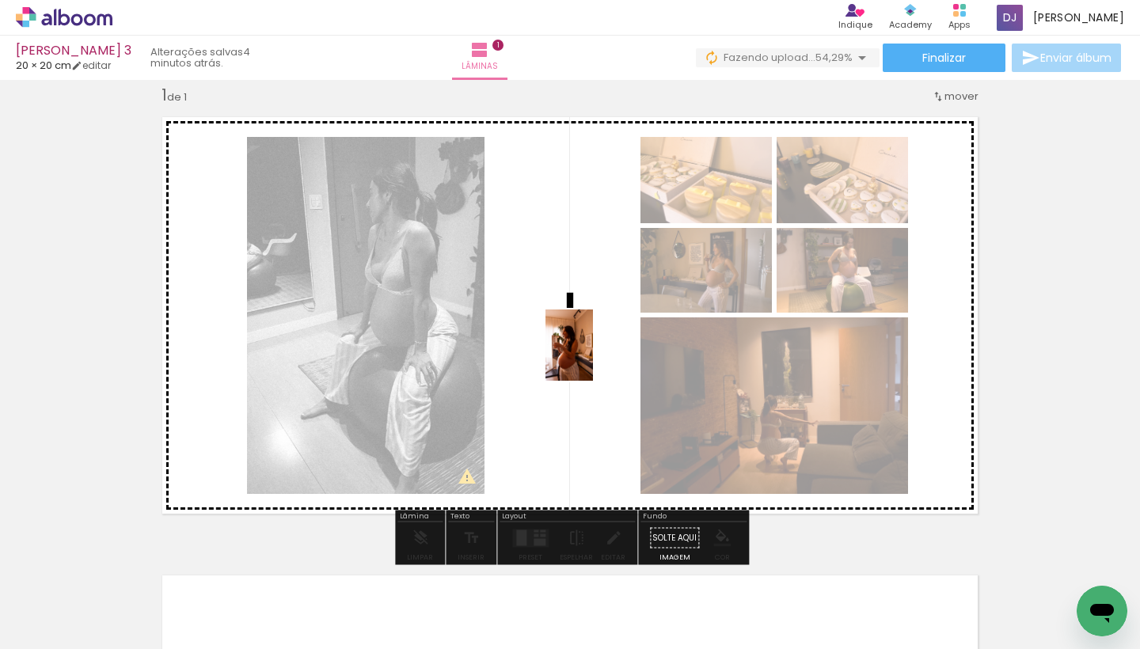
drag, startPoint x: 884, startPoint y: 617, endPoint x: 593, endPoint y: 357, distance: 390.3
click at [593, 357] on quentale-workspace at bounding box center [570, 324] width 1140 height 649
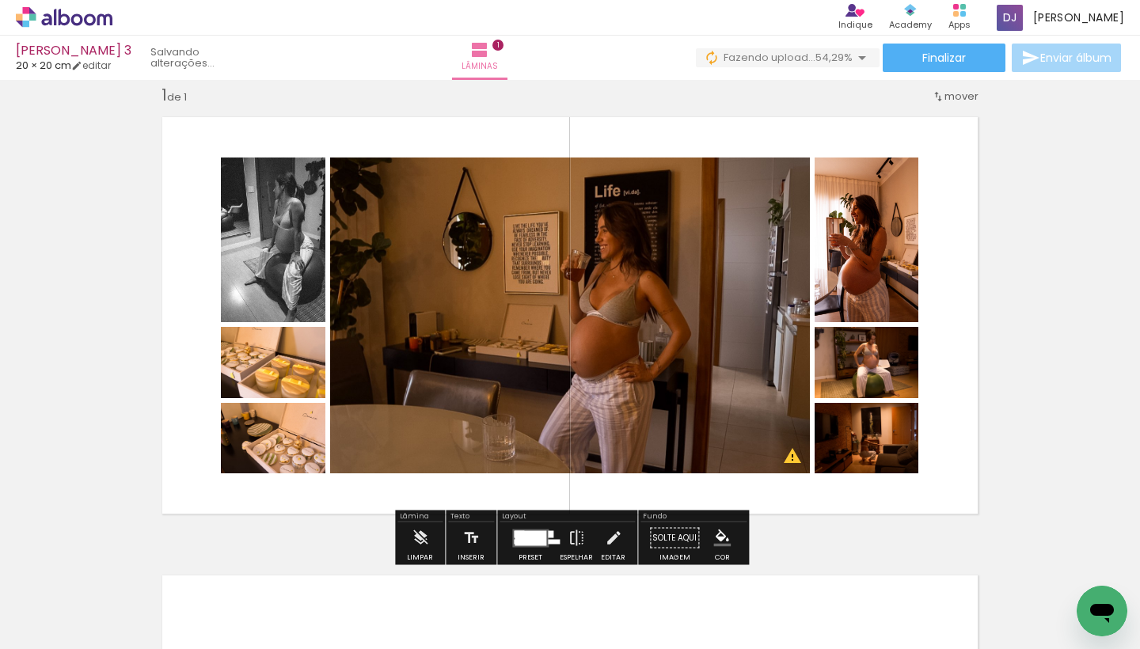
scroll to position [0, 1910]
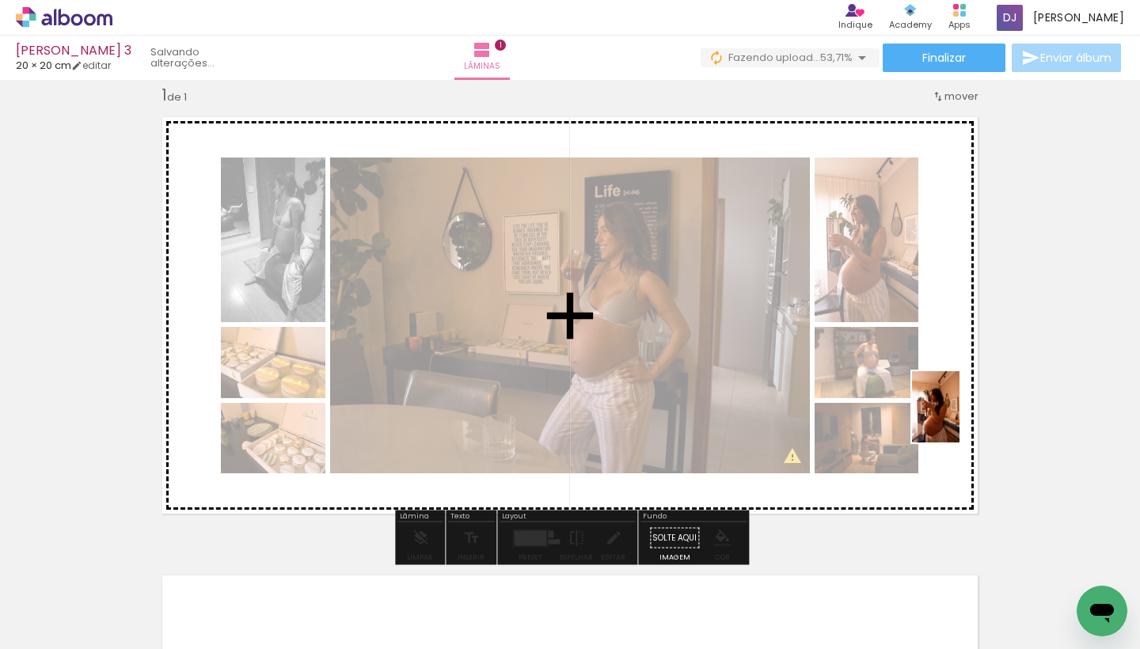
drag, startPoint x: 934, startPoint y: 622, endPoint x: 962, endPoint y: 415, distance: 208.6
click at [962, 415] on quentale-workspace at bounding box center [570, 324] width 1140 height 649
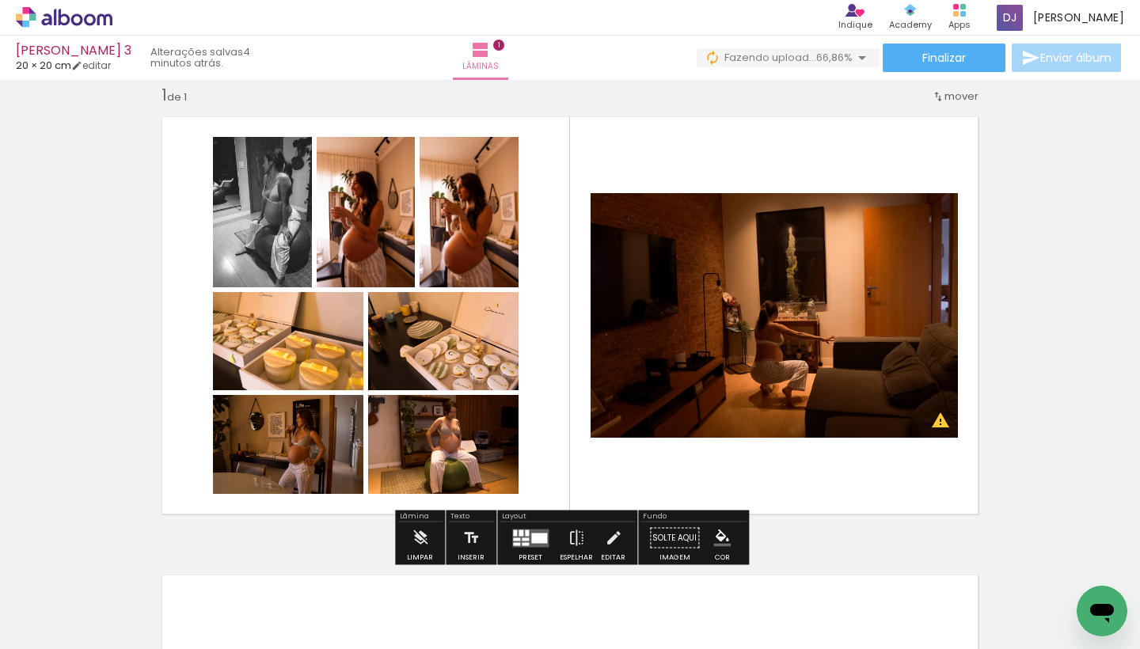
scroll to position [0, 2288]
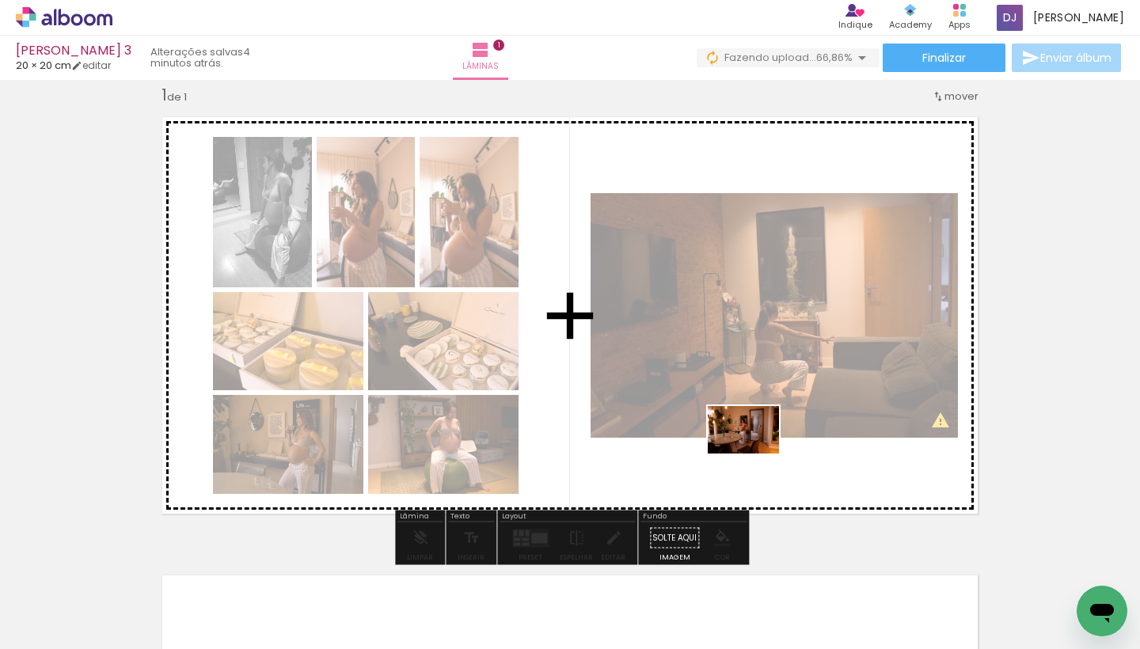
drag, startPoint x: 986, startPoint y: 607, endPoint x: 698, endPoint y: 467, distance: 319.4
click at [698, 467] on quentale-workspace at bounding box center [570, 324] width 1140 height 649
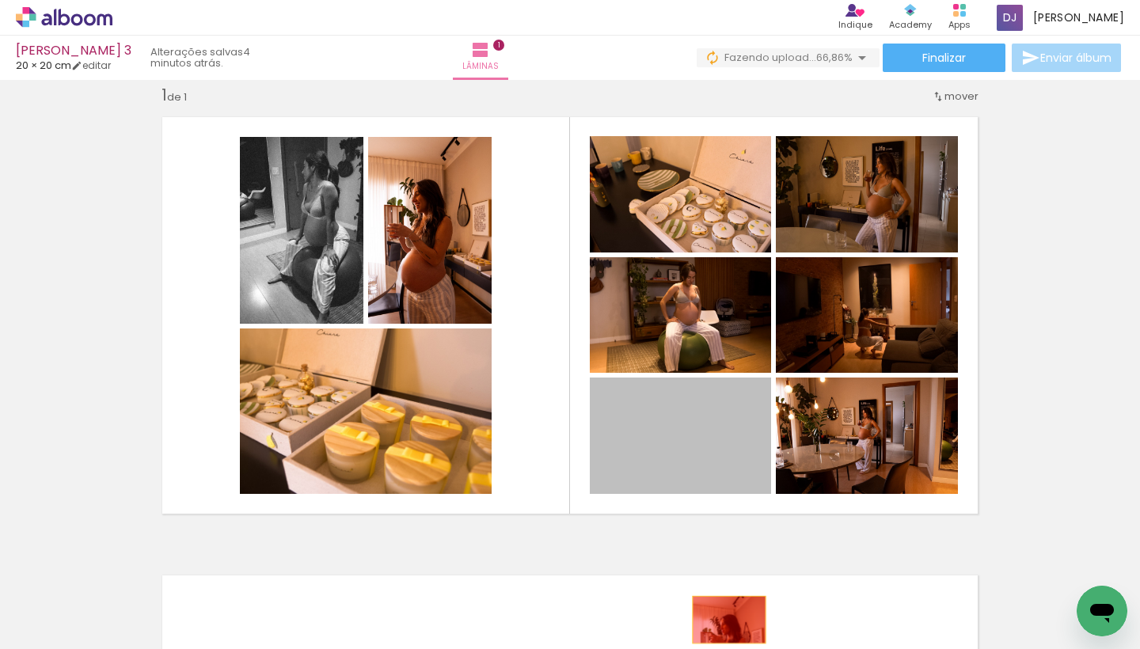
drag, startPoint x: 692, startPoint y: 436, endPoint x: 729, endPoint y: 621, distance: 188.2
click at [729, 621] on quentale-workspace at bounding box center [570, 324] width 1140 height 649
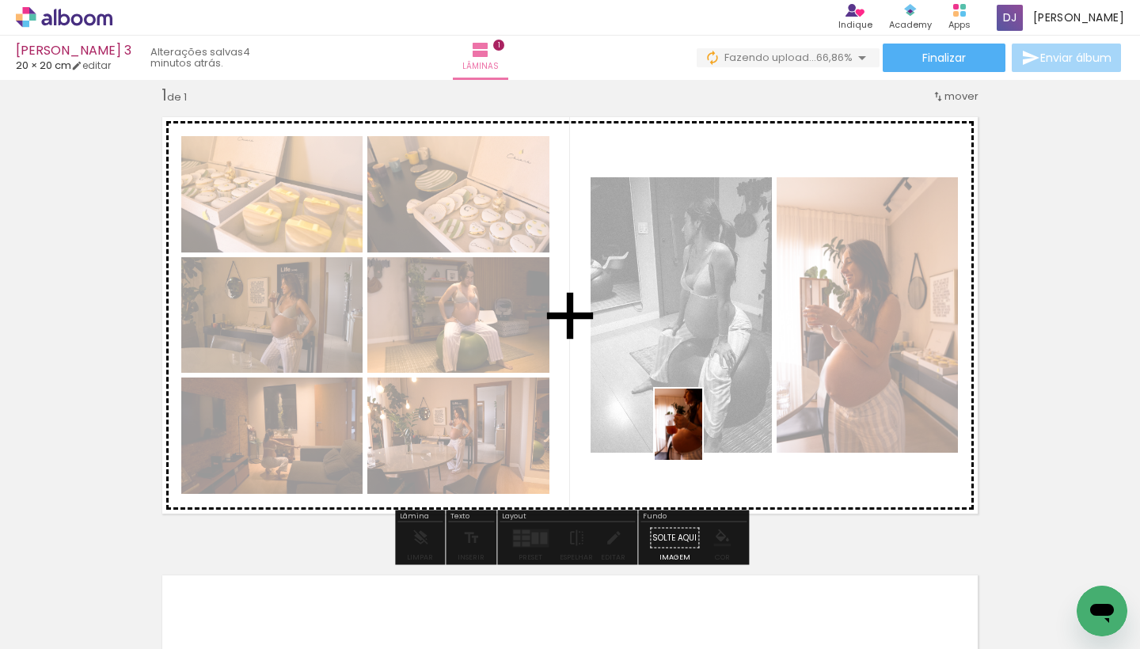
drag, startPoint x: 716, startPoint y: 610, endPoint x: 702, endPoint y: 436, distance: 173.9
click at [702, 436] on quentale-workspace at bounding box center [570, 324] width 1140 height 649
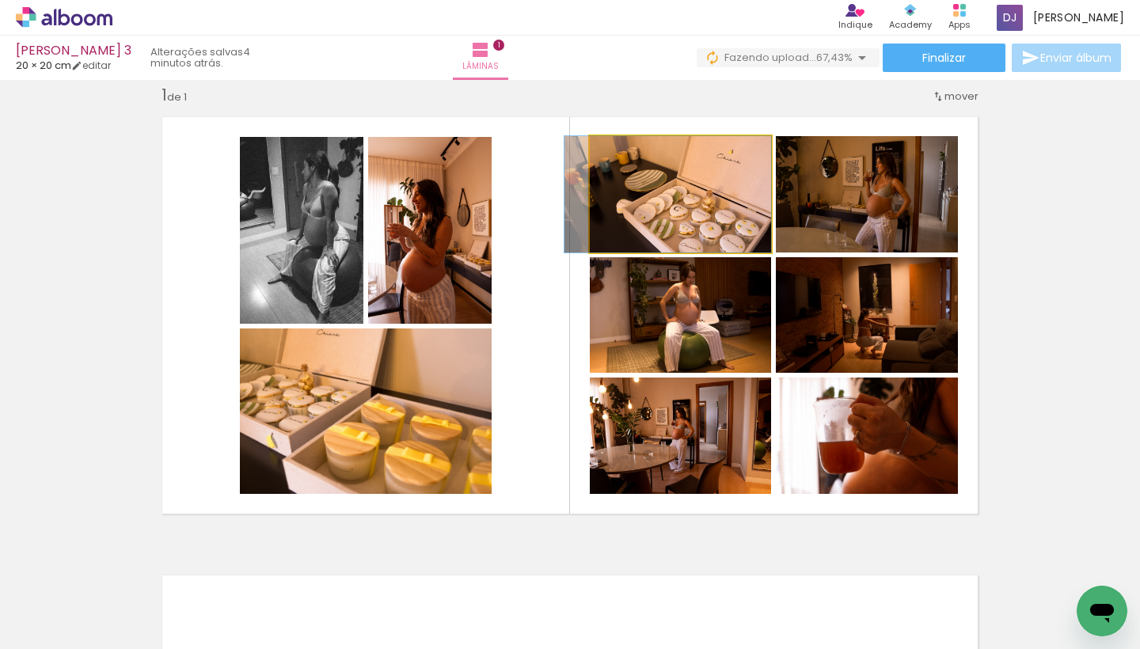
drag, startPoint x: 697, startPoint y: 227, endPoint x: 667, endPoint y: 239, distance: 32.3
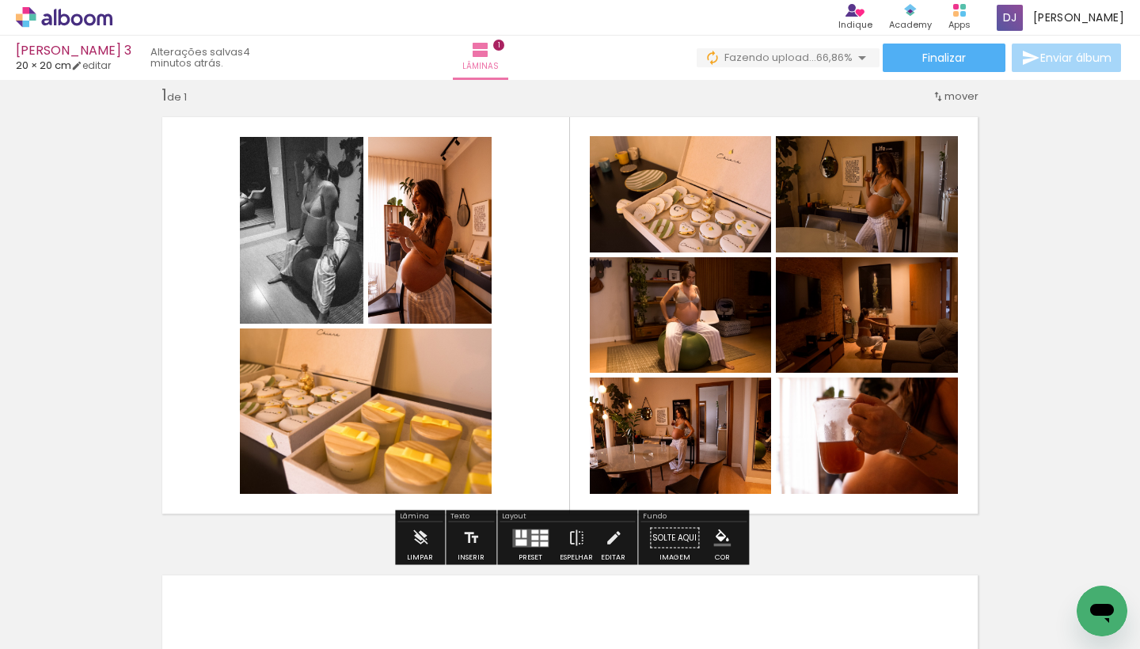
click at [515, 542] on div at bounding box center [520, 542] width 11 height 6
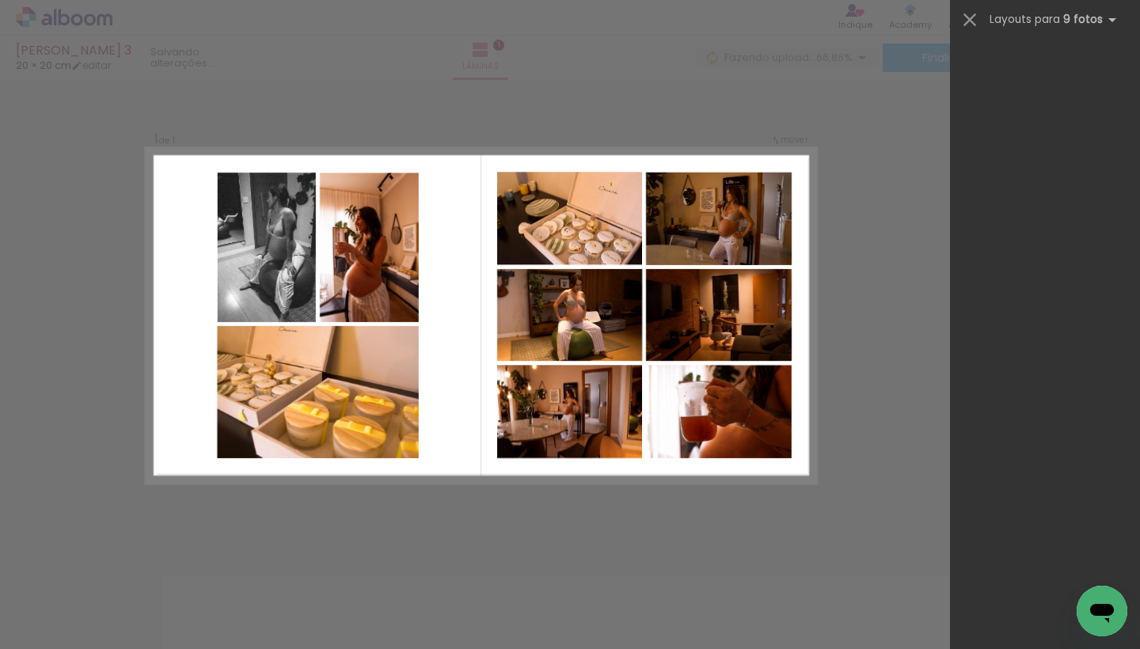
click at [528, 536] on div "Confirmar Cancelar" at bounding box center [570, 537] width 1140 height 955
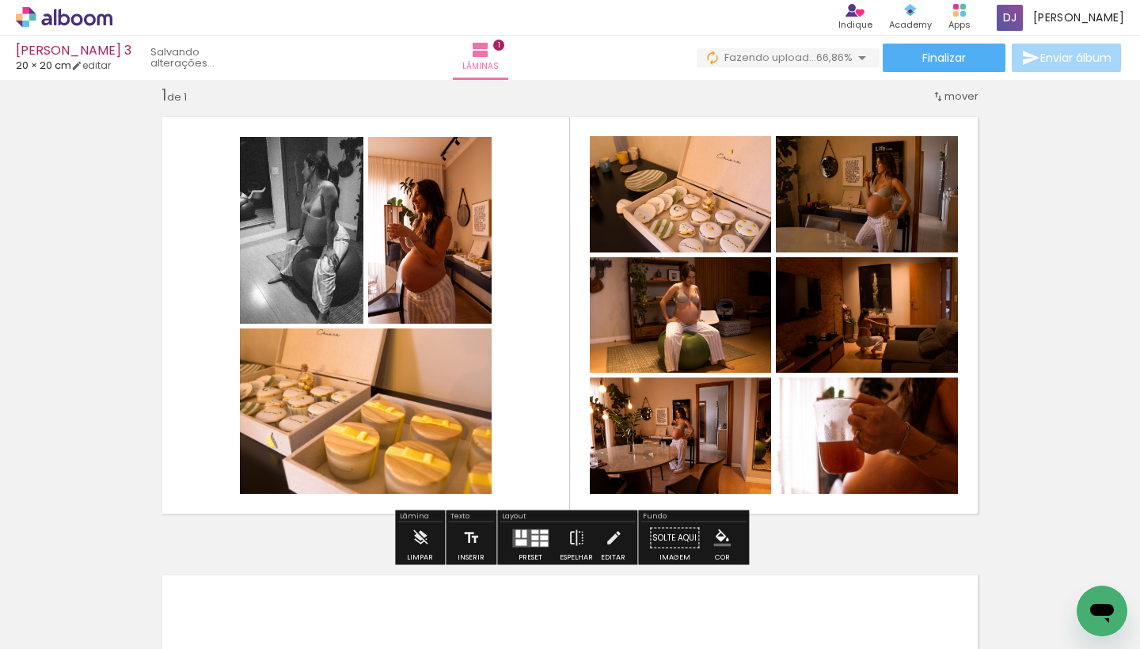
click at [531, 536] on div at bounding box center [534, 537] width 7 height 5
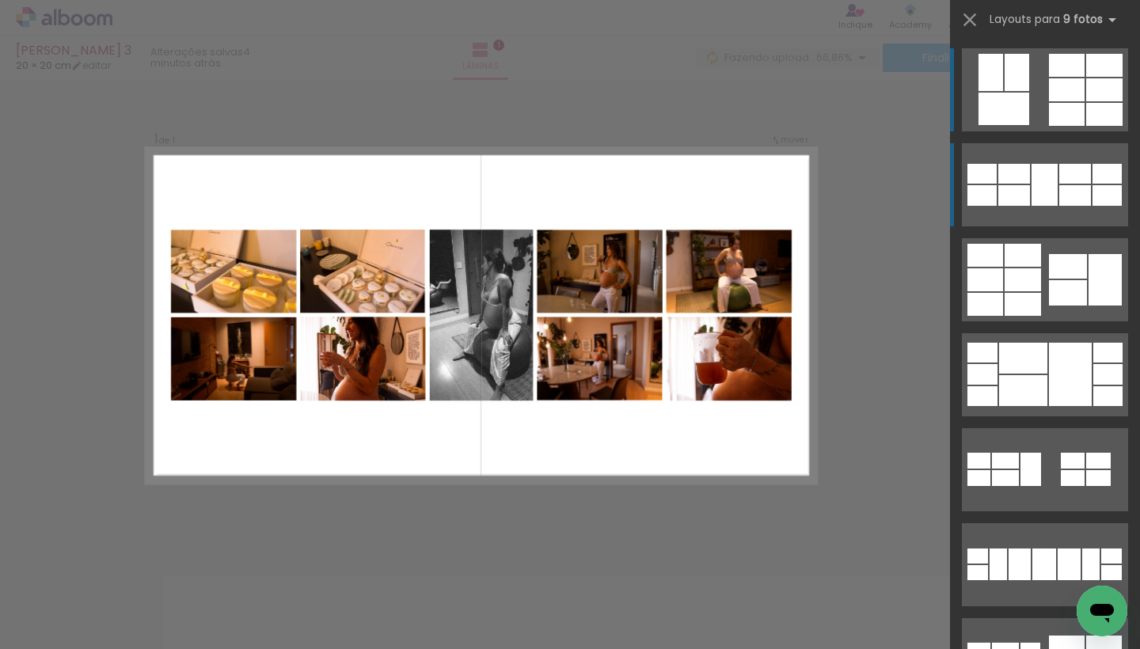
click at [1028, 171] on div at bounding box center [1015, 174] width 32 height 20
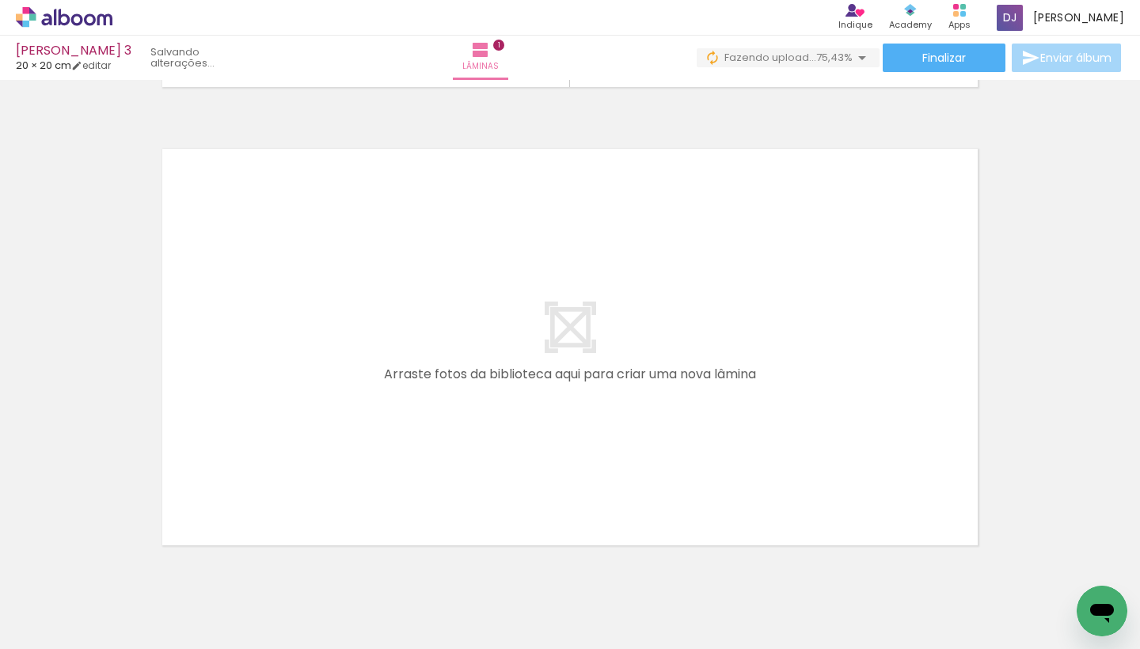
scroll to position [0, 3347]
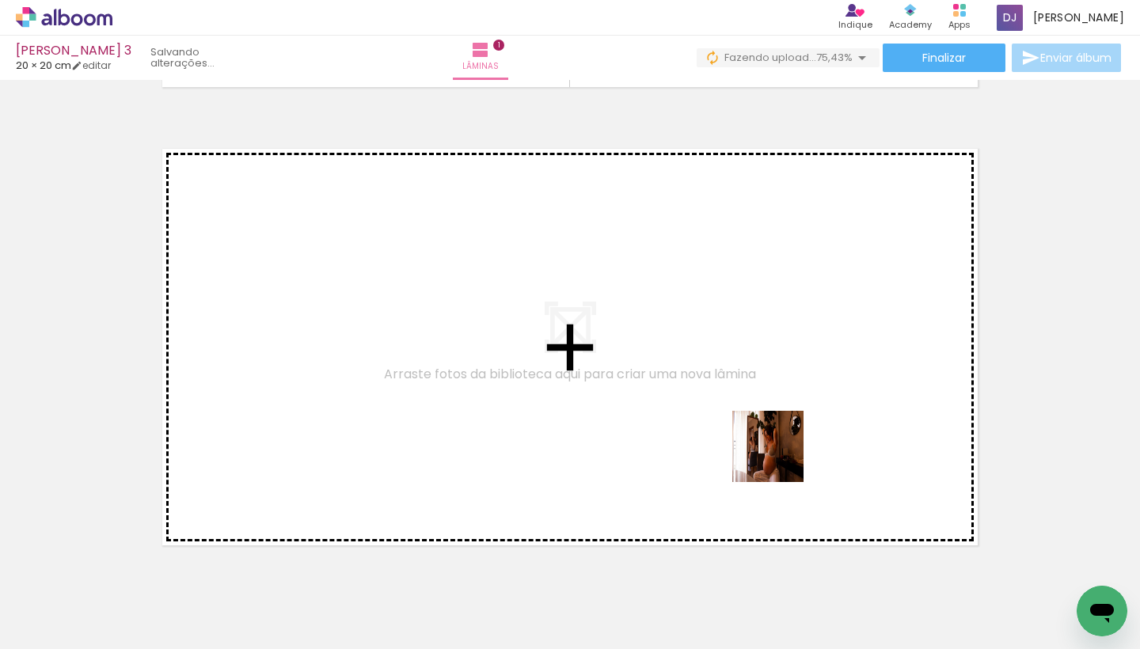
drag, startPoint x: 811, startPoint y: 599, endPoint x: 780, endPoint y: 458, distance: 144.3
click at [780, 458] on quentale-workspace at bounding box center [570, 324] width 1140 height 649
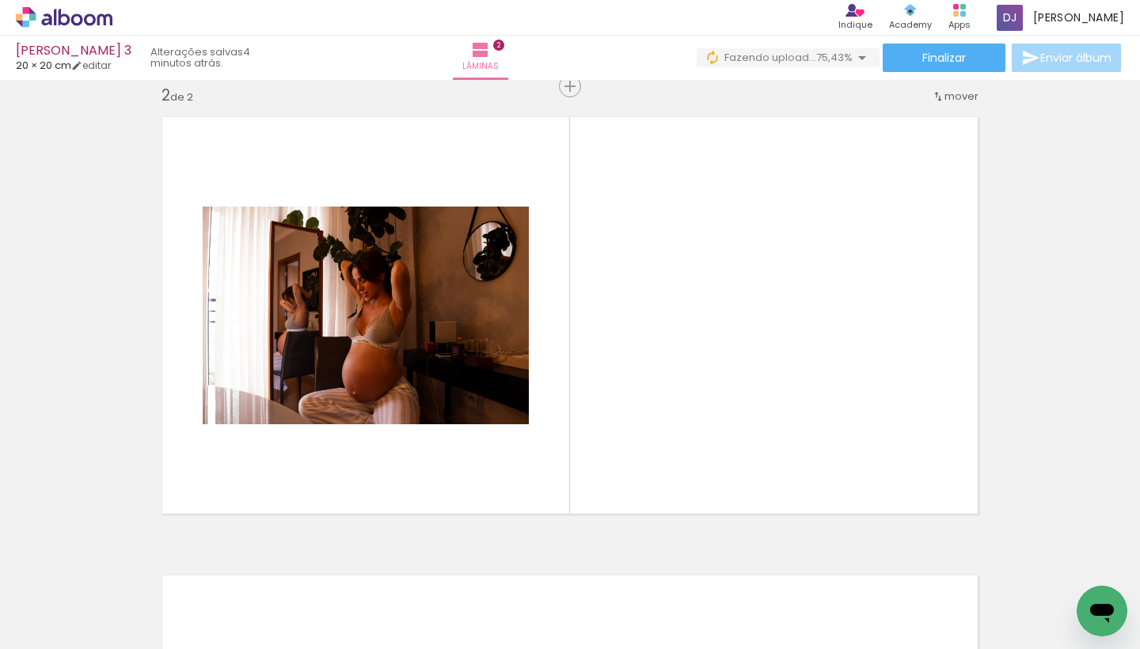
scroll to position [0, 4255]
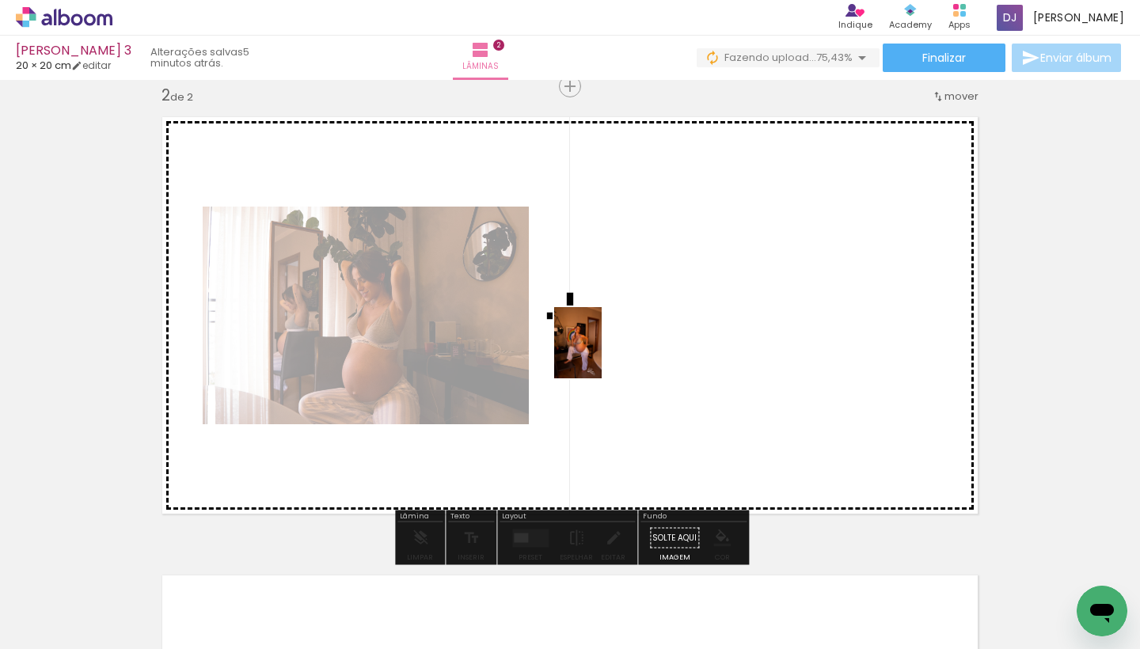
drag, startPoint x: 347, startPoint y: 611, endPoint x: 660, endPoint y: 297, distance: 444.0
click at [660, 297] on quentale-workspace at bounding box center [570, 324] width 1140 height 649
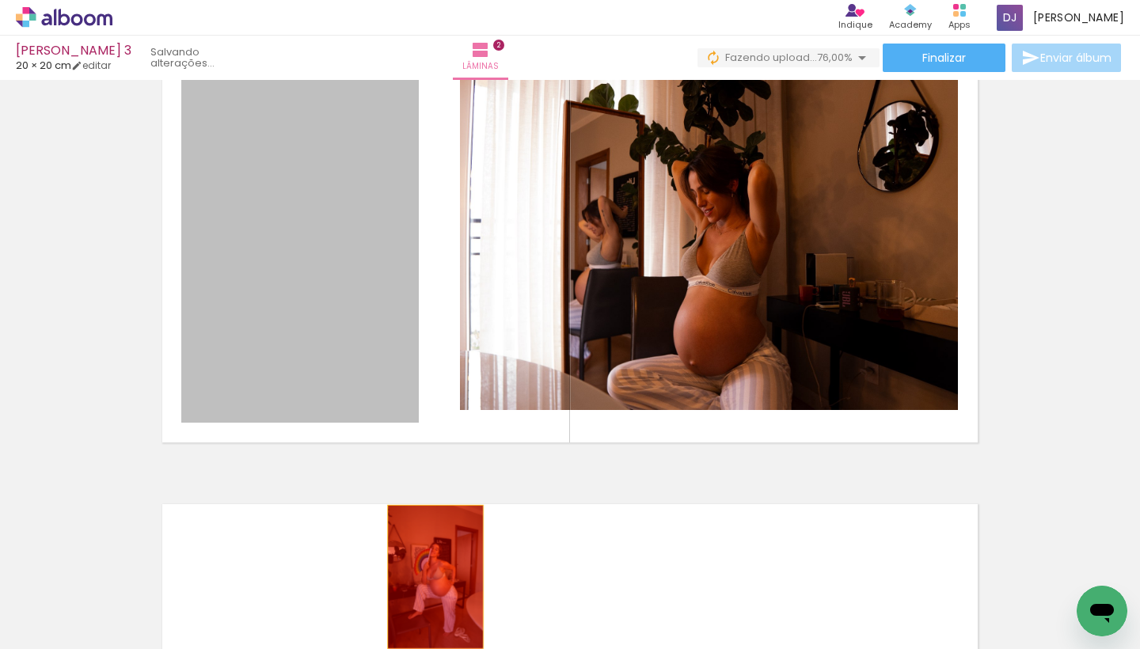
scroll to position [572, 0]
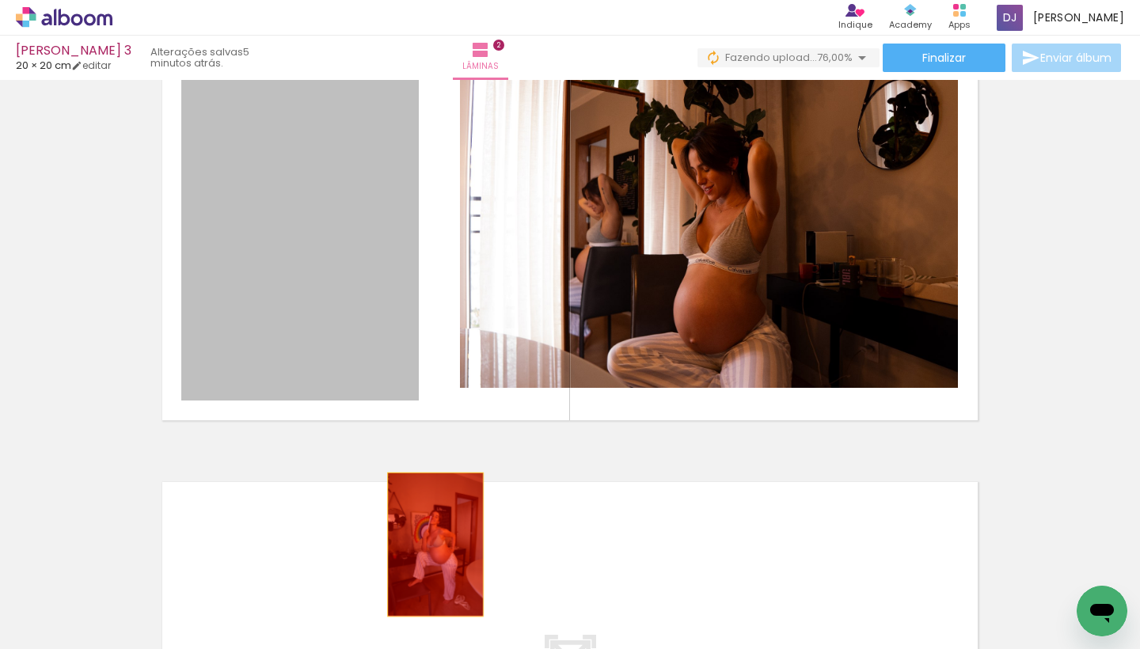
drag, startPoint x: 375, startPoint y: 343, endPoint x: 436, endPoint y: 628, distance: 291.3
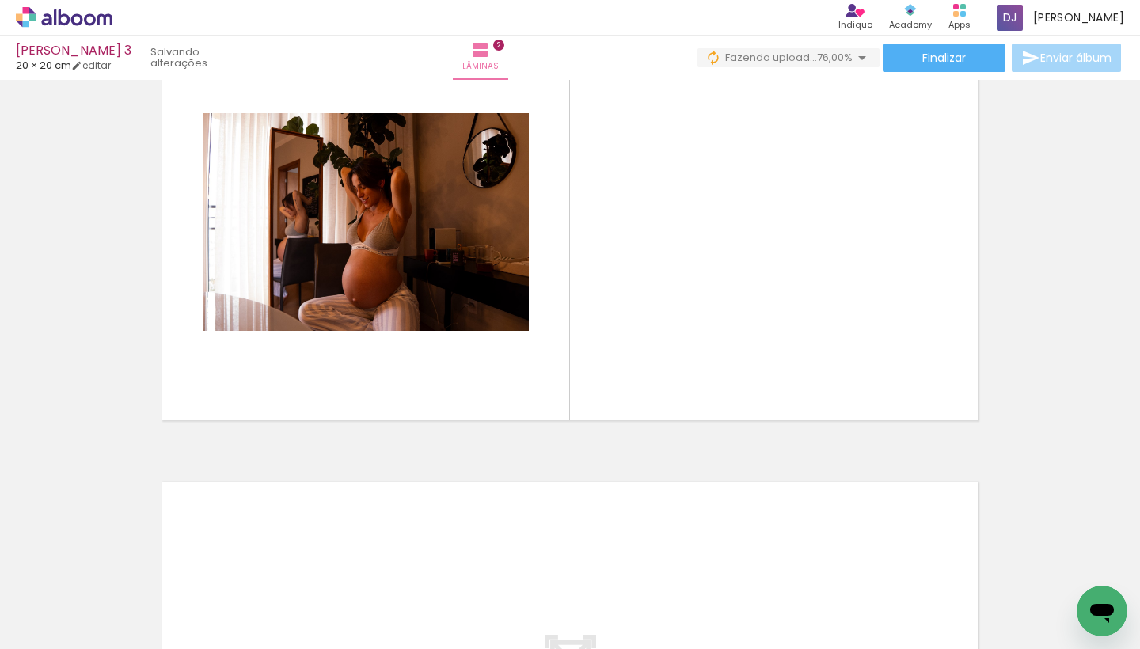
scroll to position [0, 3936]
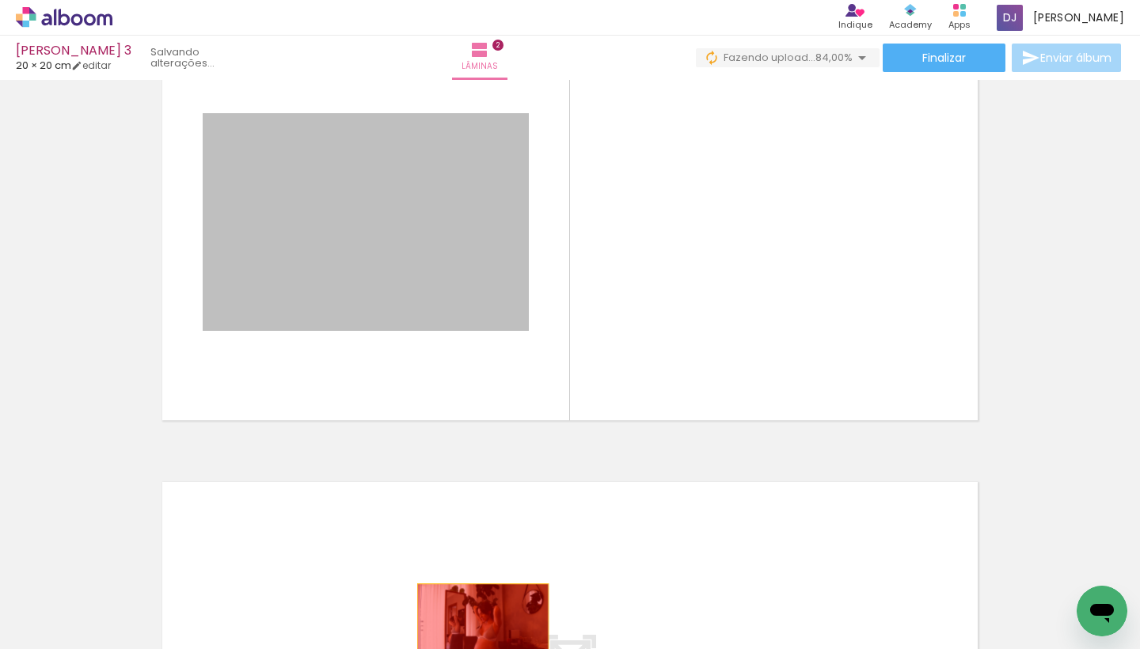
drag, startPoint x: 444, startPoint y: 245, endPoint x: 483, endPoint y: 628, distance: 384.4
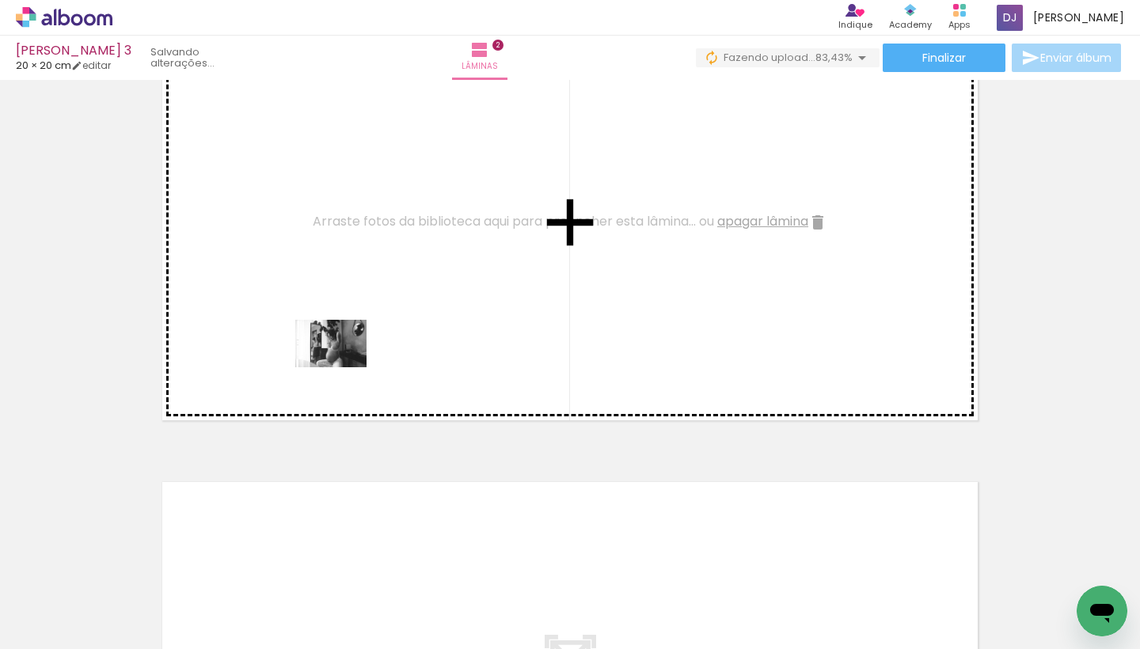
drag, startPoint x: 326, startPoint y: 609, endPoint x: 352, endPoint y: 295, distance: 314.7
click at [352, 295] on quentale-workspace at bounding box center [570, 324] width 1140 height 649
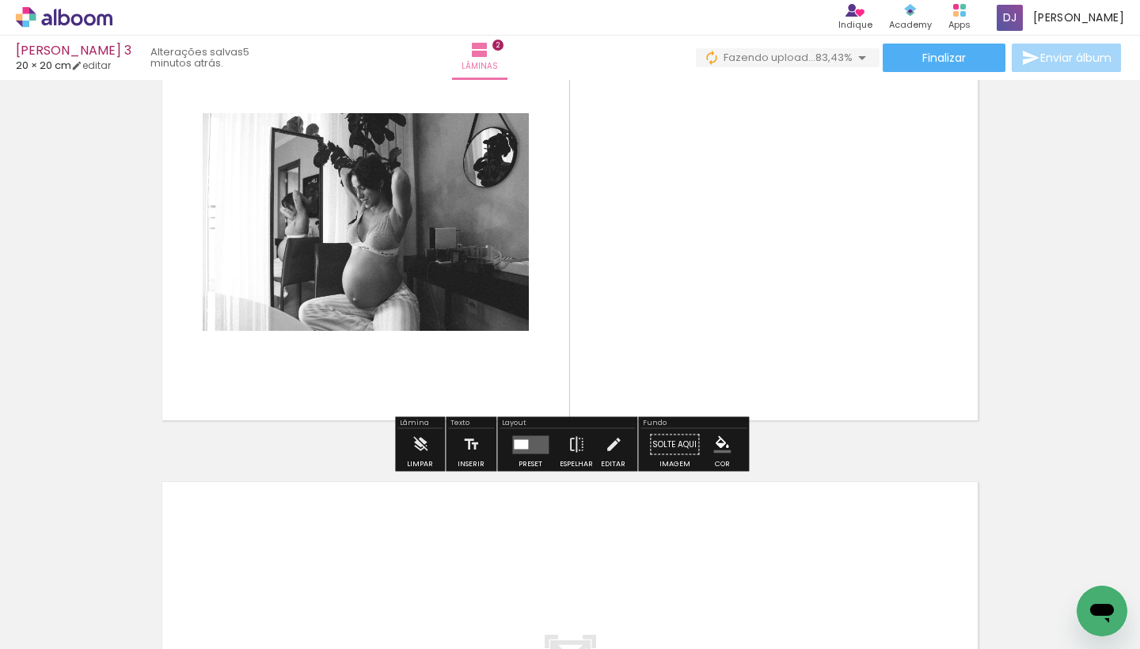
click at [122, 616] on div at bounding box center [125, 596] width 78 height 52
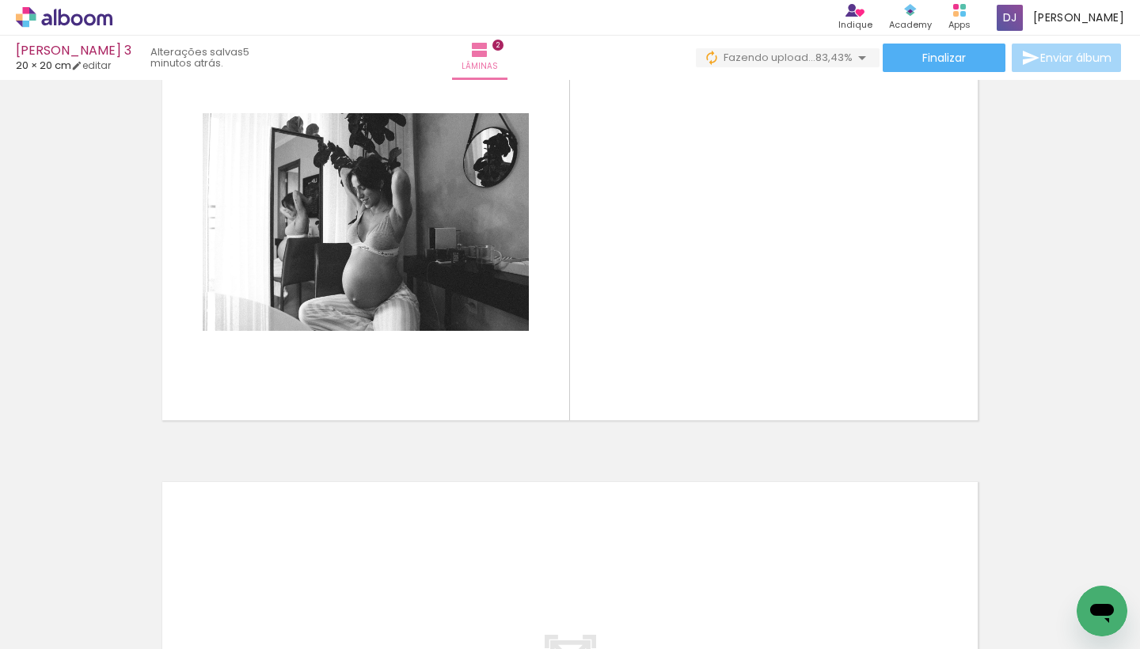
scroll to position [0, 3485]
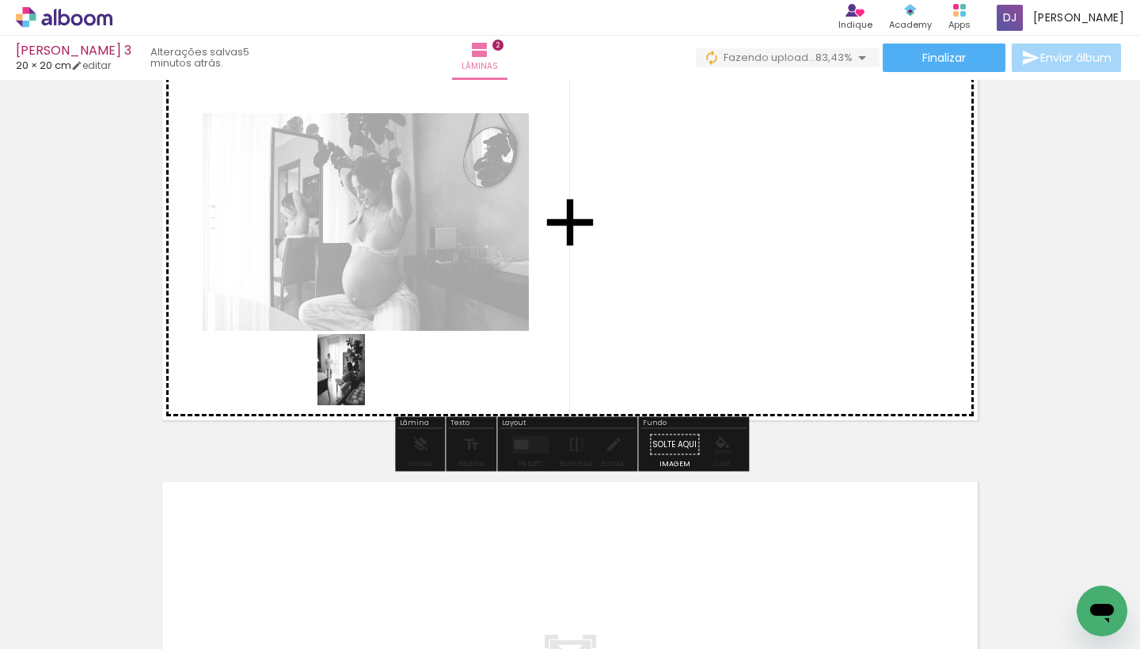
drag, startPoint x: 142, startPoint y: 612, endPoint x: 570, endPoint y: 259, distance: 555.2
click at [570, 259] on quentale-workspace at bounding box center [570, 324] width 1140 height 649
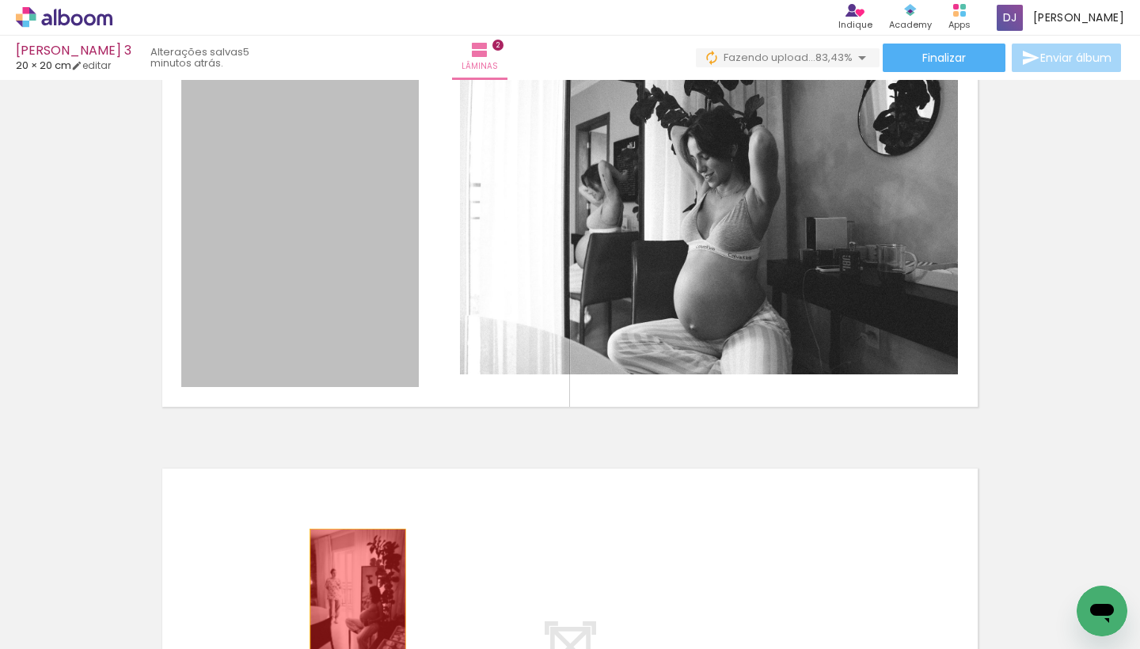
drag, startPoint x: 363, startPoint y: 257, endPoint x: 356, endPoint y: 642, distance: 385.7
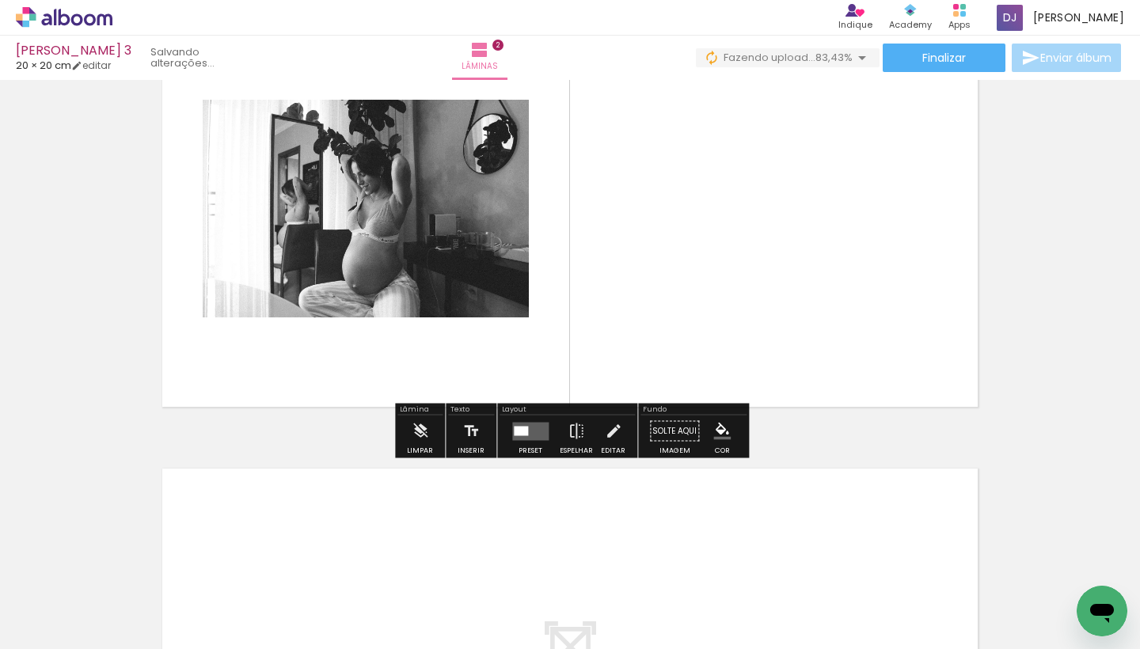
scroll to position [591, 0]
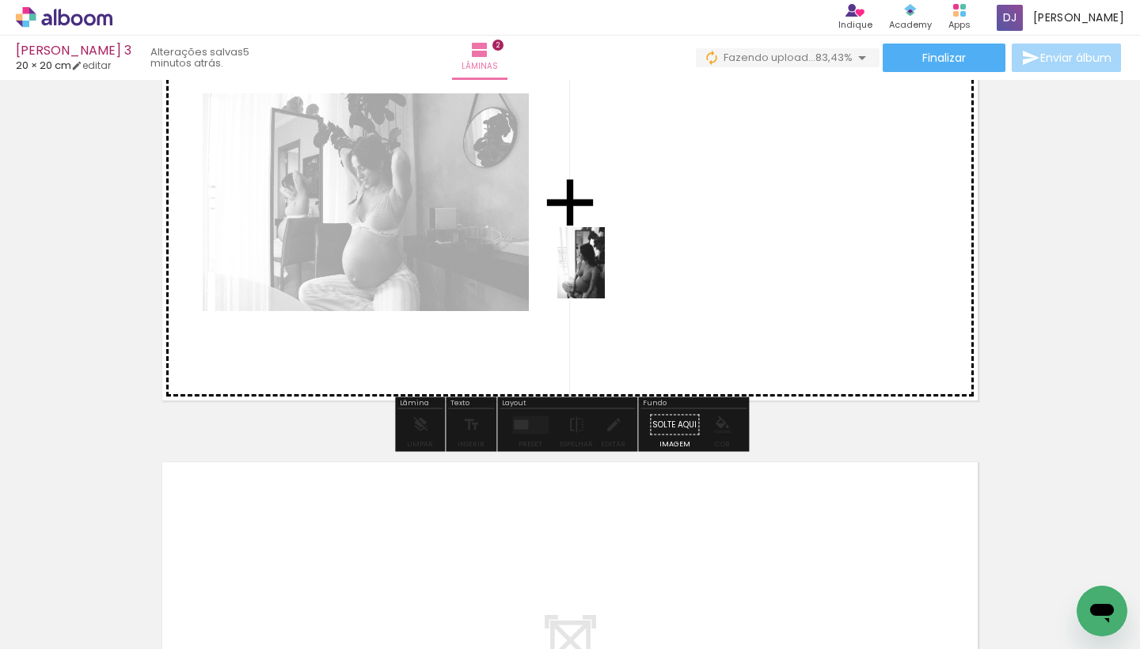
drag, startPoint x: 408, startPoint y: 618, endPoint x: 621, endPoint y: 264, distance: 412.4
click at [621, 264] on quentale-workspace at bounding box center [570, 324] width 1140 height 649
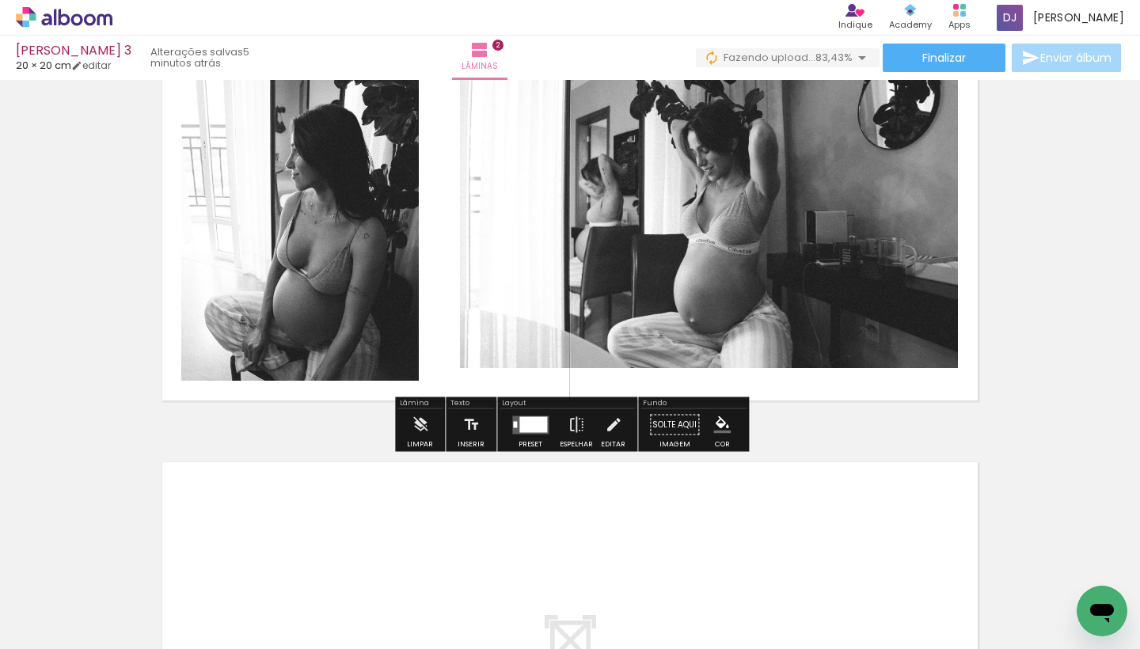
scroll to position [0, 4031]
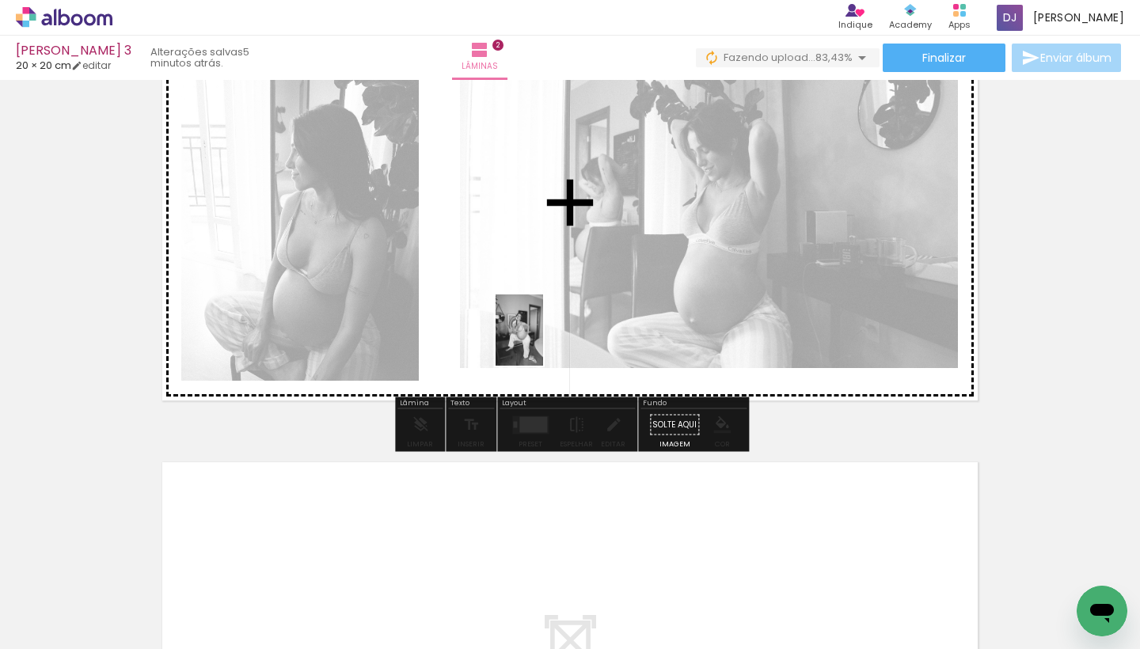
drag, startPoint x: 668, startPoint y: 608, endPoint x: 543, endPoint y: 342, distance: 293.7
click at [543, 342] on quentale-workspace at bounding box center [570, 324] width 1140 height 649
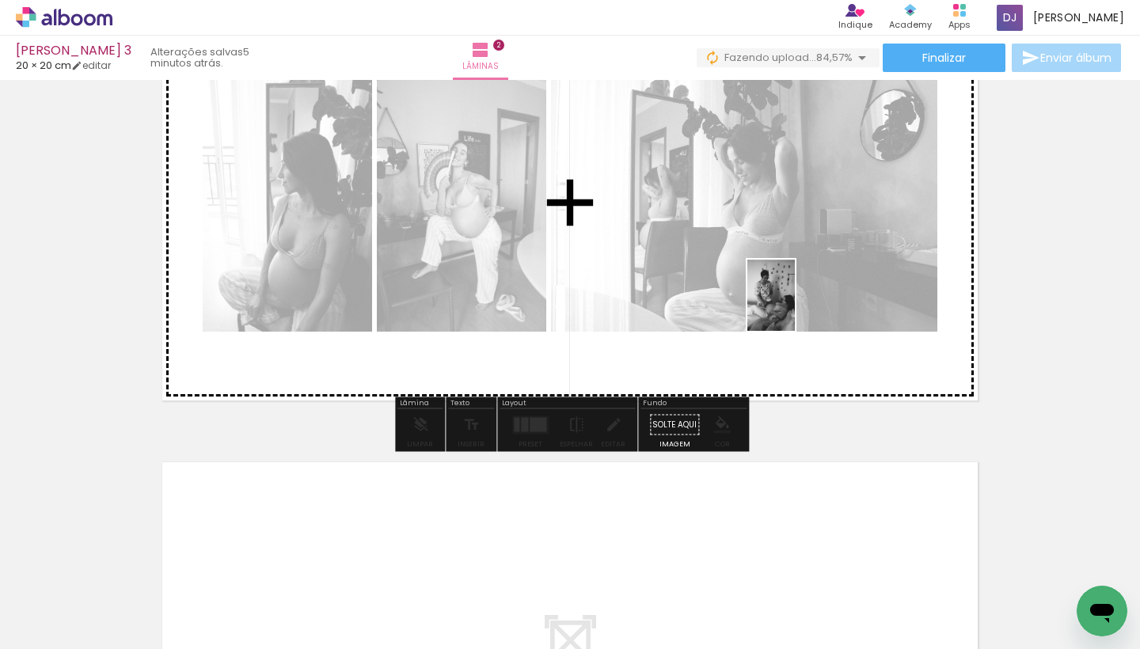
drag, startPoint x: 1016, startPoint y: 606, endPoint x: 795, endPoint y: 307, distance: 371.4
click at [795, 307] on quentale-workspace at bounding box center [570, 324] width 1140 height 649
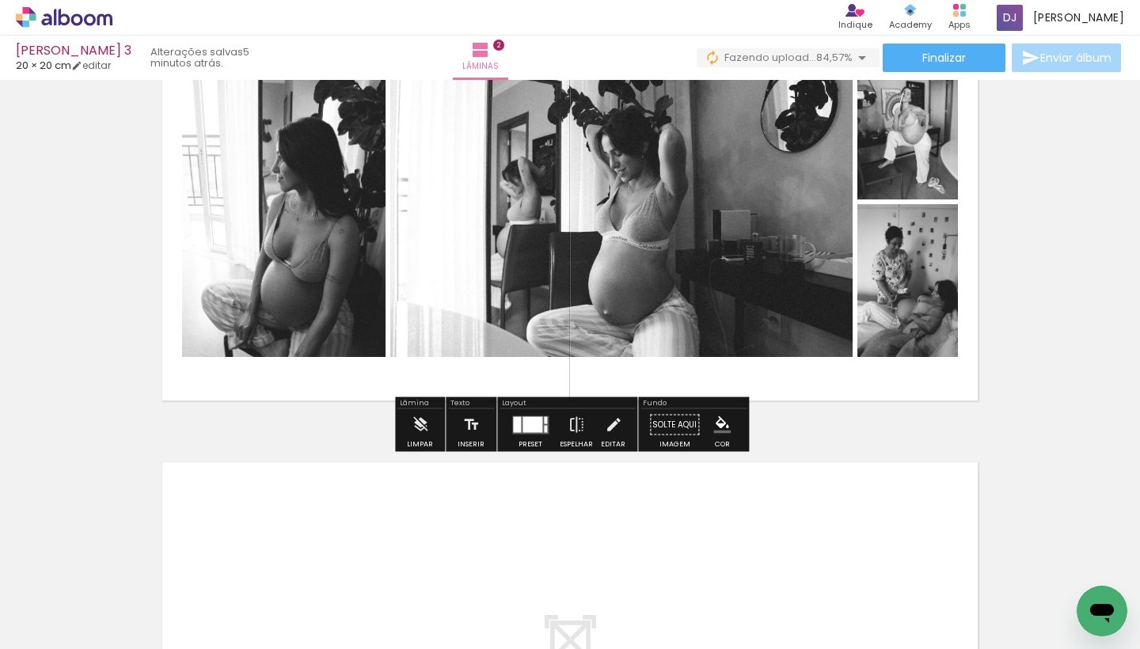
scroll to position [0, 4500]
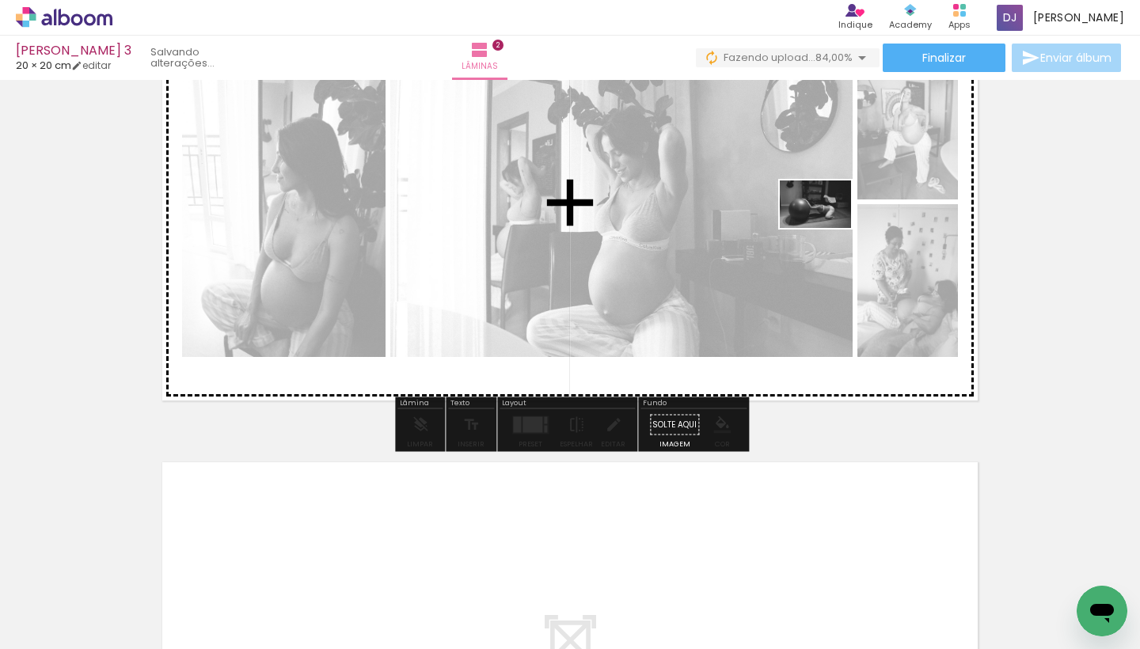
drag, startPoint x: 1003, startPoint y: 607, endPoint x: 827, endPoint y: 228, distance: 418.0
click at [827, 228] on quentale-workspace at bounding box center [570, 324] width 1140 height 649
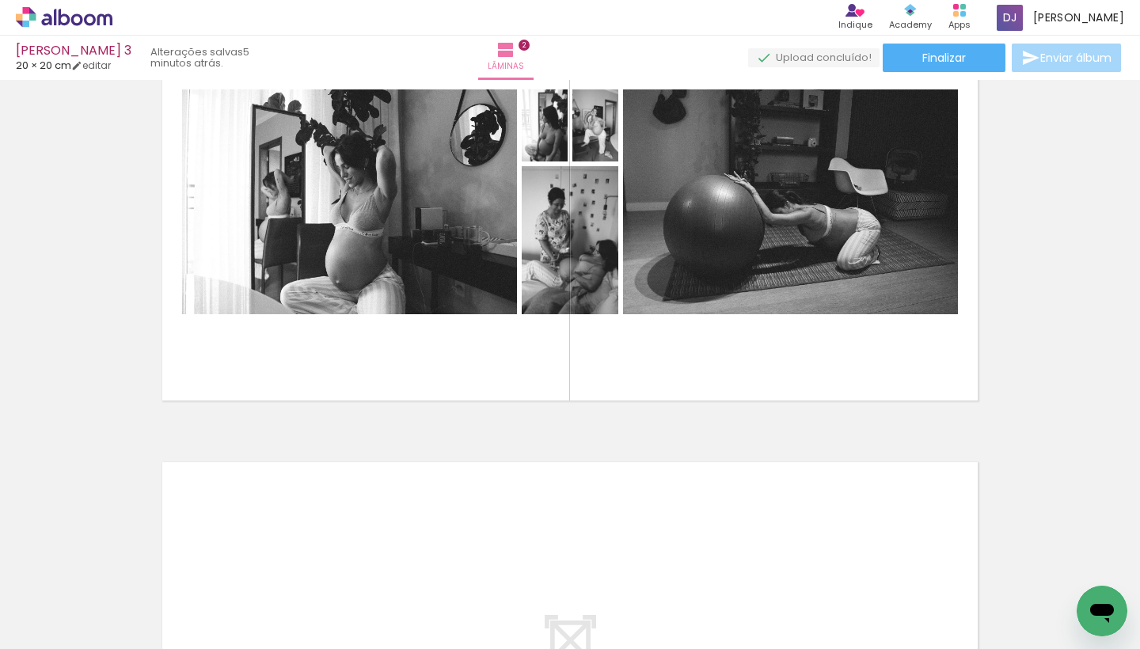
scroll to position [0, 4951]
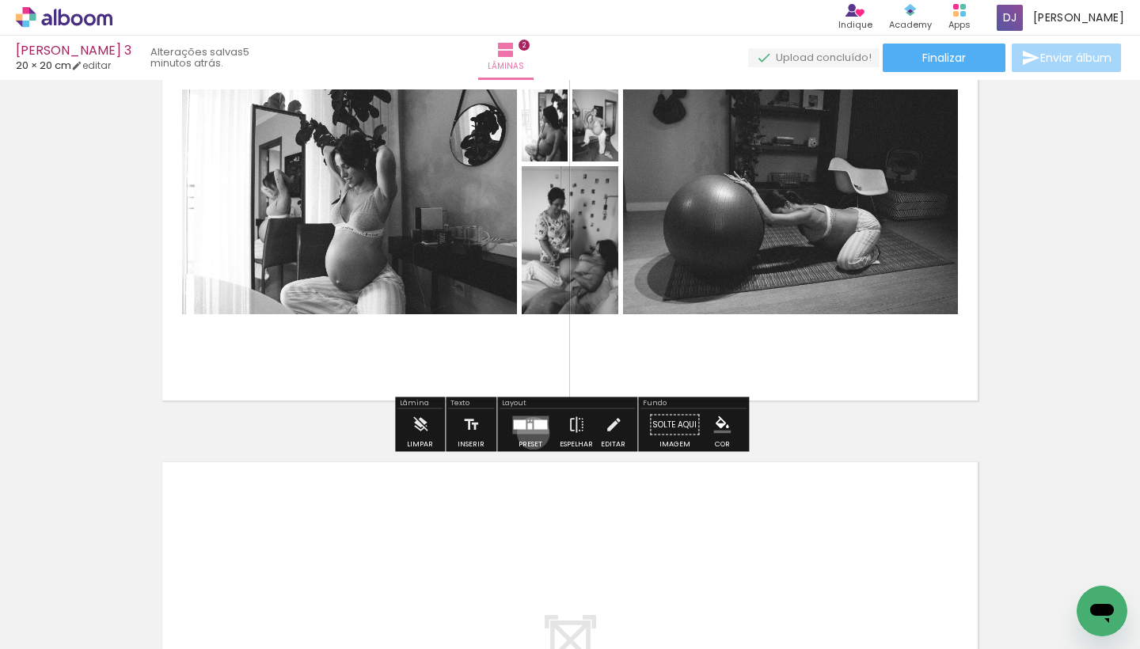
click at [530, 433] on quentale-layouter at bounding box center [530, 425] width 36 height 18
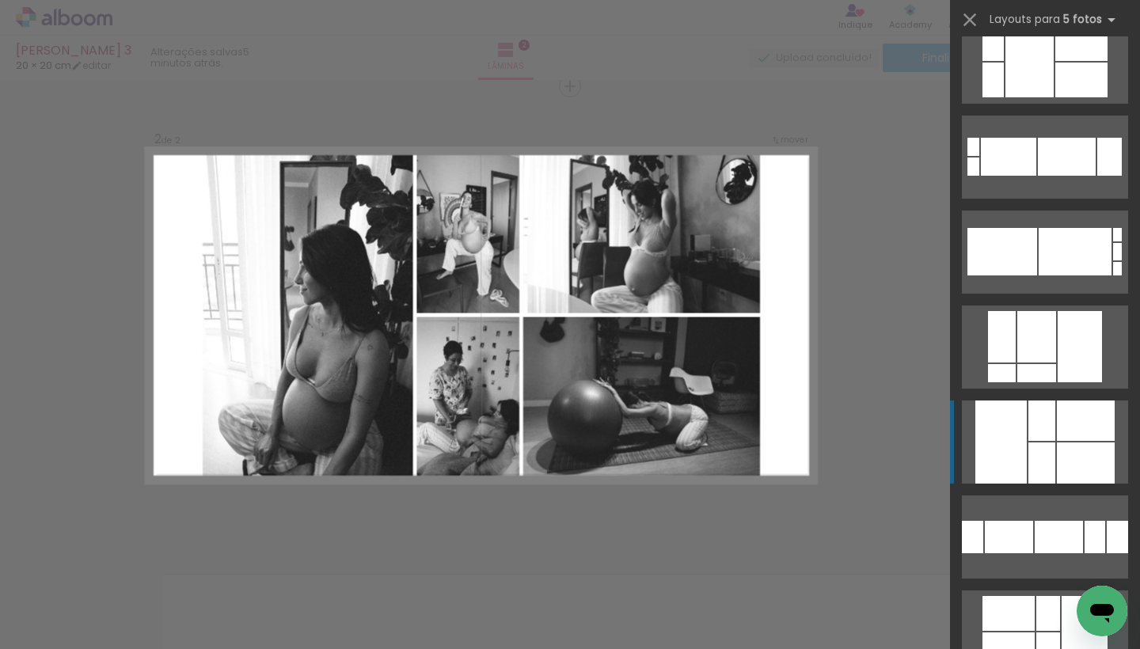
scroll to position [166, 0]
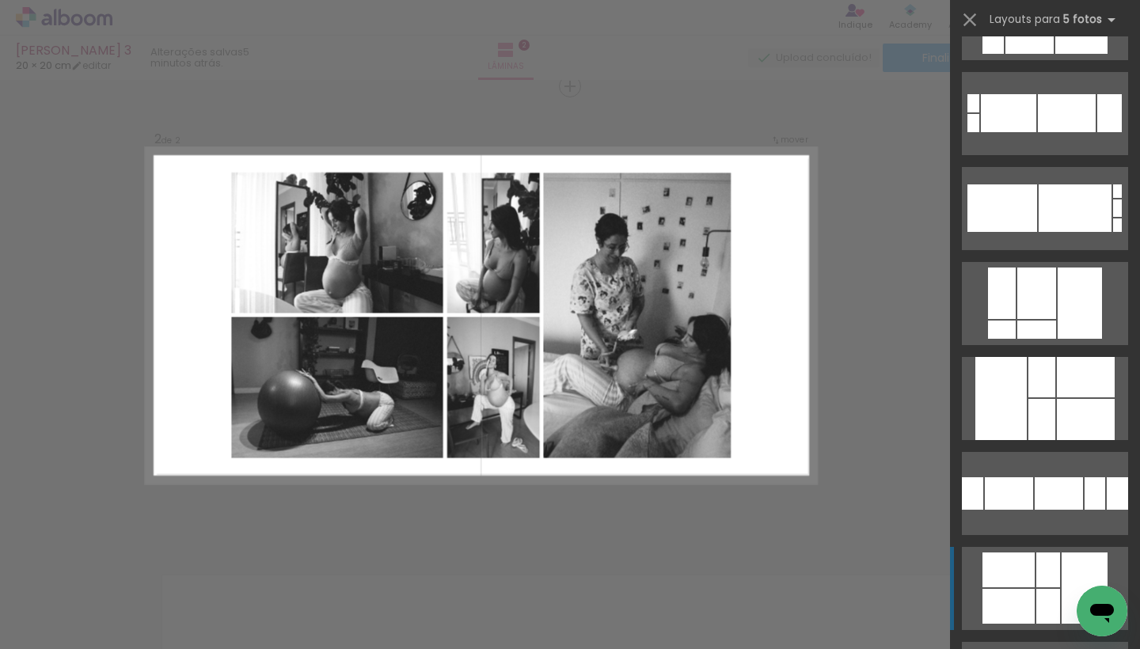
click at [1037, 603] on div at bounding box center [1049, 606] width 24 height 35
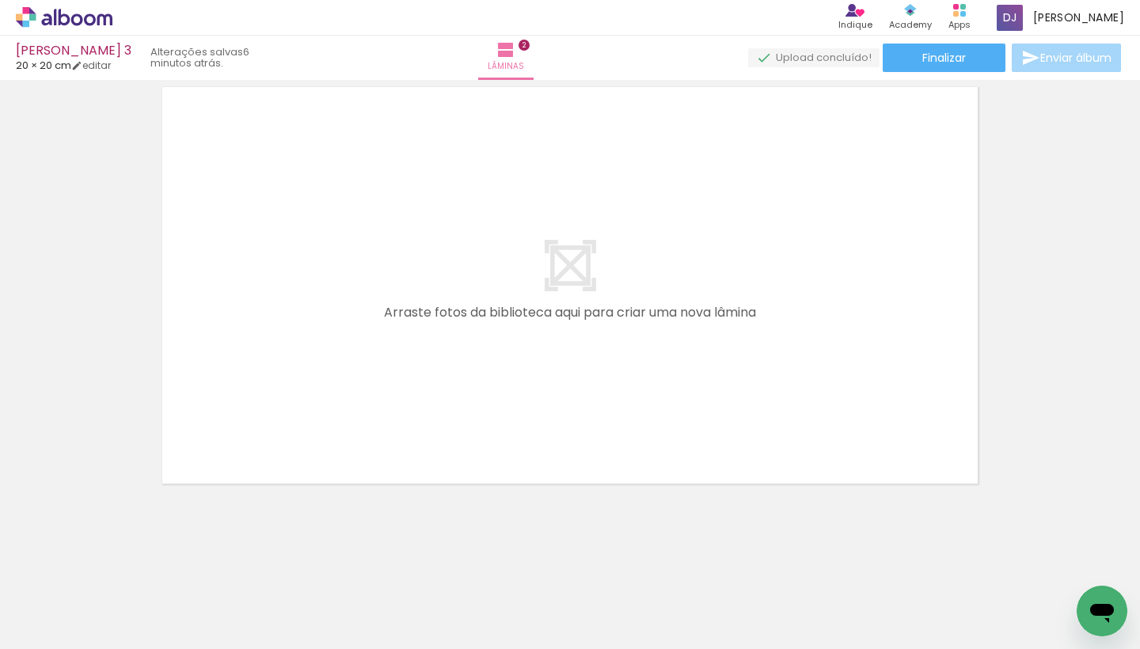
scroll to position [0, 5727]
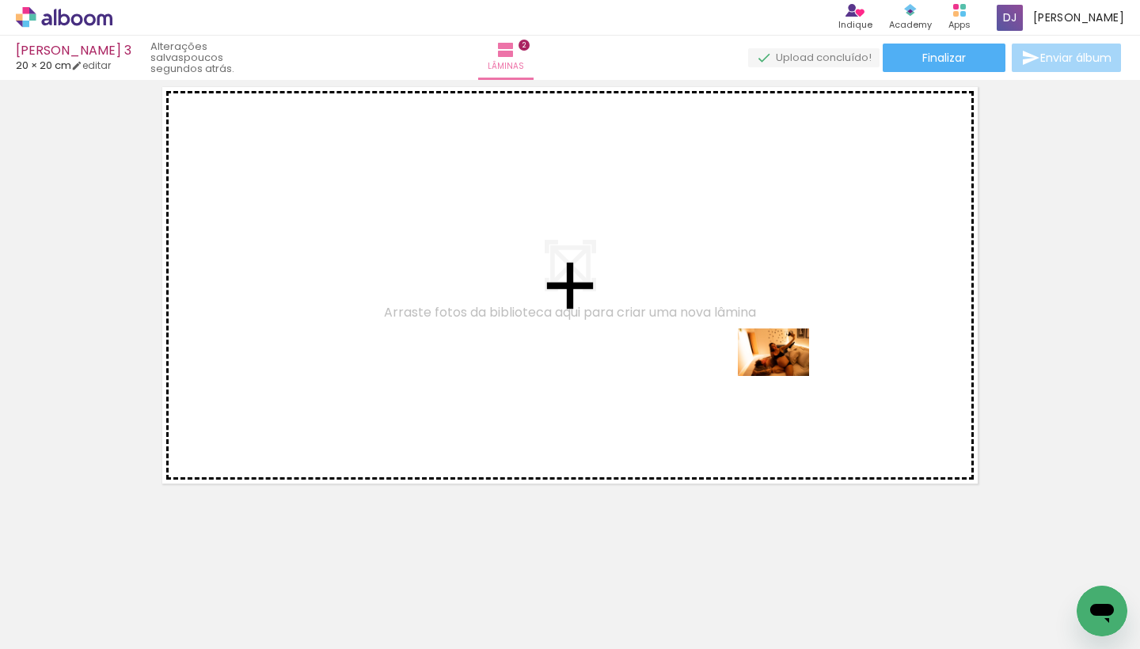
drag, startPoint x: 1009, startPoint y: 607, endPoint x: 785, endPoint y: 376, distance: 321.4
click at [785, 376] on quentale-workspace at bounding box center [570, 324] width 1140 height 649
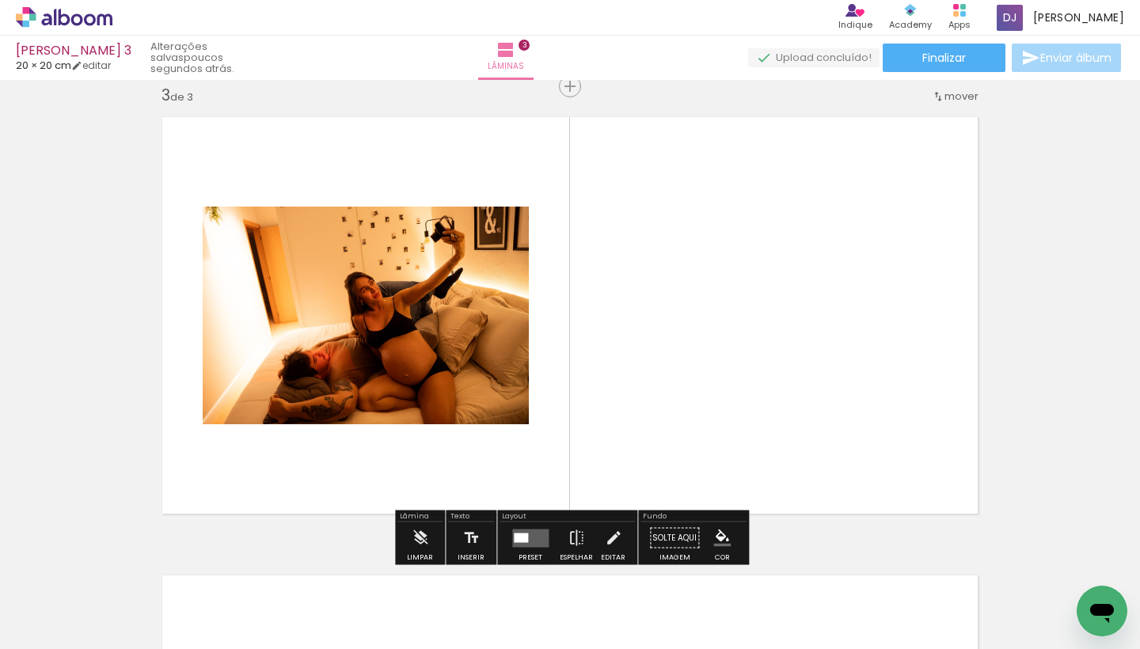
scroll to position [0, 6240]
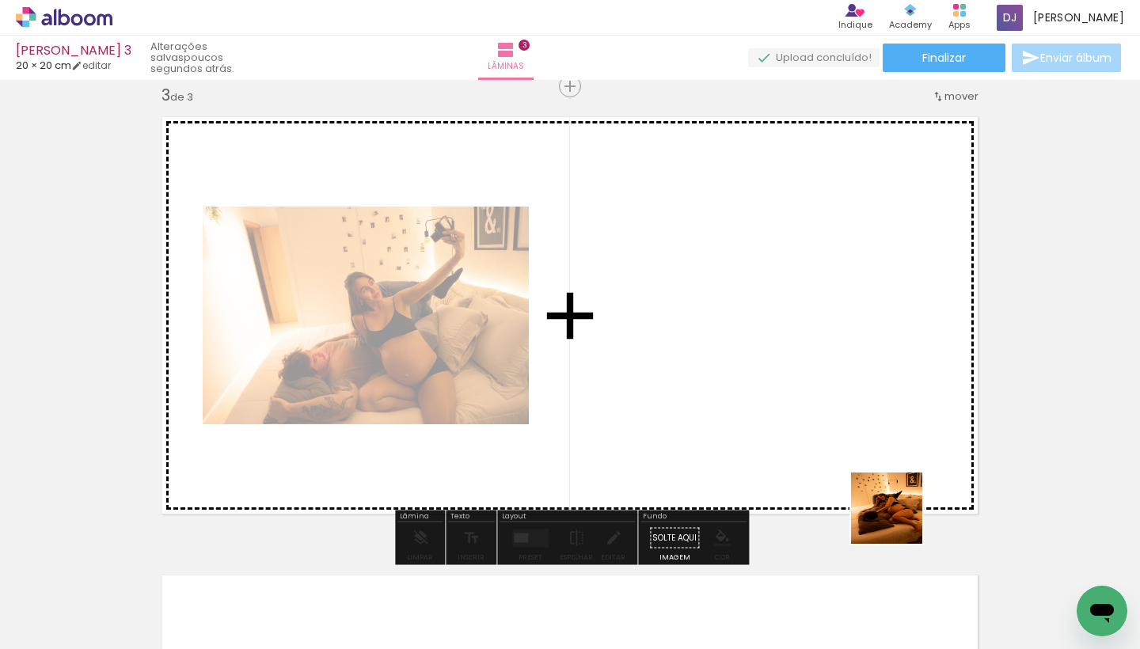
drag, startPoint x: 935, startPoint y: 607, endPoint x: 863, endPoint y: 404, distance: 215.9
click at [863, 404] on quentale-workspace at bounding box center [570, 324] width 1140 height 649
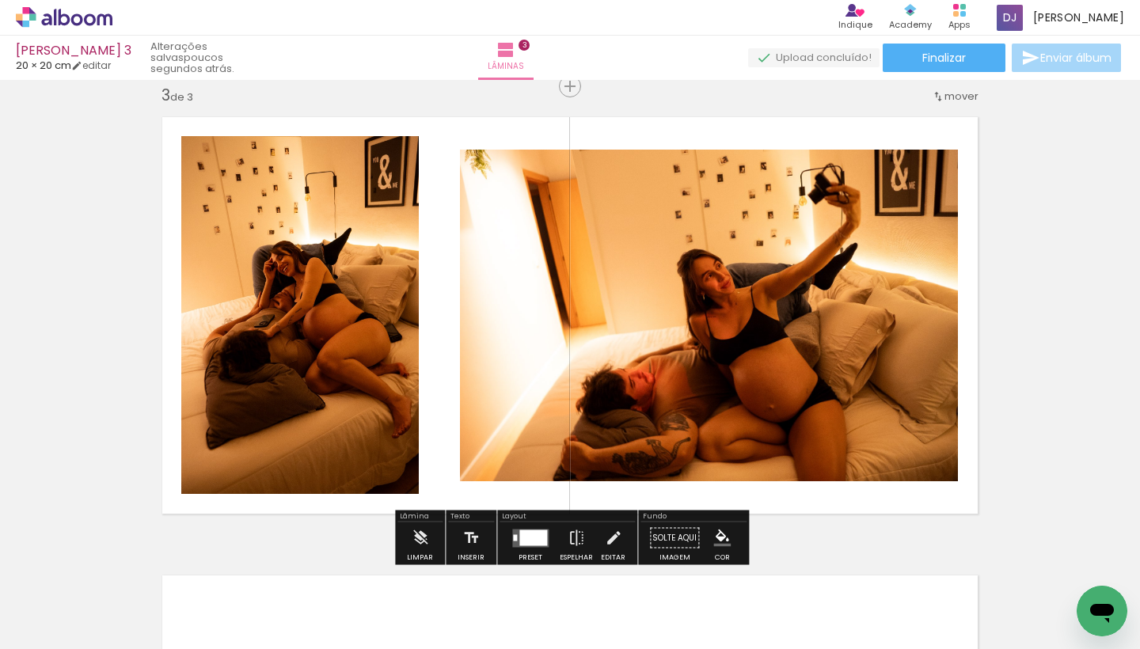
scroll to position [0, 6586]
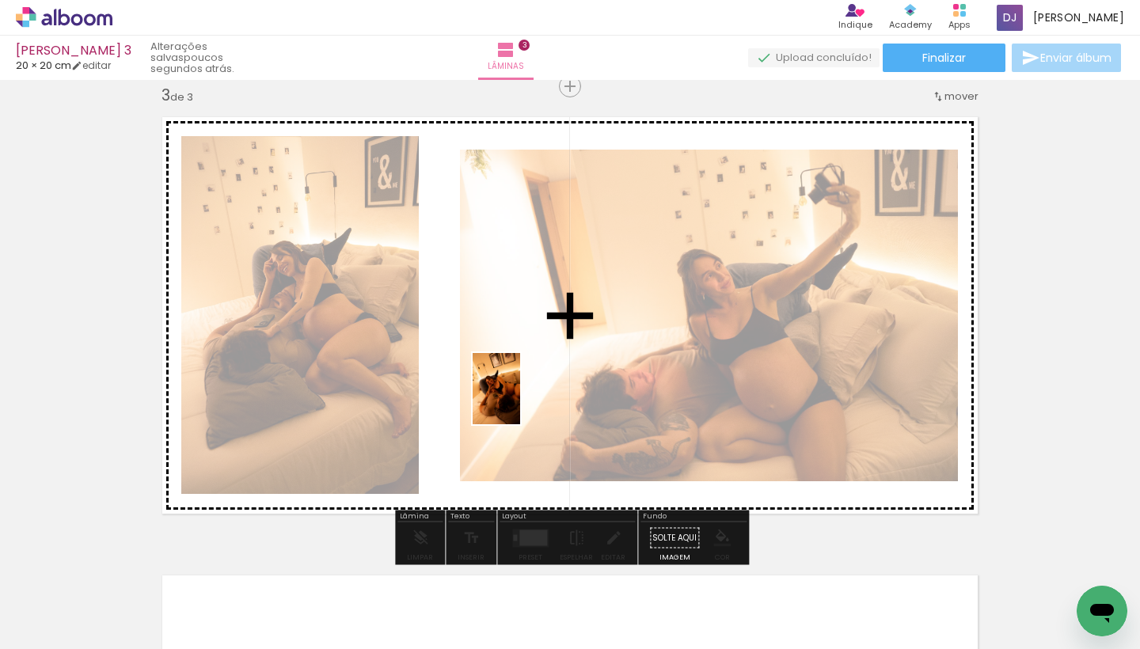
drag, startPoint x: 764, startPoint y: 620, endPoint x: 520, endPoint y: 401, distance: 328.0
click at [520, 401] on quentale-workspace at bounding box center [570, 324] width 1140 height 649
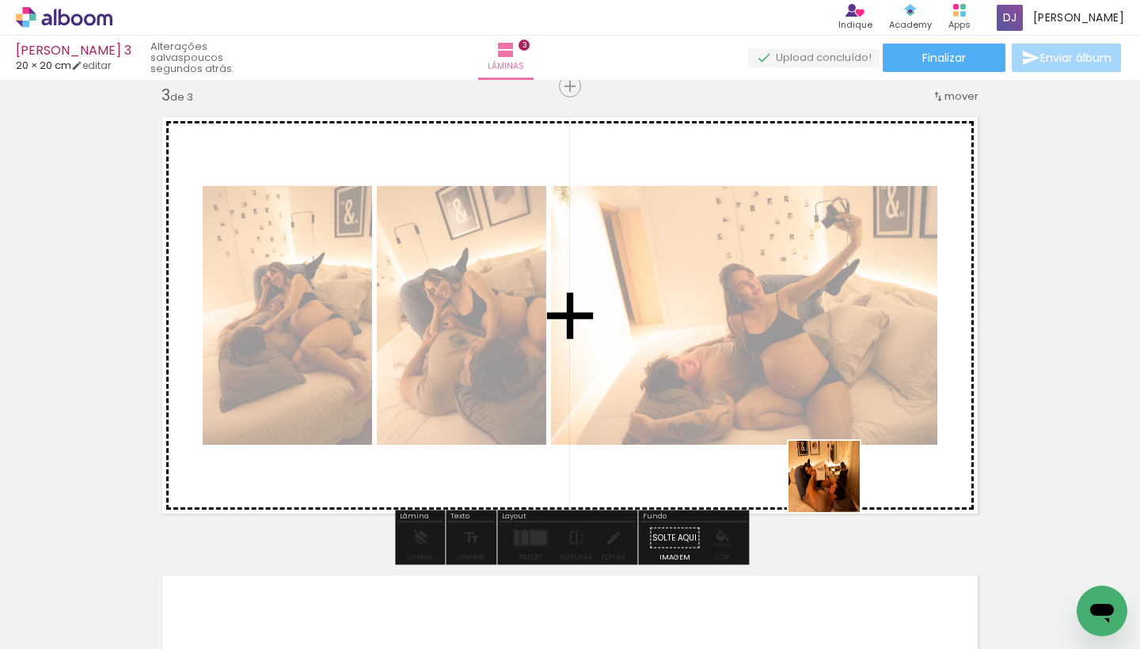
drag, startPoint x: 868, startPoint y: 609, endPoint x: 830, endPoint y: 469, distance: 145.2
click at [830, 469] on quentale-workspace at bounding box center [570, 324] width 1140 height 649
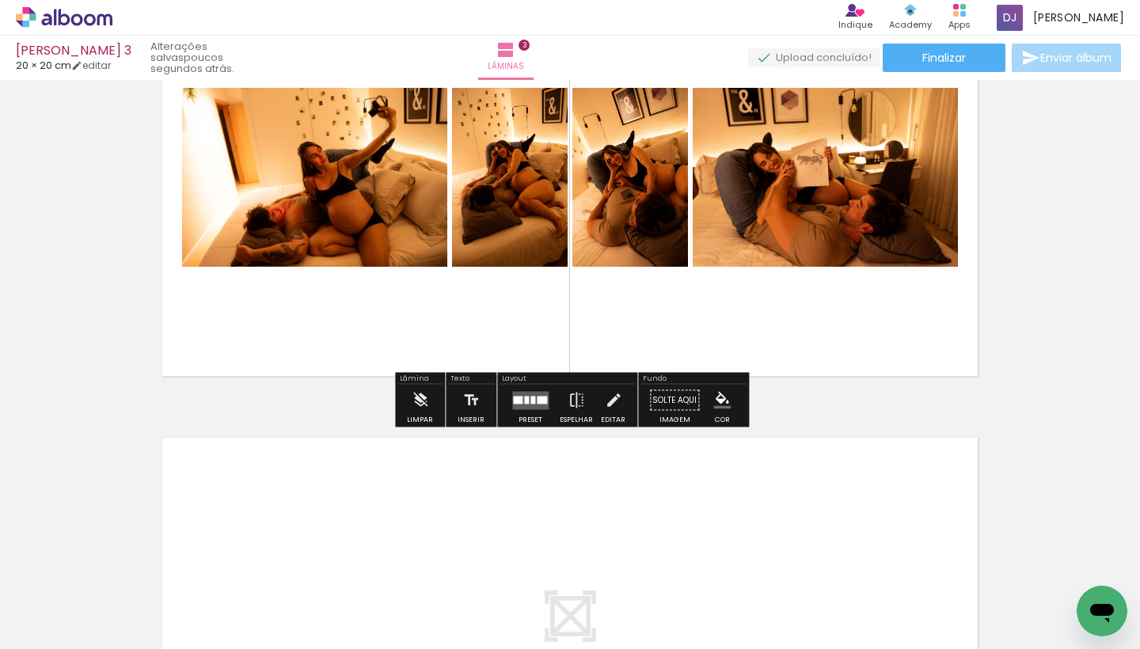
scroll to position [1075, 0]
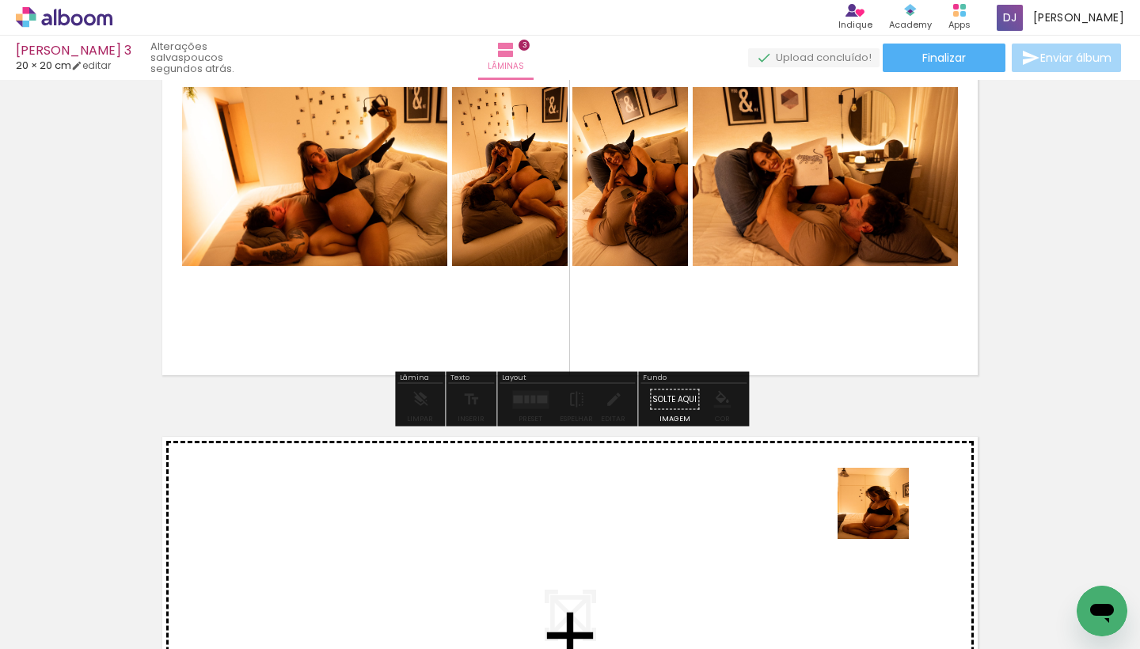
drag, startPoint x: 948, startPoint y: 616, endPoint x: 865, endPoint y: 474, distance: 164.6
click at [865, 474] on quentale-workspace at bounding box center [570, 324] width 1140 height 649
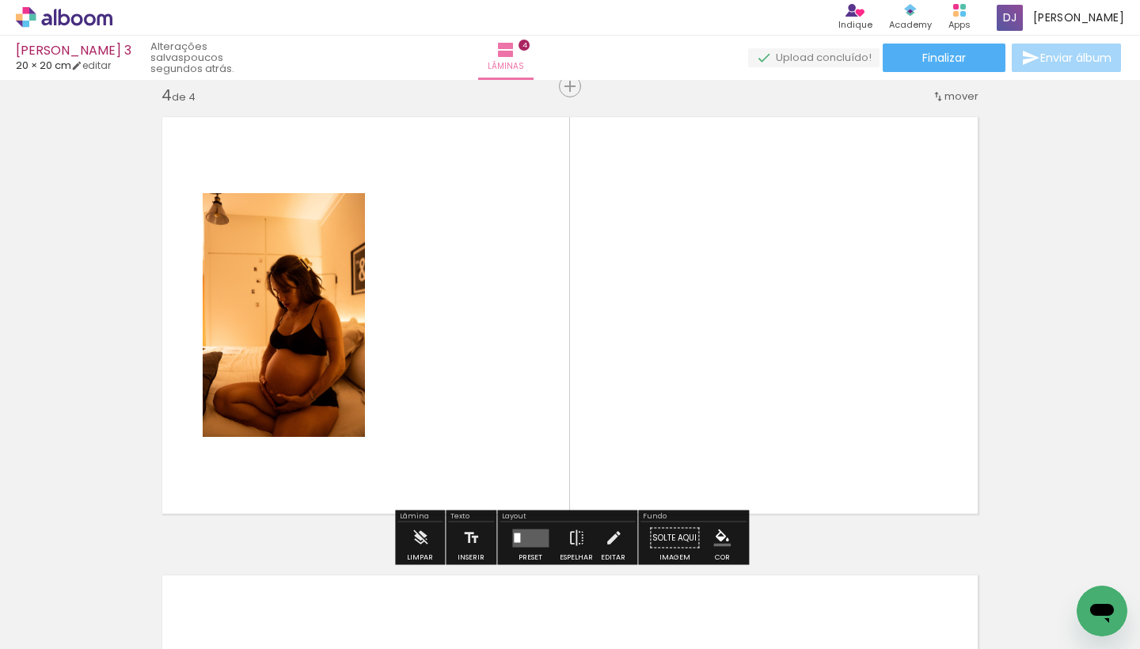
scroll to position [0, 7395]
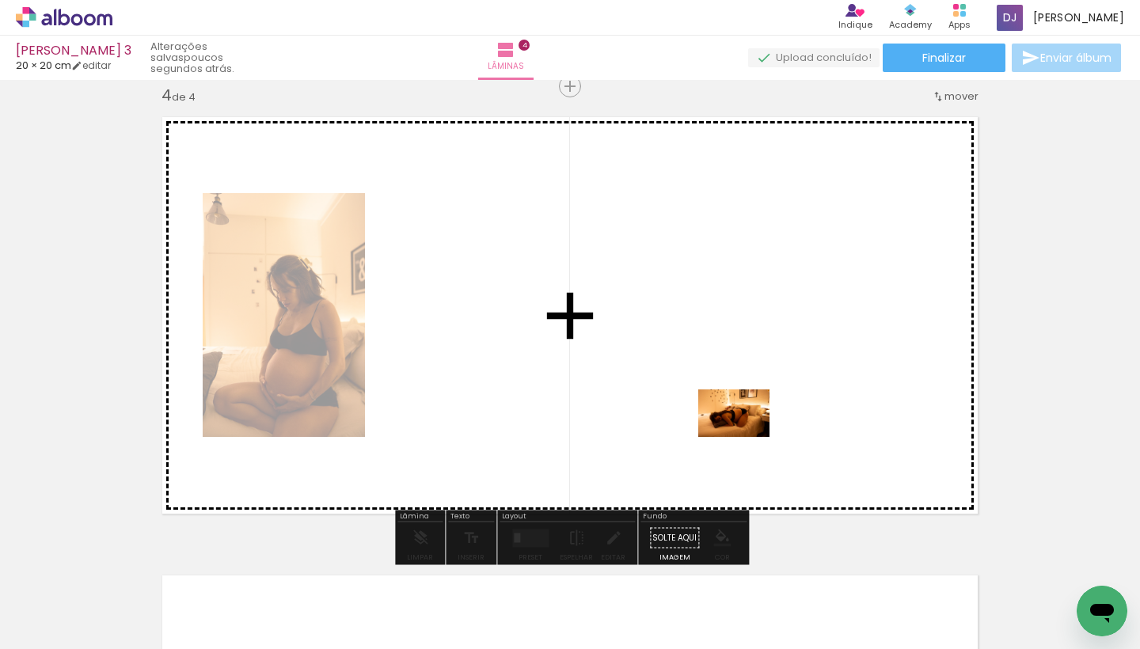
drag, startPoint x: 760, startPoint y: 607, endPoint x: 746, endPoint y: 437, distance: 170.8
click at [746, 437] on quentale-workspace at bounding box center [570, 324] width 1140 height 649
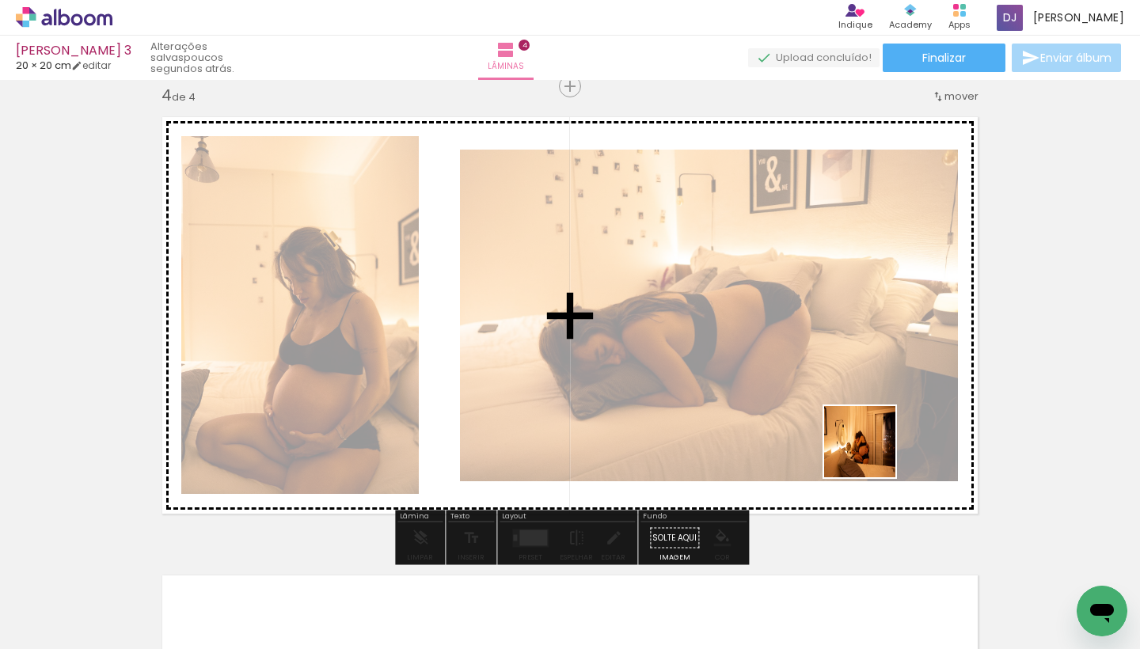
drag, startPoint x: 936, startPoint y: 612, endPoint x: 872, endPoint y: 454, distance: 170.9
click at [872, 454] on quentale-workspace at bounding box center [570, 324] width 1140 height 649
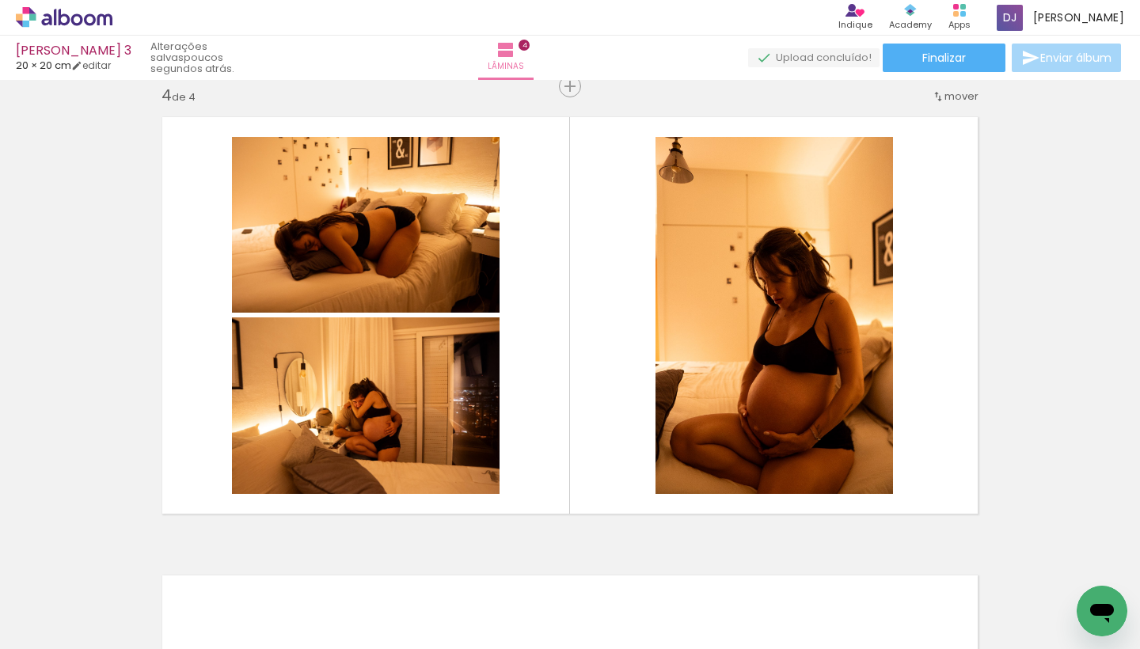
scroll to position [0, 8537]
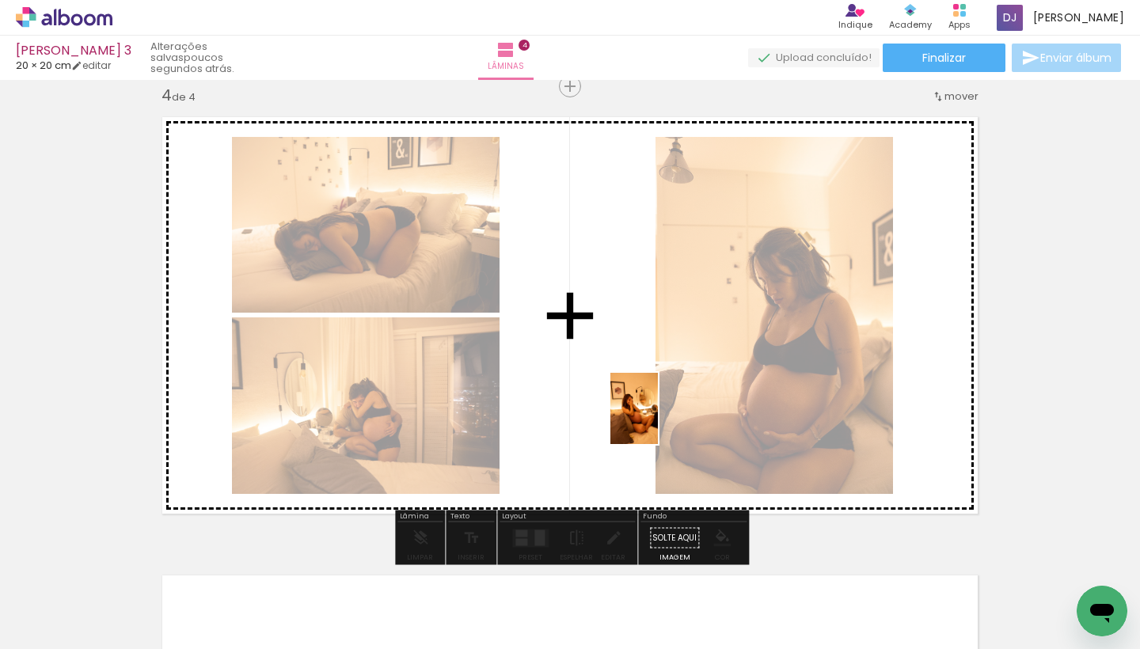
drag, startPoint x: 758, startPoint y: 595, endPoint x: 638, endPoint y: 407, distance: 222.5
click at [638, 407] on quentale-workspace at bounding box center [570, 324] width 1140 height 649
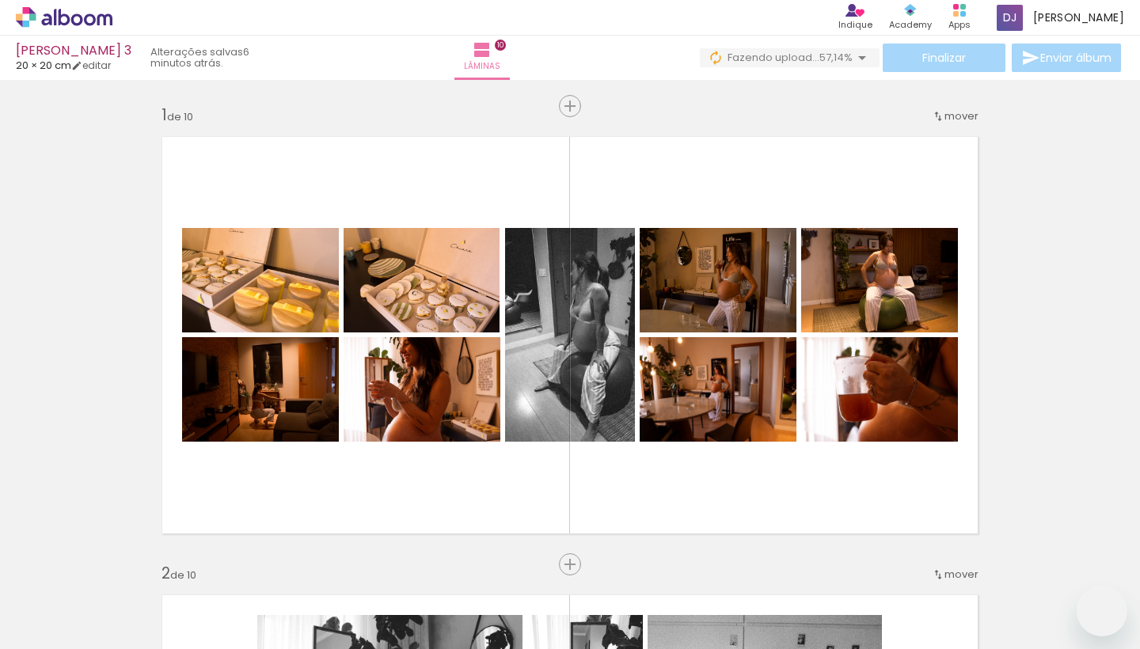
click at [974, 537] on quentale-workspace at bounding box center [570, 324] width 1140 height 649
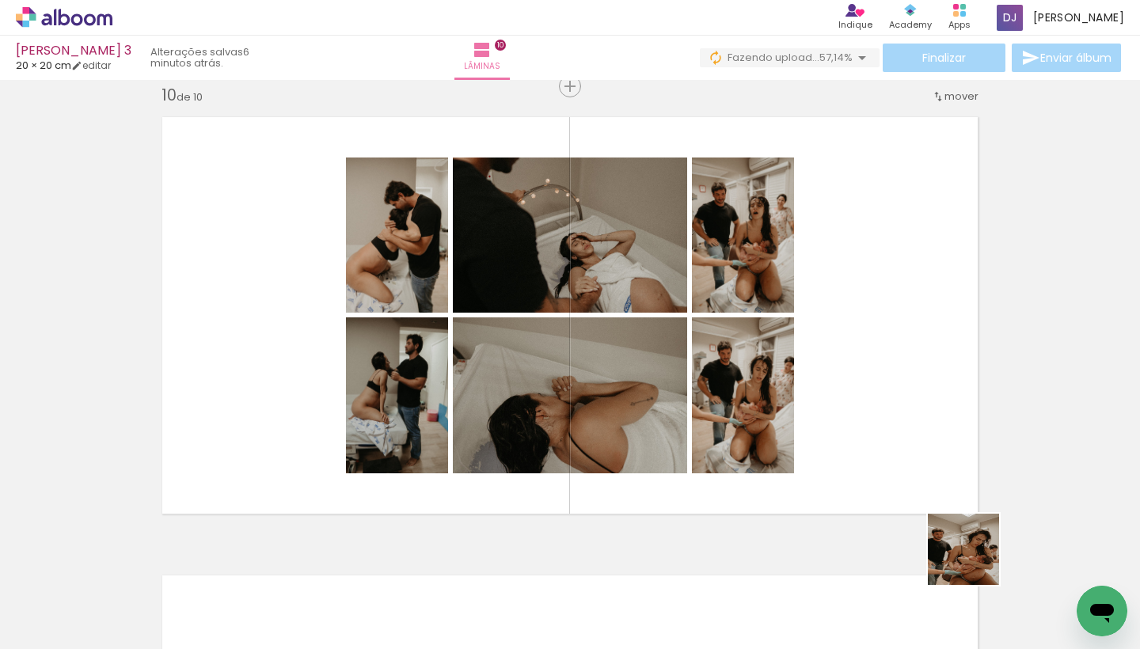
scroll to position [0, 21701]
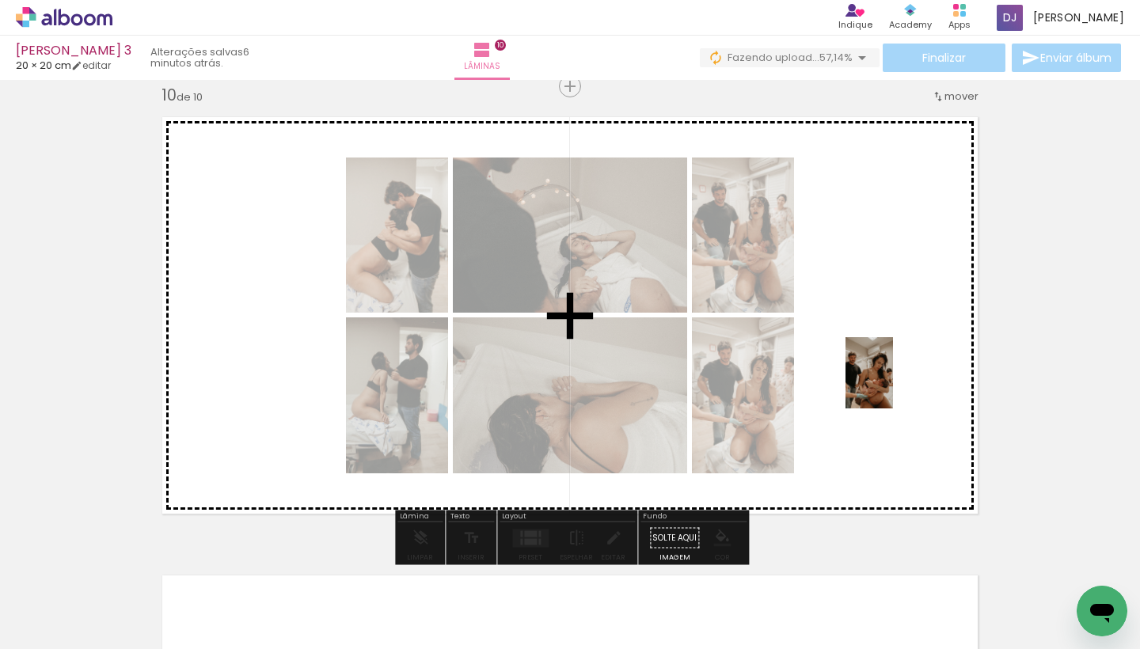
drag, startPoint x: 996, startPoint y: 605, endPoint x: 893, endPoint y: 385, distance: 243.0
click at [893, 385] on quentale-workspace at bounding box center [570, 324] width 1140 height 649
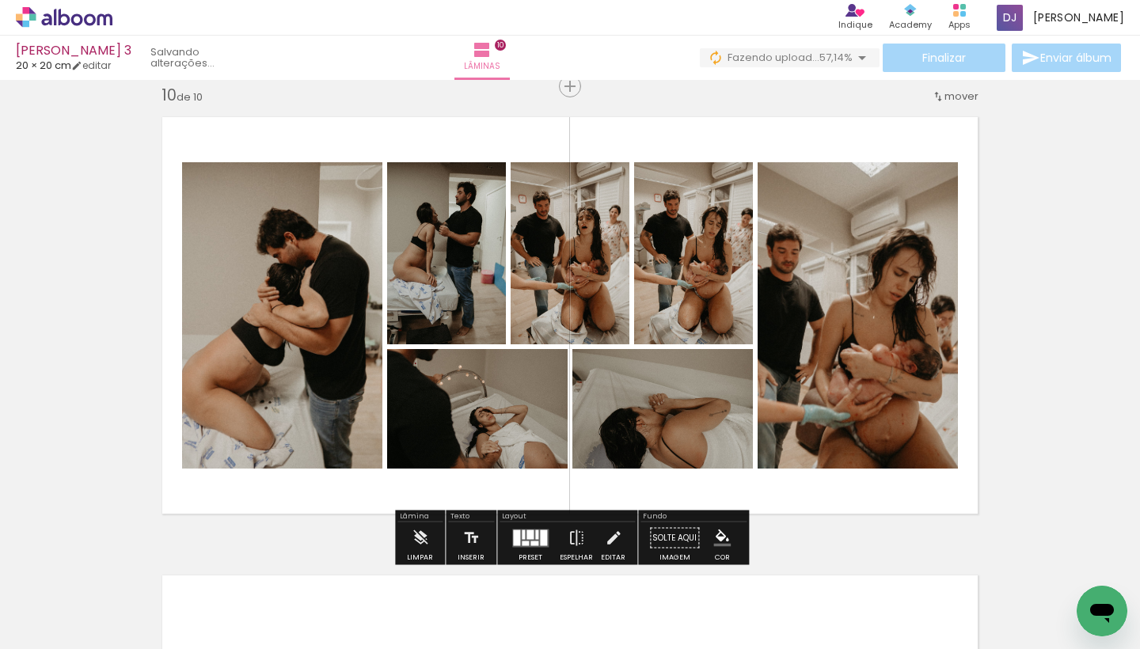
click at [910, 403] on quentale-photo at bounding box center [858, 315] width 200 height 306
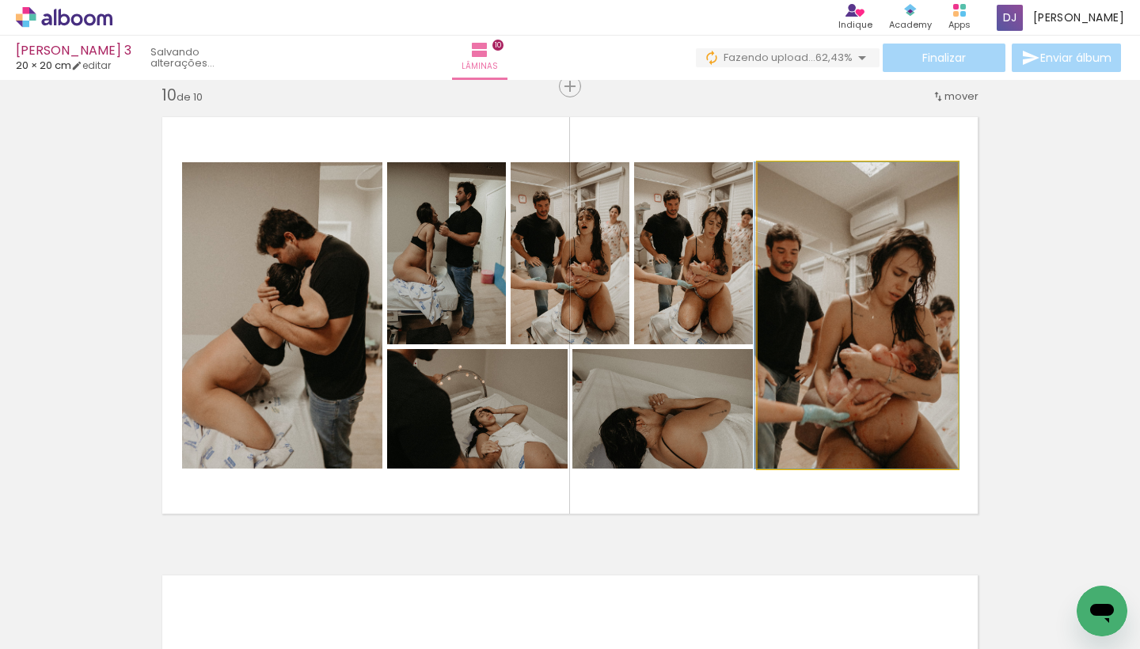
drag, startPoint x: 907, startPoint y: 359, endPoint x: 906, endPoint y: 381, distance: 21.4
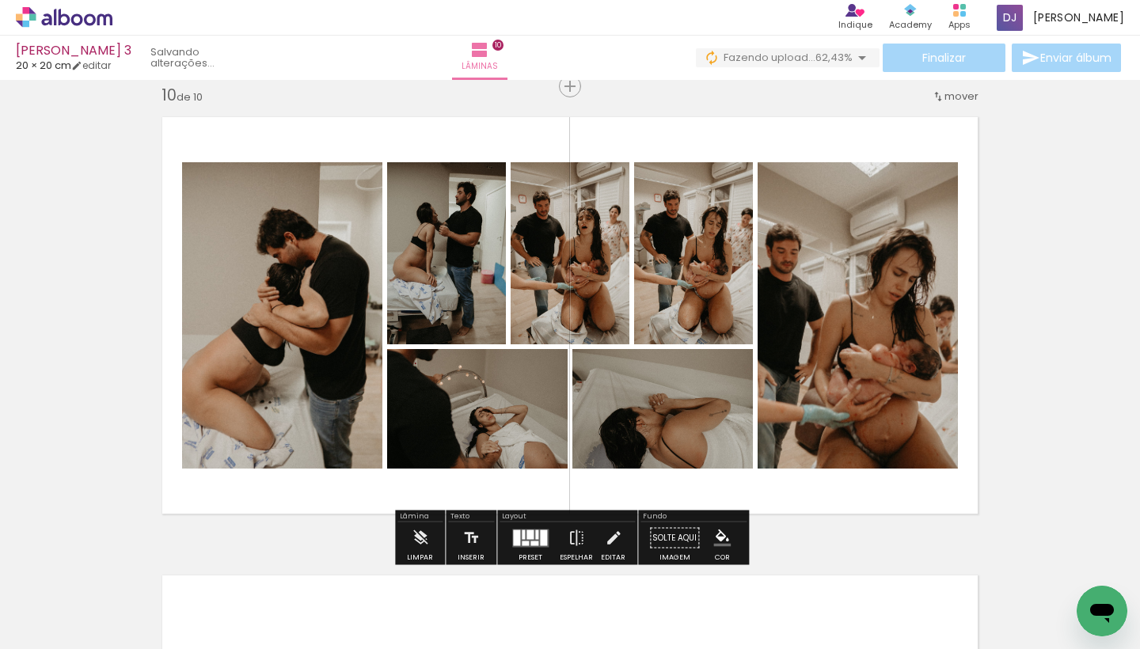
click at [693, 261] on quentale-photo at bounding box center [693, 253] width 119 height 182
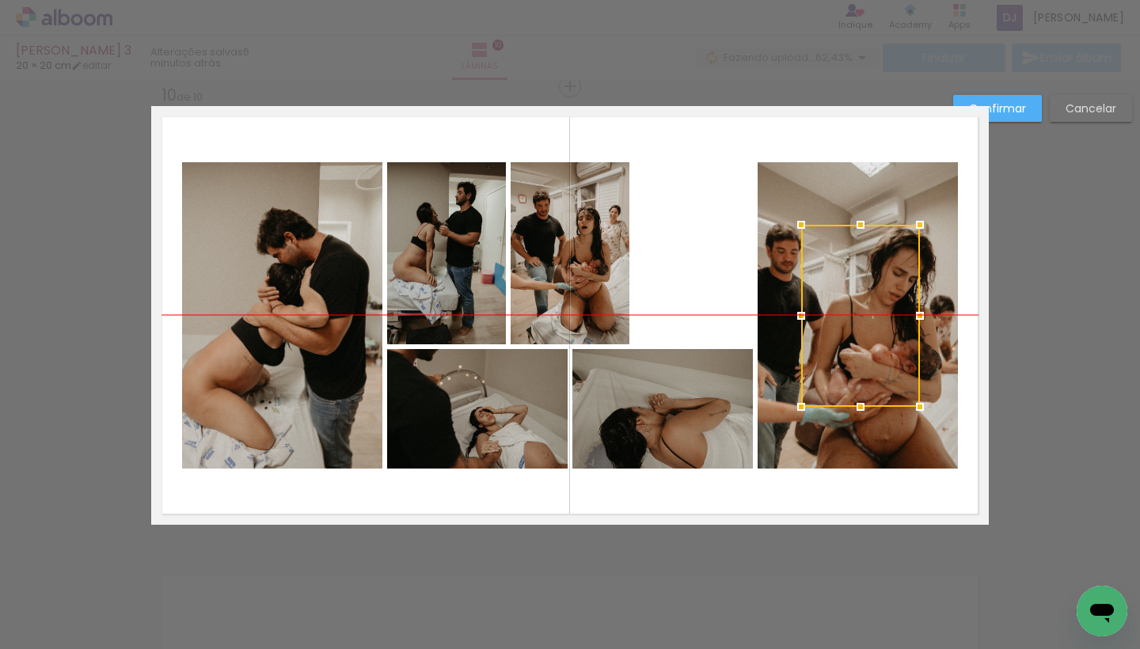
drag, startPoint x: 693, startPoint y: 264, endPoint x: 860, endPoint y: 319, distance: 175.8
click at [860, 319] on div at bounding box center [860, 316] width 119 height 182
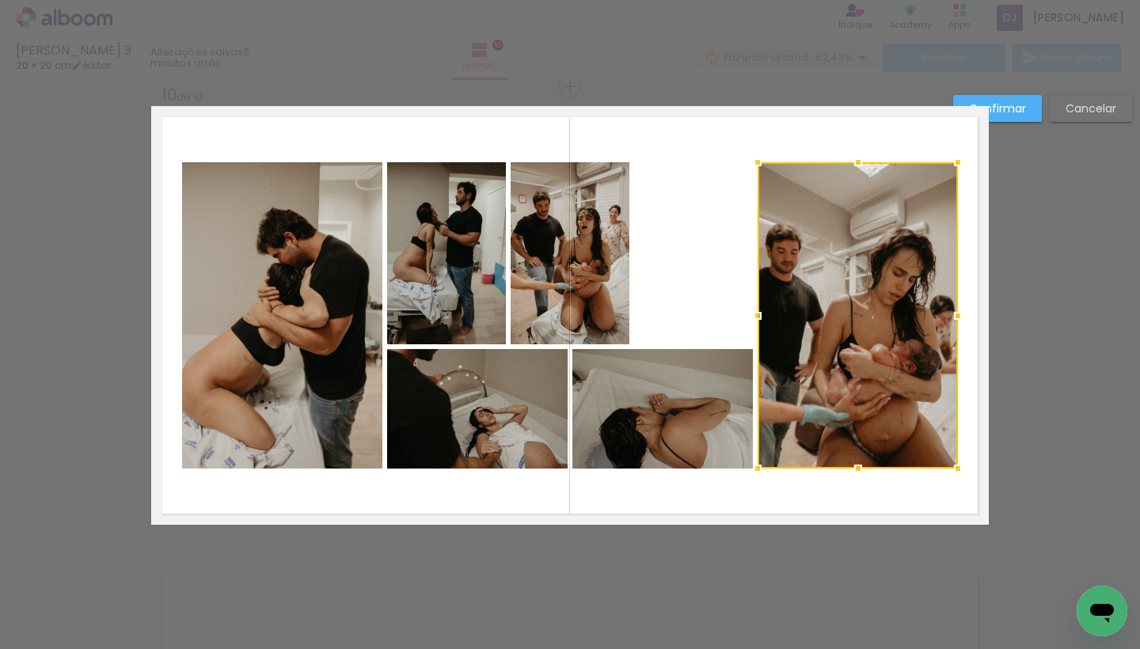
click at [1018, 119] on paper-button "Confirmar" at bounding box center [997, 108] width 89 height 27
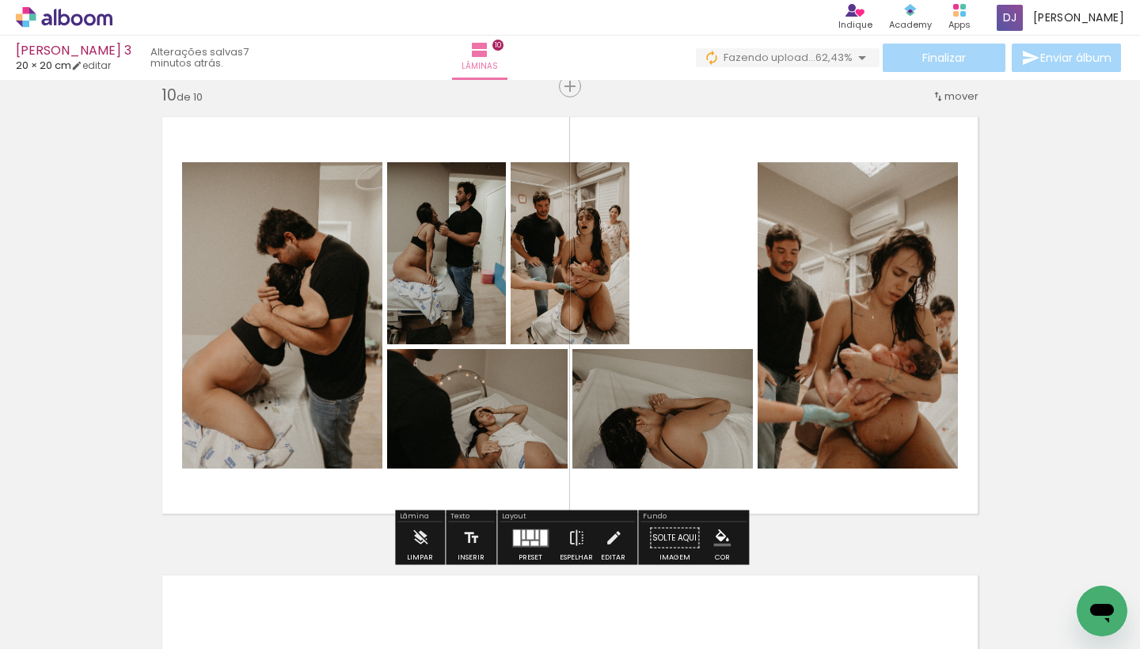
click at [831, 340] on quentale-photo at bounding box center [858, 315] width 200 height 306
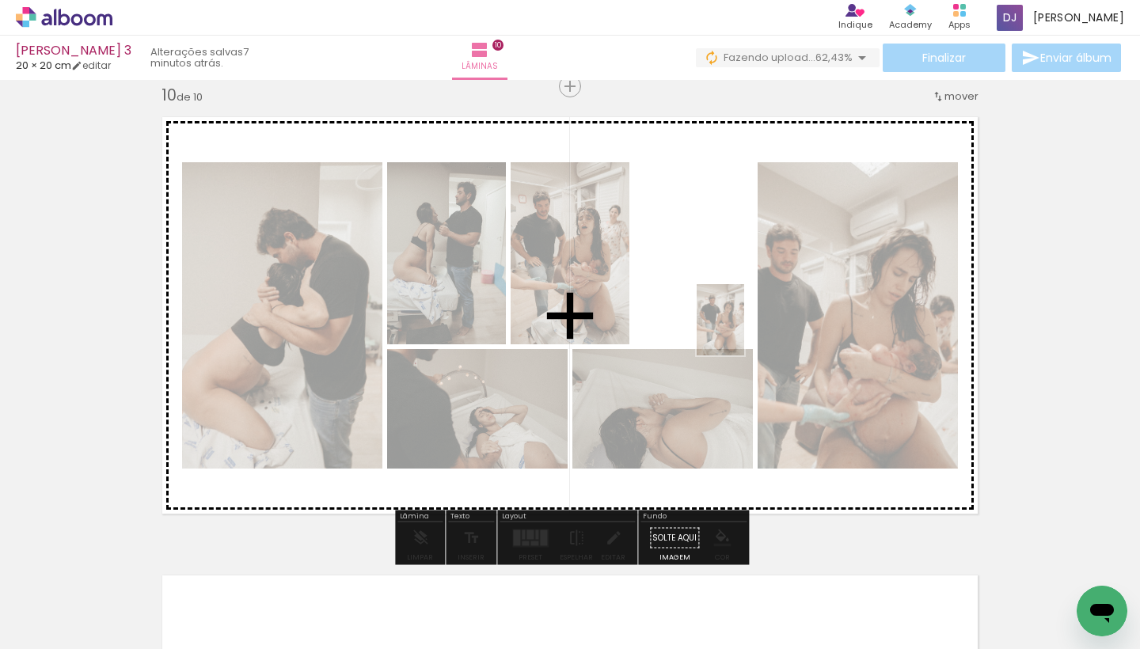
drag, startPoint x: 815, startPoint y: 614, endPoint x: 724, endPoint y: 270, distance: 356.3
click at [724, 270] on quentale-workspace at bounding box center [570, 324] width 1140 height 649
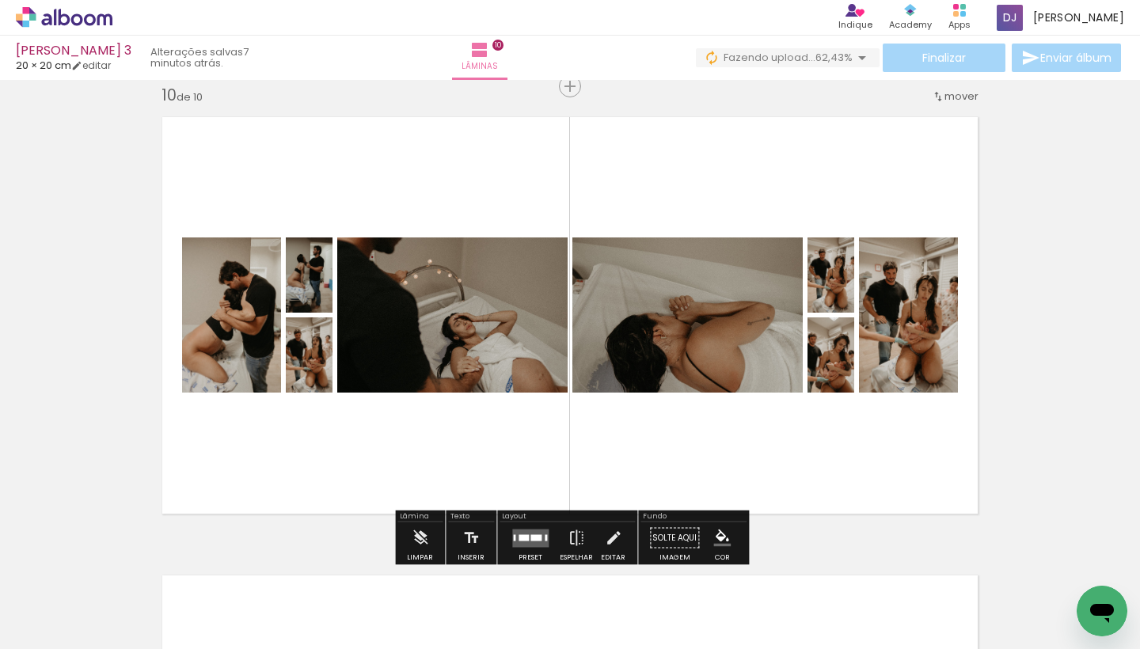
click at [522, 544] on quentale-layouter at bounding box center [530, 538] width 36 height 18
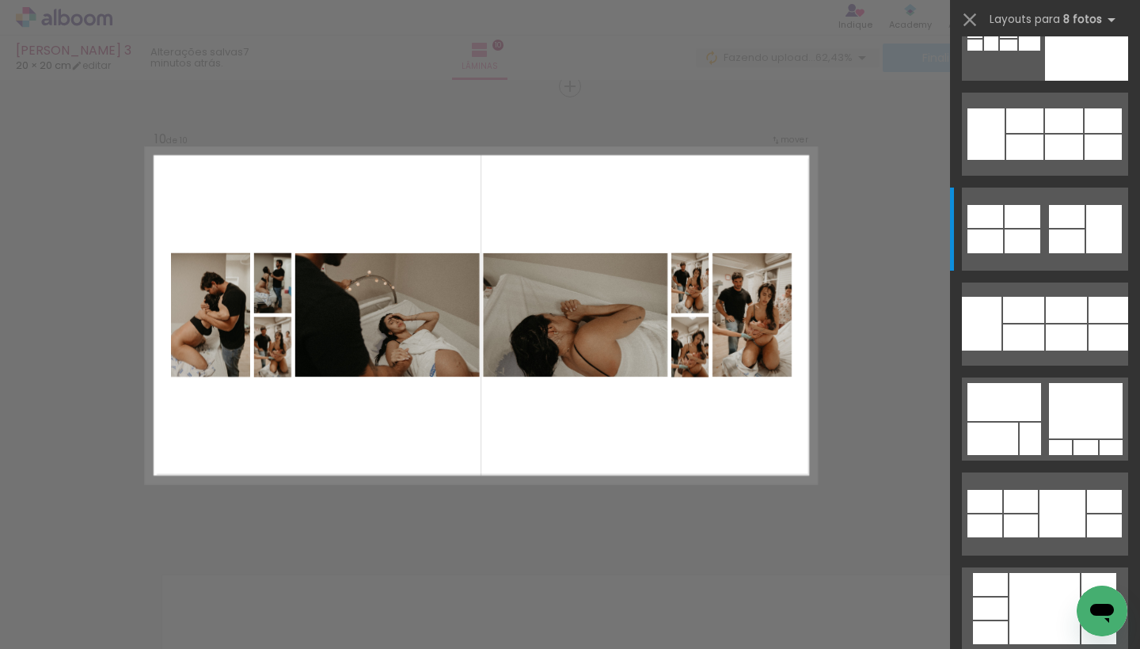
scroll to position [0, 0]
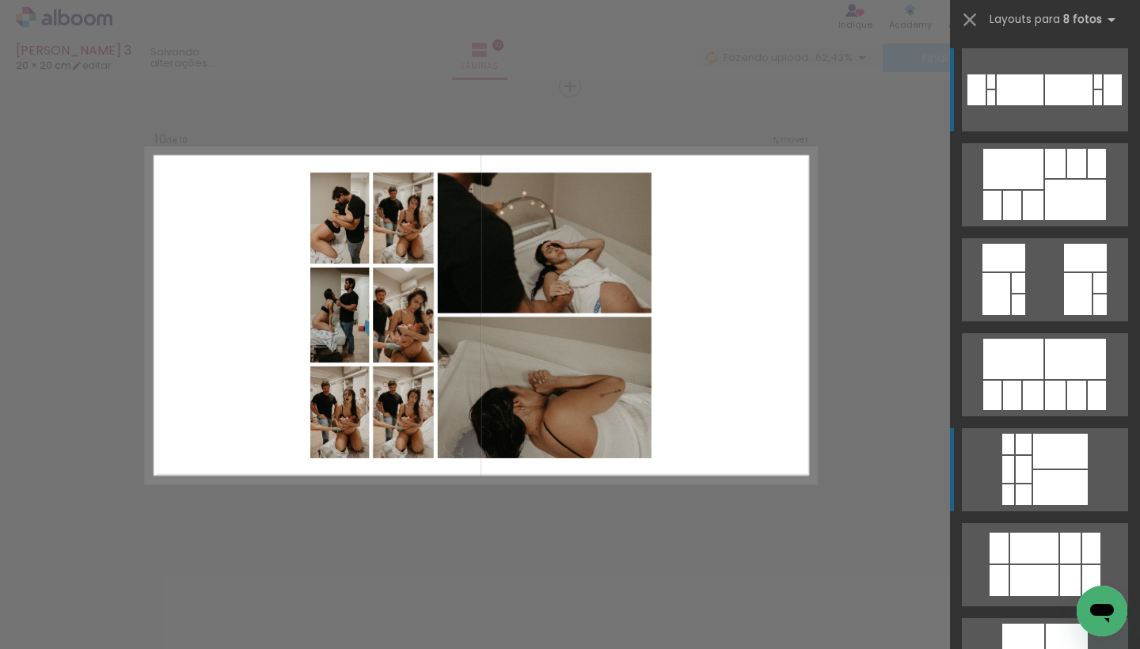
click at [1048, 467] on div at bounding box center [1060, 451] width 55 height 35
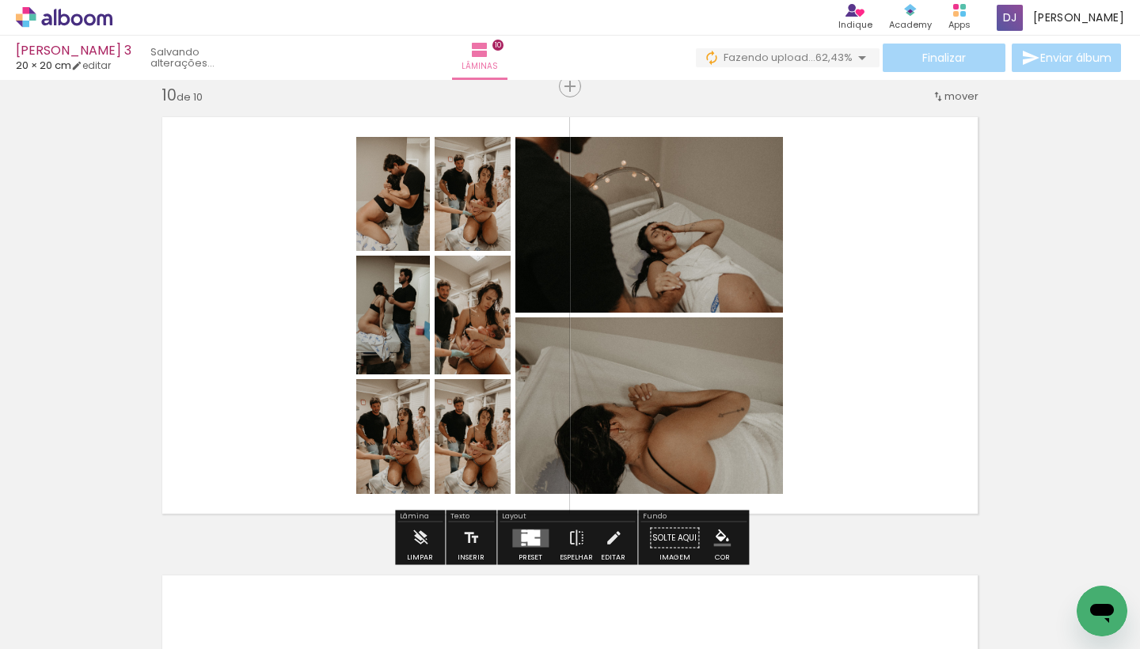
click at [517, 542] on quentale-layouter at bounding box center [530, 538] width 36 height 18
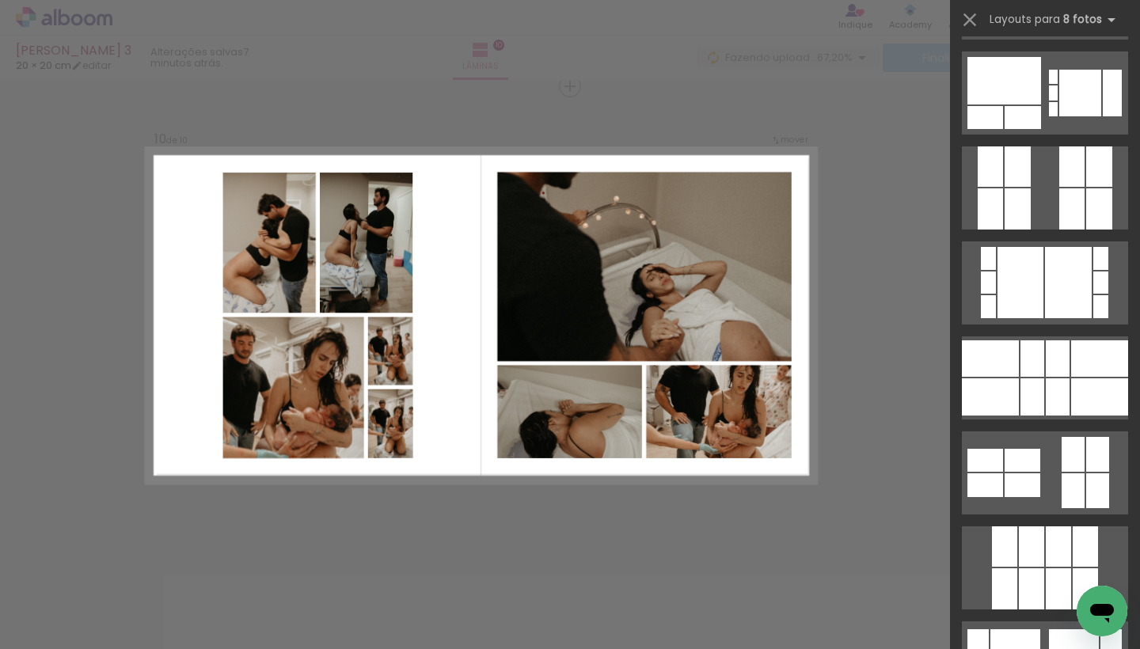
scroll to position [1330, 0]
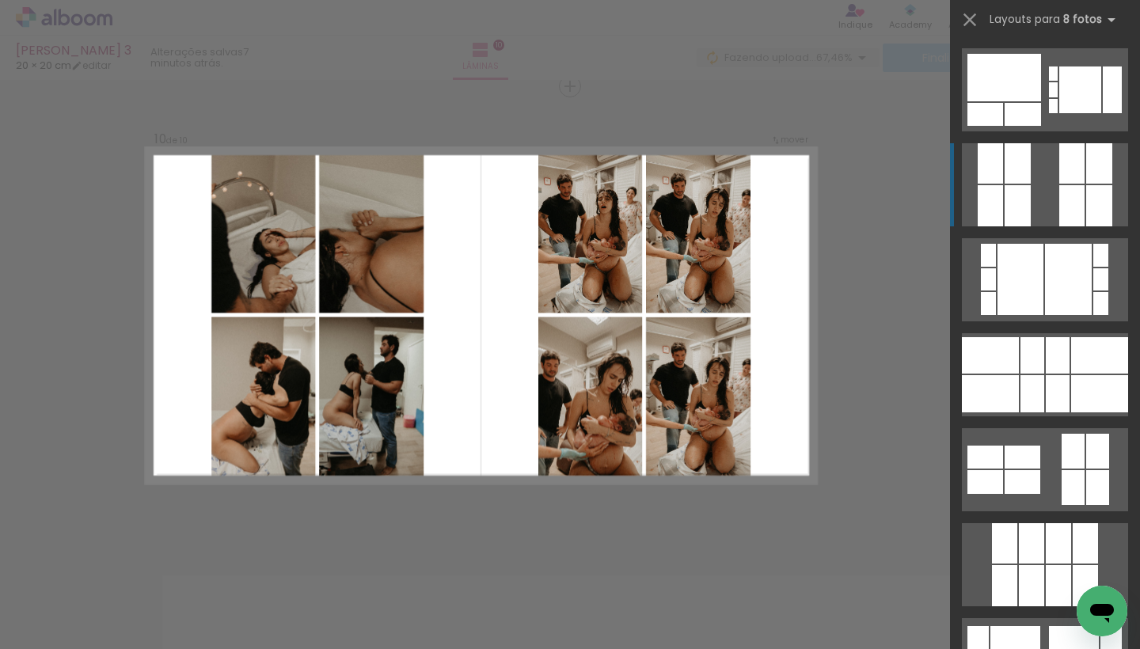
click at [1056, 181] on quentale-layouter at bounding box center [1045, 184] width 166 height 83
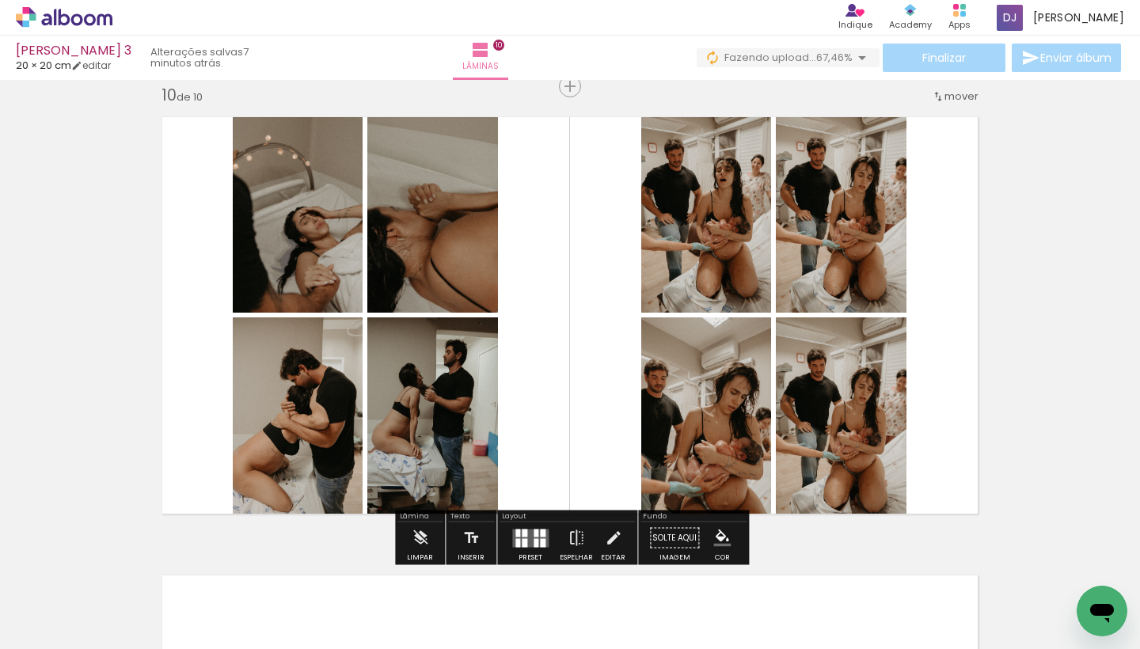
click at [542, 538] on div at bounding box center [543, 542] width 6 height 9
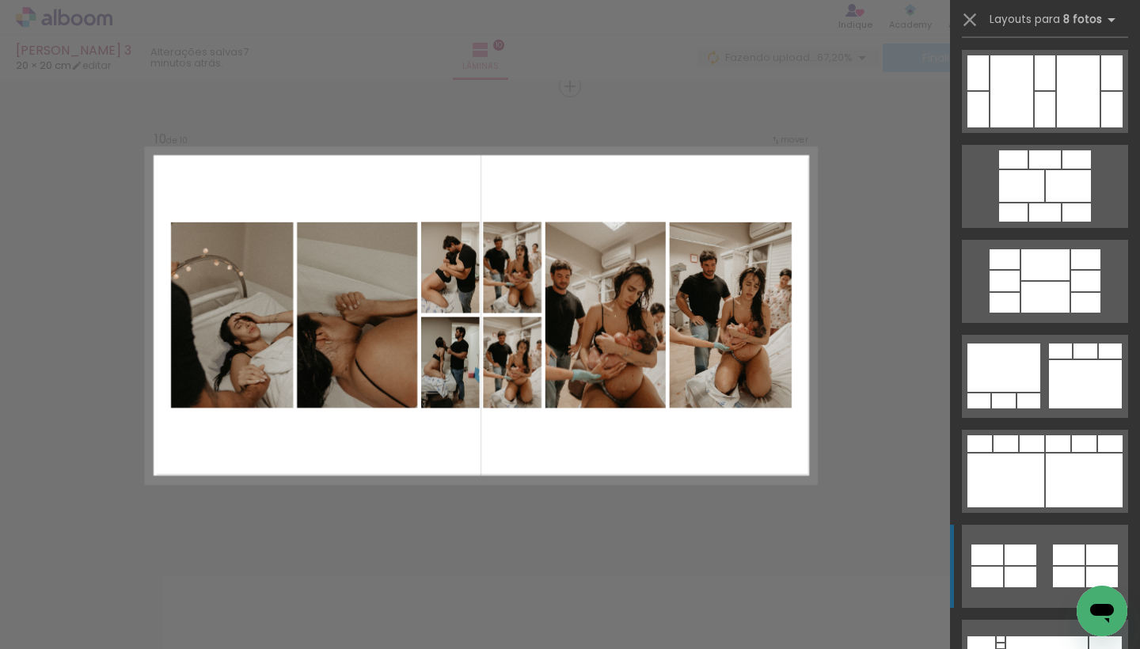
scroll to position [5140, 0]
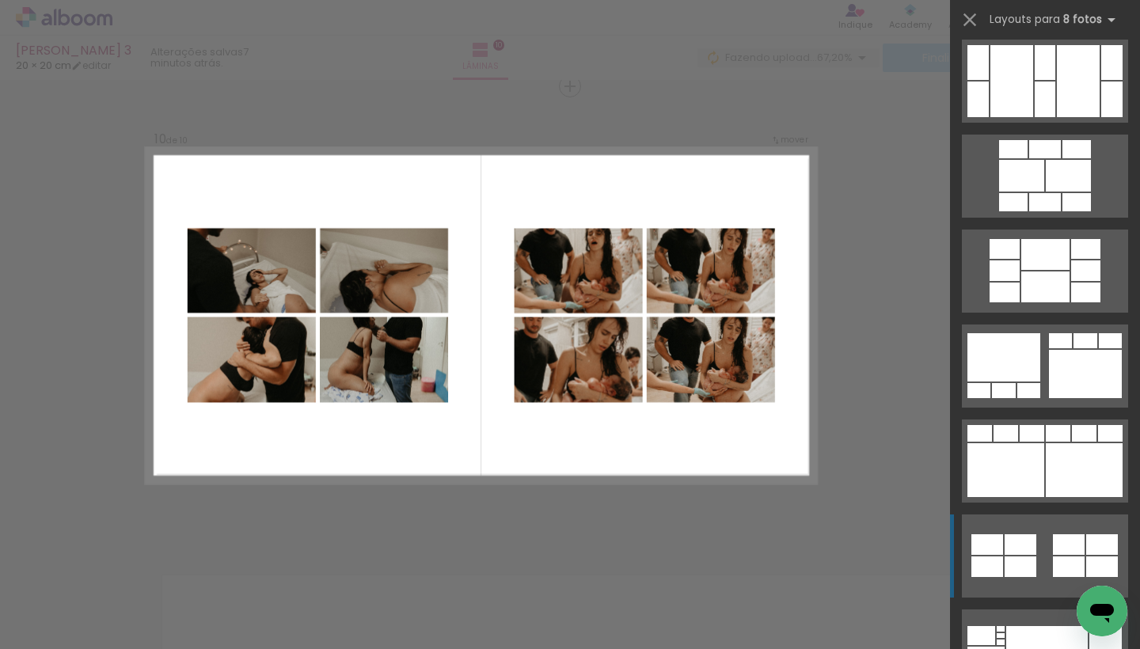
click at [1030, 545] on div at bounding box center [1021, 544] width 32 height 21
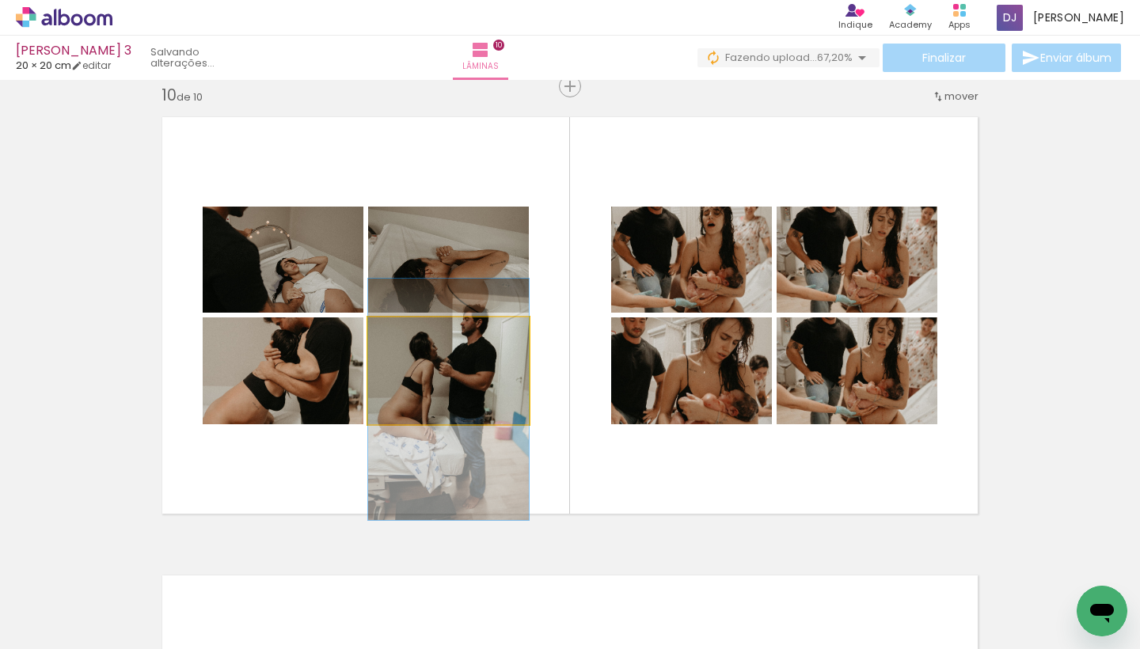
drag, startPoint x: 417, startPoint y: 382, endPoint x: 416, endPoint y: 410, distance: 28.5
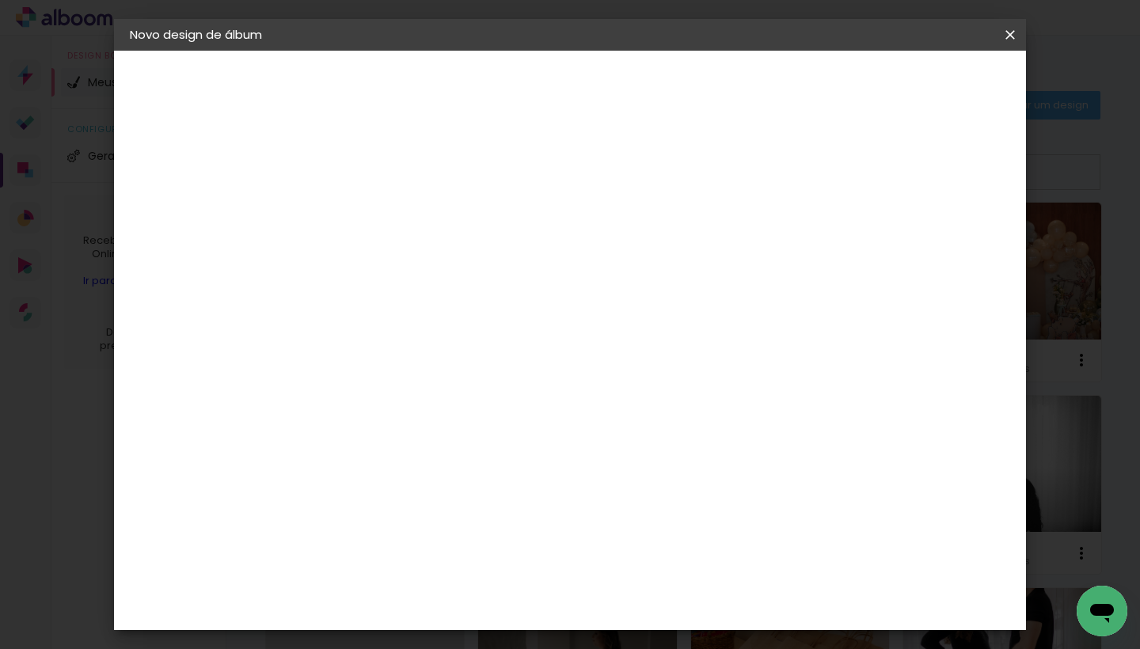
click at [347, 423] on input "30" at bounding box center [338, 424] width 41 height 24
type input "20"
type paper-input "20"
click at [674, 526] on input "60" at bounding box center [663, 522] width 41 height 24
type input "40"
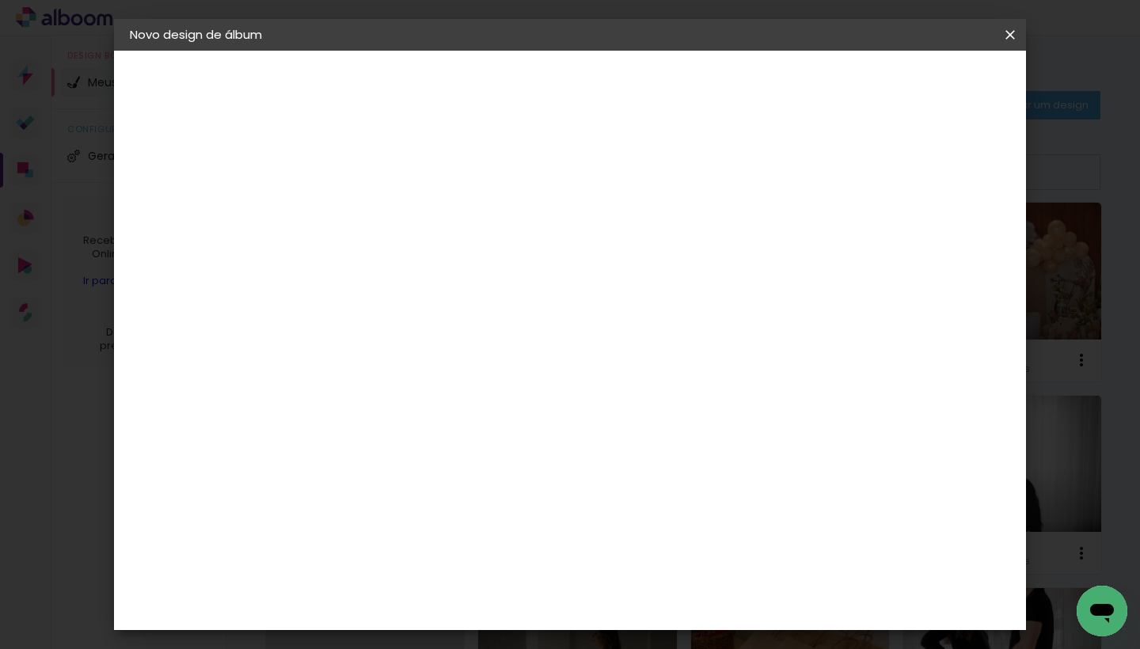
type paper-input "40"
click at [923, 85] on span "Iniciar design" at bounding box center [887, 83] width 72 height 11
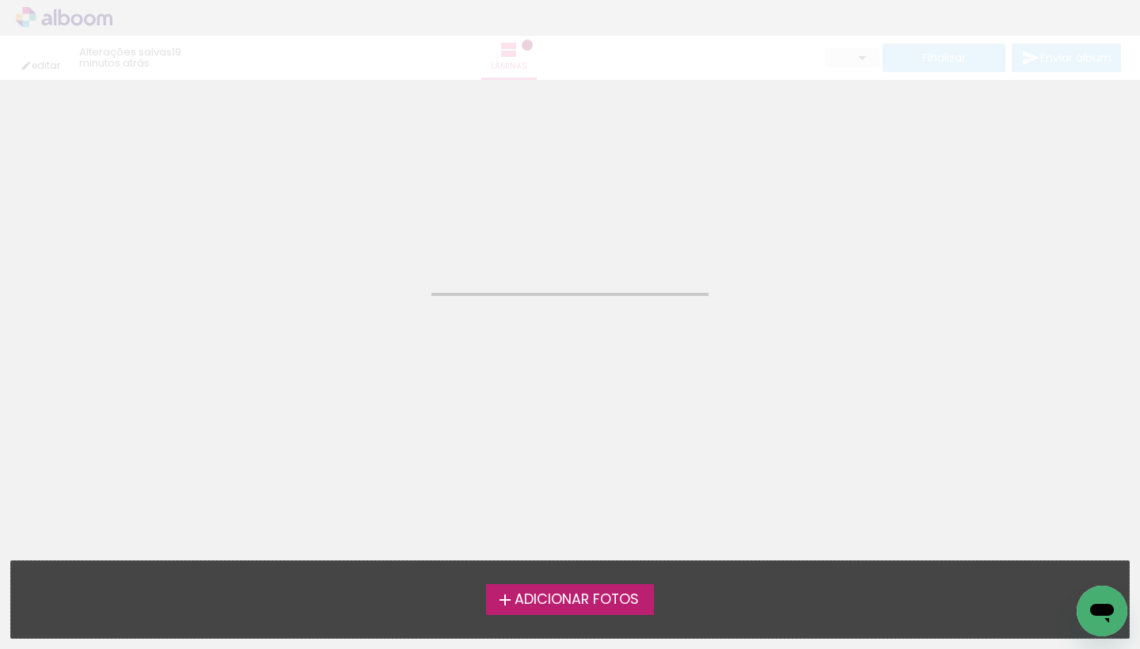
type input "20"
type input "40"
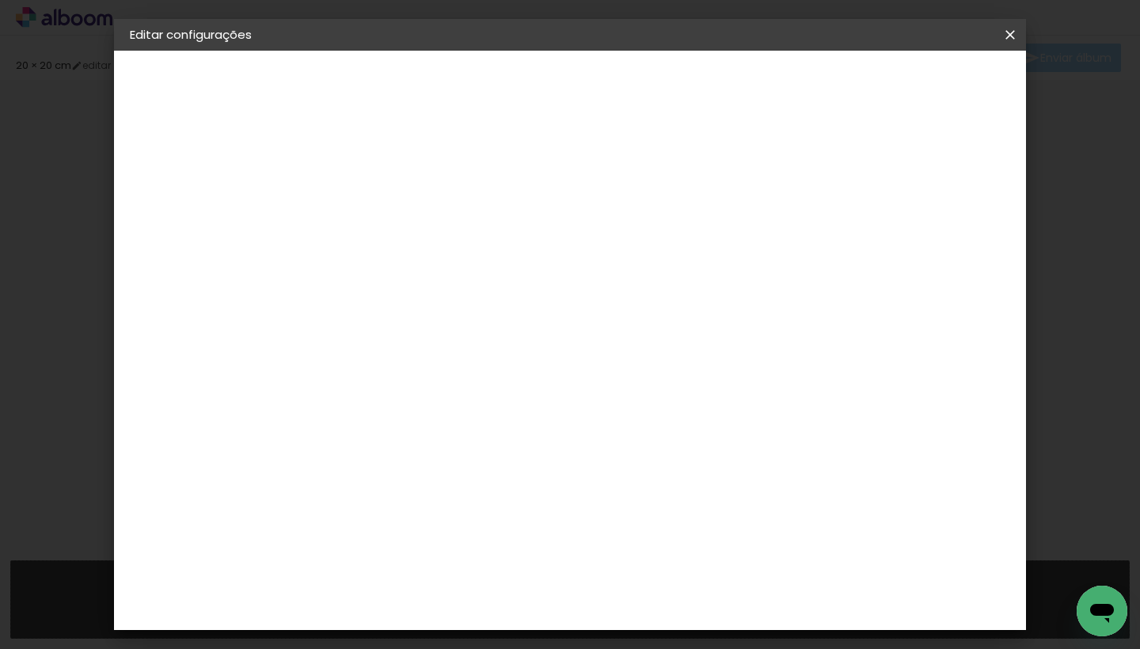
click at [939, 93] on paper-button "Salvar configurações" at bounding box center [864, 83] width 149 height 27
click at [1009, 42] on iron-icon at bounding box center [1010, 35] width 19 height 16
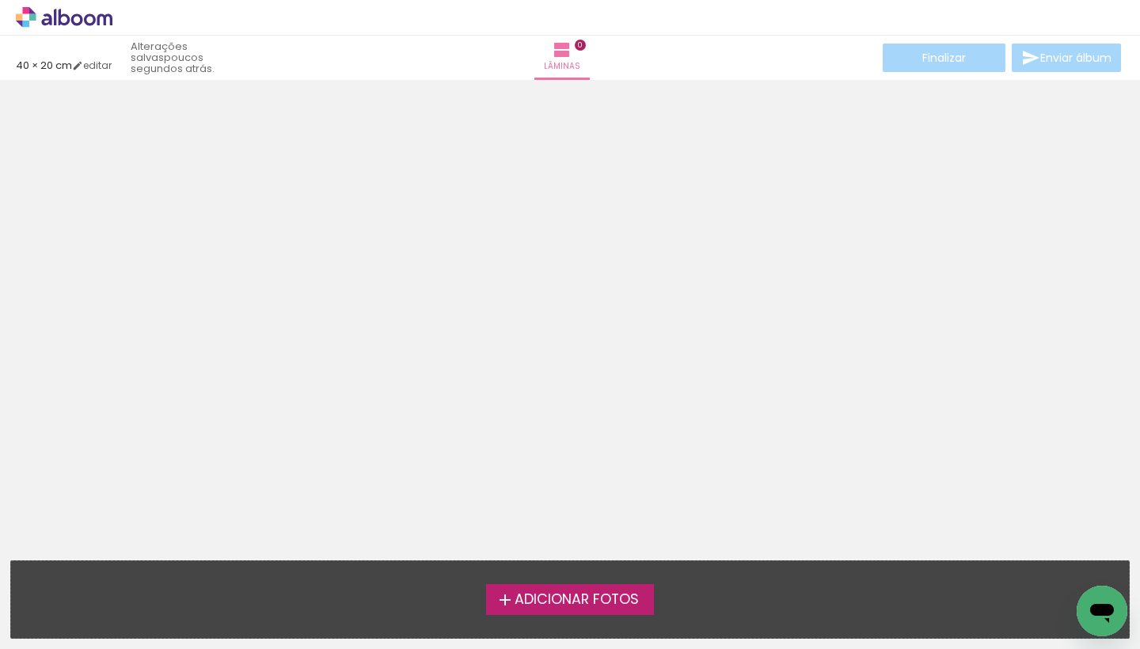
click at [569, 611] on label "Adicionar Fotos" at bounding box center [570, 599] width 169 height 30
click at [0, 0] on input "file" at bounding box center [0, 0] width 0 height 0
